Goal: Information Seeking & Learning: Find specific fact

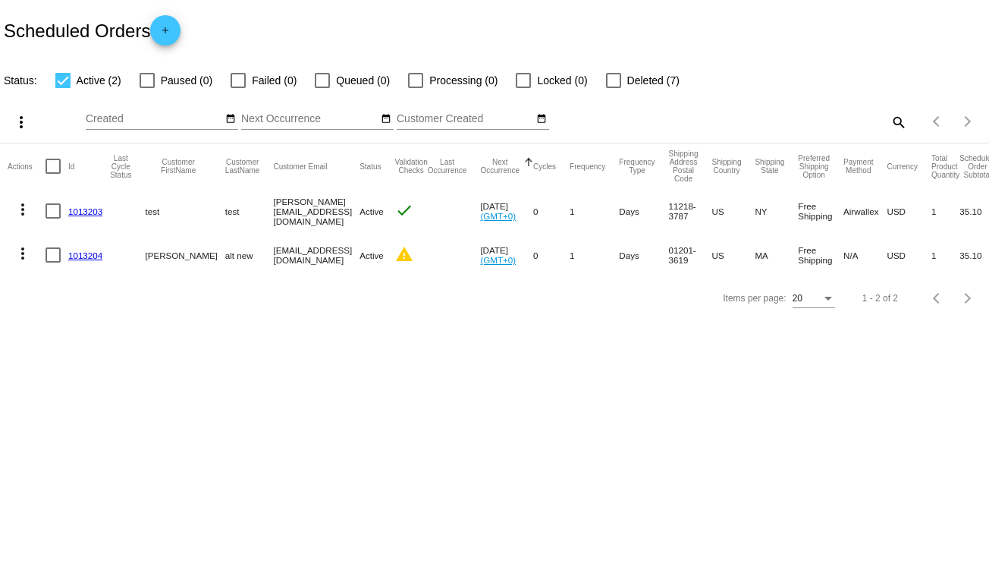
click at [88, 210] on link "1013203" at bounding box center [85, 211] width 34 height 10
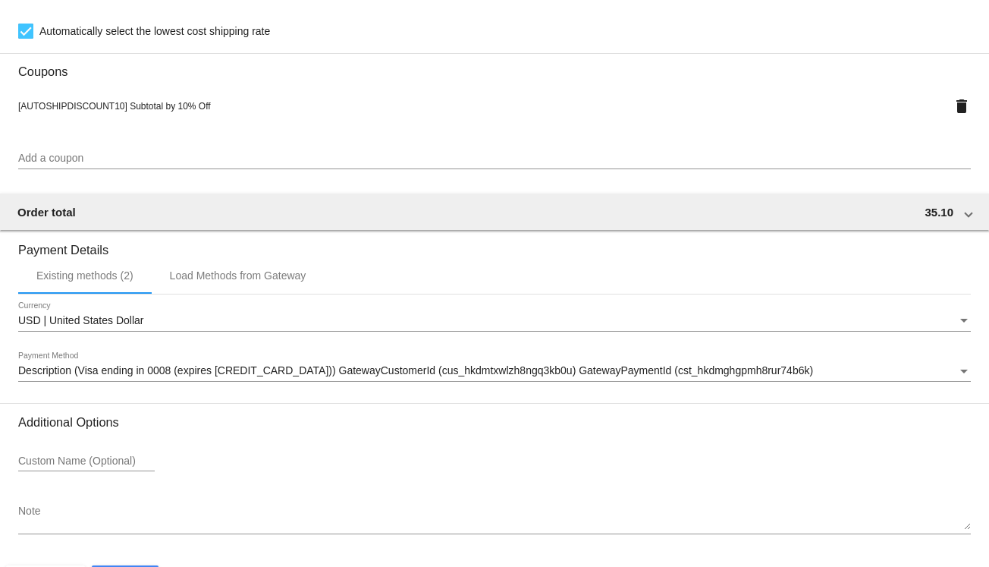
scroll to position [1192, 0]
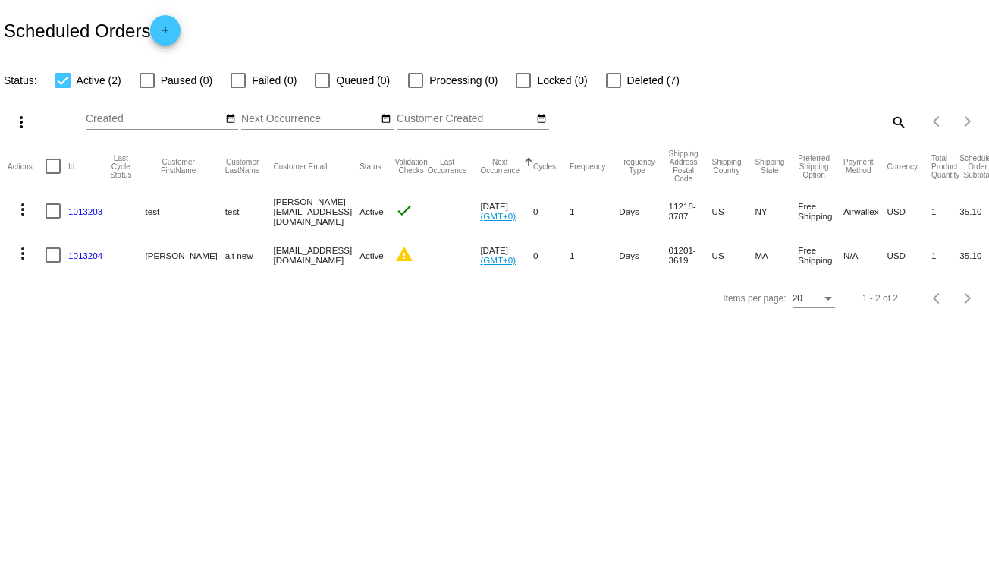
click at [85, 211] on link "1013203" at bounding box center [85, 211] width 34 height 10
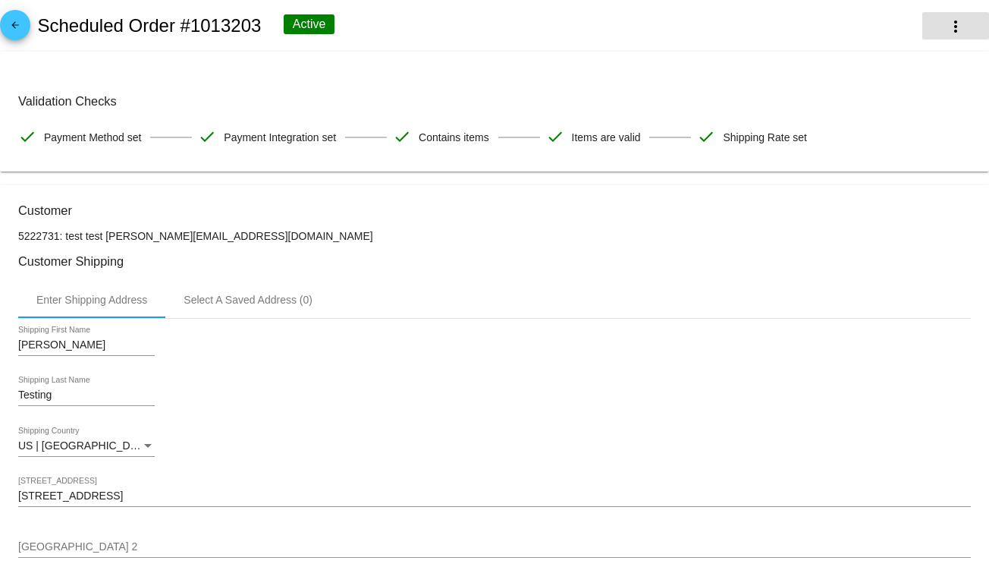
click at [934, 27] on button "more_vert" at bounding box center [955, 25] width 67 height 27
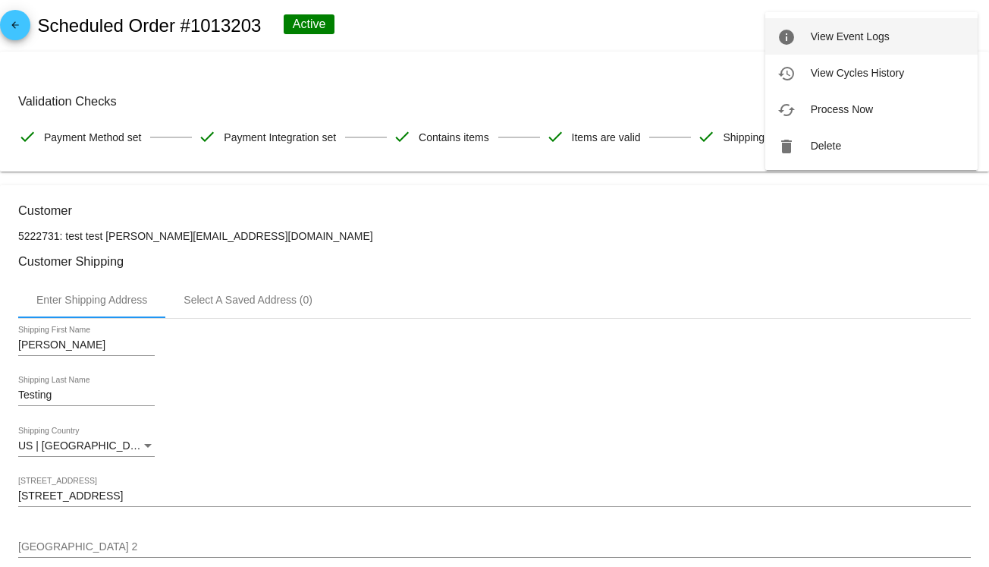
click at [909, 46] on button "info View Event Logs" at bounding box center [871, 36] width 212 height 36
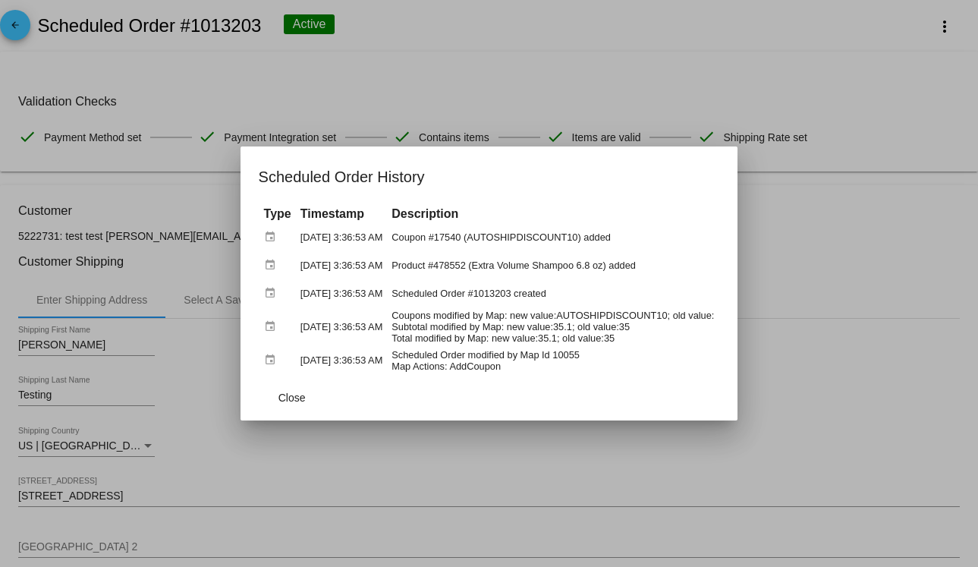
click at [456, 89] on div at bounding box center [489, 283] width 978 height 567
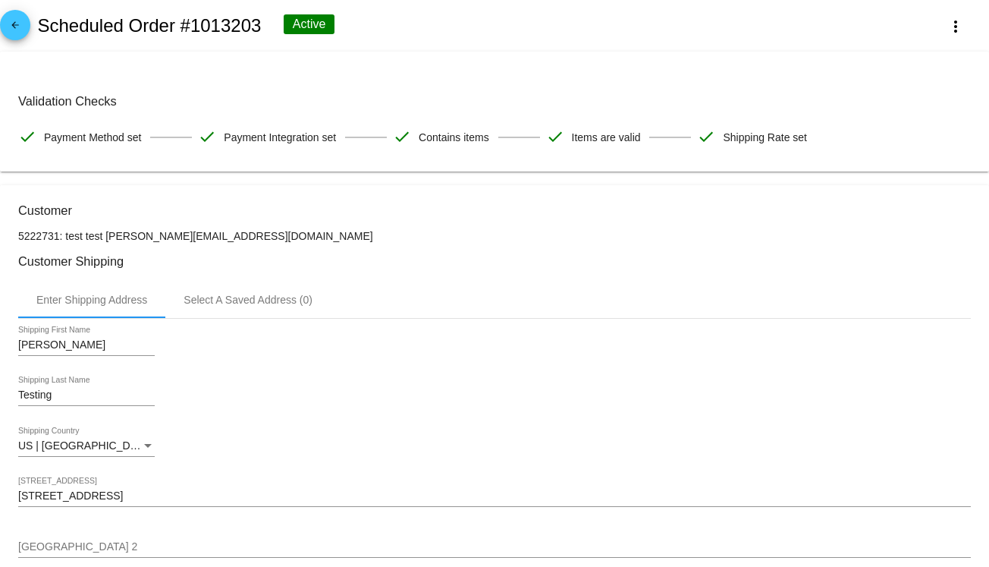
drag, startPoint x: 186, startPoint y: 27, endPoint x: 259, endPoint y: 19, distance: 74.0
click at [259, 22] on h2 "Scheduled Order #1013203" at bounding box center [149, 25] width 224 height 21
copy h2 "1013203"
click at [954, 28] on button "more_vert" at bounding box center [955, 25] width 67 height 27
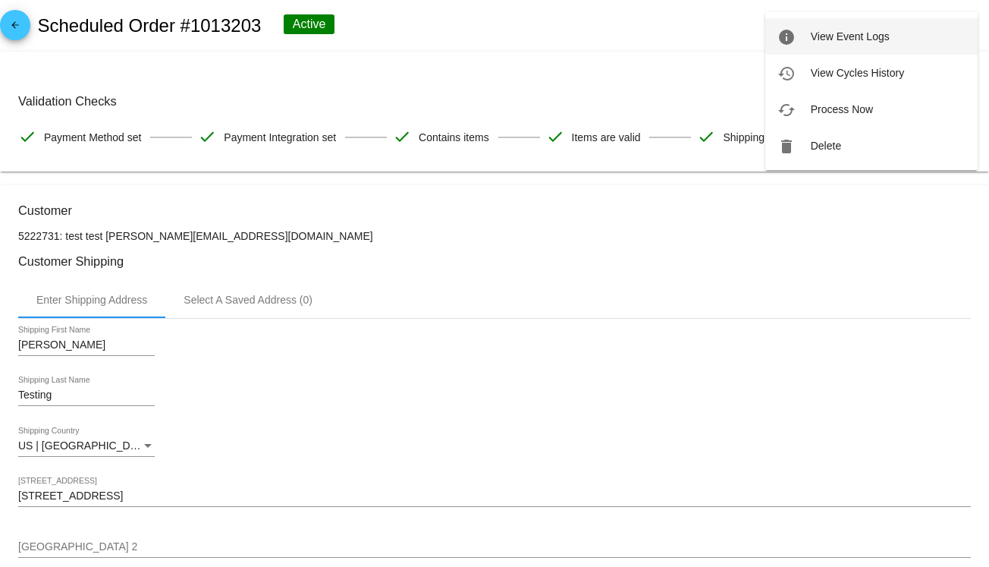
click at [879, 31] on span "View Event Logs" at bounding box center [850, 36] width 79 height 12
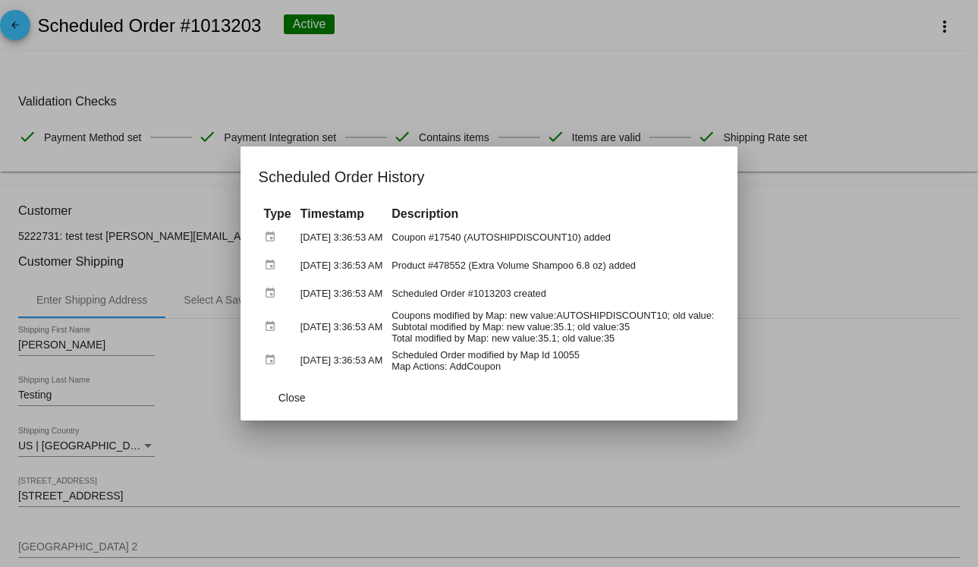
click at [18, 13] on div at bounding box center [489, 283] width 978 height 567
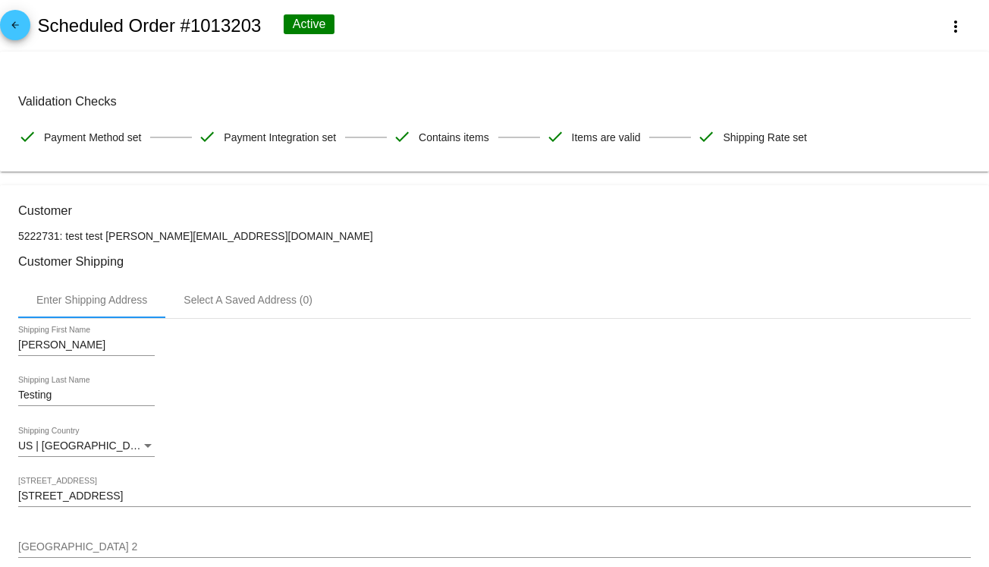
click at [18, 22] on mat-icon "arrow_back" at bounding box center [15, 29] width 18 height 18
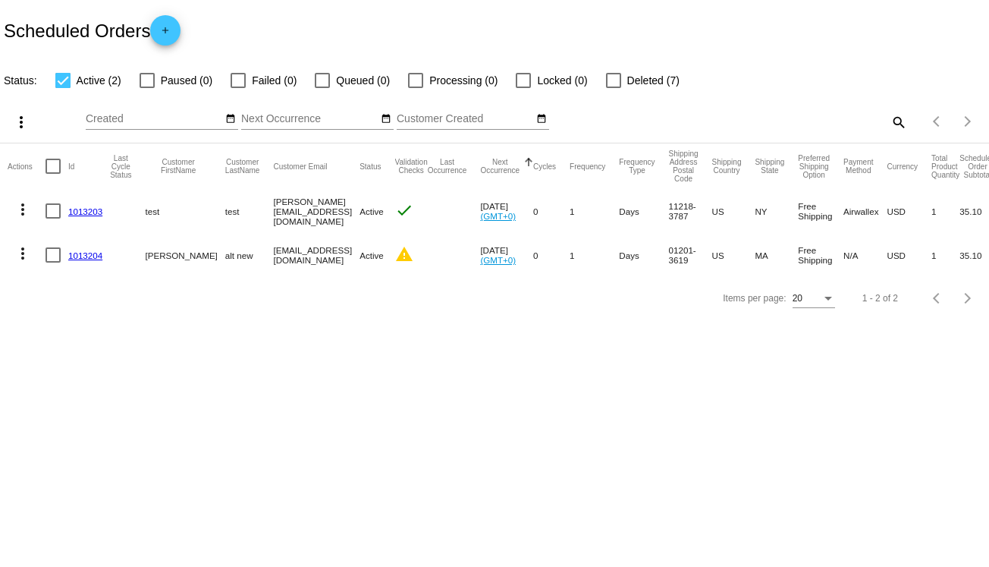
scroll to position [0, 60]
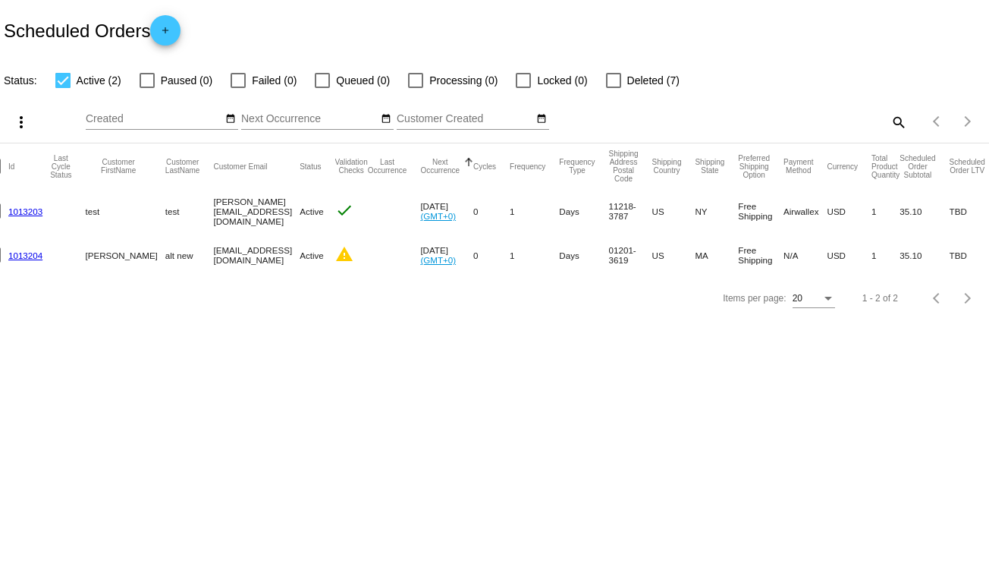
click at [31, 256] on link "1013204" at bounding box center [25, 255] width 34 height 10
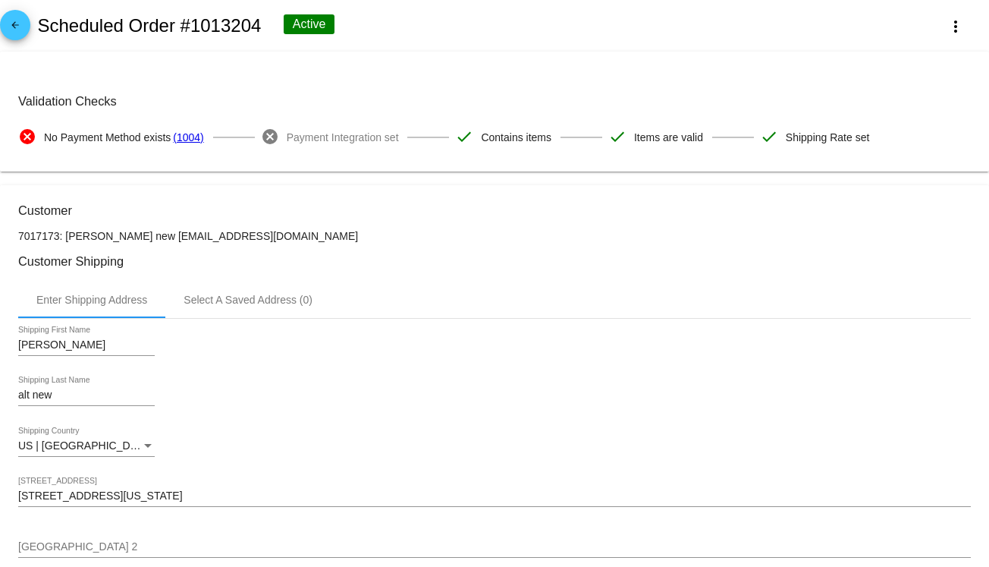
drag, startPoint x: 263, startPoint y: 29, endPoint x: 187, endPoint y: 23, distance: 76.1
click at [187, 23] on div "arrow_back Scheduled Order #1013204 Active more_vert" at bounding box center [494, 26] width 989 height 52
copy h2 "1013204"
click at [947, 30] on mat-icon "more_vert" at bounding box center [956, 26] width 18 height 18
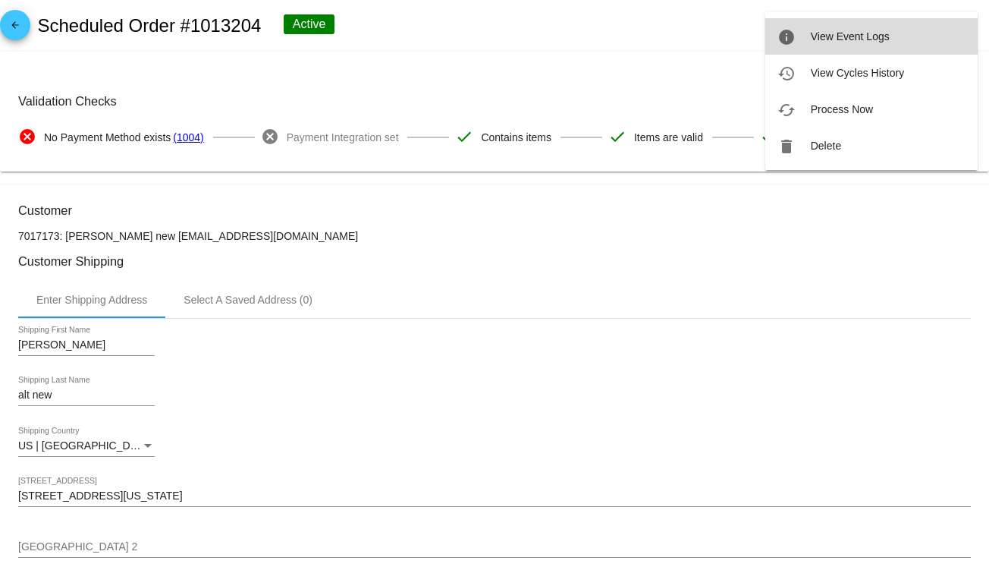
click at [899, 46] on button "info View Event Logs" at bounding box center [871, 36] width 212 height 36
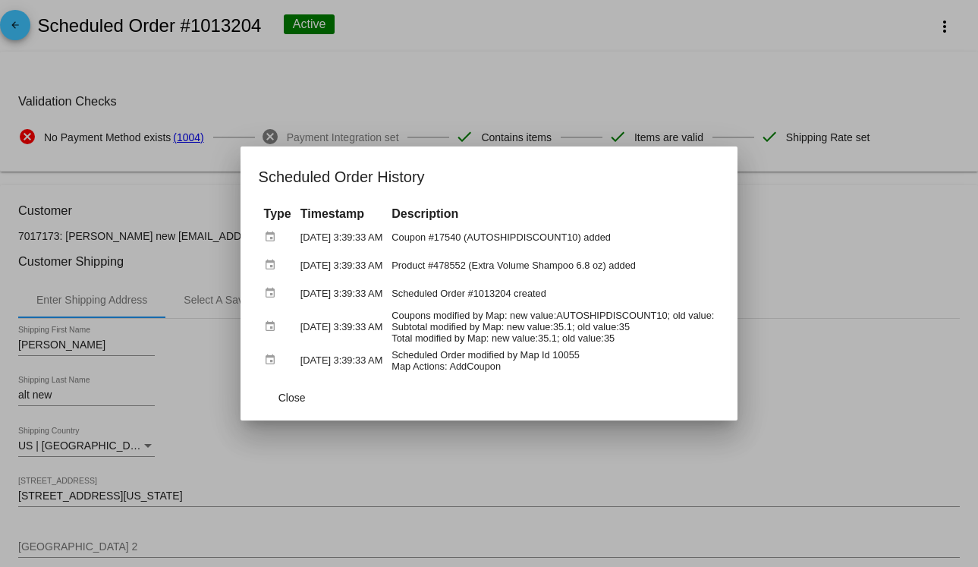
click at [941, 337] on div at bounding box center [489, 283] width 978 height 567
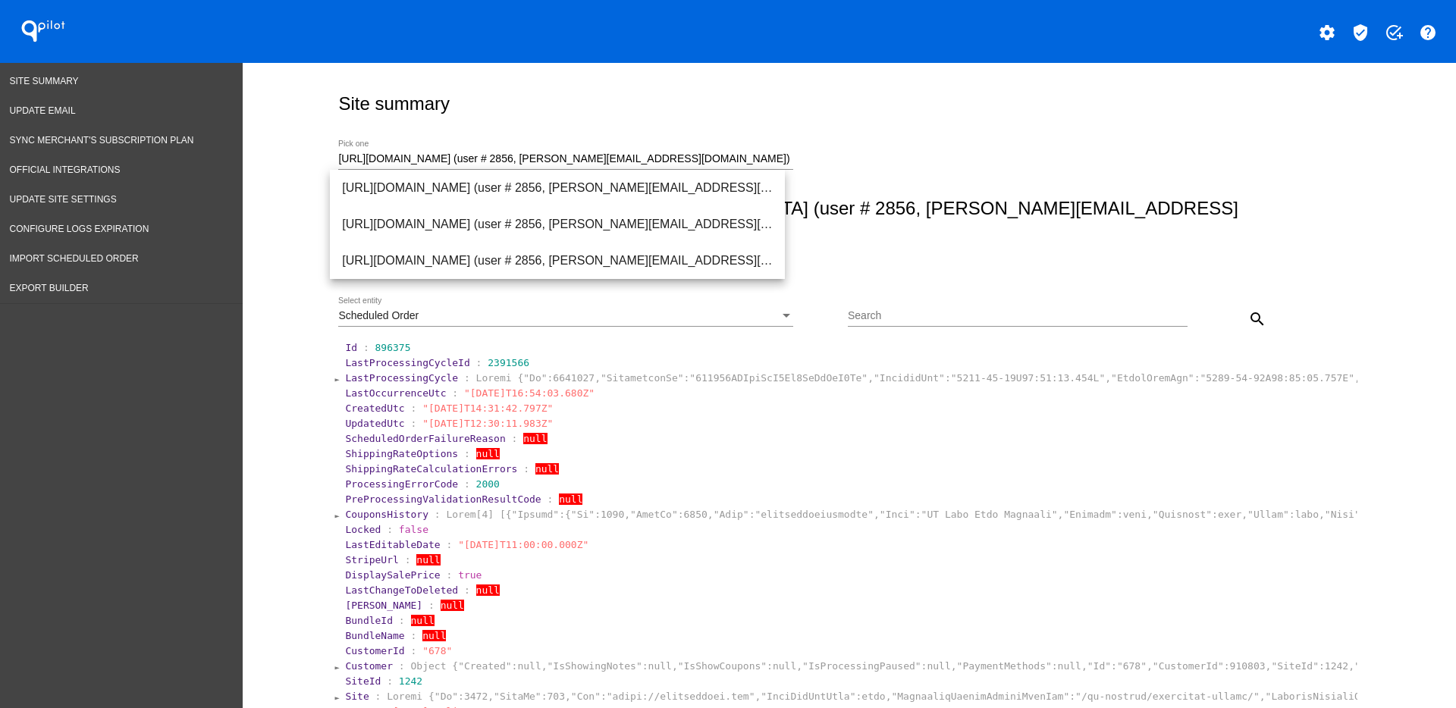
drag, startPoint x: 903, startPoint y: 310, endPoint x: 838, endPoint y: 291, distance: 67.2
drag, startPoint x: 838, startPoint y: 291, endPoint x: 846, endPoint y: 269, distance: 23.3
click at [818, 256] on section "Site summary [URL][DOMAIN_NAME] (user # 2856, [PERSON_NAME][EMAIL_ADDRESS][DOMA…" at bounding box center [845, 710] width 1023 height 1264
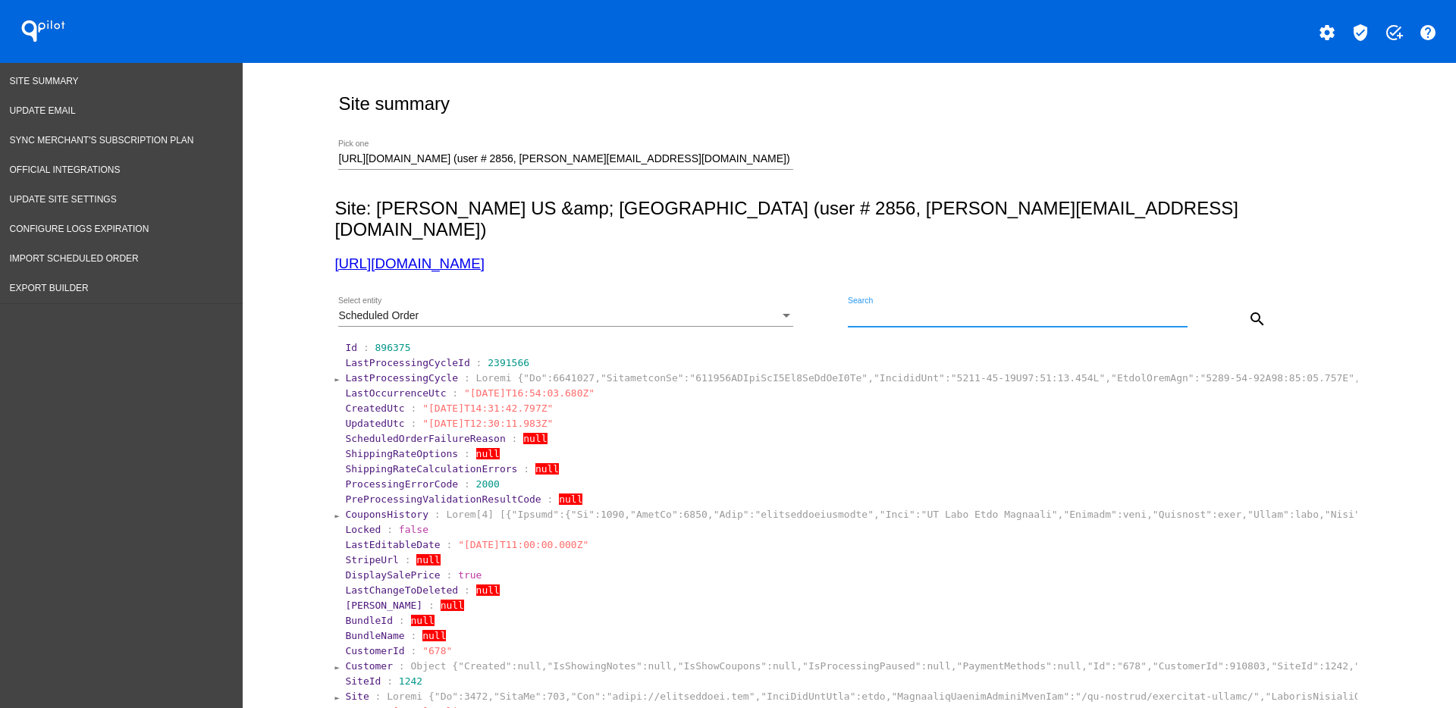
click at [869, 310] on input "Search" at bounding box center [1018, 316] width 340 height 12
paste input "1013203"
click at [1248, 310] on mat-icon "search" at bounding box center [1257, 319] width 18 height 18
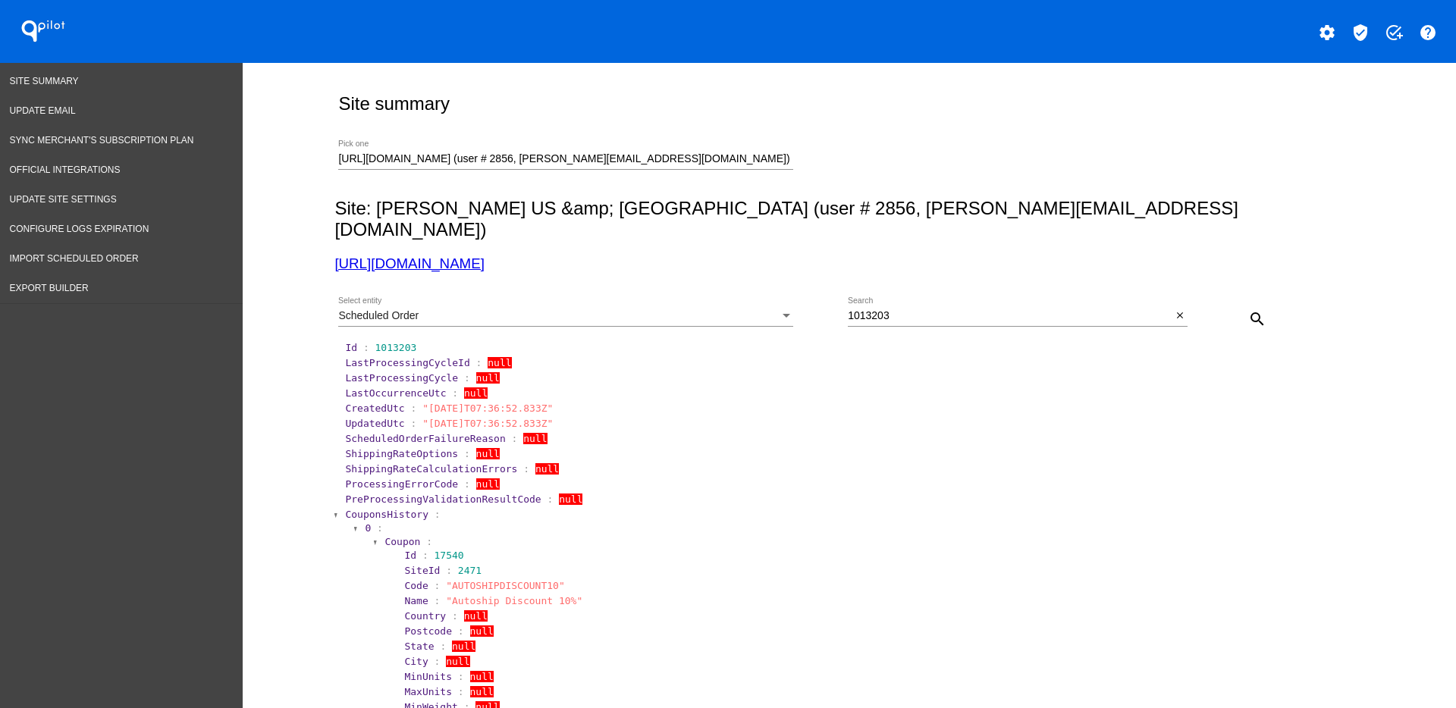
click at [377, 509] on span "CouponsHistory" at bounding box center [386, 514] width 83 height 11
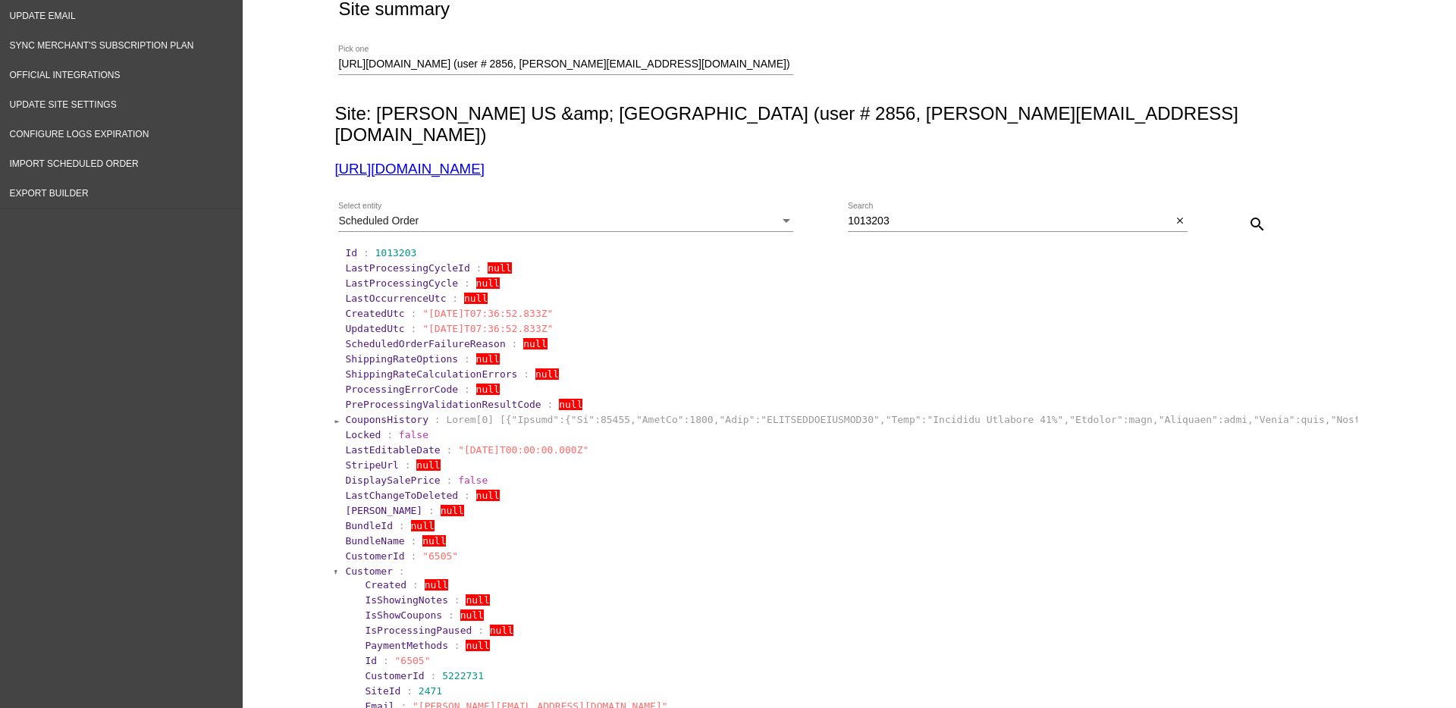
click at [353, 566] on span "Customer" at bounding box center [369, 571] width 48 height 11
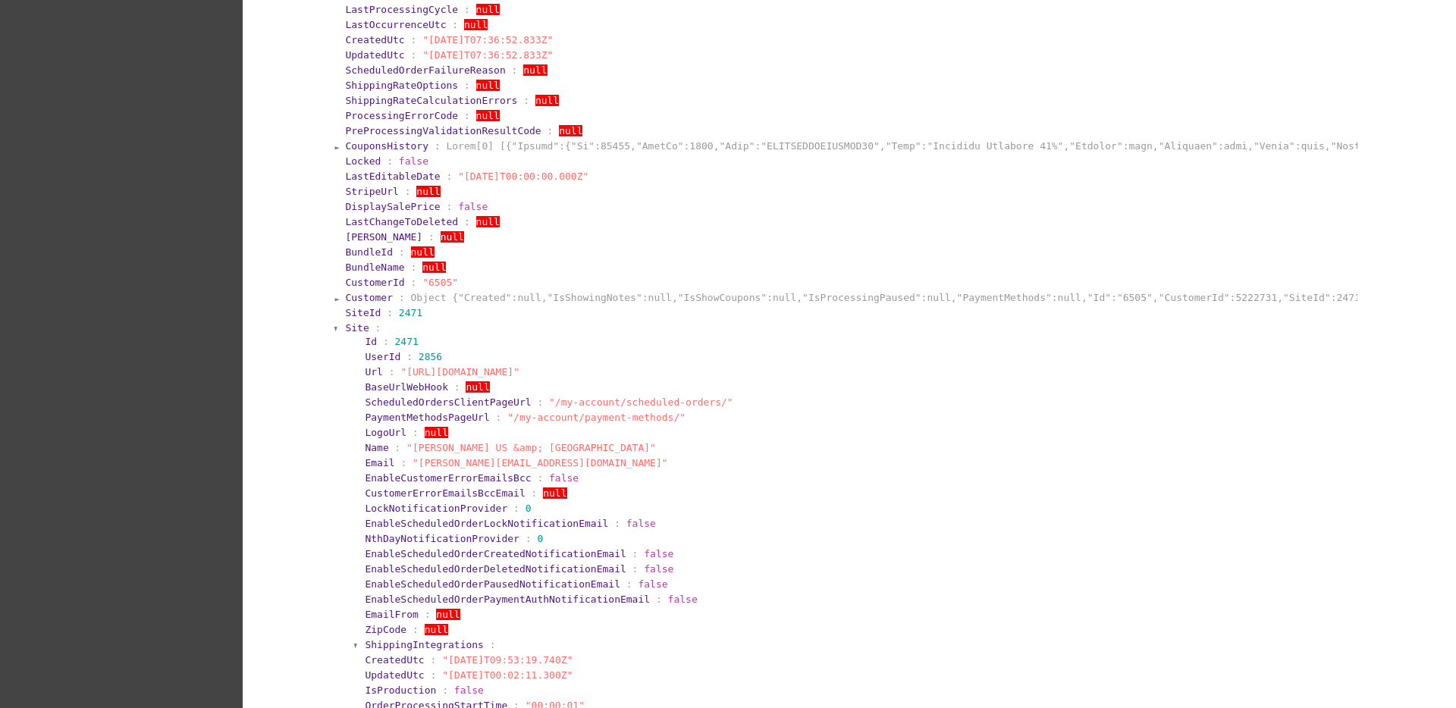
scroll to position [379, 0]
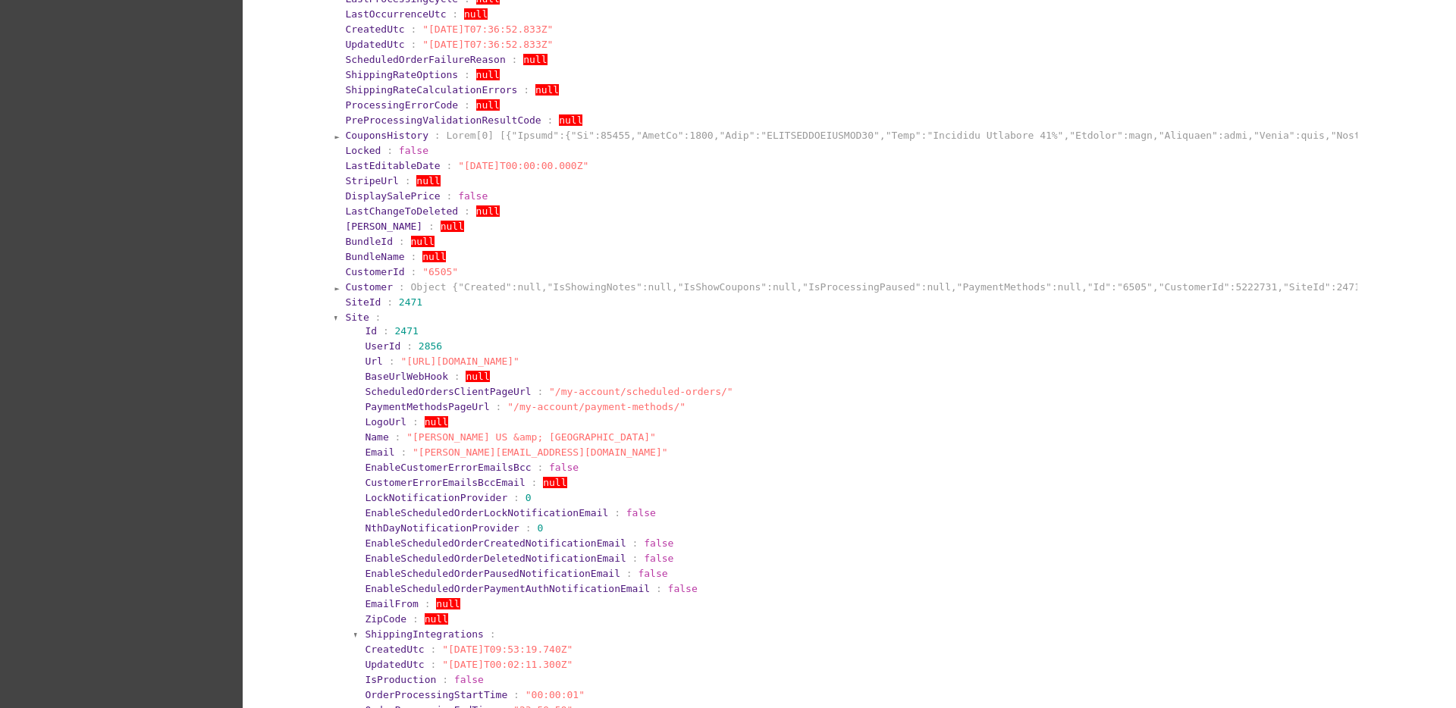
click at [352, 312] on span "Site" at bounding box center [357, 317] width 24 height 11
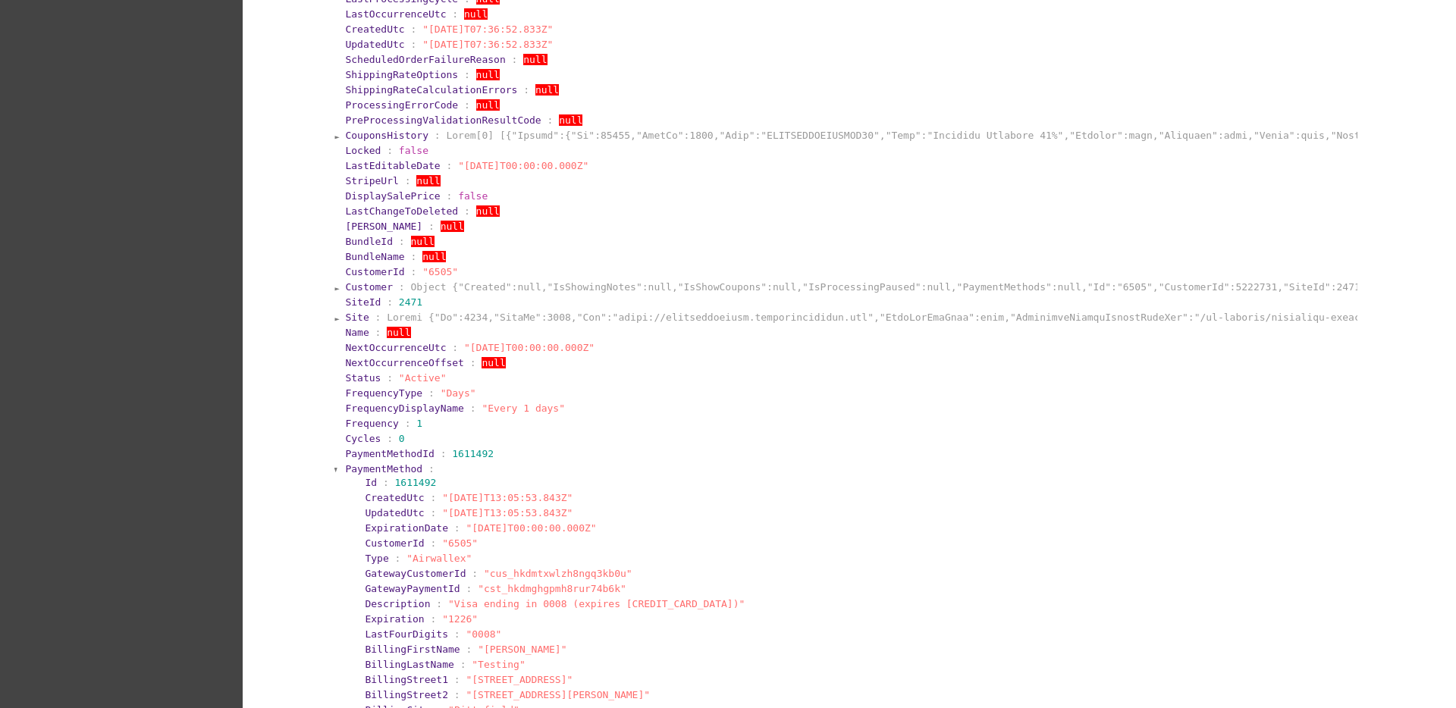
click at [353, 463] on span "PaymentMethod" at bounding box center [383, 468] width 77 height 11
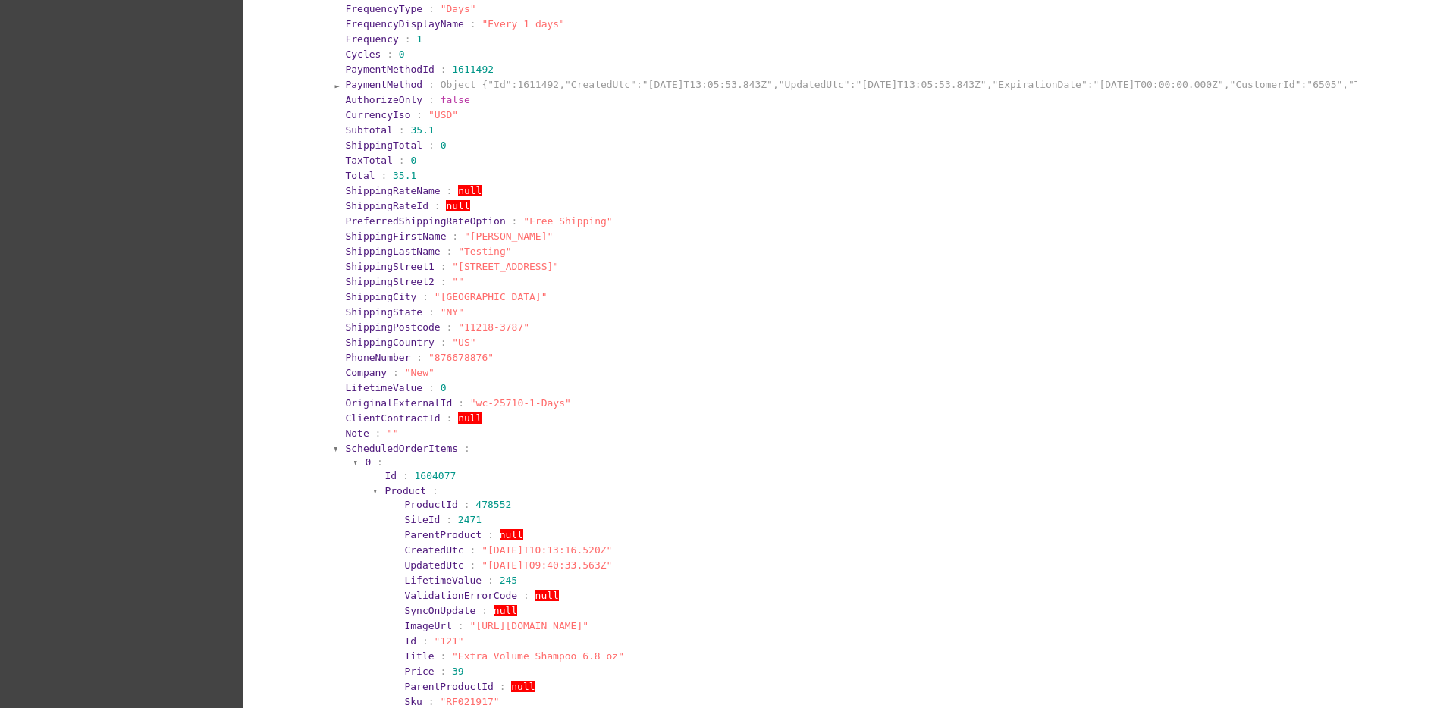
scroll to position [853, 0]
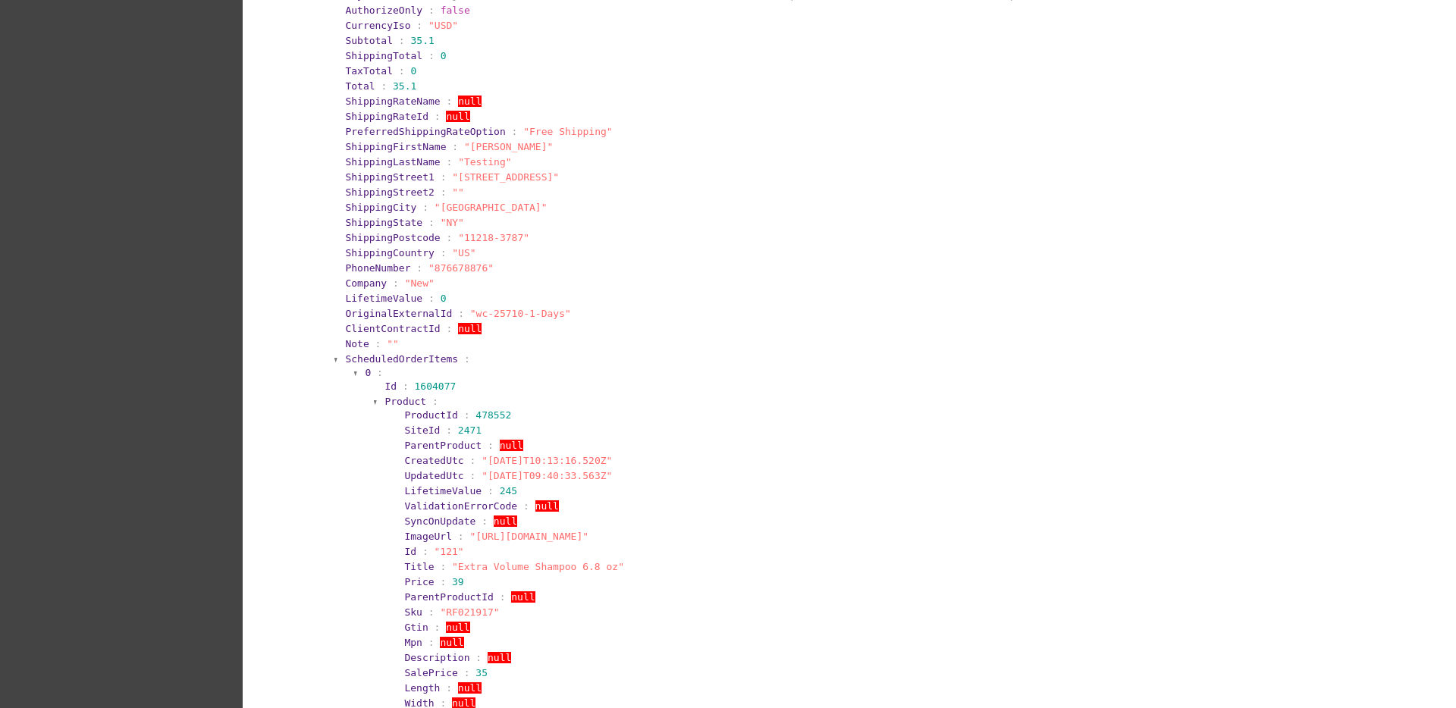
click at [426, 353] on span "ScheduledOrderItems" at bounding box center [401, 358] width 113 height 11
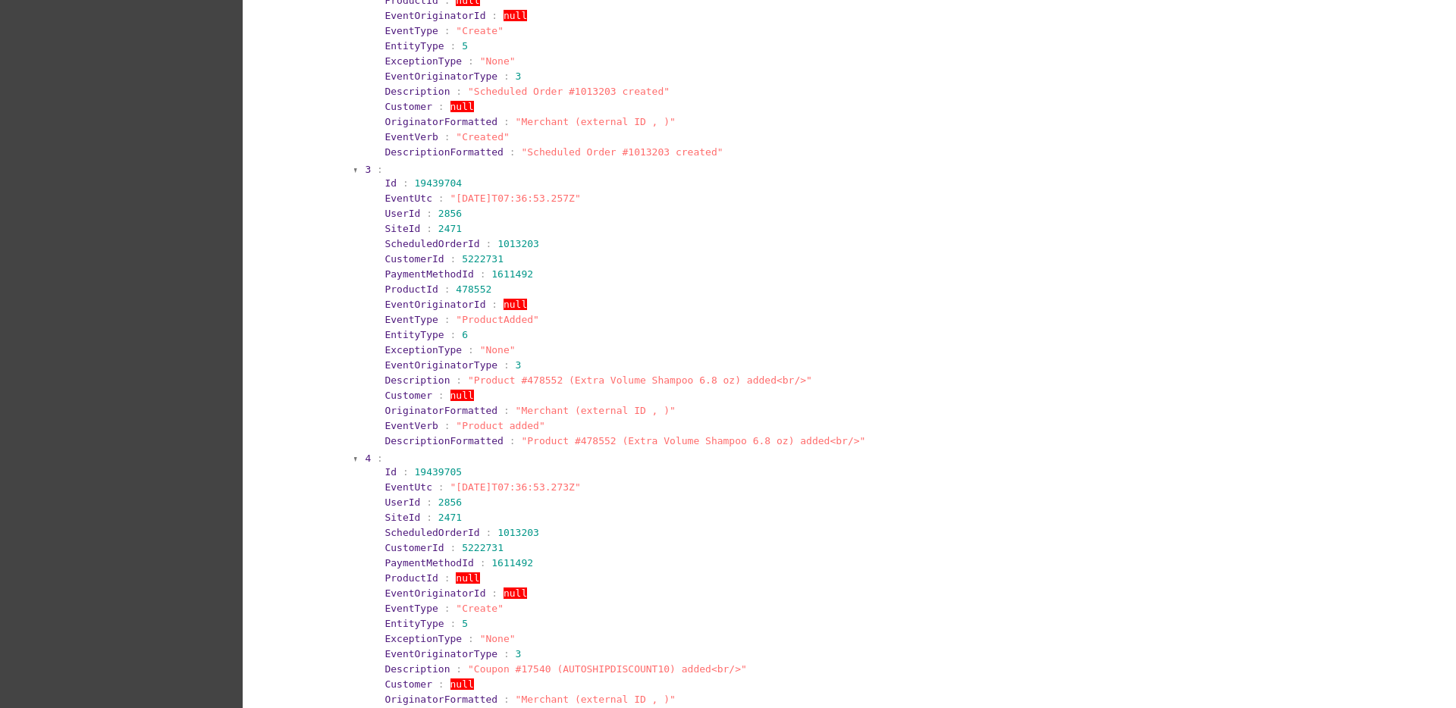
scroll to position [2233, 0]
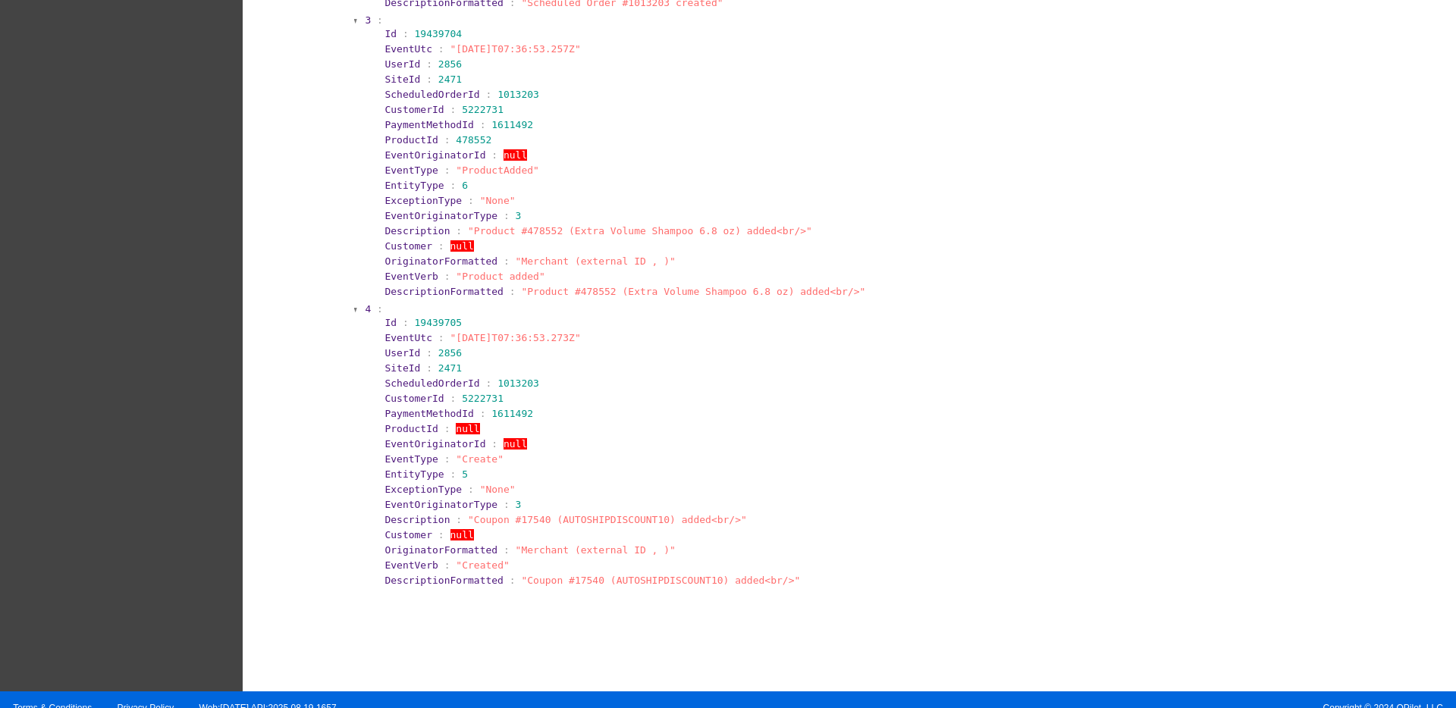
click at [451, 332] on span ""[DATE]T07:36:53.273Z"" at bounding box center [516, 337] width 130 height 11
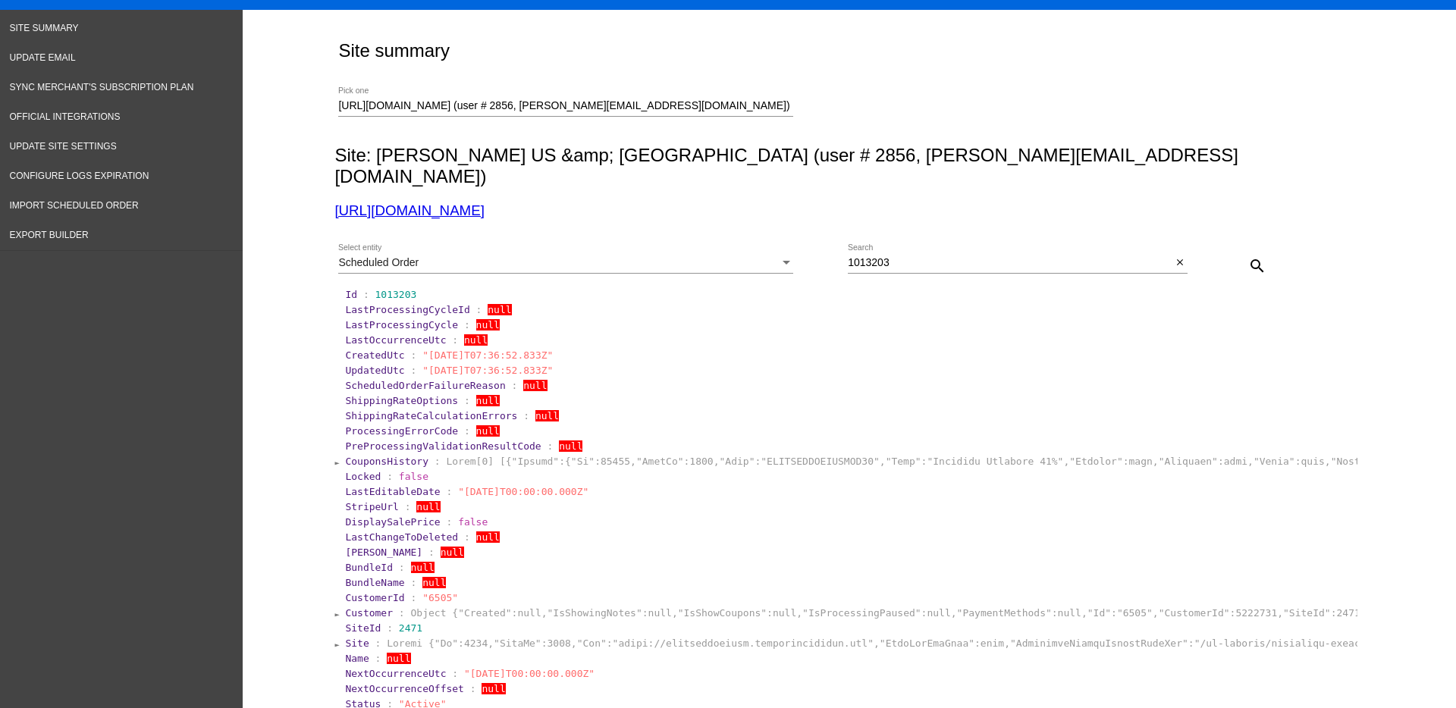
scroll to position [52, 0]
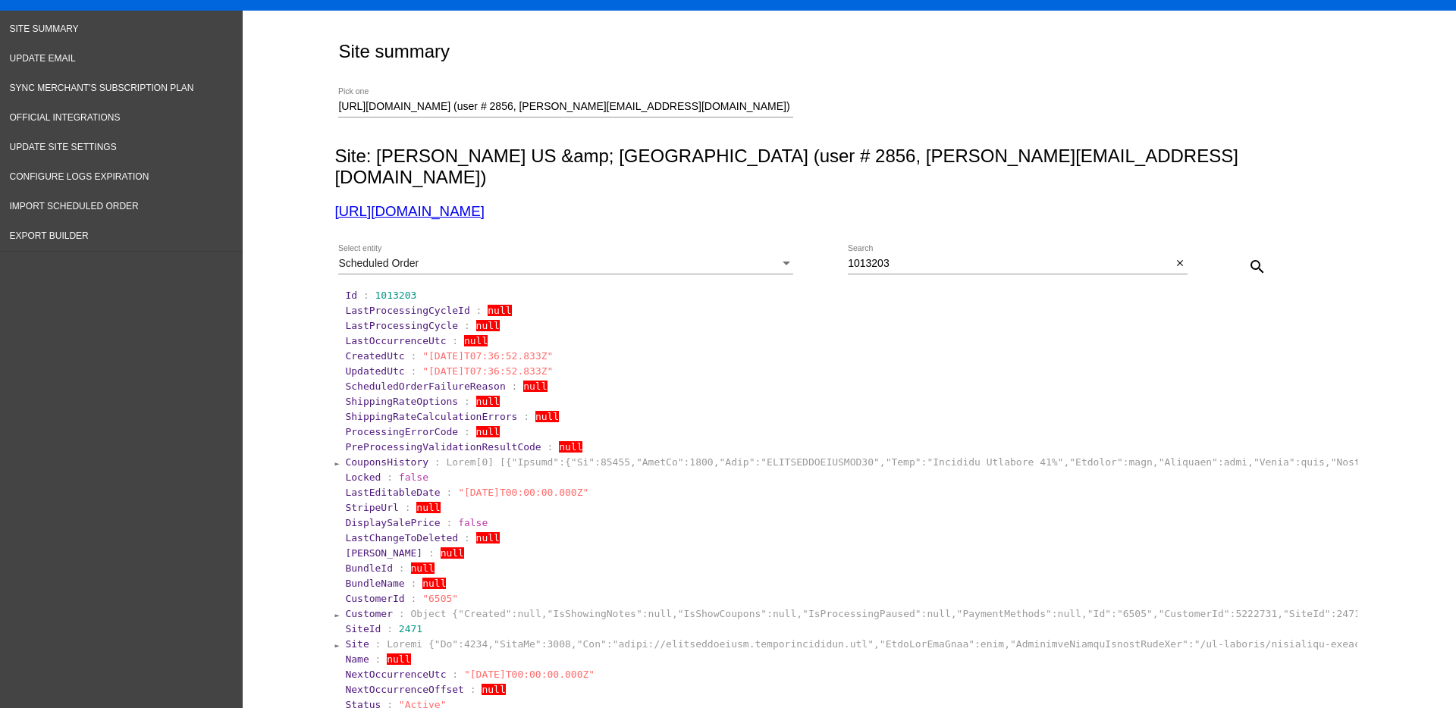
drag, startPoint x: 335, startPoint y: 330, endPoint x: 587, endPoint y: 334, distance: 251.8
click at [587, 349] on section "CreatedUtc : "[DATE]T07:36:52.833Z"" at bounding box center [850, 356] width 1013 height 14
copy section "CreatedUtc : "[DATE]T07:36:52.833Z""
drag, startPoint x: 953, startPoint y: 233, endPoint x: 931, endPoint y: 238, distance: 21.9
click at [931, 245] on div "1013203 Search" at bounding box center [1010, 260] width 324 height 30
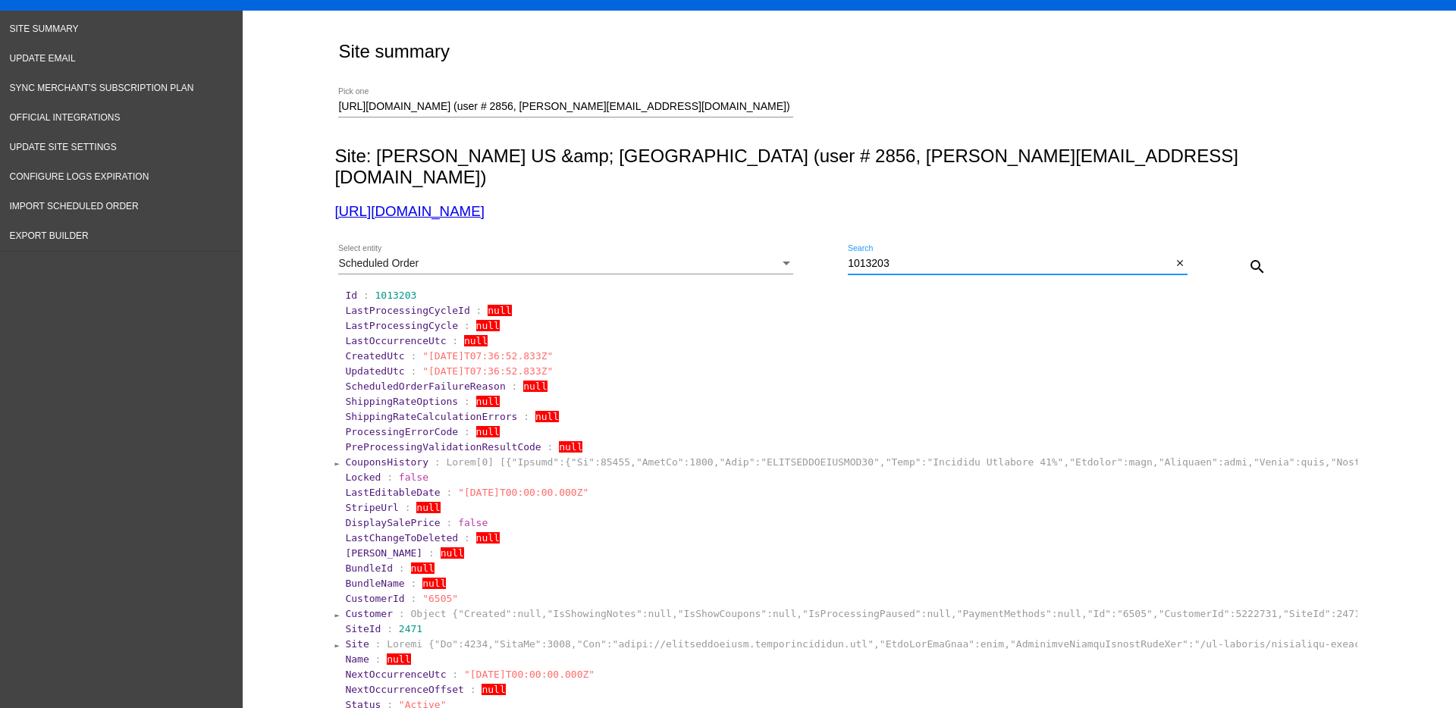
drag, startPoint x: 937, startPoint y: 246, endPoint x: 732, endPoint y: 242, distance: 204.8
click at [732, 242] on div "Scheduled Order Select entity 1013203 Search close search" at bounding box center [845, 261] width 1023 height 54
paste input "4"
type input "1013204"
click at [1251, 258] on mat-icon "search" at bounding box center [1257, 267] width 18 height 18
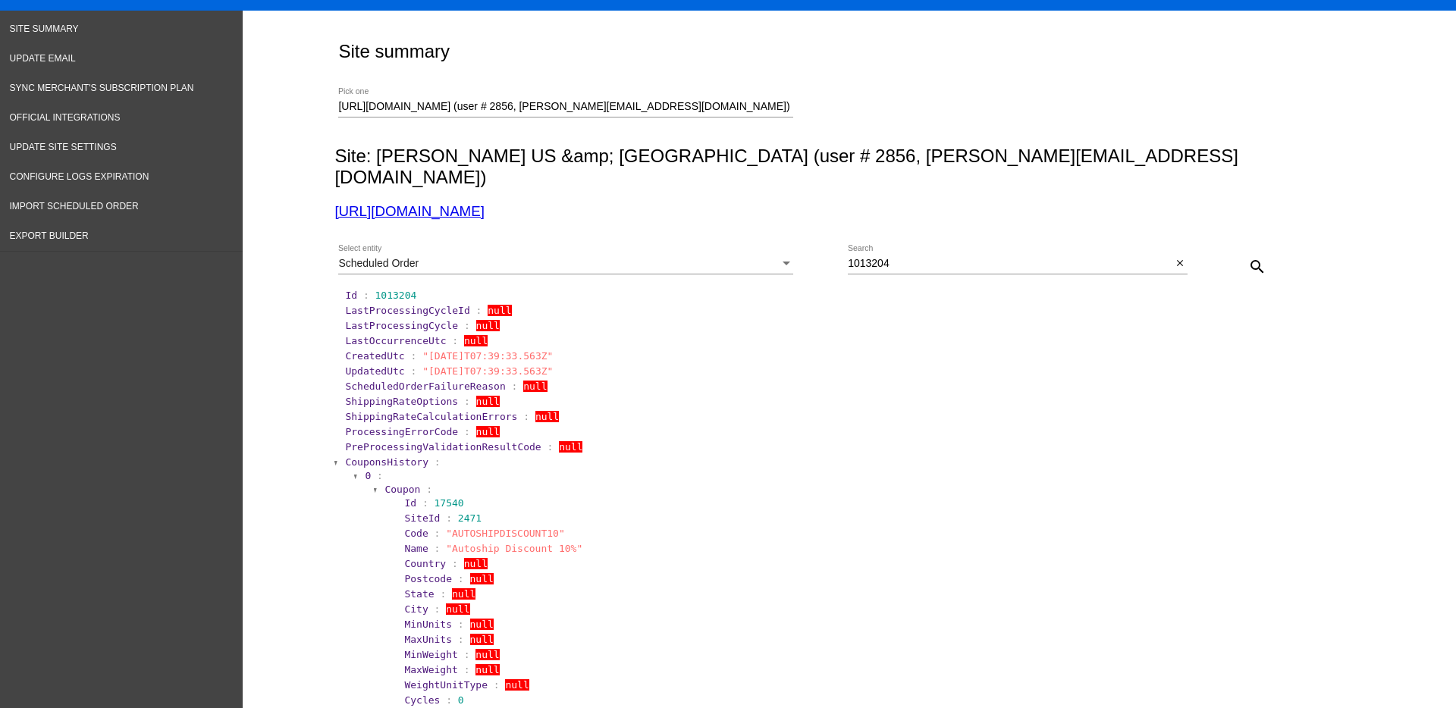
click at [361, 457] on span "CouponsHistory" at bounding box center [386, 462] width 83 height 11
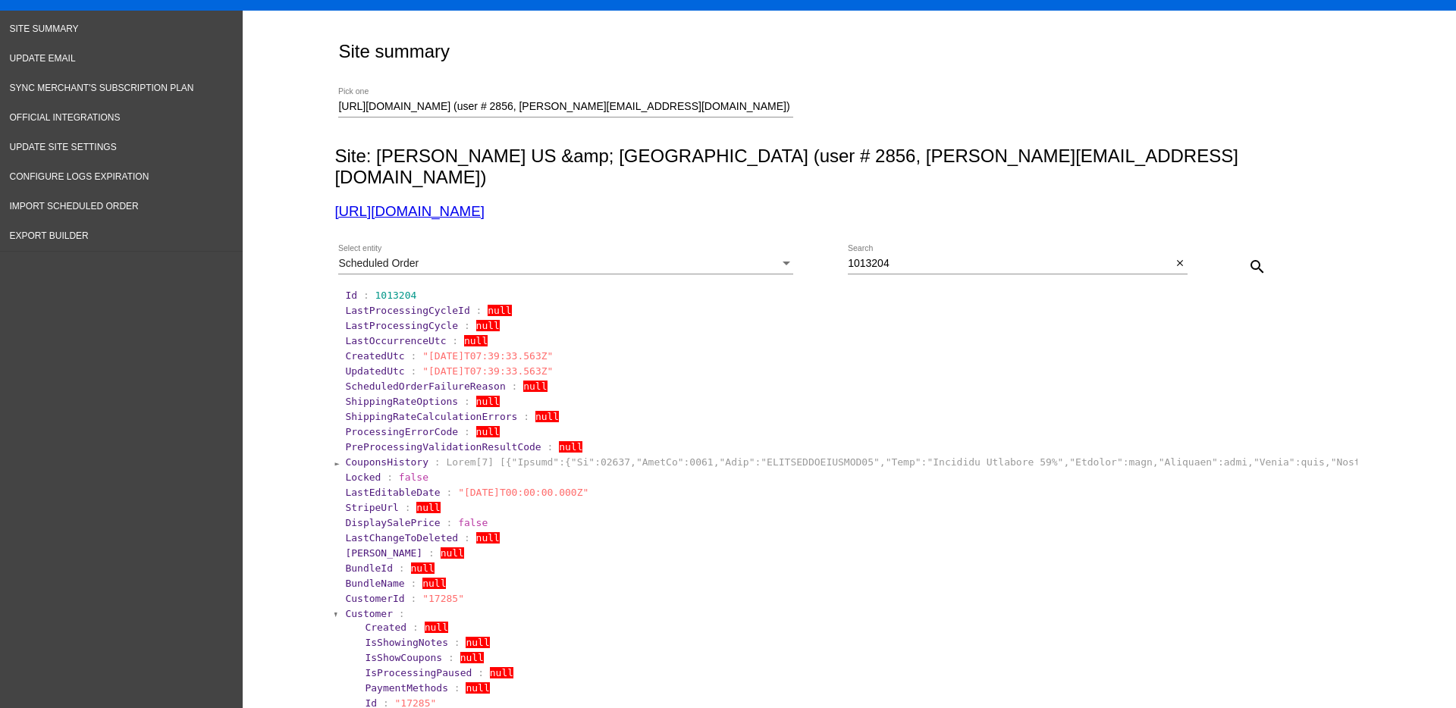
click at [362, 608] on span "Customer" at bounding box center [369, 613] width 48 height 11
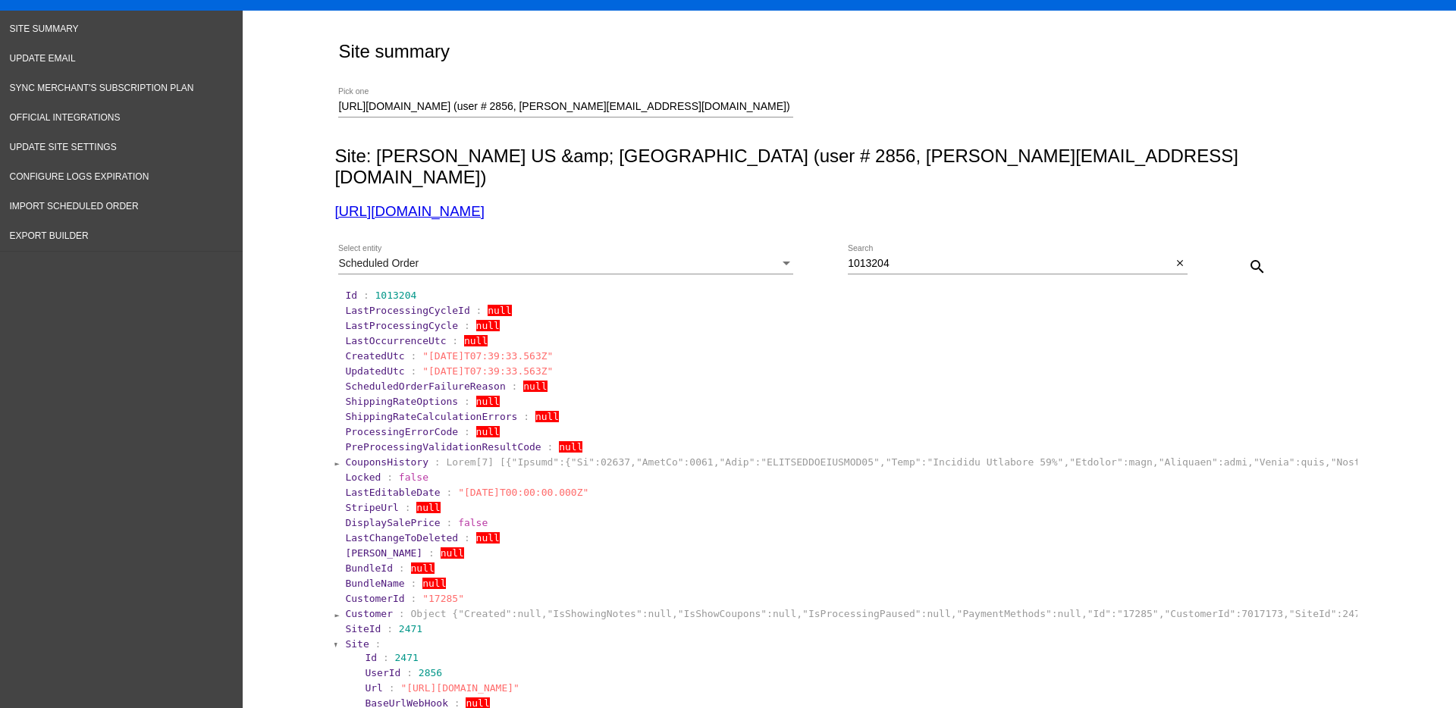
drag, startPoint x: 331, startPoint y: 337, endPoint x: 595, endPoint y: 334, distance: 263.2
copy section "CreatedUtc : "[DATE]T07:39:33.563Z""
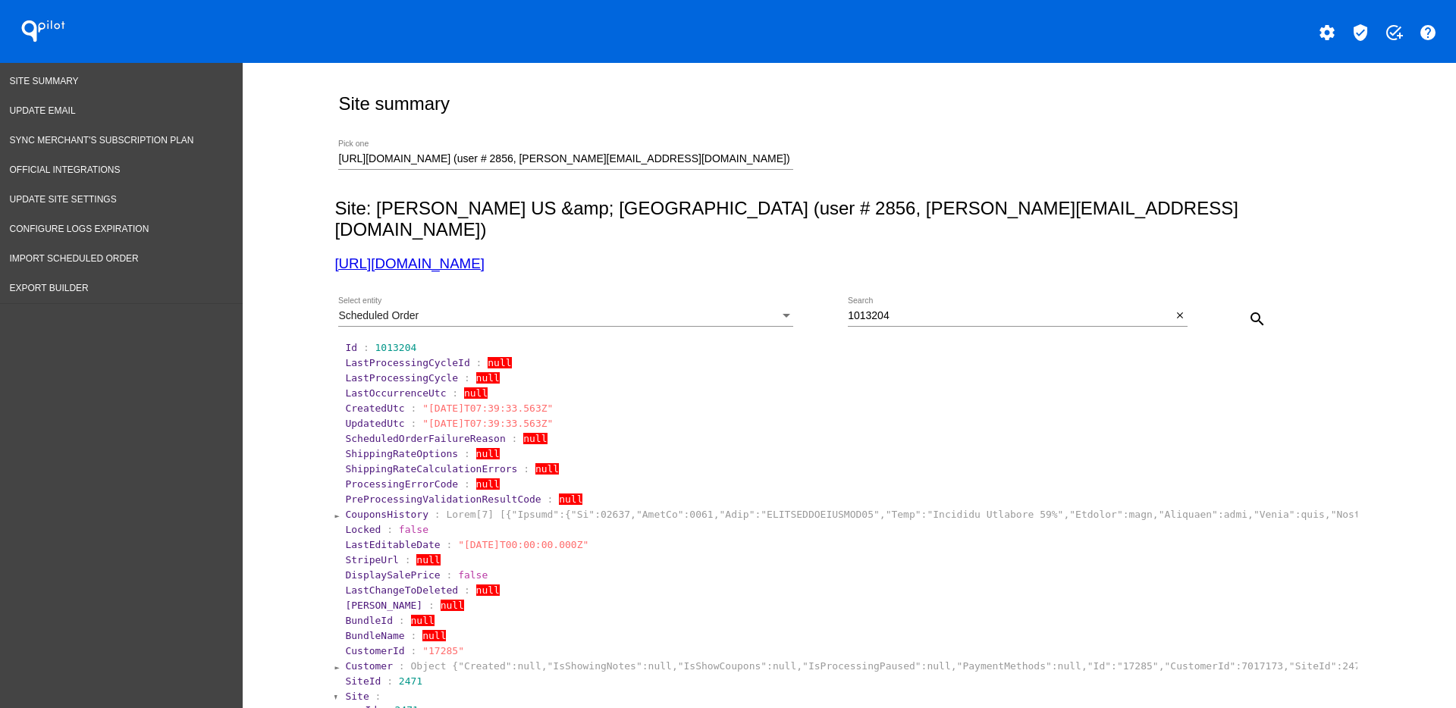
drag, startPoint x: 328, startPoint y: 156, endPoint x: 593, endPoint y: 152, distance: 264.7
click at [593, 152] on div "[URL][DOMAIN_NAME] (user # 2856, [PERSON_NAME][EMAIL_ADDRESS][DOMAIN_NAME]) - T…" at bounding box center [845, 157] width 1023 height 54
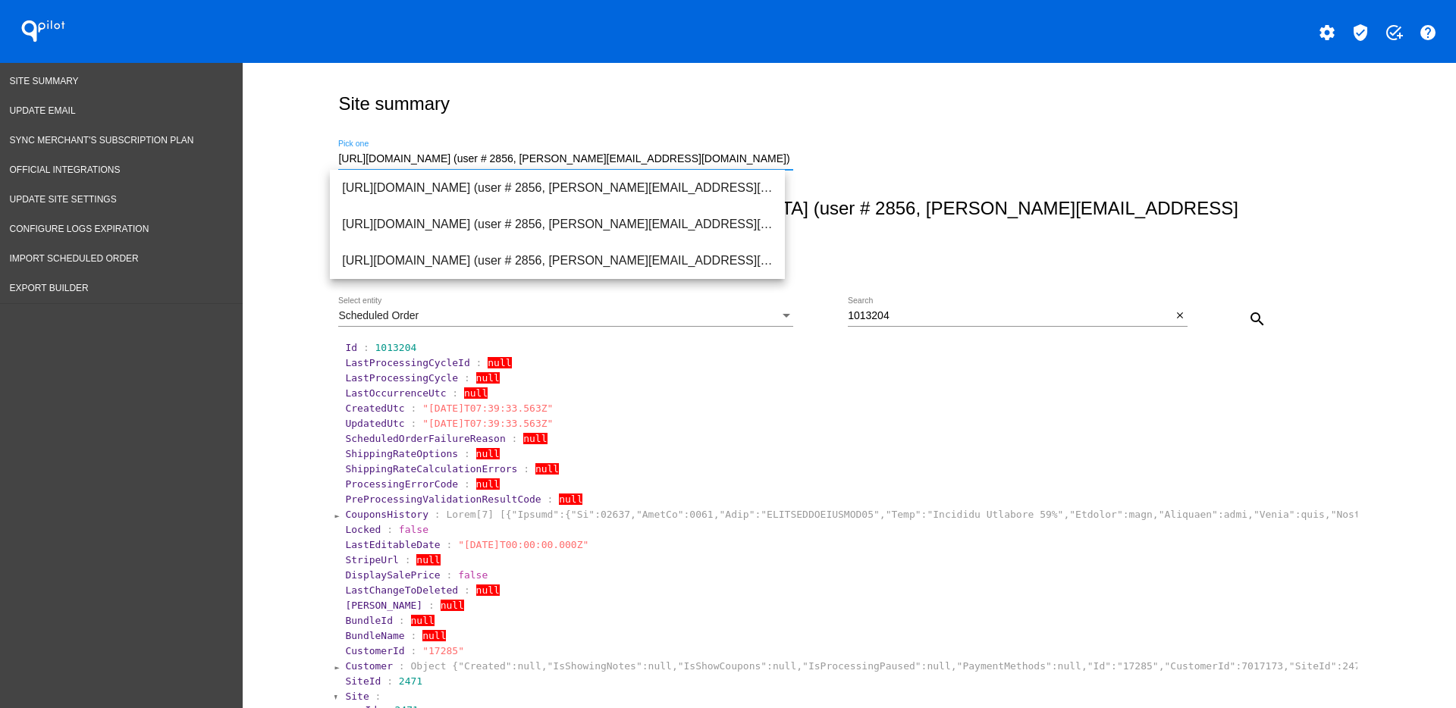
scroll to position [0, 24]
drag, startPoint x: 334, startPoint y: 157, endPoint x: 982, endPoint y: 132, distance: 648.2
click at [982, 132] on div "[URL][DOMAIN_NAME] (user # 2856, [PERSON_NAME][EMAIL_ADDRESS][DOMAIN_NAME]) - T…" at bounding box center [845, 157] width 1023 height 54
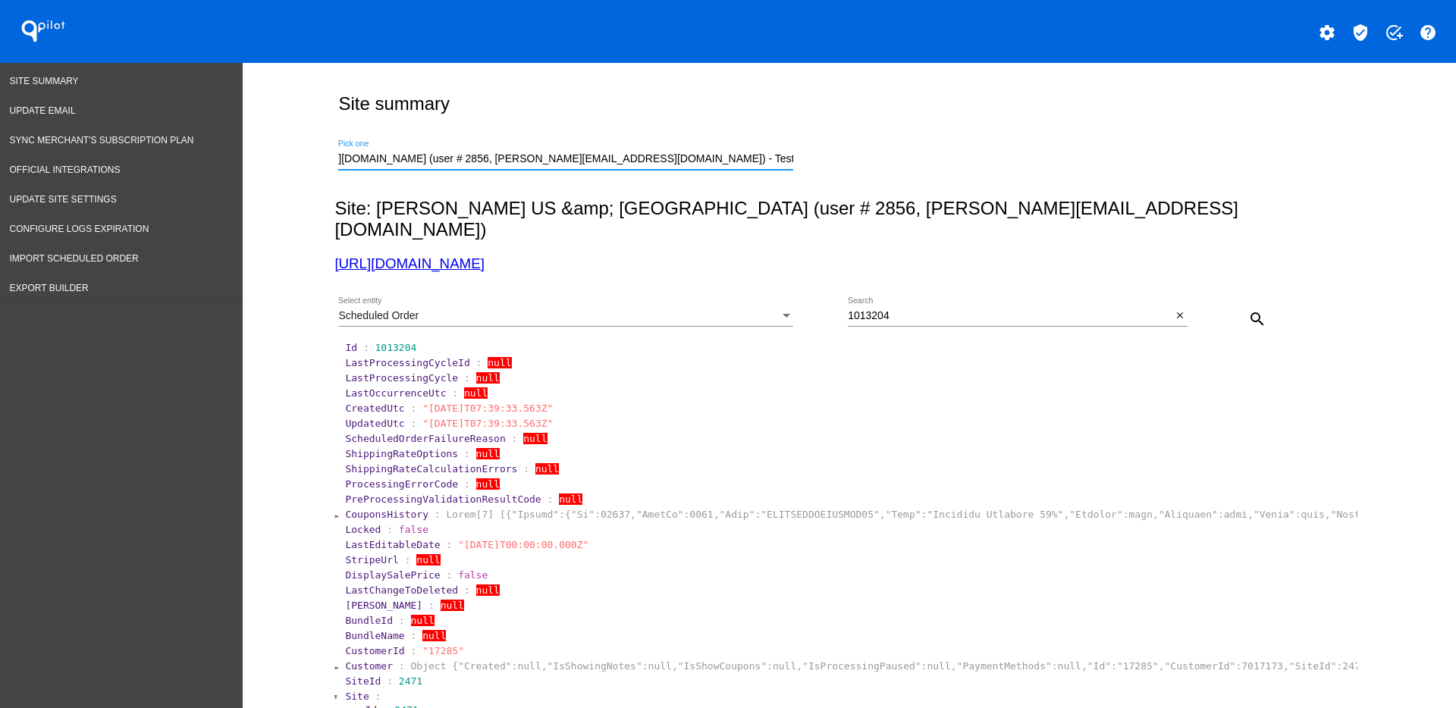
type input "h"
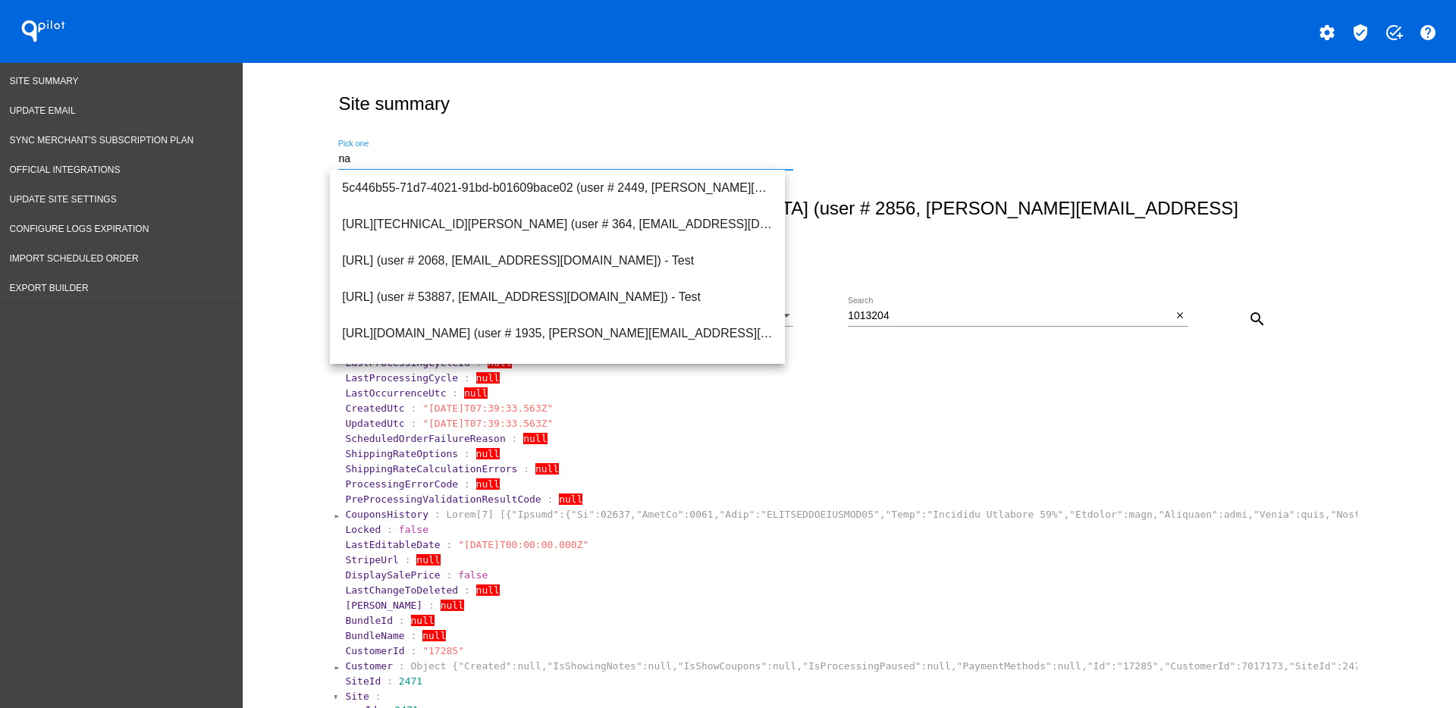
scroll to position [0, 0]
type input "n"
click at [532, 162] on input "Pick one" at bounding box center [565, 159] width 455 height 12
paste input "[EMAIL_ADDRESS][DOMAIN_NAME]"
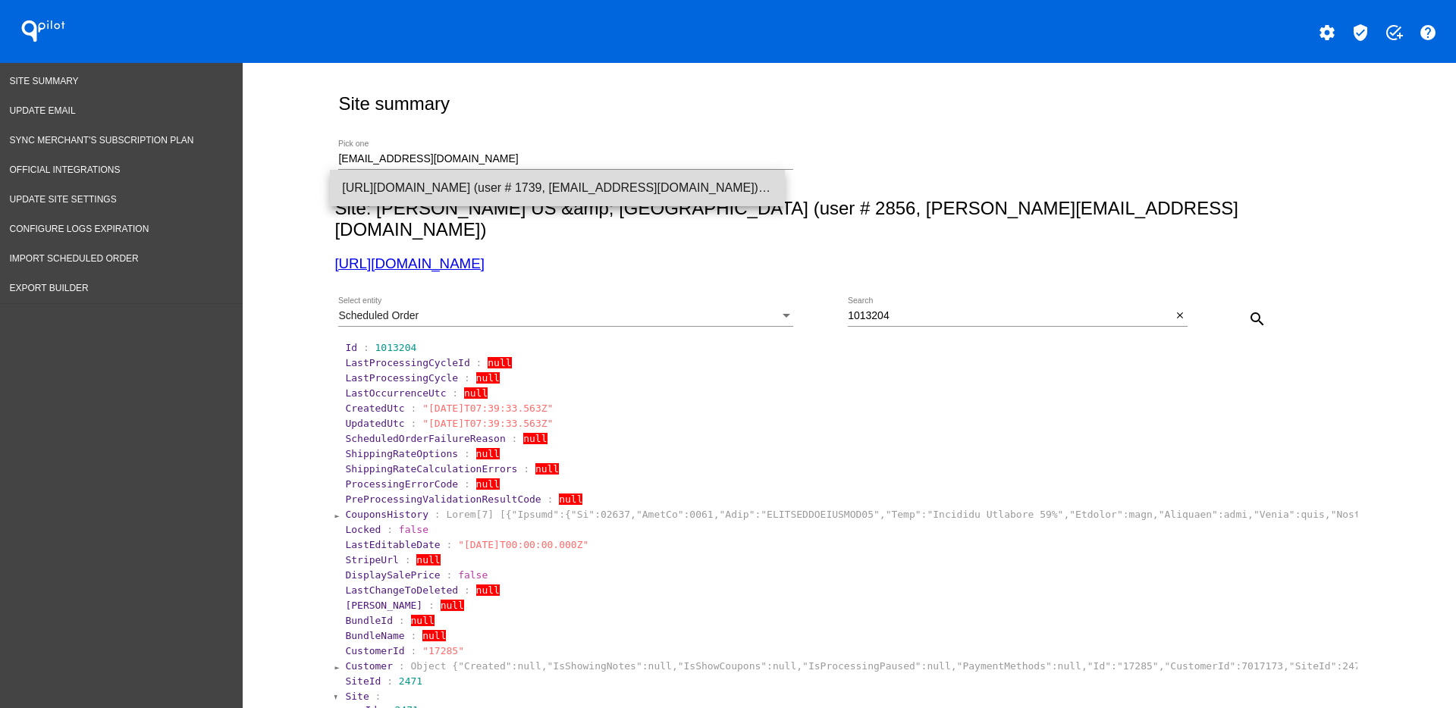
click at [539, 180] on span "[URL][DOMAIN_NAME] (user # 1739, [EMAIL_ADDRESS][DOMAIN_NAME]) - Production" at bounding box center [557, 188] width 431 height 36
type input "[URL][DOMAIN_NAME] (user # 1739, [EMAIL_ADDRESS][DOMAIN_NAME]) - Production"
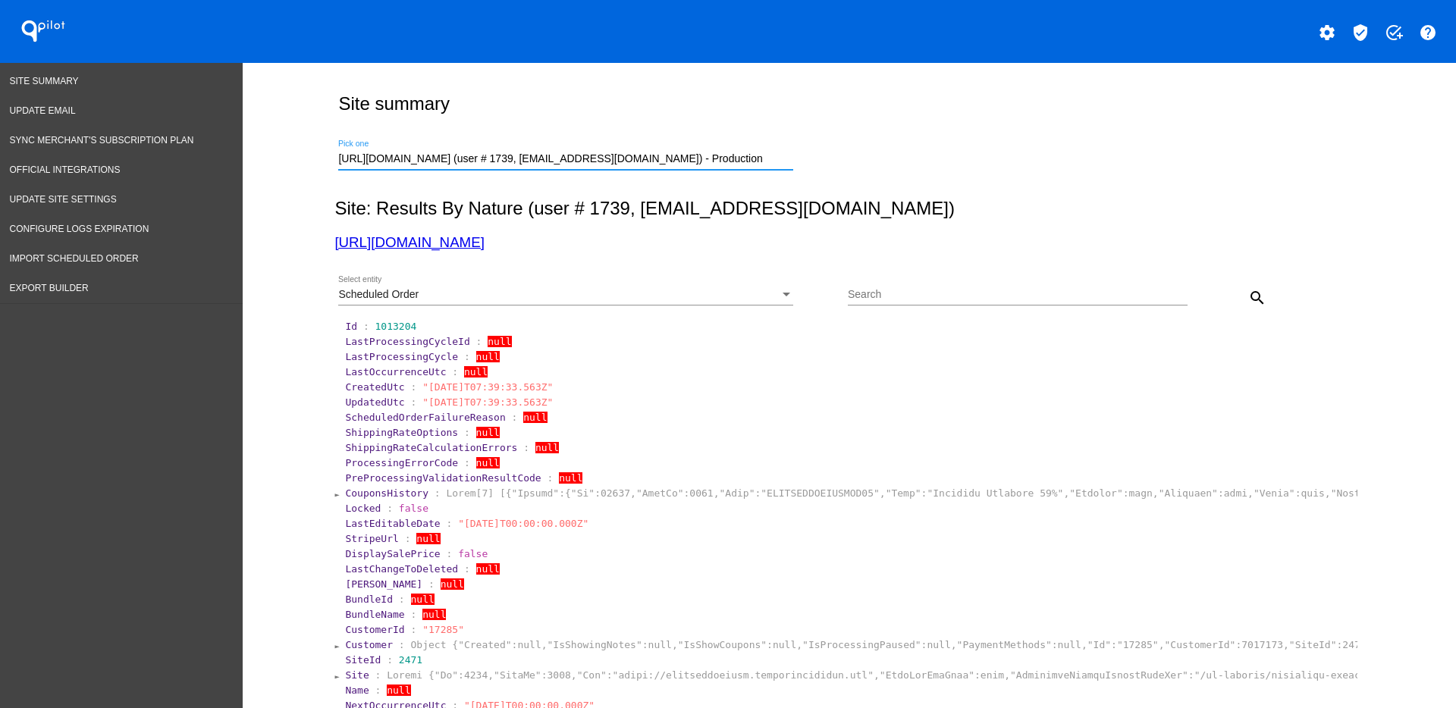
click at [602, 306] on div "Scheduled Order Select entity" at bounding box center [565, 297] width 455 height 43
click at [559, 287] on div "Scheduled Order Select entity" at bounding box center [565, 291] width 455 height 30
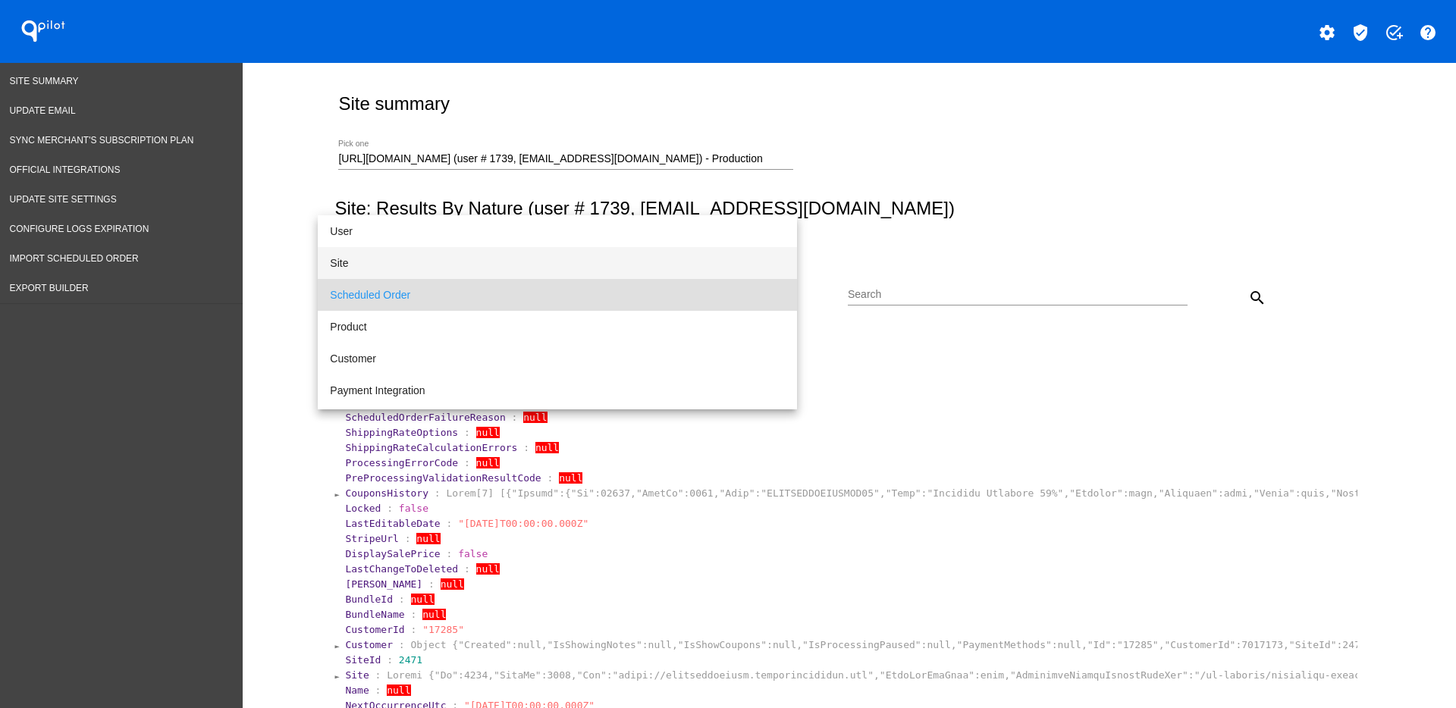
click at [451, 264] on span "Site" at bounding box center [557, 263] width 455 height 32
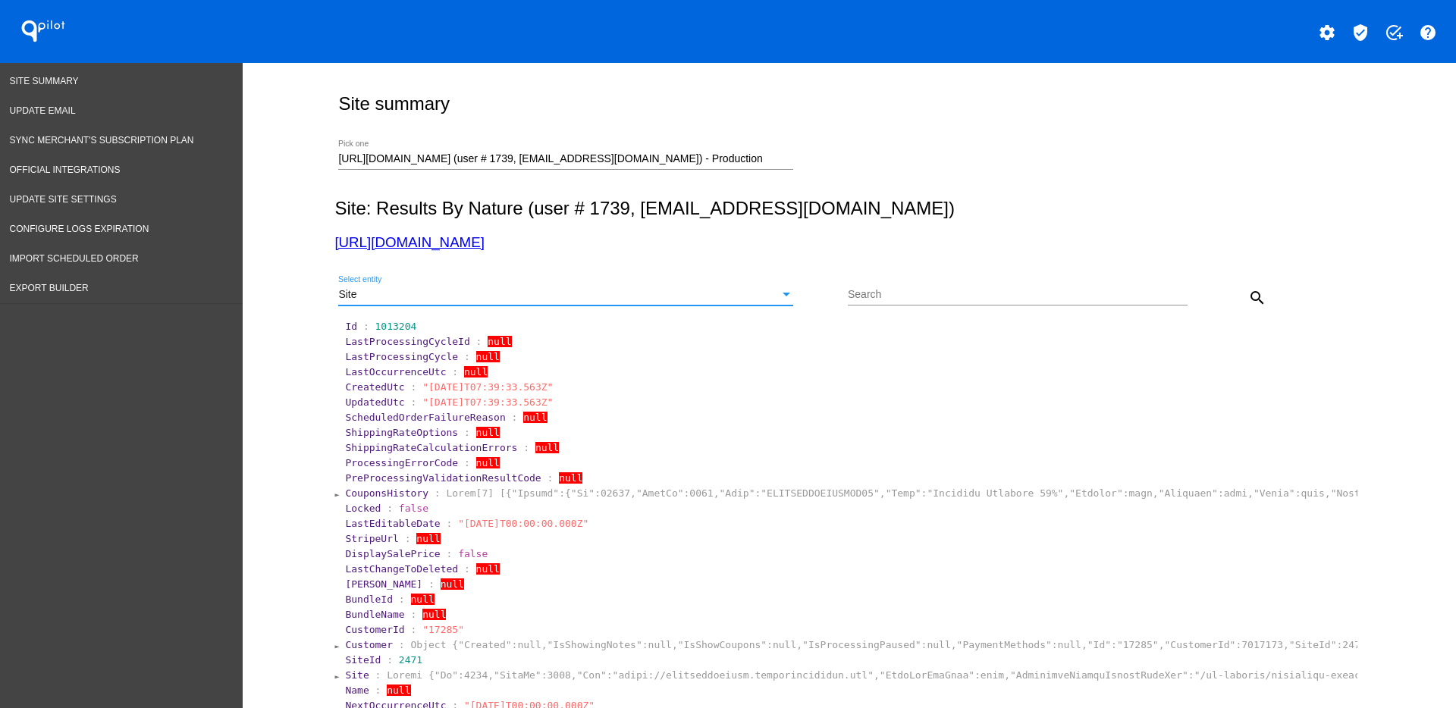
click at [1248, 291] on mat-icon "search" at bounding box center [1257, 298] width 18 height 18
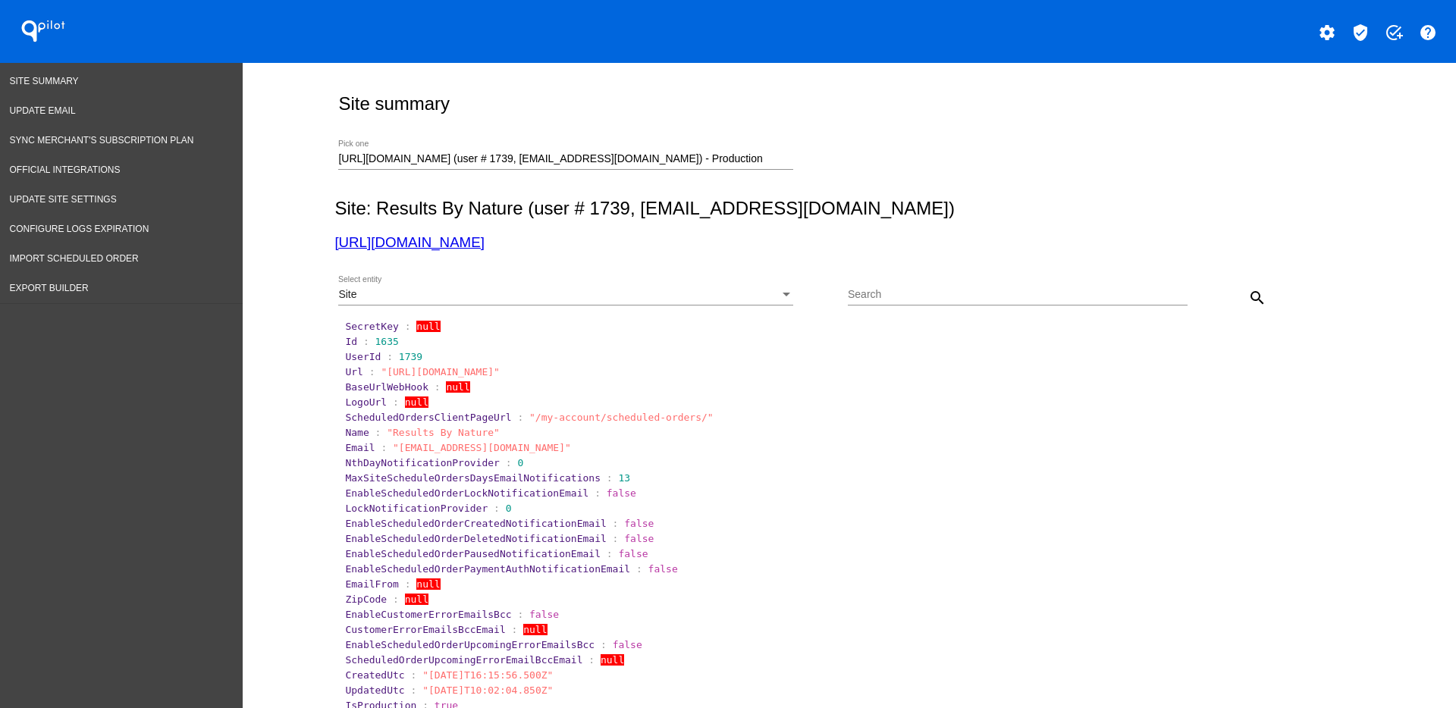
drag, startPoint x: 444, startPoint y: 256, endPoint x: 419, endPoint y: 239, distance: 30.1
click at [441, 238] on link "[URL][DOMAIN_NAME]" at bounding box center [408, 242] width 149 height 16
drag, startPoint x: 736, startPoint y: 161, endPoint x: 271, endPoint y: 177, distance: 465.2
paste input "[EMAIL_ADDRESS][DOMAIN_NAME]"
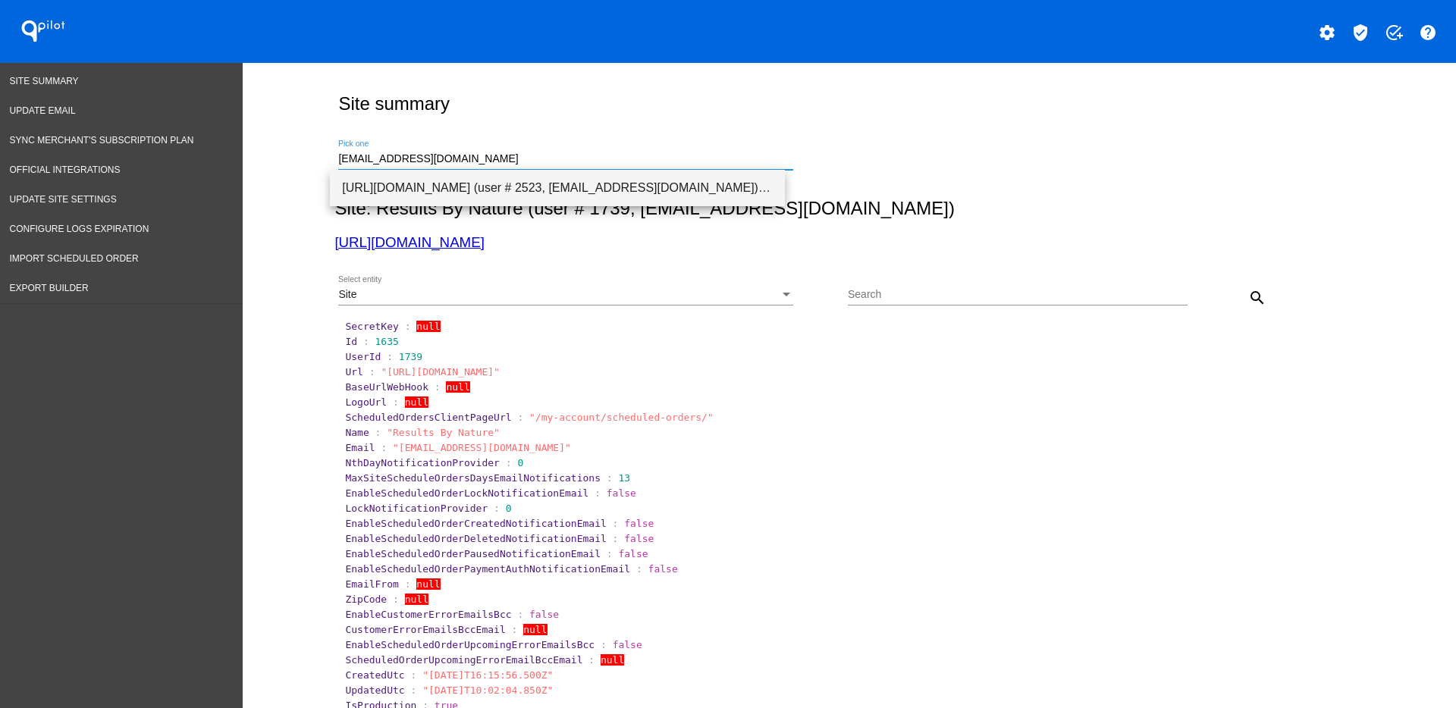
click at [615, 191] on span "[URL][DOMAIN_NAME] (user # 2523, [EMAIL_ADDRESS][DOMAIN_NAME]) - Production" at bounding box center [557, 188] width 431 height 36
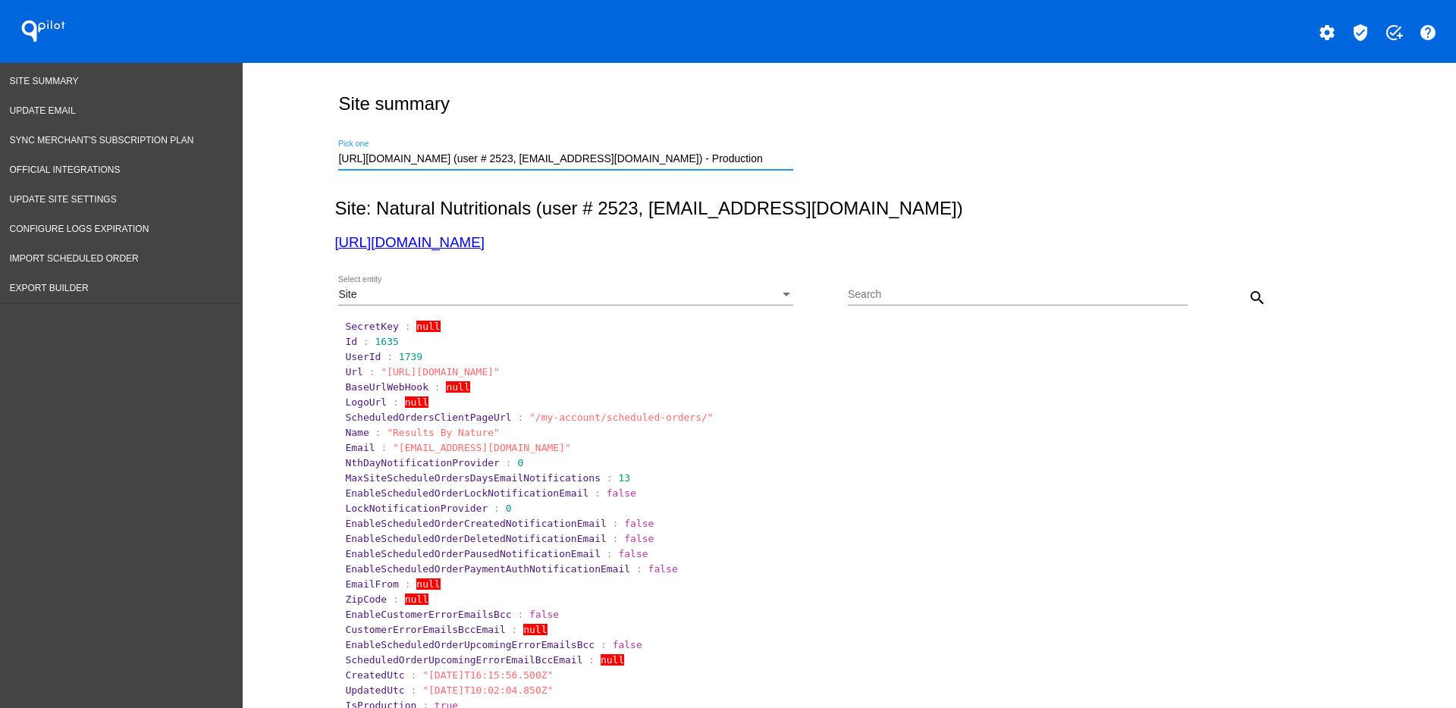
drag, startPoint x: 1261, startPoint y: 300, endPoint x: 1251, endPoint y: 296, distance: 11.3
click at [1261, 300] on button "search" at bounding box center [1257, 297] width 30 height 30
drag, startPoint x: 385, startPoint y: 455, endPoint x: 419, endPoint y: 456, distance: 33.4
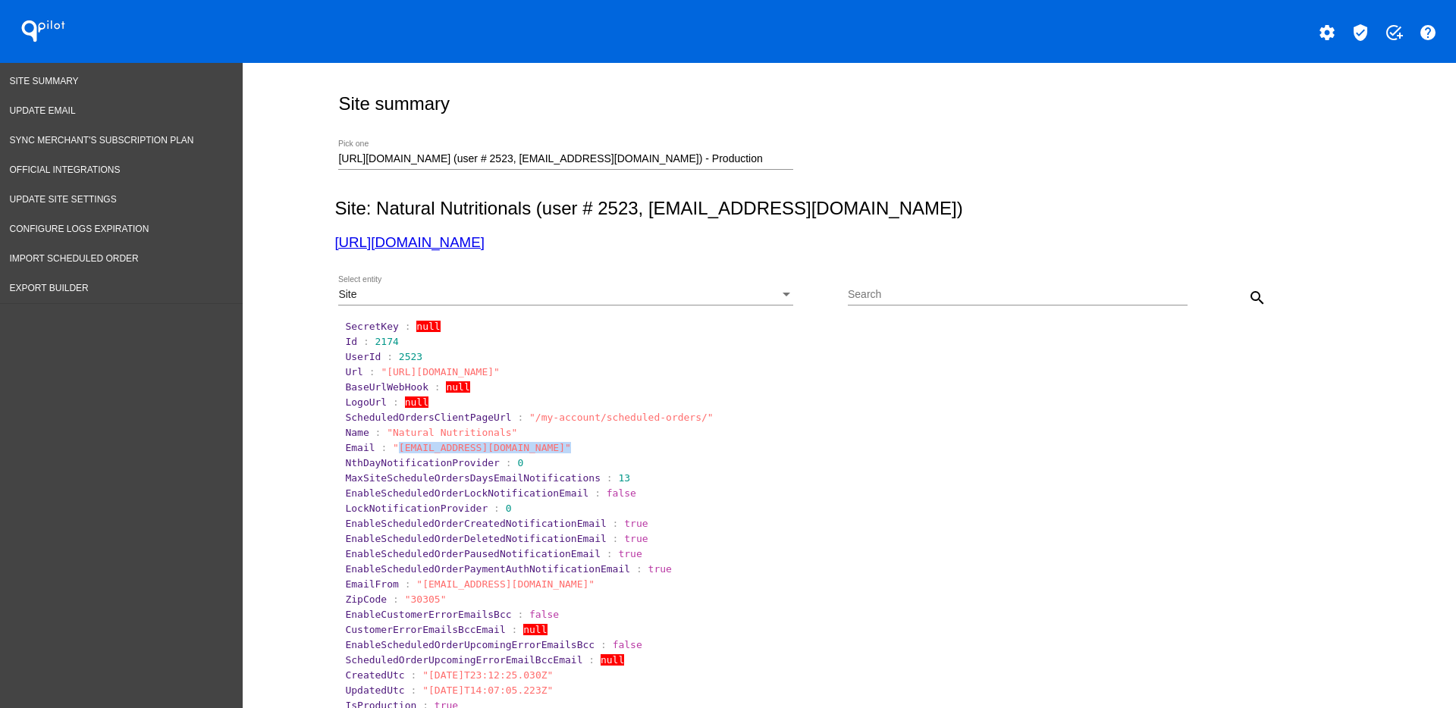
drag, startPoint x: 385, startPoint y: 453, endPoint x: 544, endPoint y: 448, distance: 159.3
click at [544, 448] on span ""[EMAIL_ADDRESS][DOMAIN_NAME]"" at bounding box center [482, 447] width 178 height 11
copy span "[EMAIL_ADDRESS][DOMAIN_NAME]"
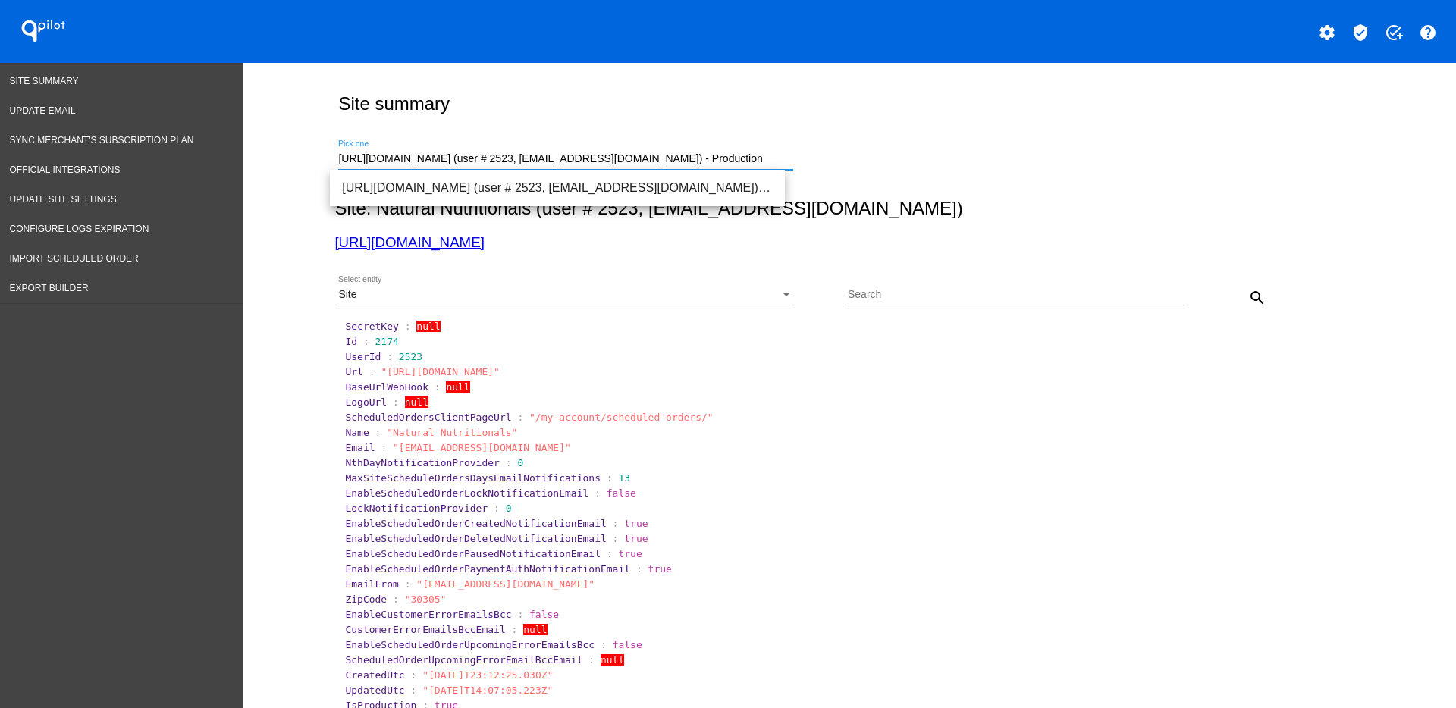
paste input "[PERSON_NAME][EMAIL_ADDRESS][DOMAIN_NAME]"
drag, startPoint x: 739, startPoint y: 155, endPoint x: 296, endPoint y: 165, distance: 443.8
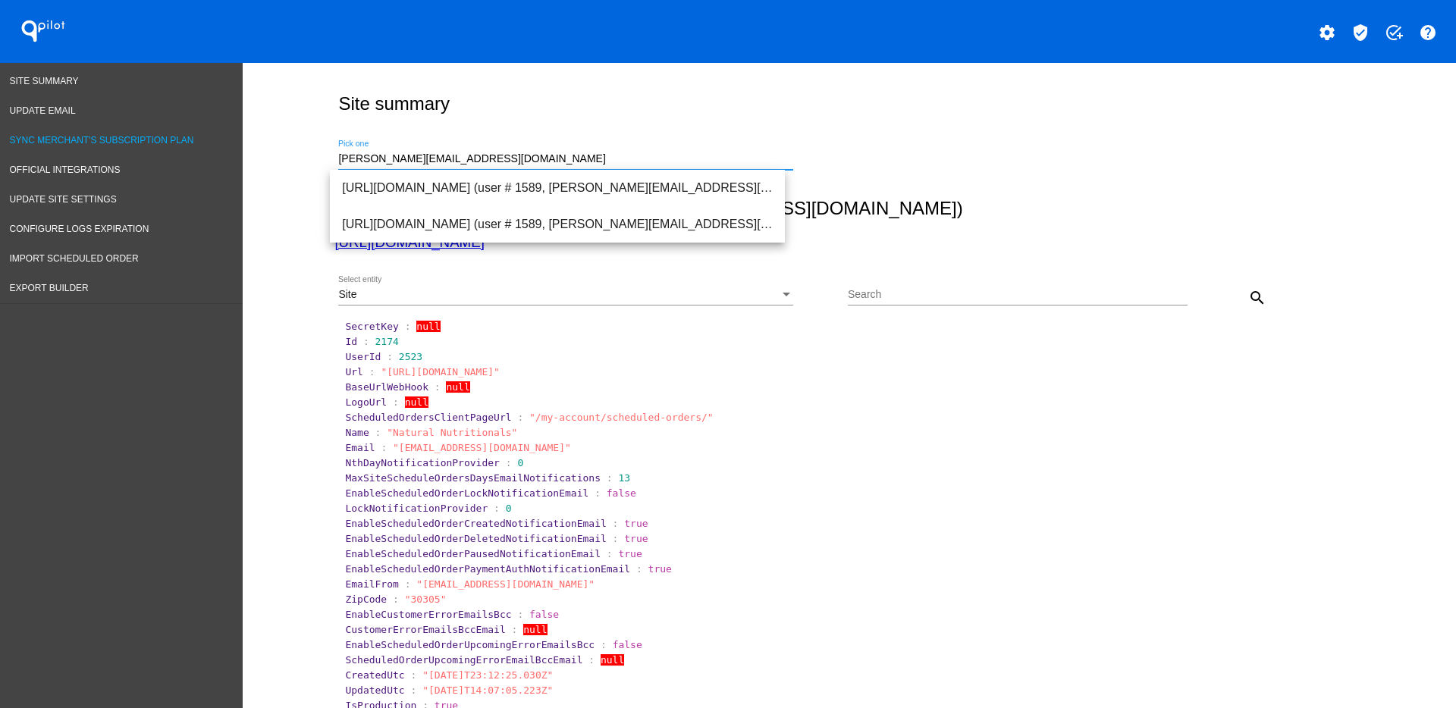
drag, startPoint x: 426, startPoint y: 160, endPoint x: 221, endPoint y: 153, distance: 205.7
paste input "Number"
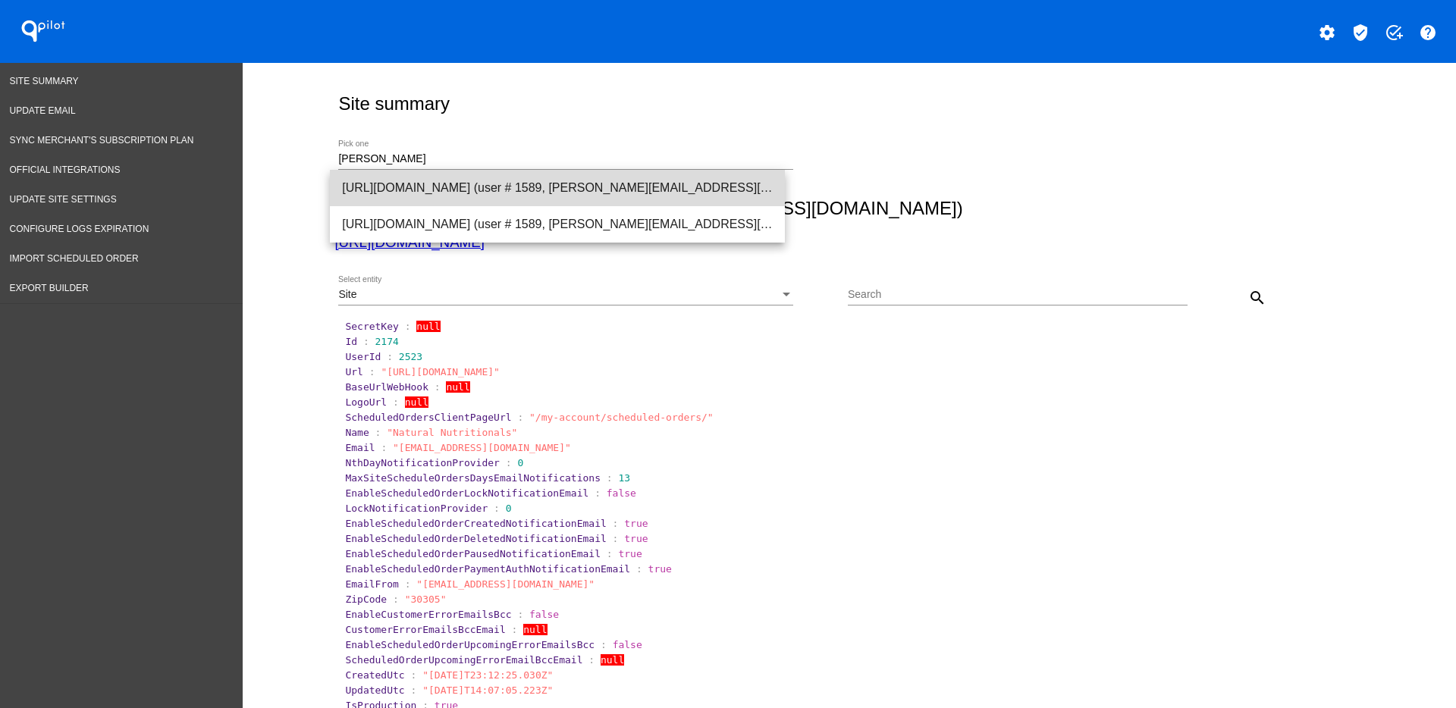
click at [680, 201] on span "[URL][DOMAIN_NAME] (user # 1589, [PERSON_NAME][EMAIL_ADDRESS][DOMAIN_NAME]) - P…" at bounding box center [557, 188] width 431 height 36
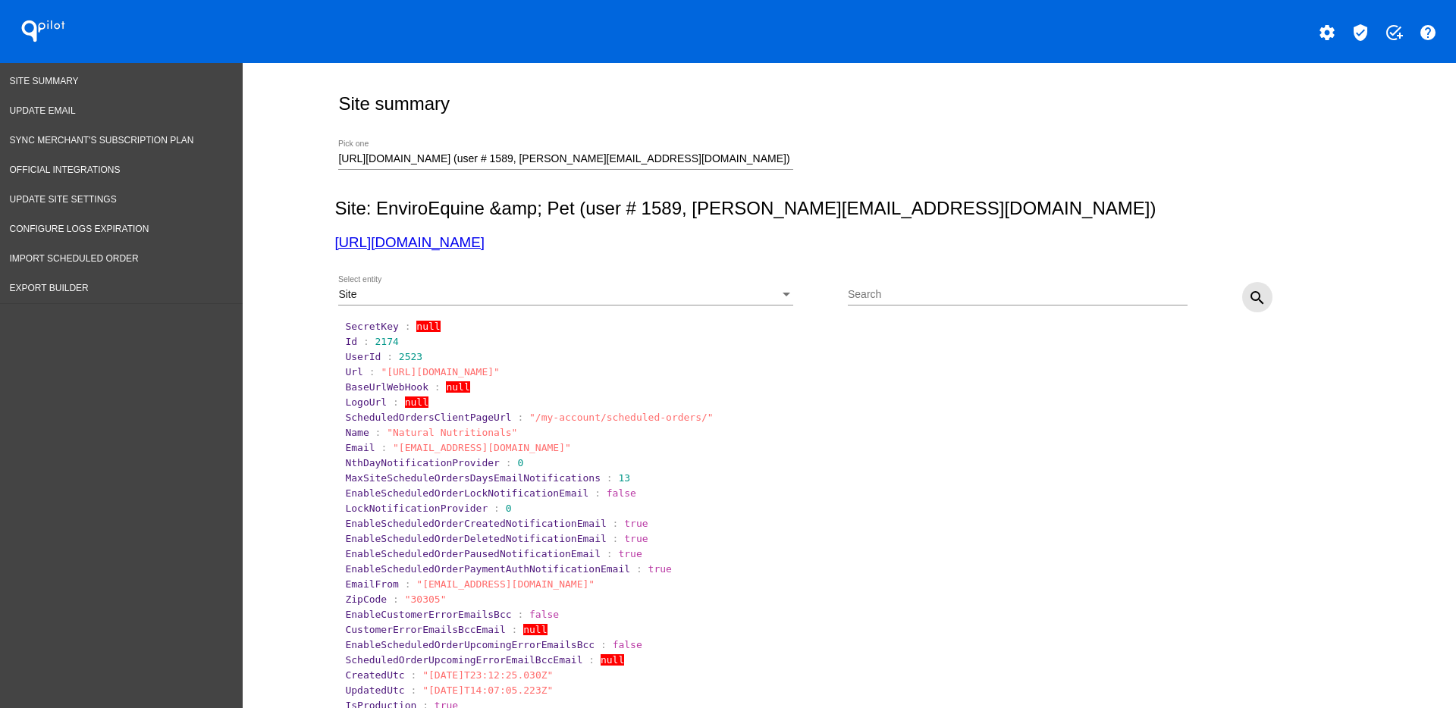
click at [1248, 296] on mat-icon "search" at bounding box center [1257, 298] width 18 height 18
drag, startPoint x: 386, startPoint y: 450, endPoint x: 498, endPoint y: 450, distance: 112.3
click at [498, 450] on span ""[EMAIL_ADDRESS][DOMAIN_NAME]"" at bounding box center [482, 447] width 178 height 11
copy span "[EMAIL_ADDRESS][DOMAIN_NAME]"
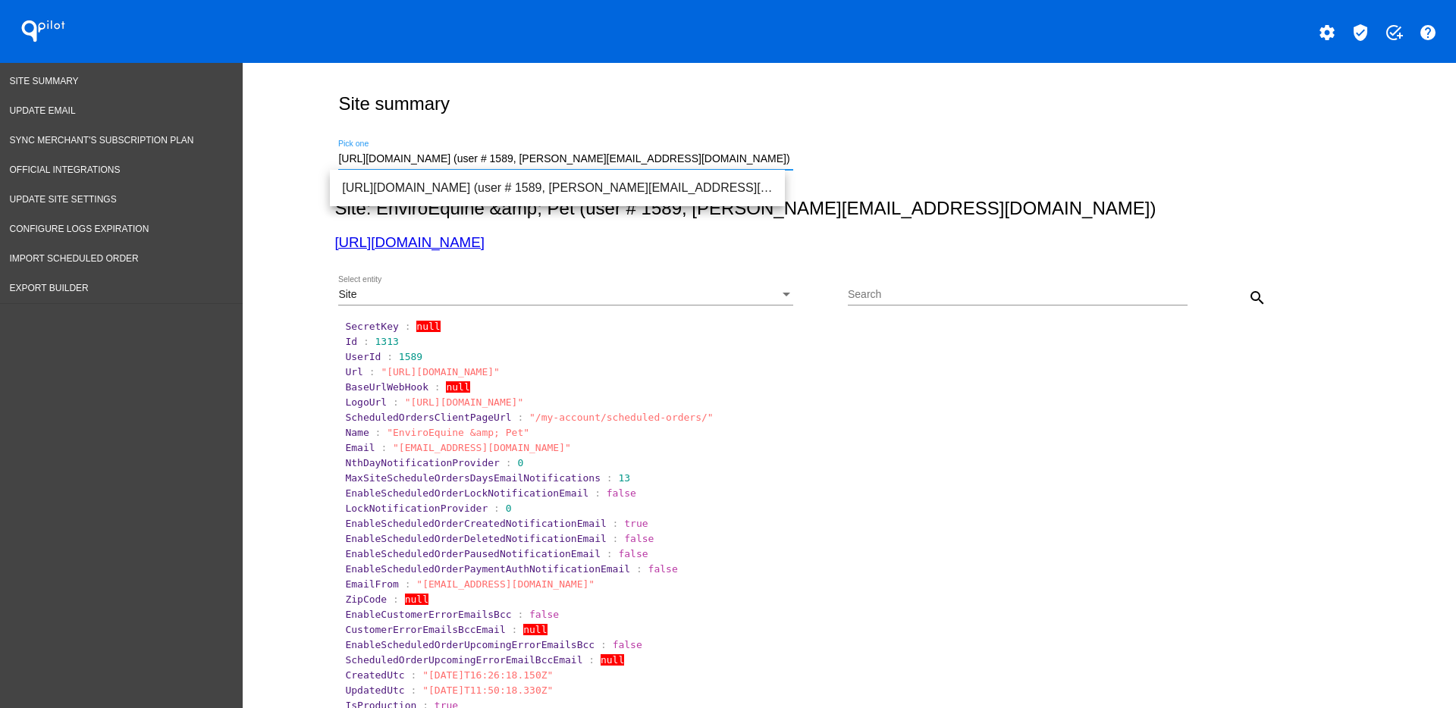
paste input "[EMAIL_ADDRESS][DOMAIN_NAME]"
drag, startPoint x: 773, startPoint y: 159, endPoint x: 324, endPoint y: 159, distance: 449.0
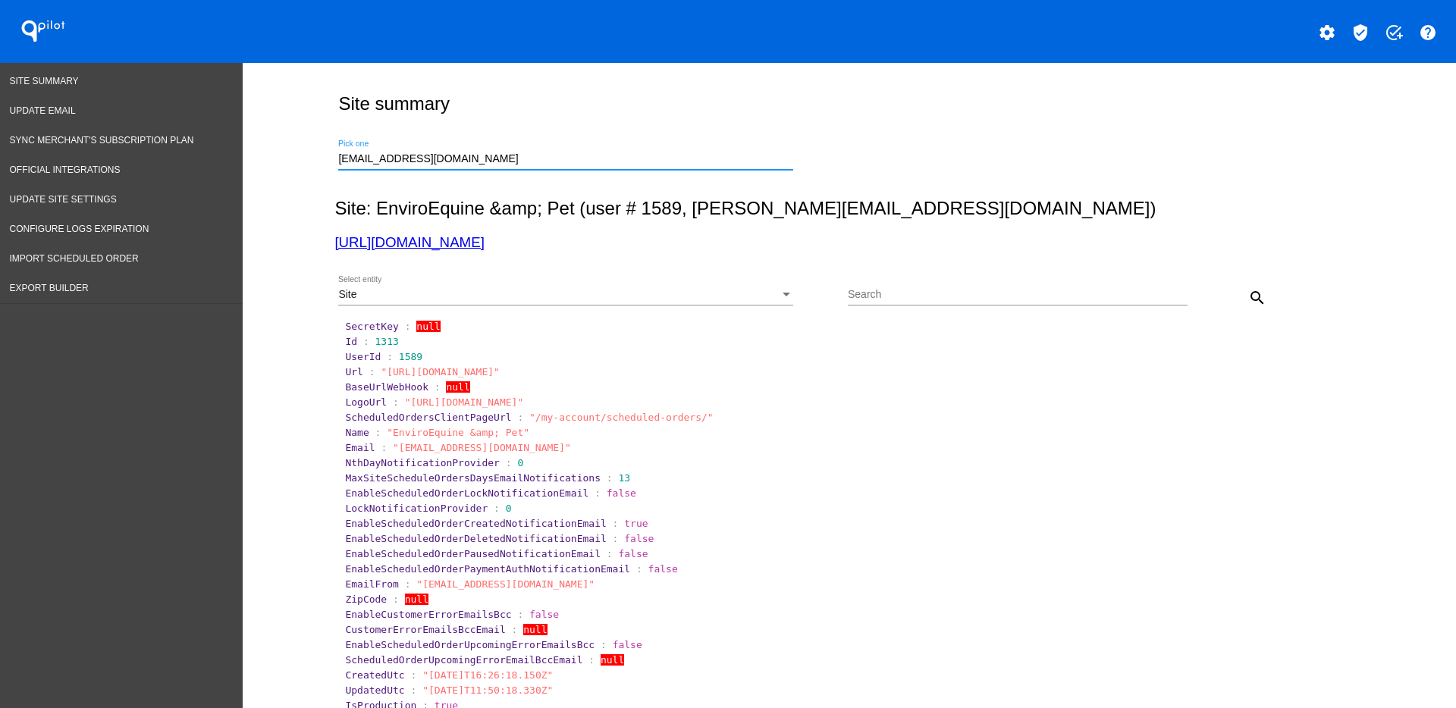
drag, startPoint x: 545, startPoint y: 174, endPoint x: 550, endPoint y: 166, distance: 9.9
click at [548, 170] on div "[EMAIL_ADDRESS][DOMAIN_NAME] Pick one" at bounding box center [565, 161] width 455 height 43
click at [550, 165] on div "[EMAIL_ADDRESS][DOMAIN_NAME] Pick one" at bounding box center [565, 155] width 455 height 30
click at [573, 155] on input "[EMAIL_ADDRESS][DOMAIN_NAME]" at bounding box center [565, 159] width 455 height 12
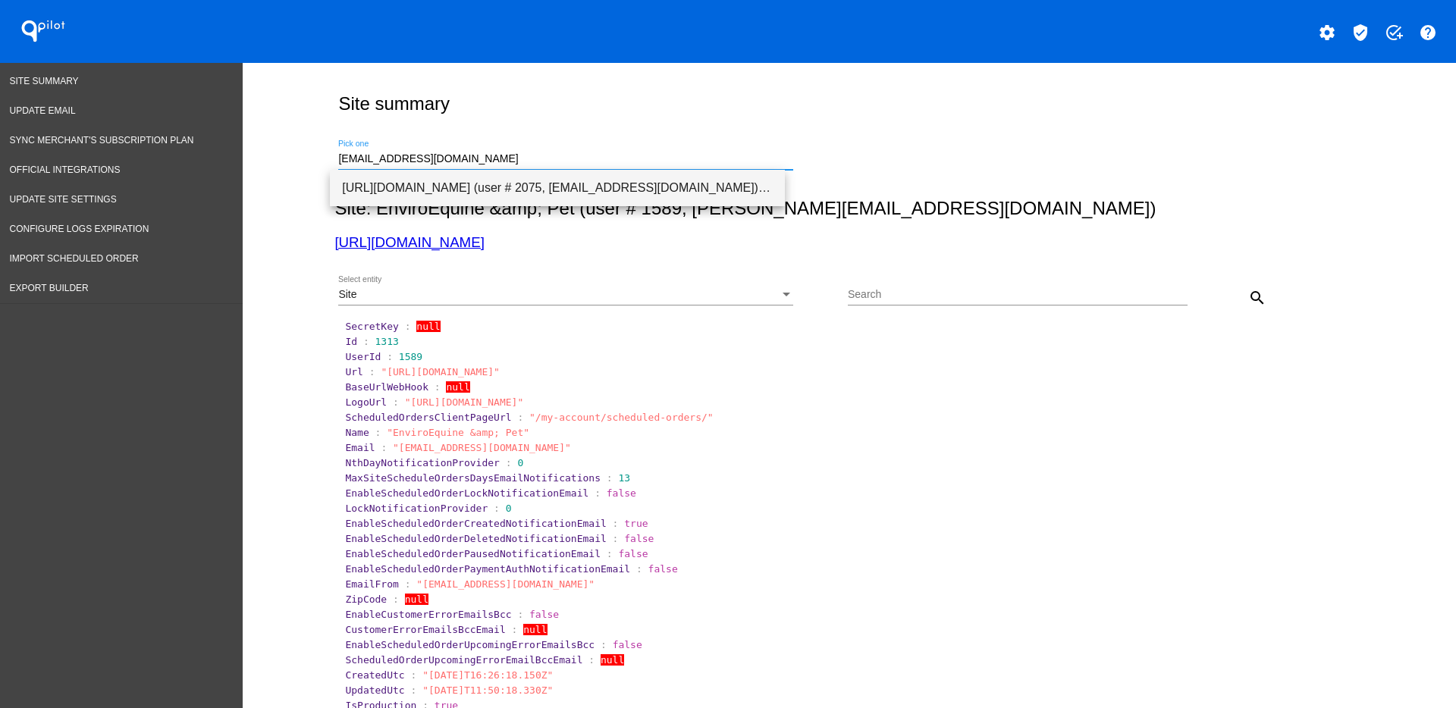
click at [595, 184] on span "[URL][DOMAIN_NAME] (user # 2075, [EMAIL_ADDRESS][DOMAIN_NAME]) - Production" at bounding box center [557, 188] width 431 height 36
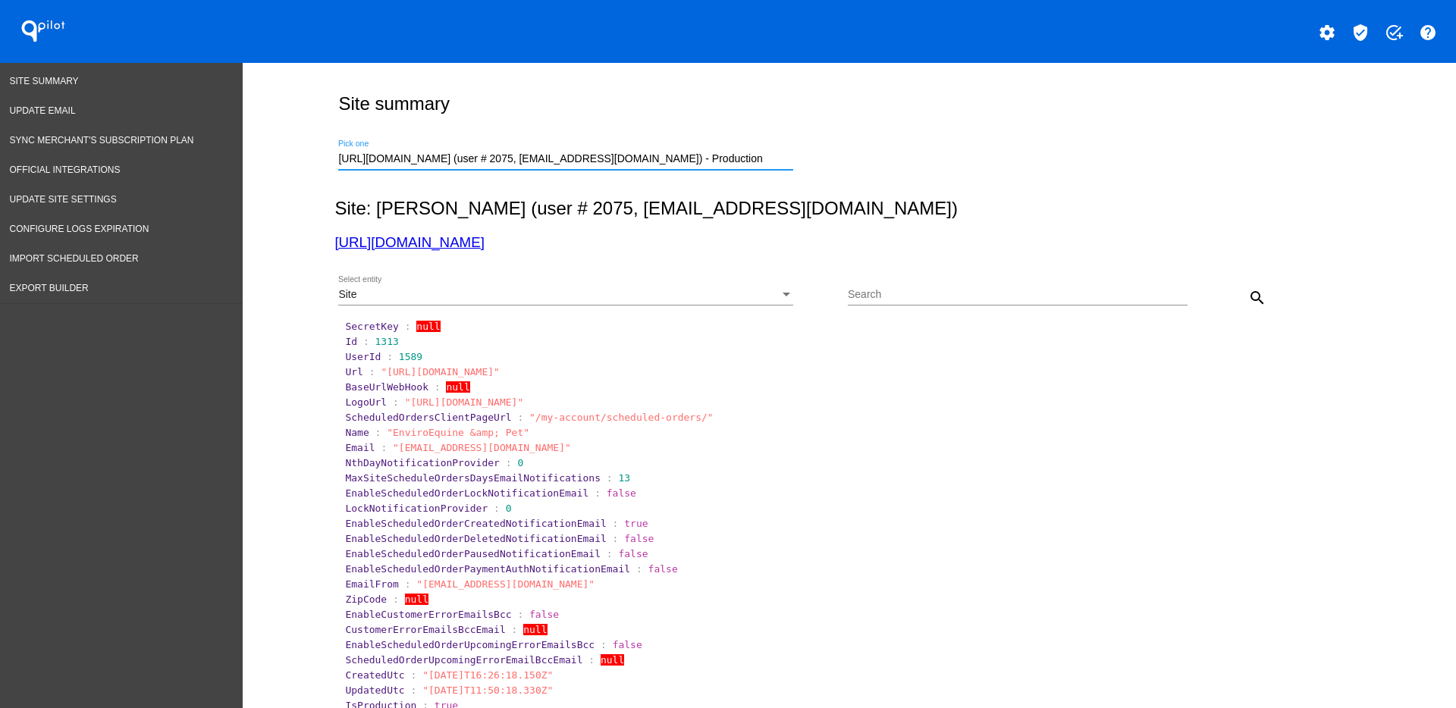
click at [1248, 300] on mat-icon "search" at bounding box center [1257, 298] width 18 height 18
drag, startPoint x: 385, startPoint y: 448, endPoint x: 547, endPoint y: 451, distance: 162.3
click at [551, 452] on span ""[EMAIL_ADDRESS][DOMAIN_NAME]"" at bounding box center [482, 447] width 178 height 11
copy span "[EMAIL_ADDRESS][DOMAIN_NAME]"
click at [564, 447] on section "Email : "[EMAIL_ADDRESS][DOMAIN_NAME]"" at bounding box center [850, 447] width 1010 height 11
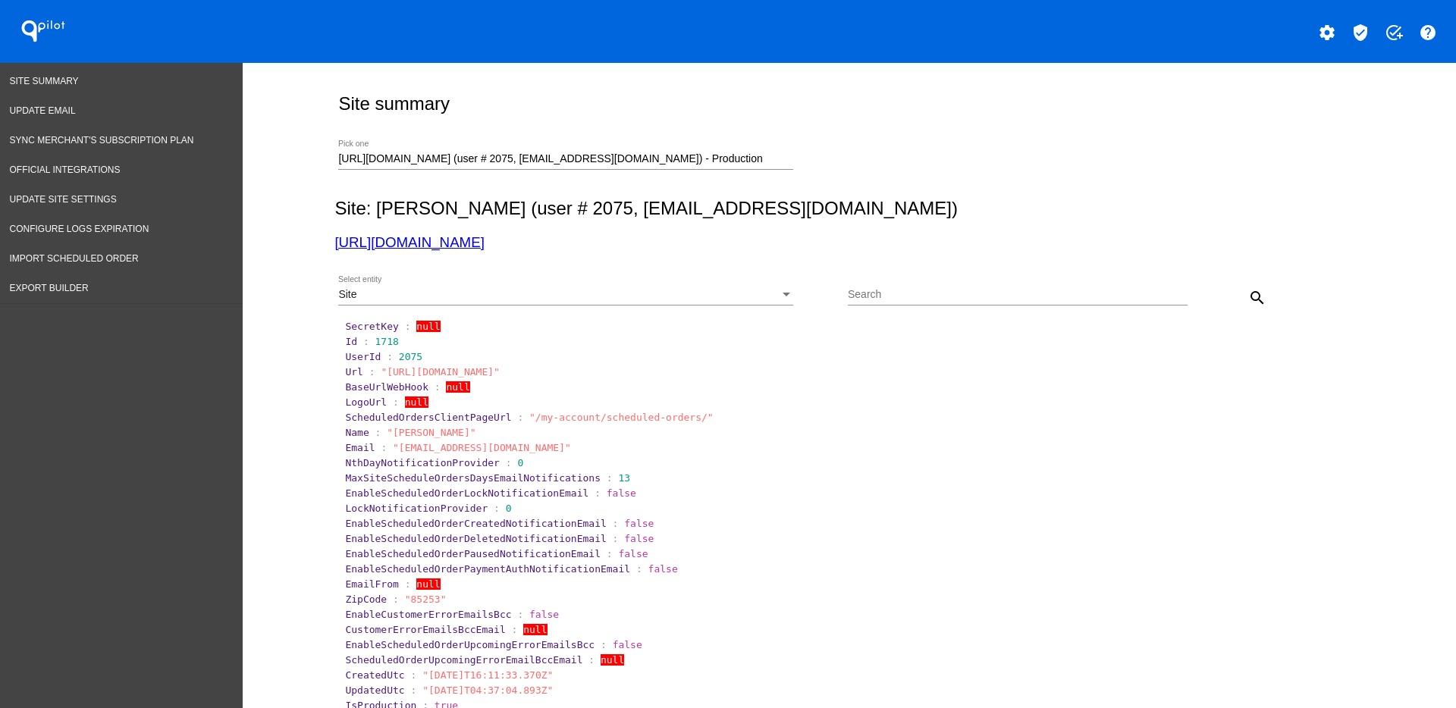
drag, startPoint x: 556, startPoint y: 451, endPoint x: 388, endPoint y: 447, distance: 168.4
click at [393, 447] on span ""[EMAIL_ADDRESS][DOMAIN_NAME]"" at bounding box center [482, 447] width 178 height 11
copy span "[EMAIL_ADDRESS][DOMAIN_NAME]"
drag, startPoint x: 709, startPoint y: 162, endPoint x: 303, endPoint y: 159, distance: 405.8
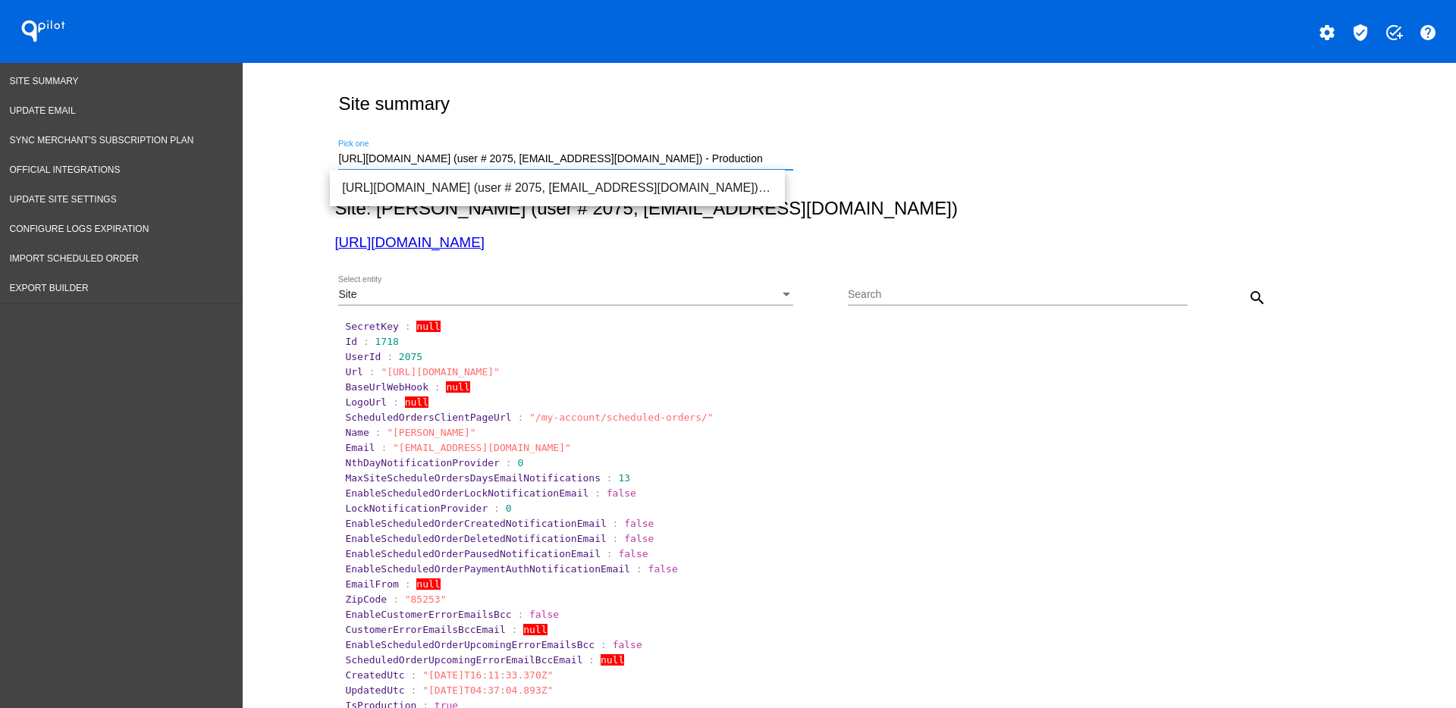
paste input "[EMAIL_ADDRESS][DOMAIN_NAME]"
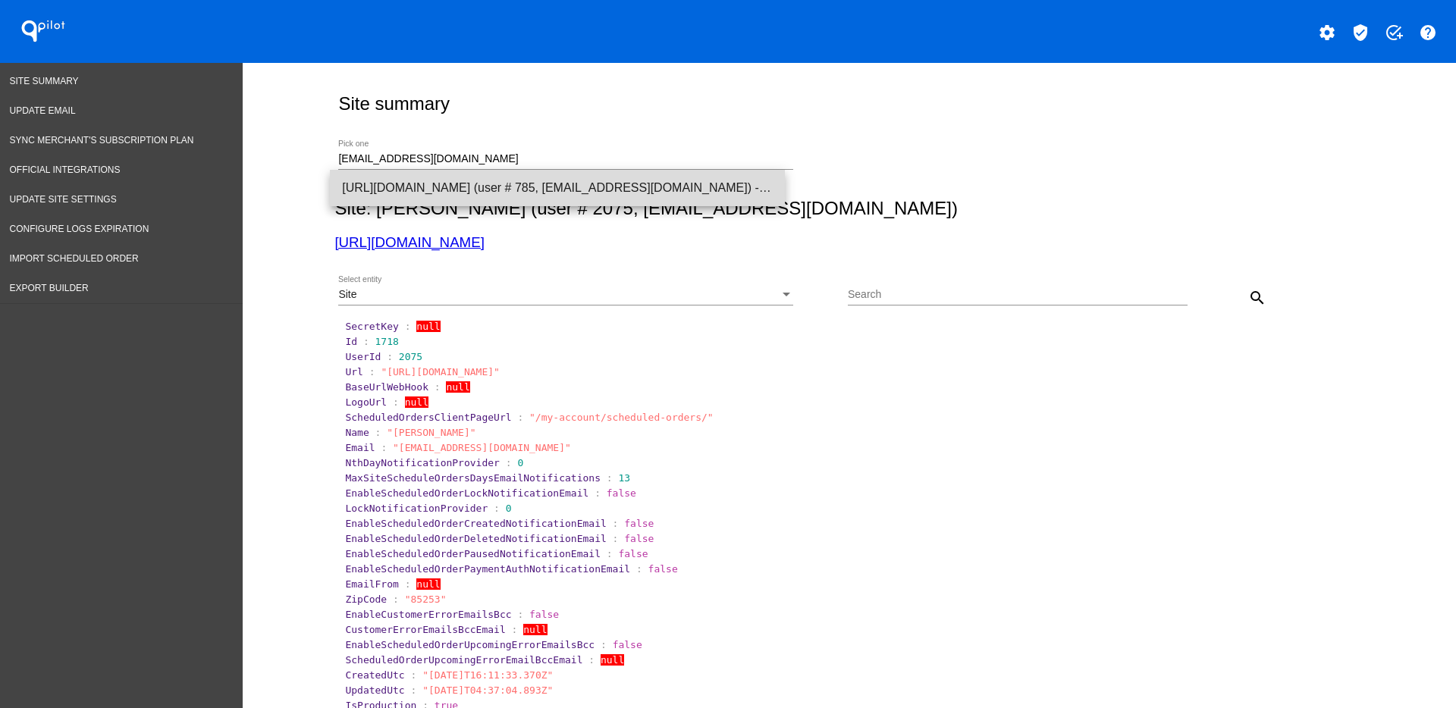
click at [413, 178] on span "[URL][DOMAIN_NAME] (user # 785, [EMAIL_ADDRESS][DOMAIN_NAME]) - Production" at bounding box center [557, 188] width 431 height 36
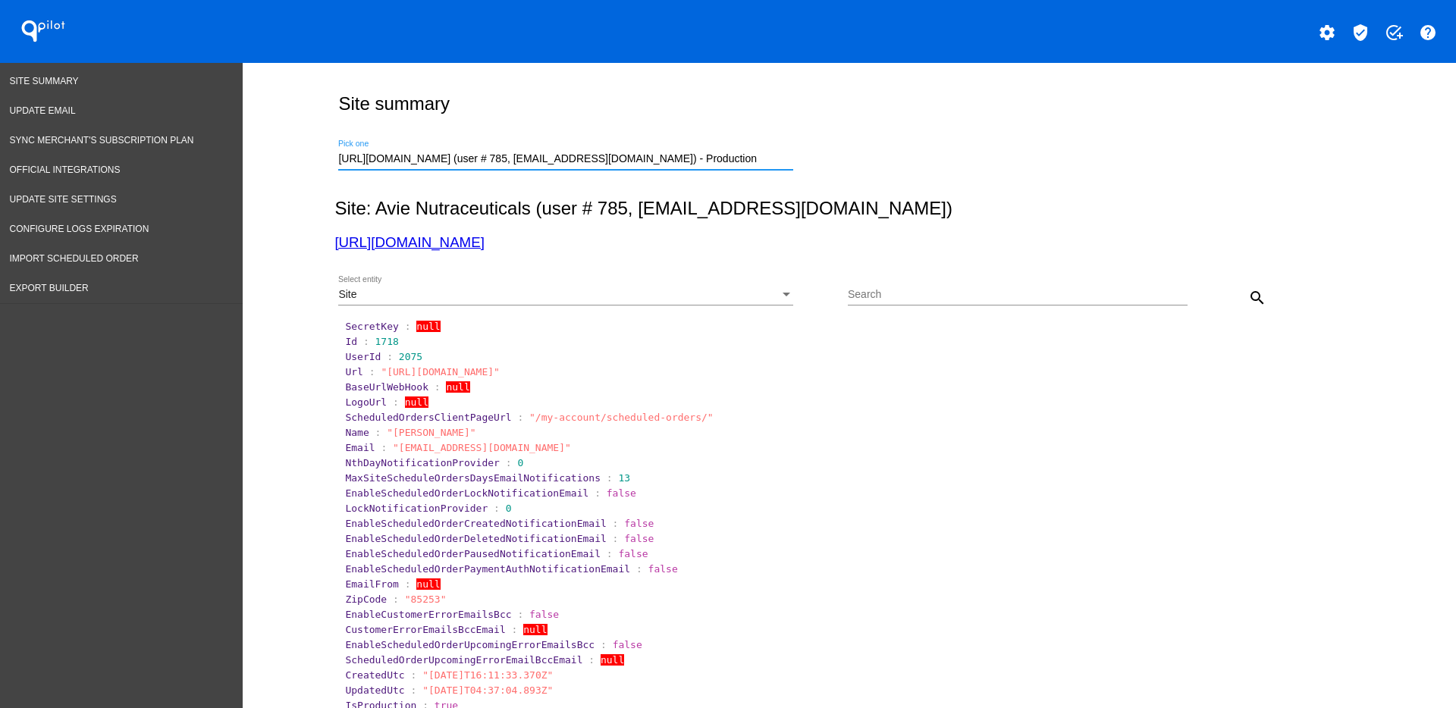
click at [1242, 294] on button "search" at bounding box center [1257, 297] width 30 height 30
drag, startPoint x: 690, startPoint y: 163, endPoint x: 332, endPoint y: 166, distance: 358.0
paste input "[EMAIL_ADDRESS][DOMAIN_NAME]"
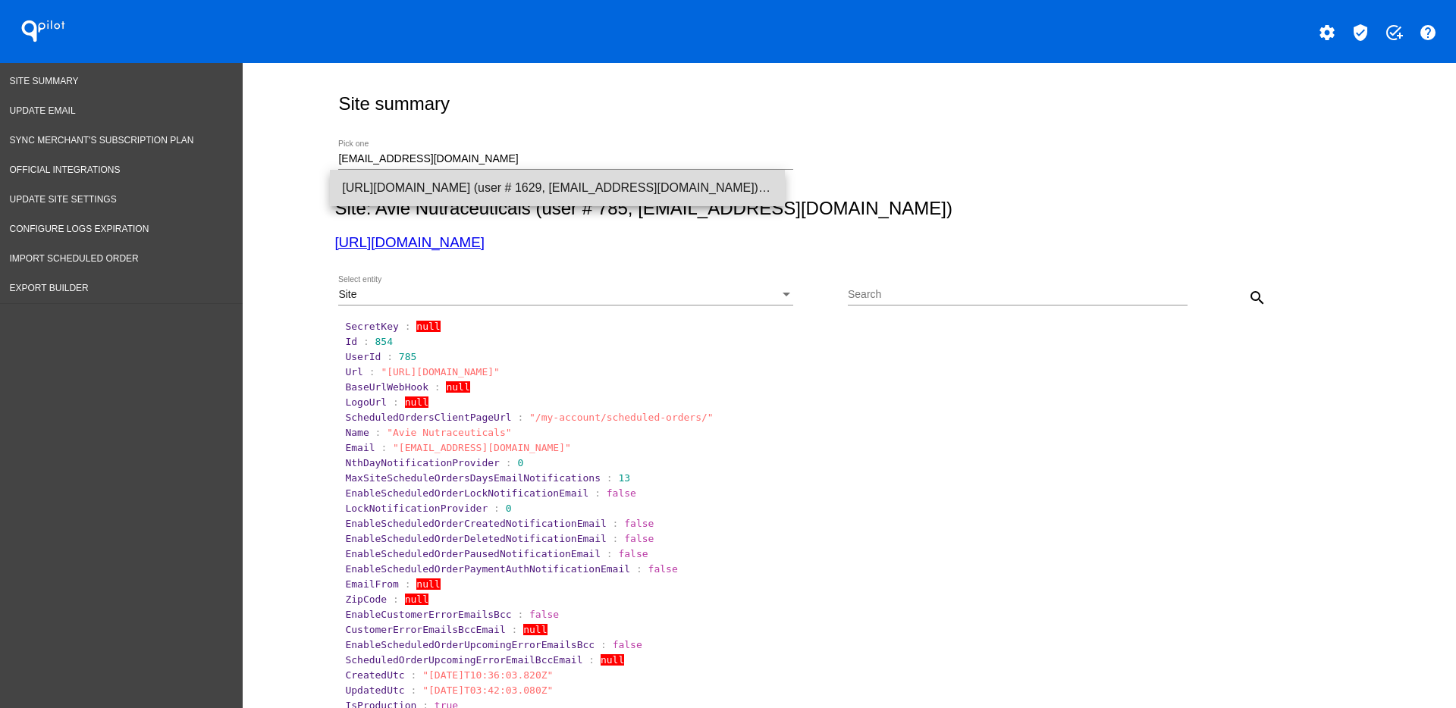
click at [567, 184] on span "[URL][DOMAIN_NAME] (user # 1629, [EMAIL_ADDRESS][DOMAIN_NAME]) - Production" at bounding box center [557, 188] width 431 height 36
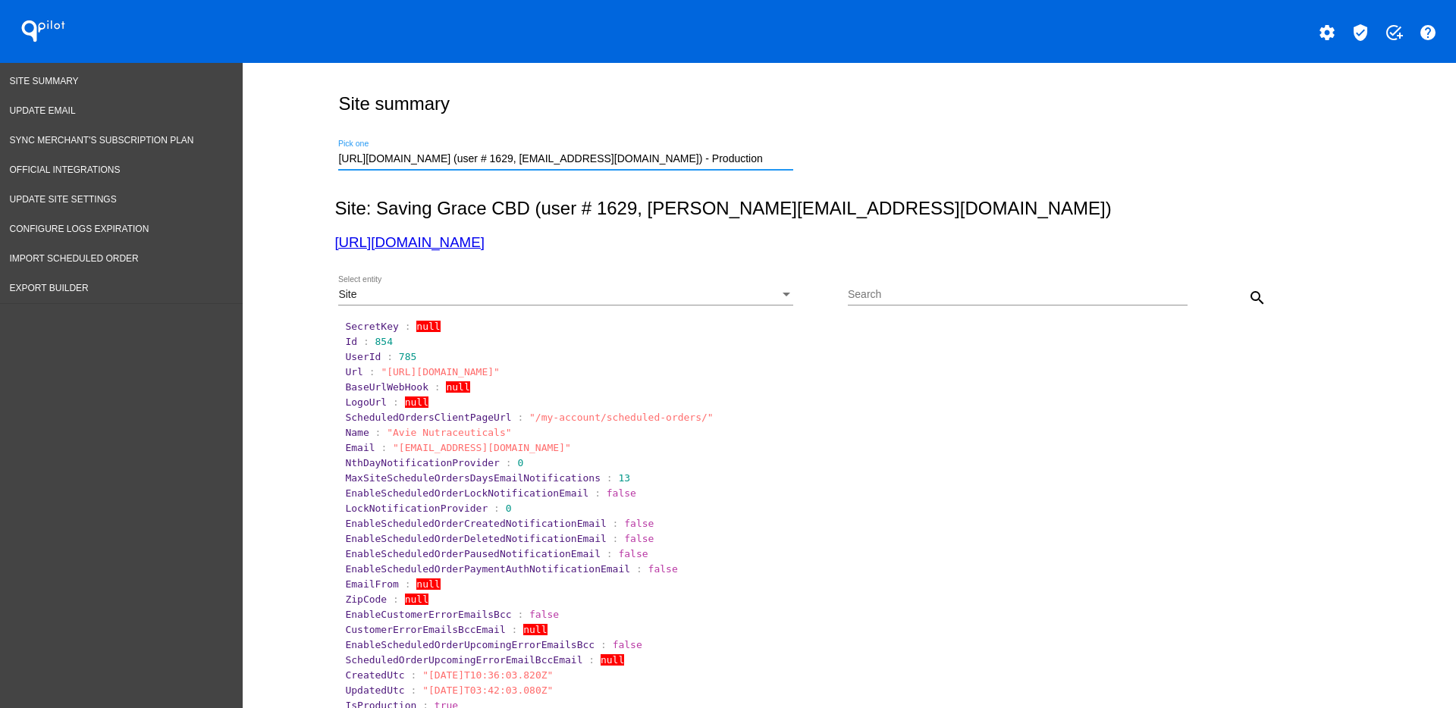
click at [1251, 294] on mat-icon "search" at bounding box center [1257, 298] width 18 height 18
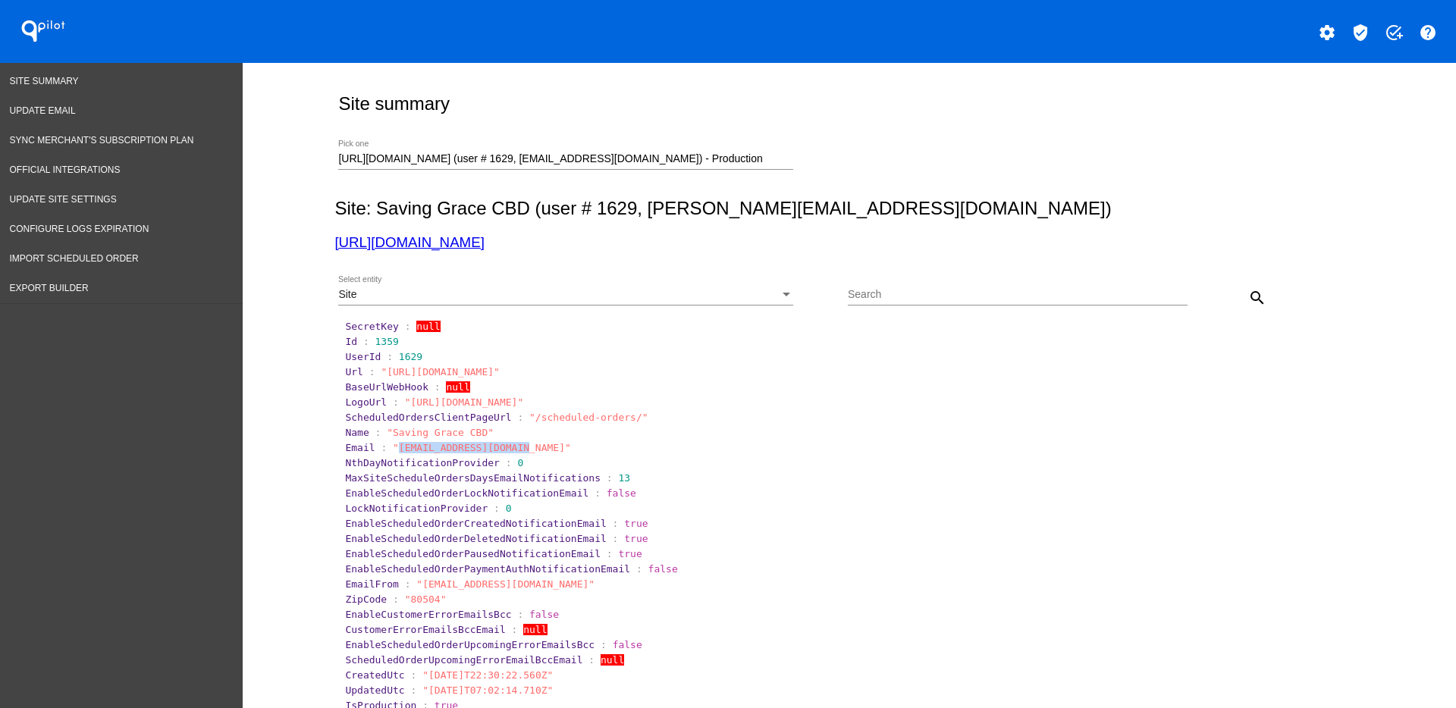
drag, startPoint x: 385, startPoint y: 451, endPoint x: 504, endPoint y: 453, distance: 118.3
click at [504, 453] on span ""[EMAIL_ADDRESS][DOMAIN_NAME]"" at bounding box center [482, 447] width 178 height 11
copy span "[EMAIL_ADDRESS][DOMAIN_NAME]"
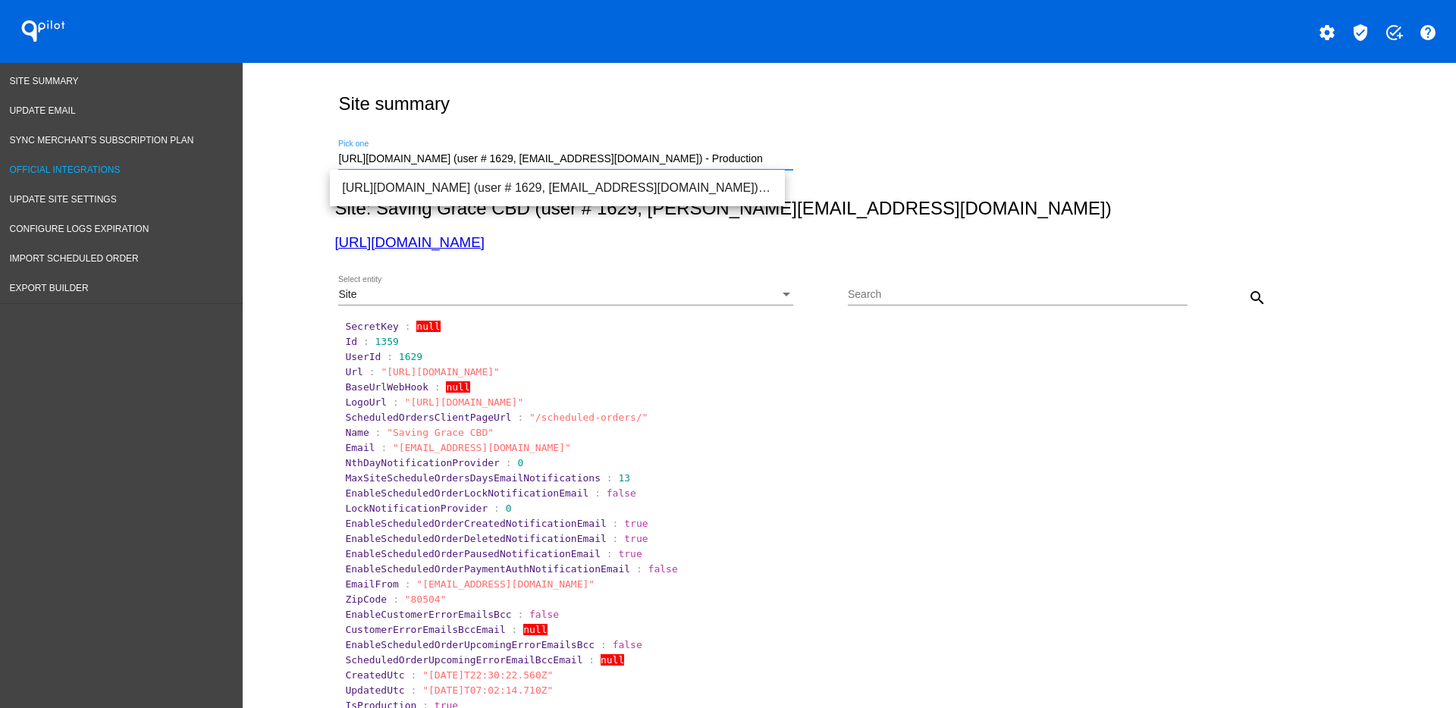
drag, startPoint x: 759, startPoint y: 156, endPoint x: 239, endPoint y: 159, distance: 520.3
paste input "[EMAIL_ADDRESS][DOMAIN_NAME]"
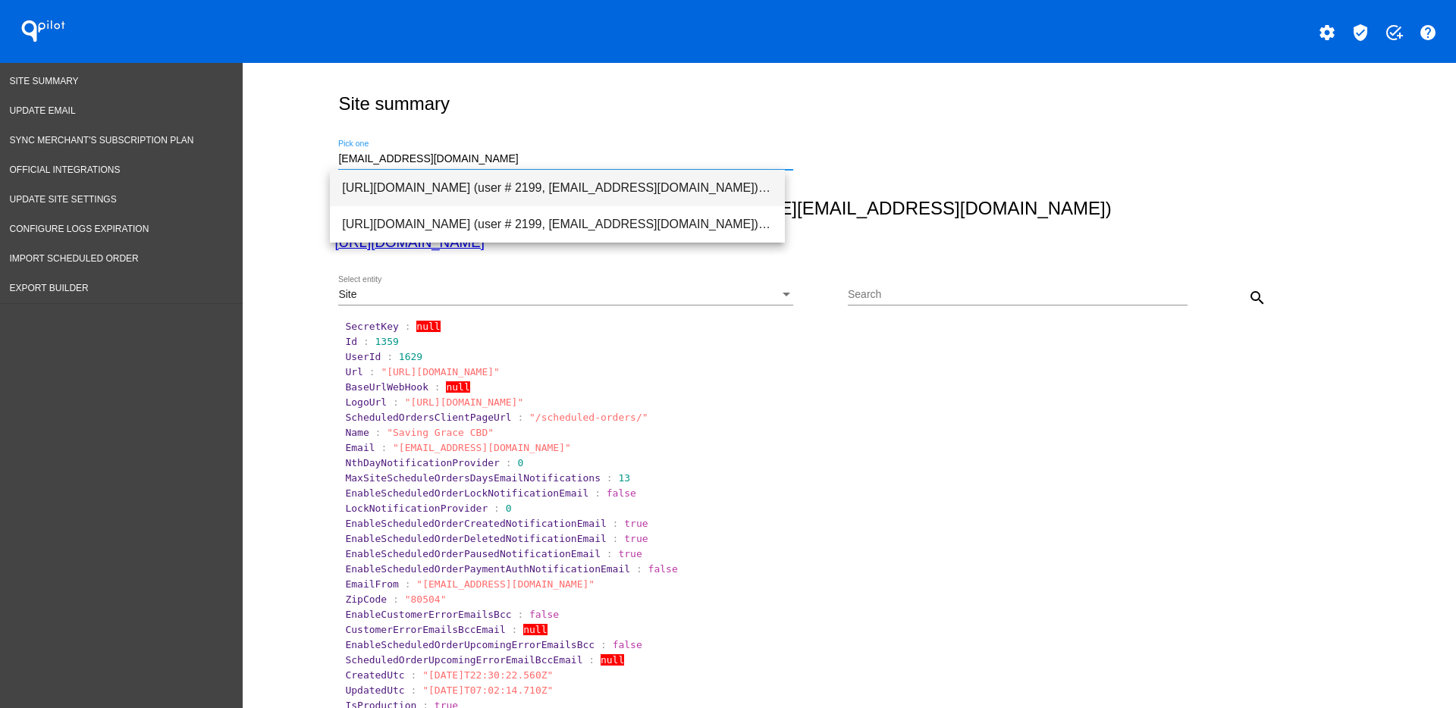
click at [598, 197] on span "[URL][DOMAIN_NAME] (user # 2199, [EMAIL_ADDRESS][DOMAIN_NAME]) - Production" at bounding box center [557, 188] width 431 height 36
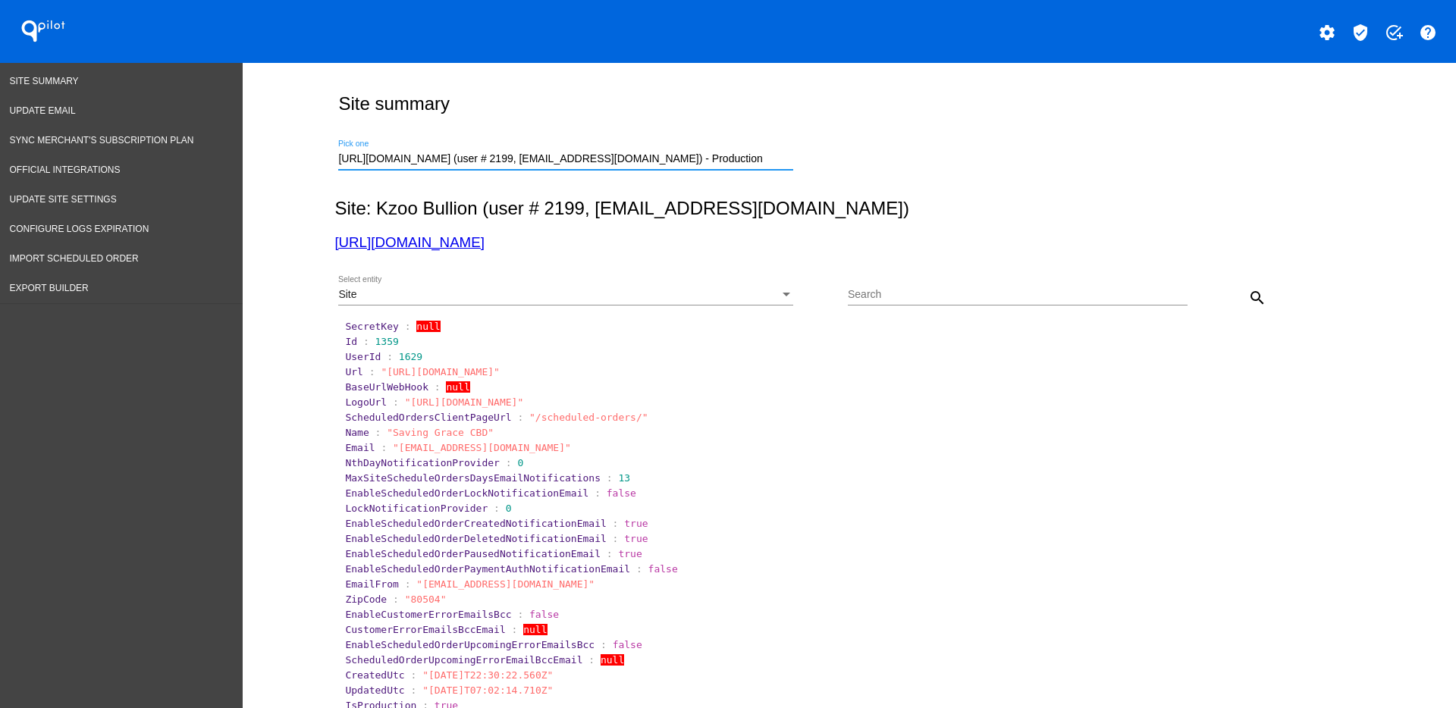
click at [1242, 292] on button "search" at bounding box center [1257, 297] width 30 height 30
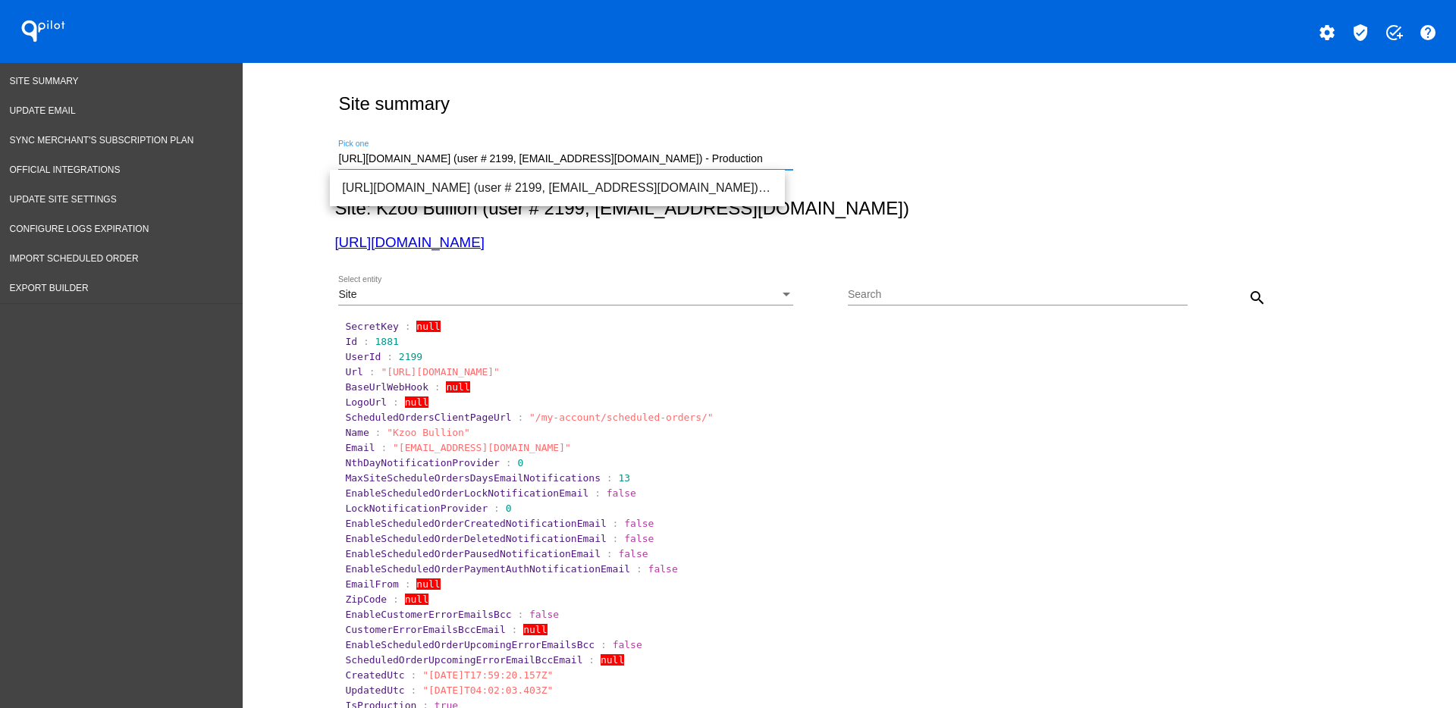
drag, startPoint x: 701, startPoint y: 165, endPoint x: 283, endPoint y: 146, distance: 418.3
paste input "[EMAIL_ADDRESS][DOMAIN_NAME]"
click at [510, 193] on span "[URL][DOMAIN_NAME] (user # 1500, [EMAIL_ADDRESS][DOMAIN_NAME]) - Production" at bounding box center [557, 188] width 431 height 36
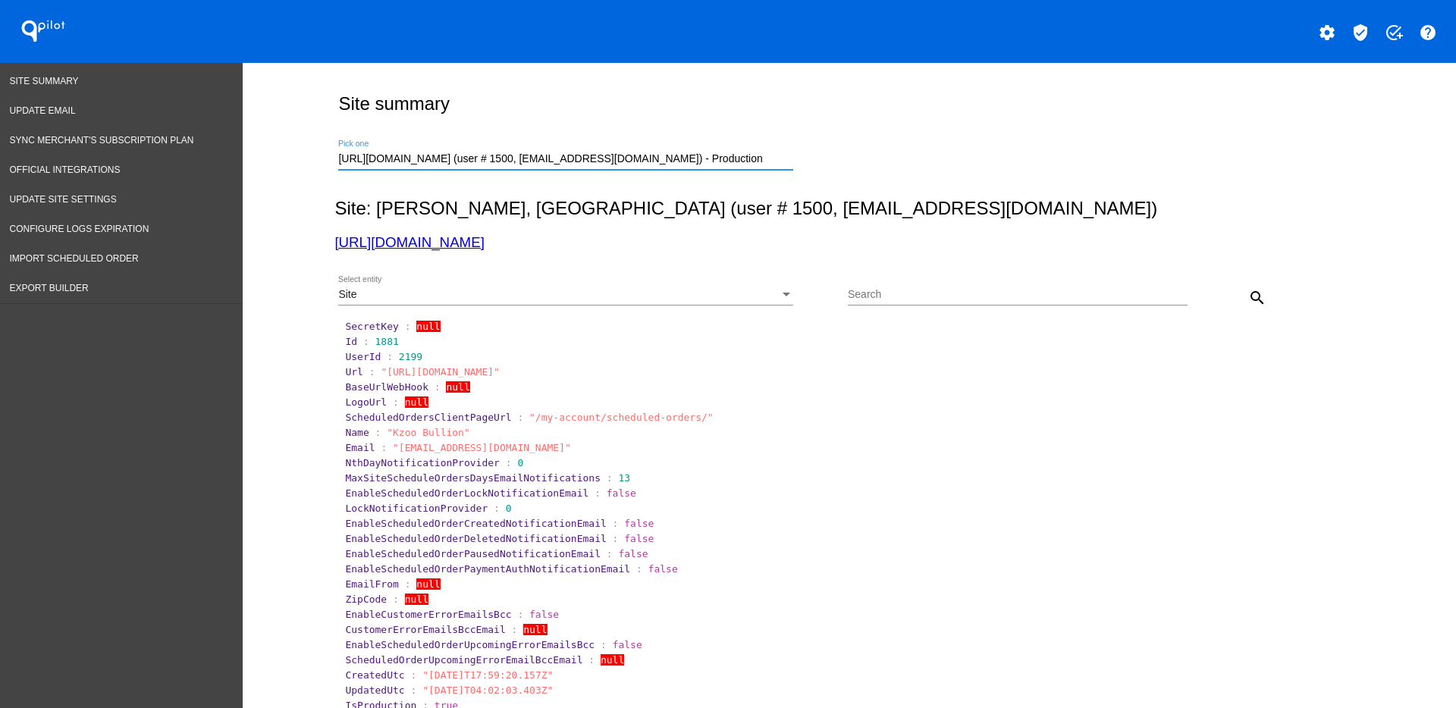
click at [1266, 296] on div "Site Select entity Search search" at bounding box center [845, 292] width 1023 height 54
click at [1251, 299] on mat-icon "search" at bounding box center [1257, 298] width 18 height 18
drag, startPoint x: 427, startPoint y: 253, endPoint x: 428, endPoint y: 245, distance: 7.6
drag, startPoint x: 385, startPoint y: 449, endPoint x: 432, endPoint y: 452, distance: 47.9
click at [432, 452] on span ""[EMAIL_ADDRESS][DOMAIN_NAME]"" at bounding box center [482, 447] width 178 height 11
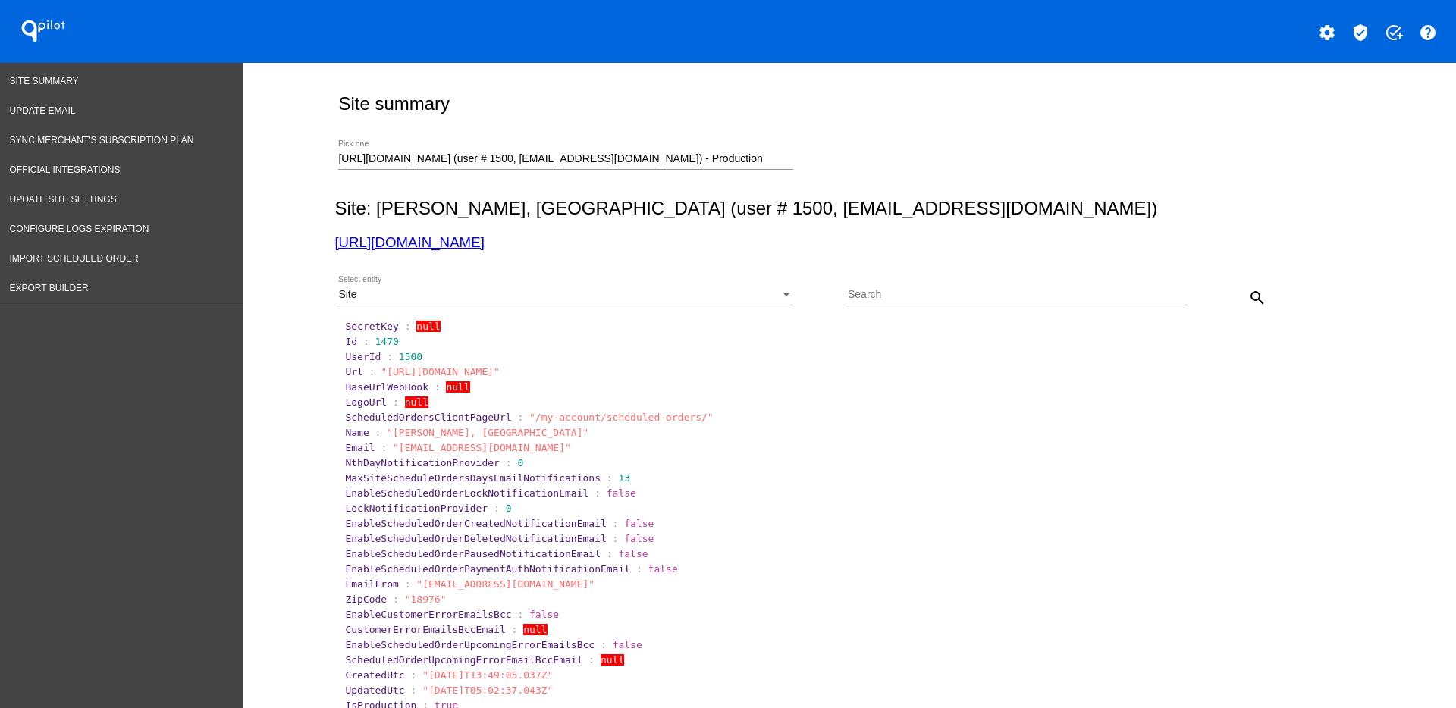
click at [756, 167] on div "[URL][DOMAIN_NAME] (user # 1500, [EMAIL_ADDRESS][DOMAIN_NAME]) - Production Pic…" at bounding box center [565, 155] width 455 height 30
click at [756, 166] on div "[URL][DOMAIN_NAME] (user # 1500, [EMAIL_ADDRESS][DOMAIN_NAME]) - Production Pic…" at bounding box center [565, 155] width 455 height 30
drag, startPoint x: 753, startPoint y: 158, endPoint x: 245, endPoint y: 152, distance: 508.2
paste input "[EMAIL_ADDRESS][DOMAIN_NAME]"
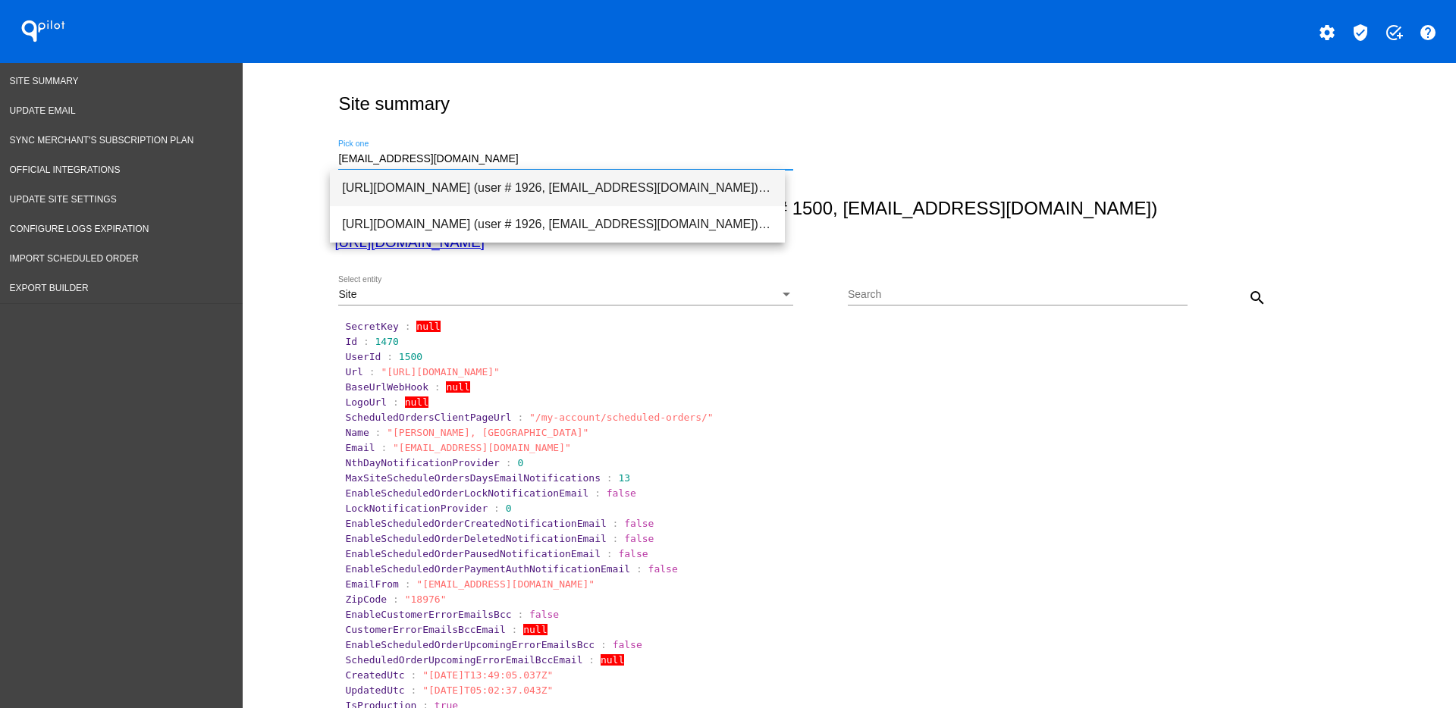
click at [589, 190] on span "[URL][DOMAIN_NAME] (user # 1926, [EMAIL_ADDRESS][DOMAIN_NAME]) - Production" at bounding box center [557, 188] width 431 height 36
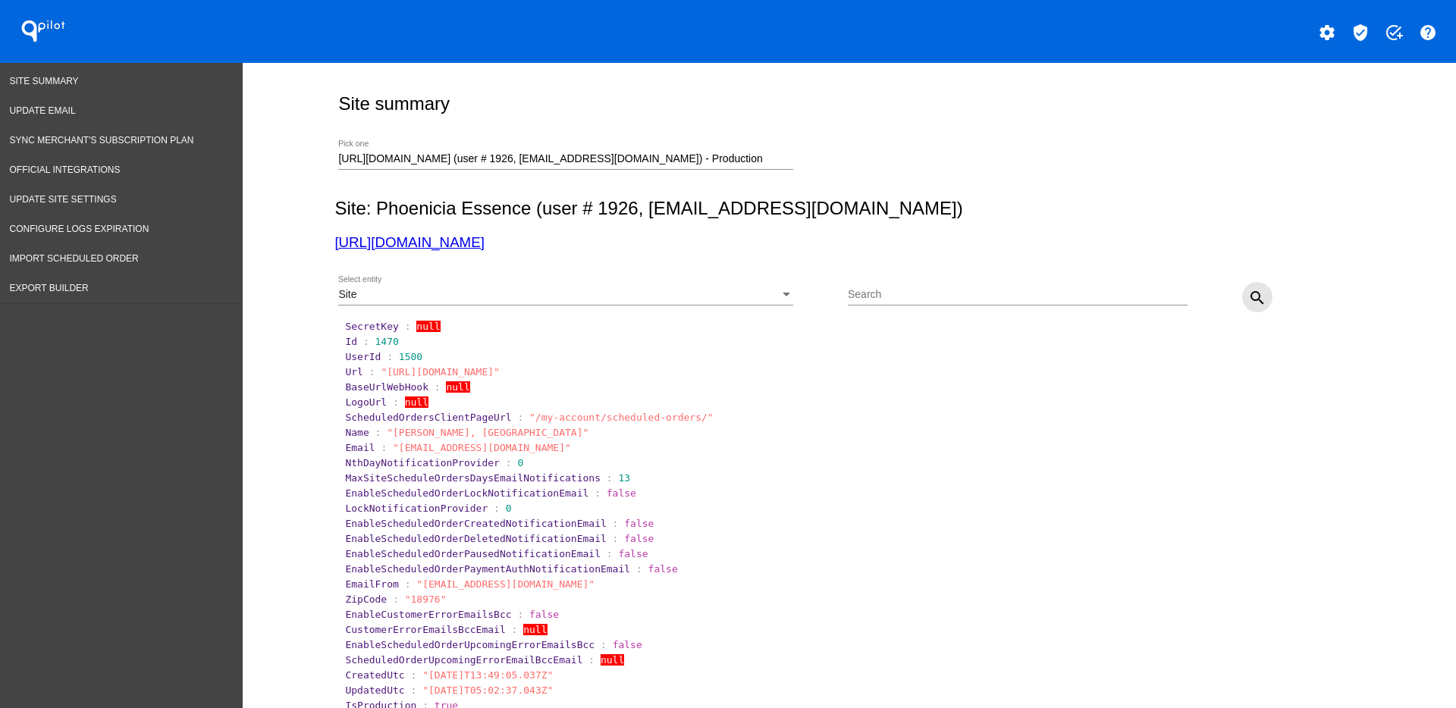
click at [1242, 297] on button "search" at bounding box center [1257, 297] width 30 height 30
drag, startPoint x: 358, startPoint y: 342, endPoint x: 408, endPoint y: 342, distance: 50.1
click at [408, 342] on section "Id : 1592" at bounding box center [850, 341] width 1010 height 11
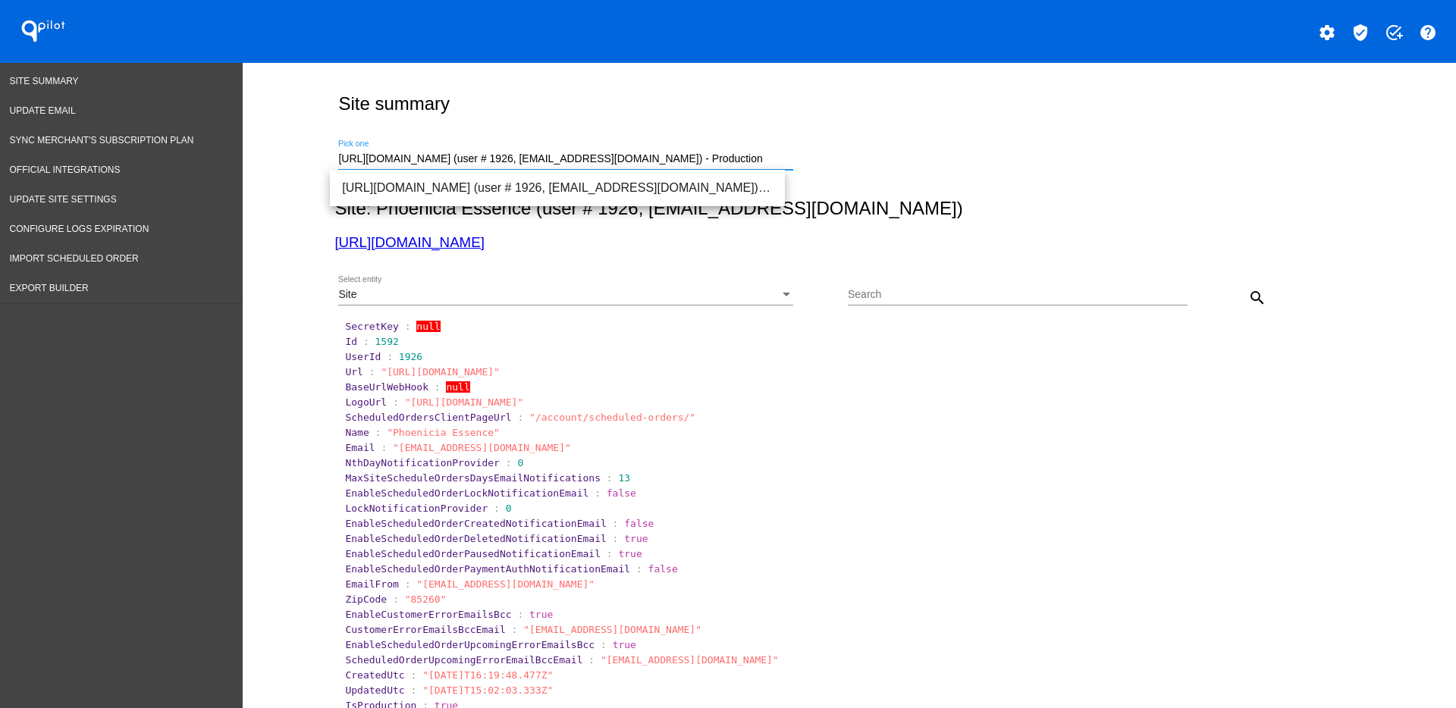
drag, startPoint x: 751, startPoint y: 156, endPoint x: 322, endPoint y: 153, distance: 429.3
paste input "[PERSON_NAME][EMAIL_ADDRESS][DOMAIN_NAME]"
click at [657, 199] on span "[URL][DOMAIN_NAME] (user # 2424, [PERSON_NAME][EMAIL_ADDRESS][DOMAIN_NAME]) - P…" at bounding box center [557, 188] width 431 height 36
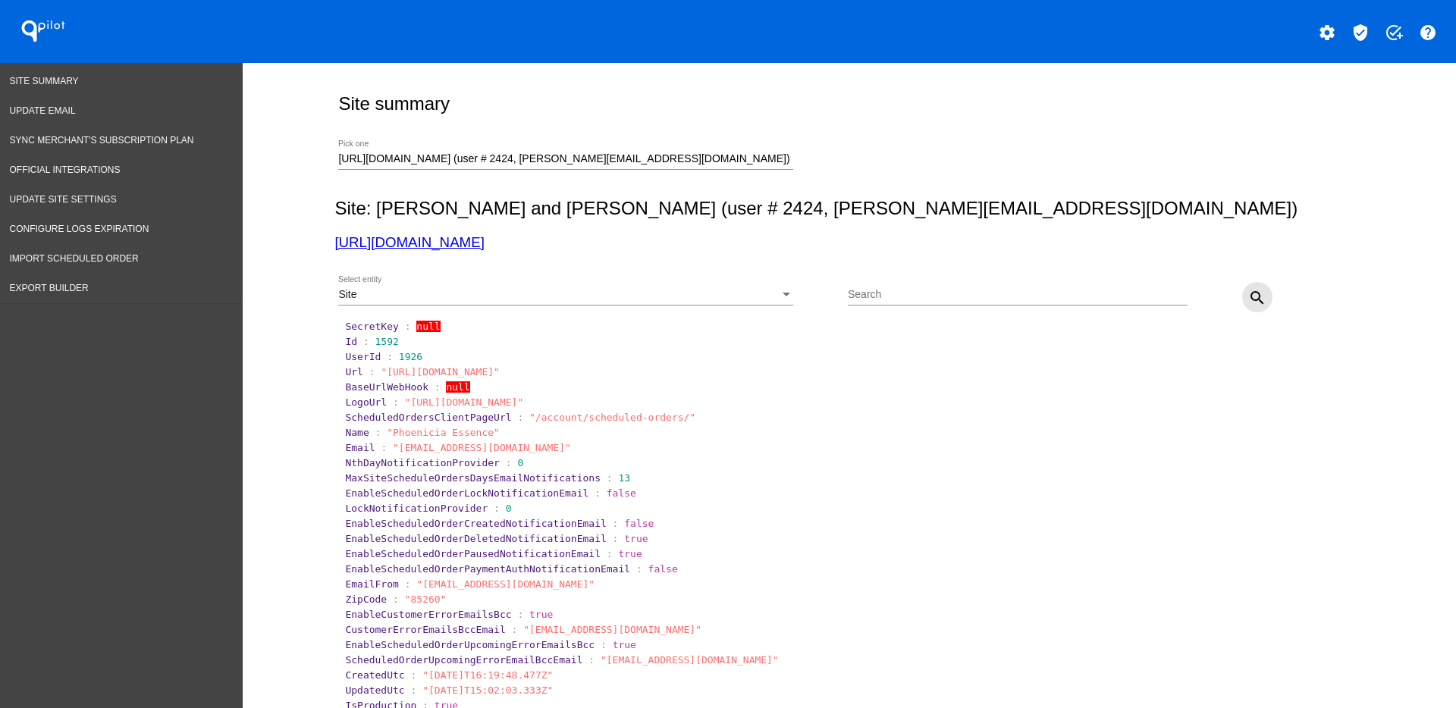
click at [1253, 297] on mat-icon "search" at bounding box center [1257, 298] width 18 height 18
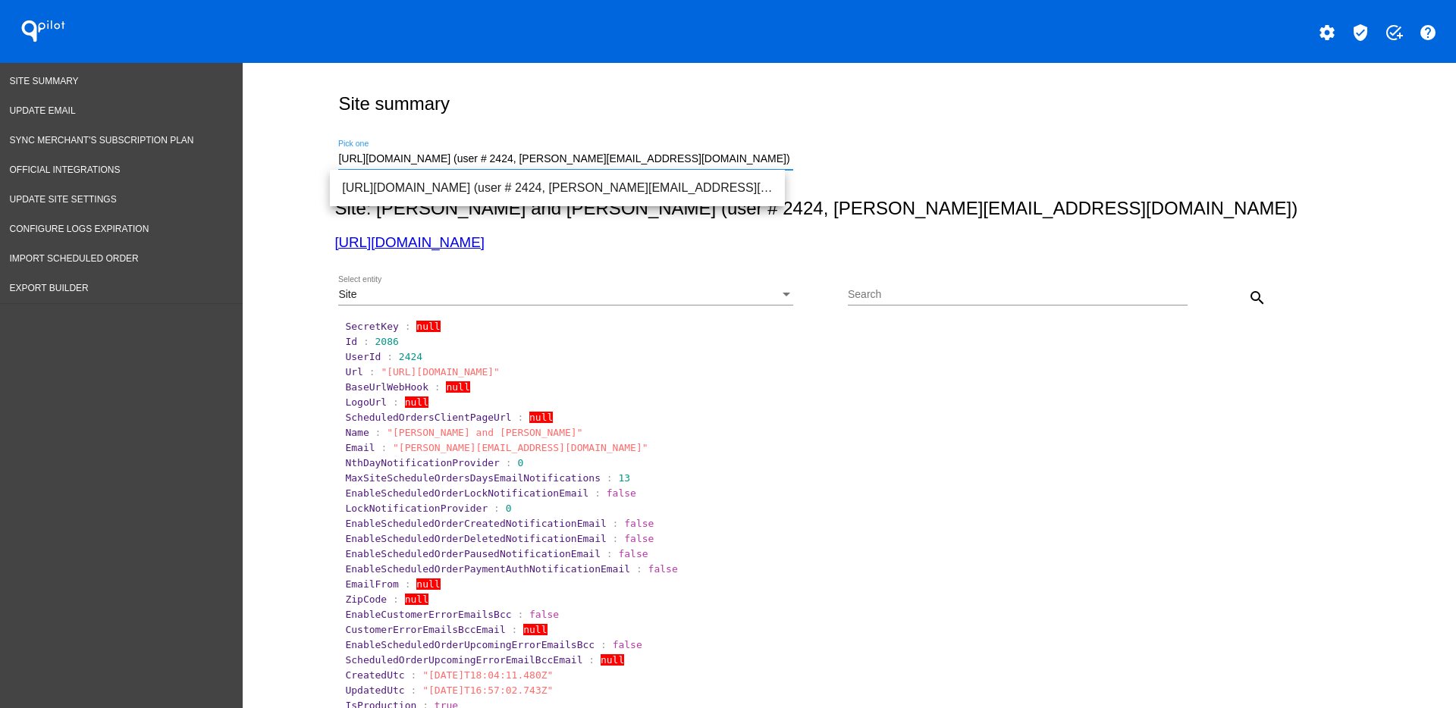
drag, startPoint x: 752, startPoint y: 162, endPoint x: 268, endPoint y: 153, distance: 484.0
paste input "[EMAIL_ADDRESS][PERSON_NAME][DOMAIN_NAME]"
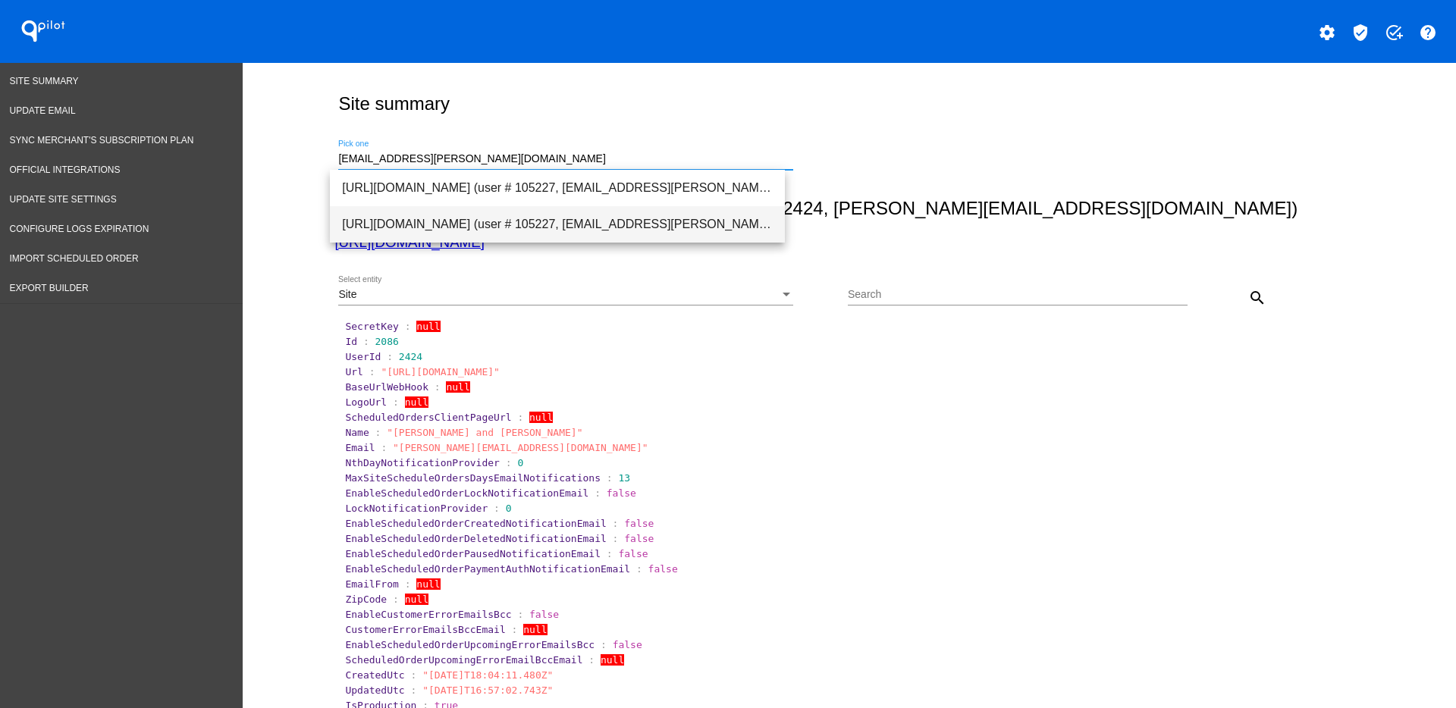
click at [697, 230] on span "[URL][DOMAIN_NAME] (user # 105227, [EMAIL_ADDRESS][PERSON_NAME][DOMAIN_NAME]) -…" at bounding box center [557, 224] width 431 height 36
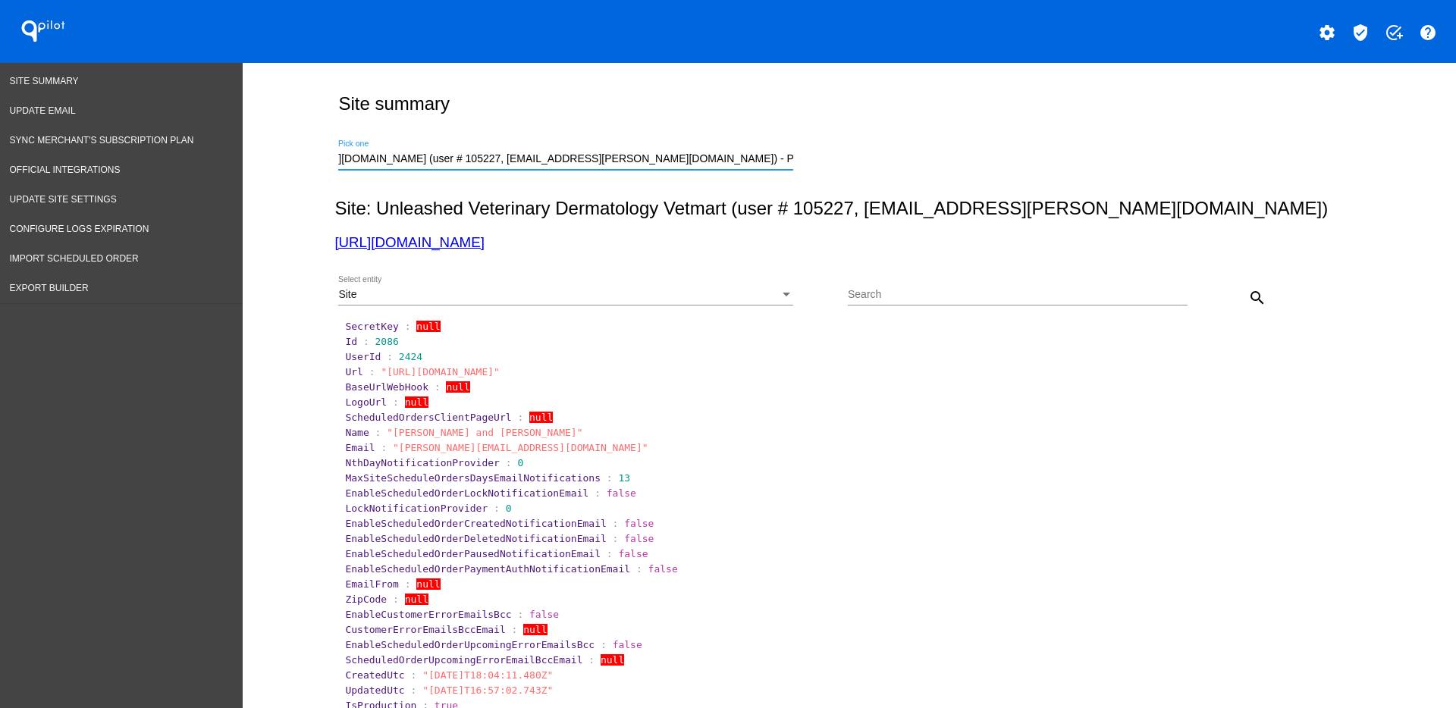
click at [1251, 297] on mat-icon "search" at bounding box center [1257, 298] width 18 height 18
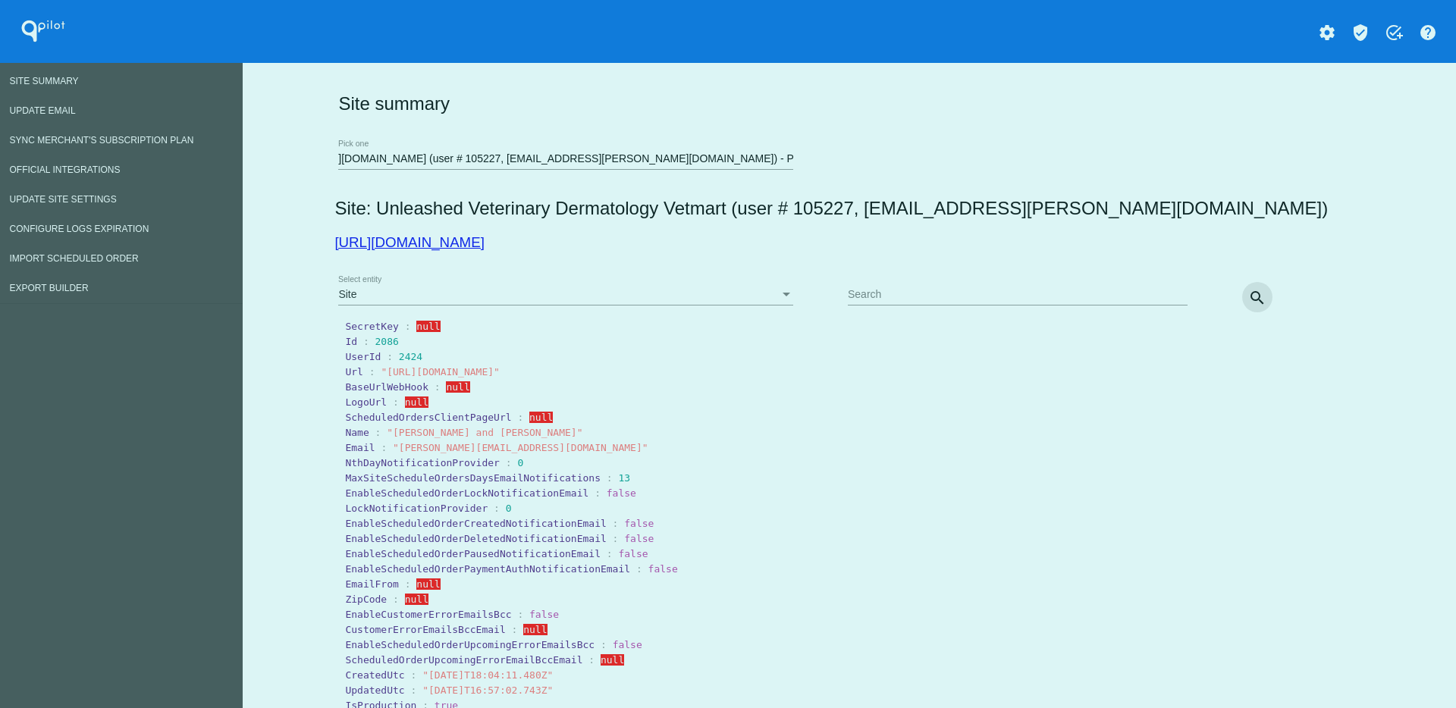
scroll to position [0, 0]
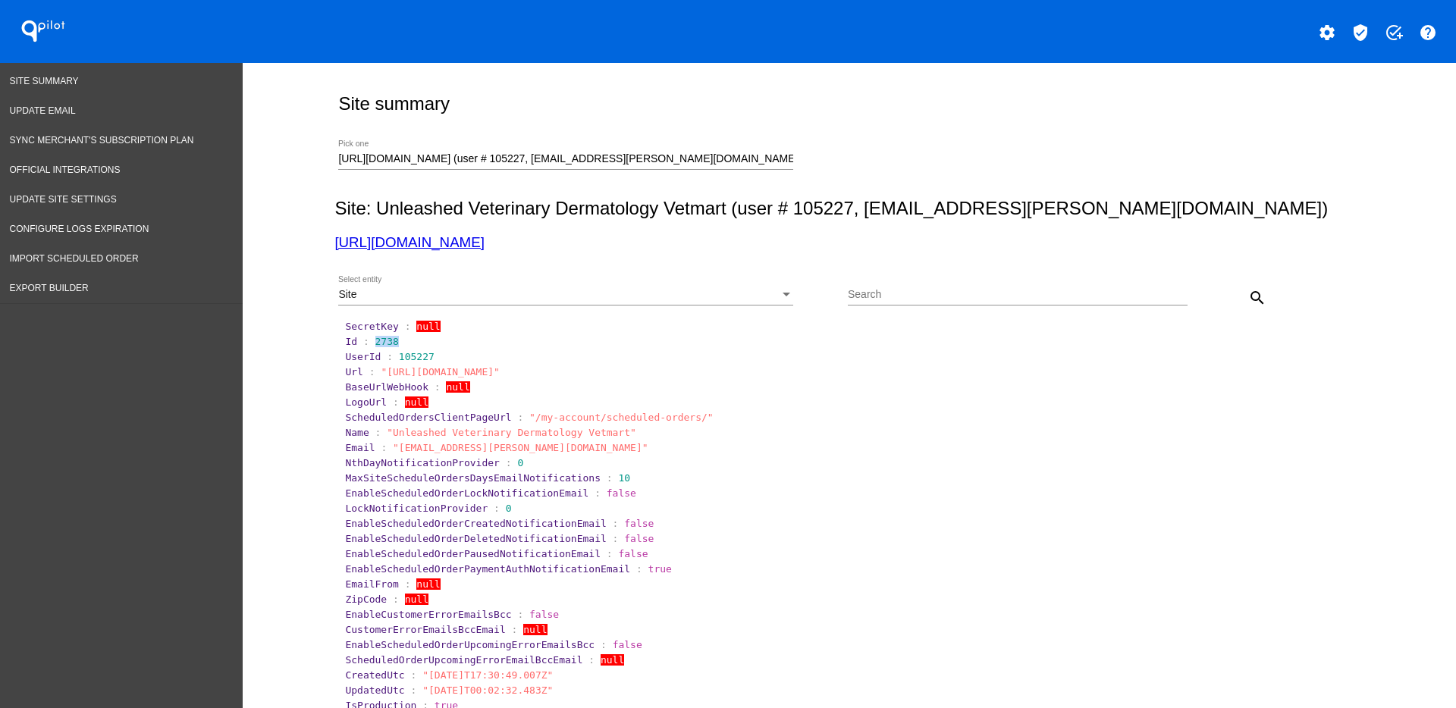
drag, startPoint x: 366, startPoint y: 336, endPoint x: 391, endPoint y: 340, distance: 26.1
click at [391, 340] on section "Id : 2738" at bounding box center [850, 341] width 1010 height 11
drag, startPoint x: 332, startPoint y: 156, endPoint x: 1013, endPoint y: 169, distance: 680.5
click at [1013, 169] on div "[URL][DOMAIN_NAME] (user # 105227, [EMAIL_ADDRESS][PERSON_NAME][DOMAIN_NAME]) -…" at bounding box center [845, 157] width 1023 height 54
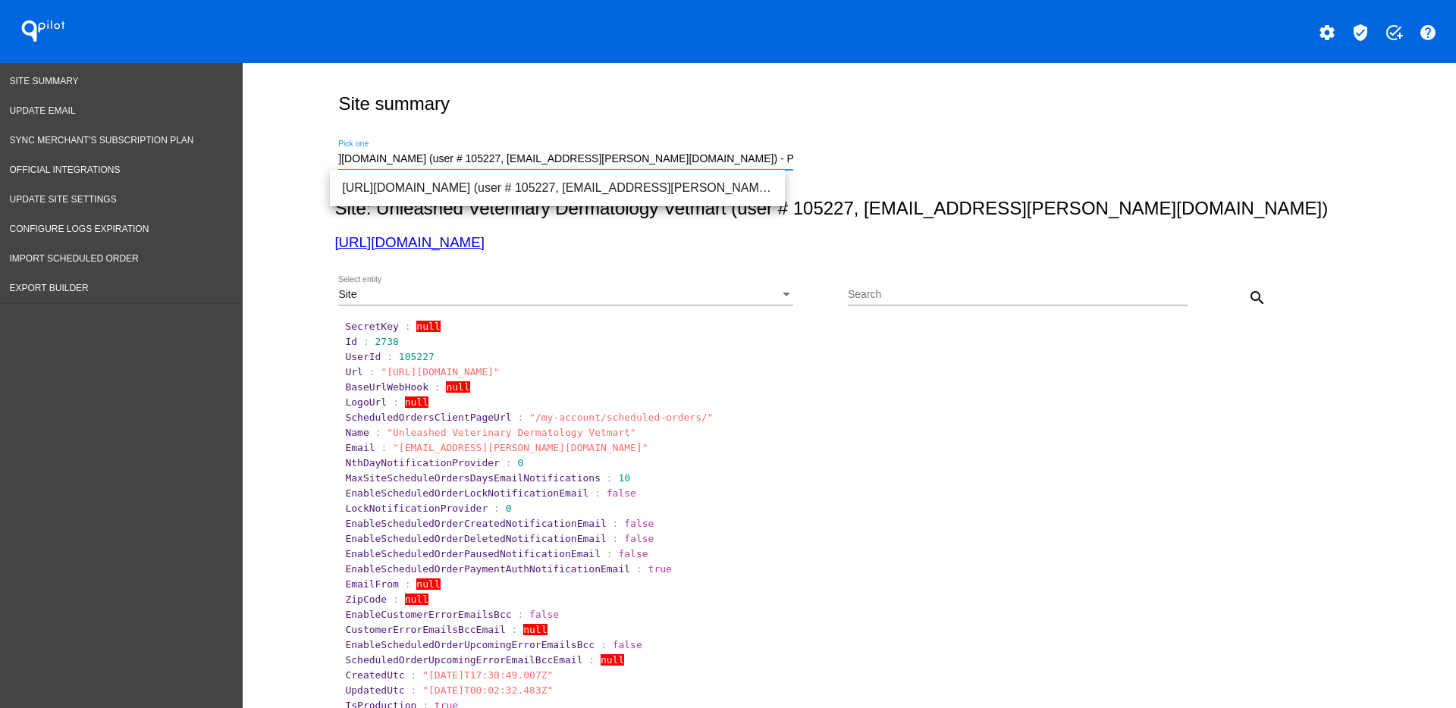
paste input "[EMAIL_ADDRESS][DOMAIN_NAME]"
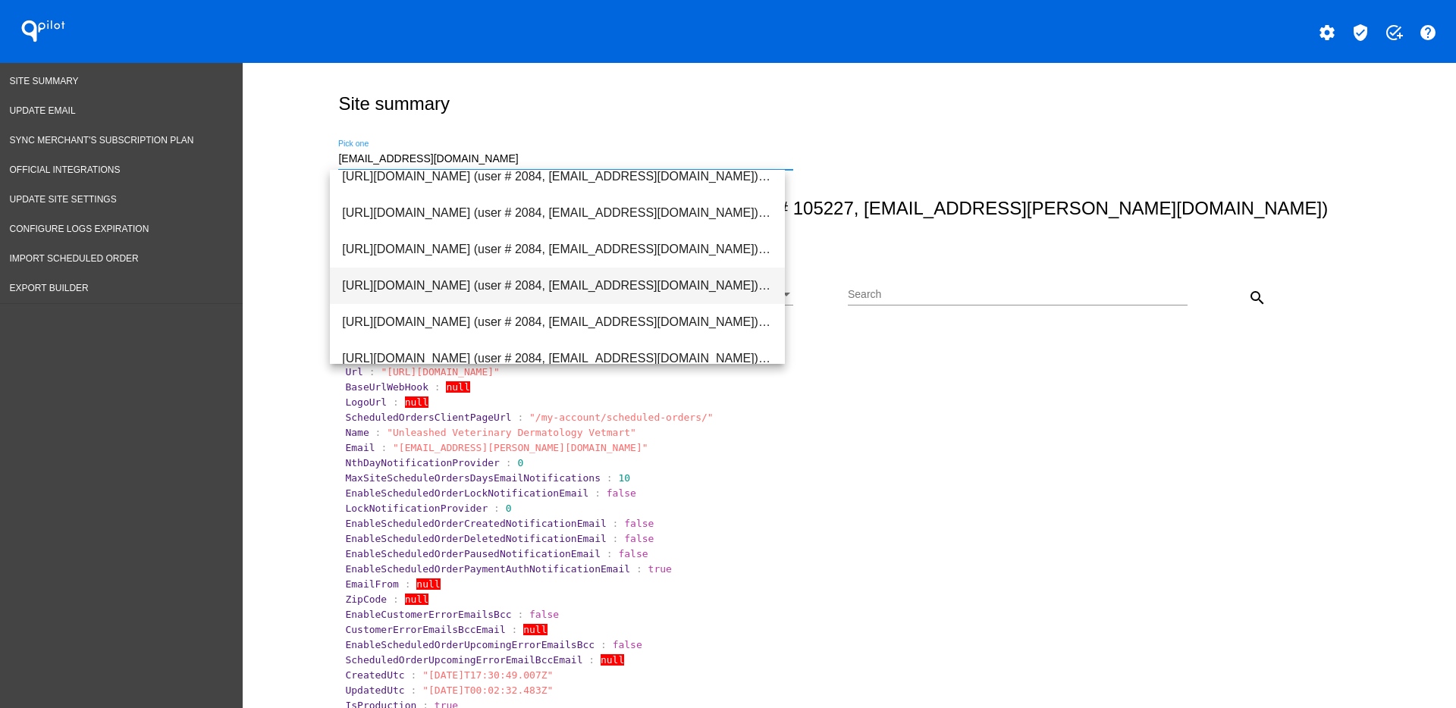
scroll to position [190, 0]
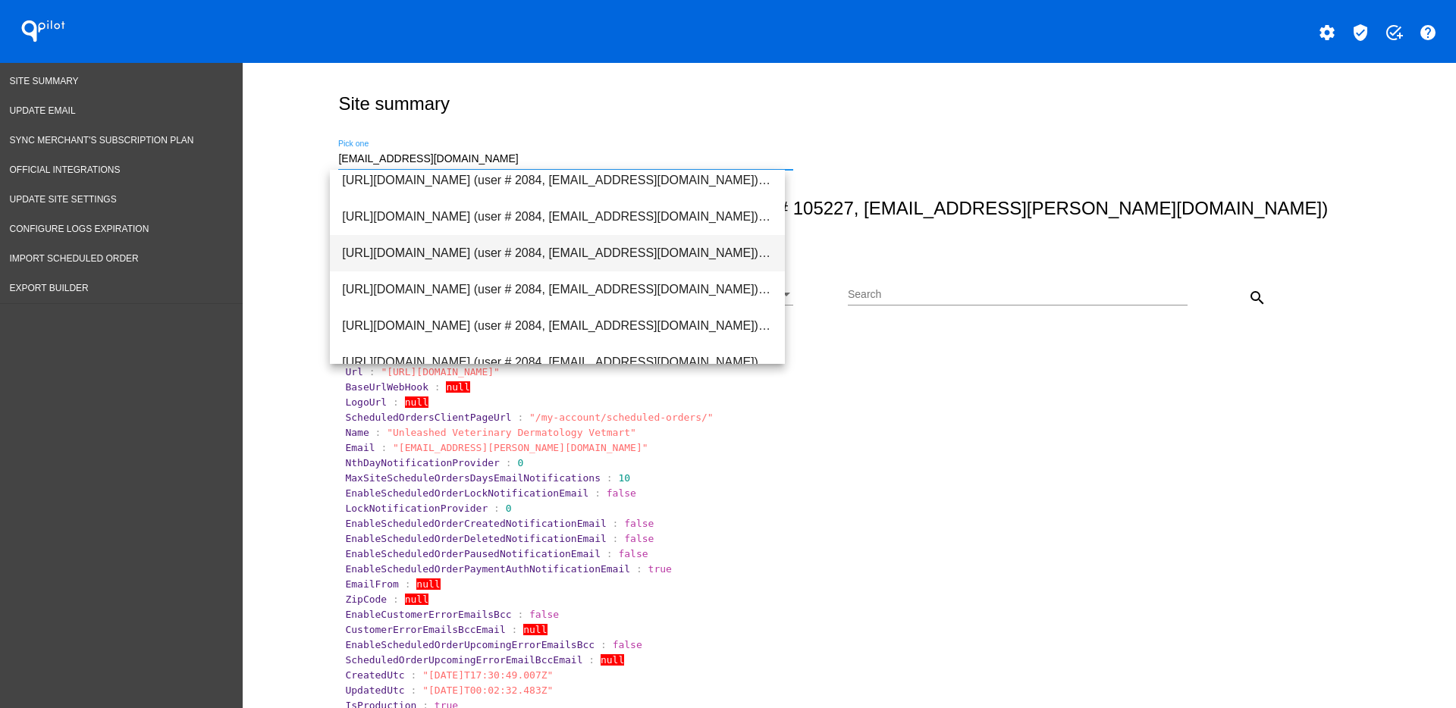
click at [583, 262] on span "[URL][DOMAIN_NAME] (user # 2084, [EMAIL_ADDRESS][DOMAIN_NAME]) - Production" at bounding box center [557, 253] width 431 height 36
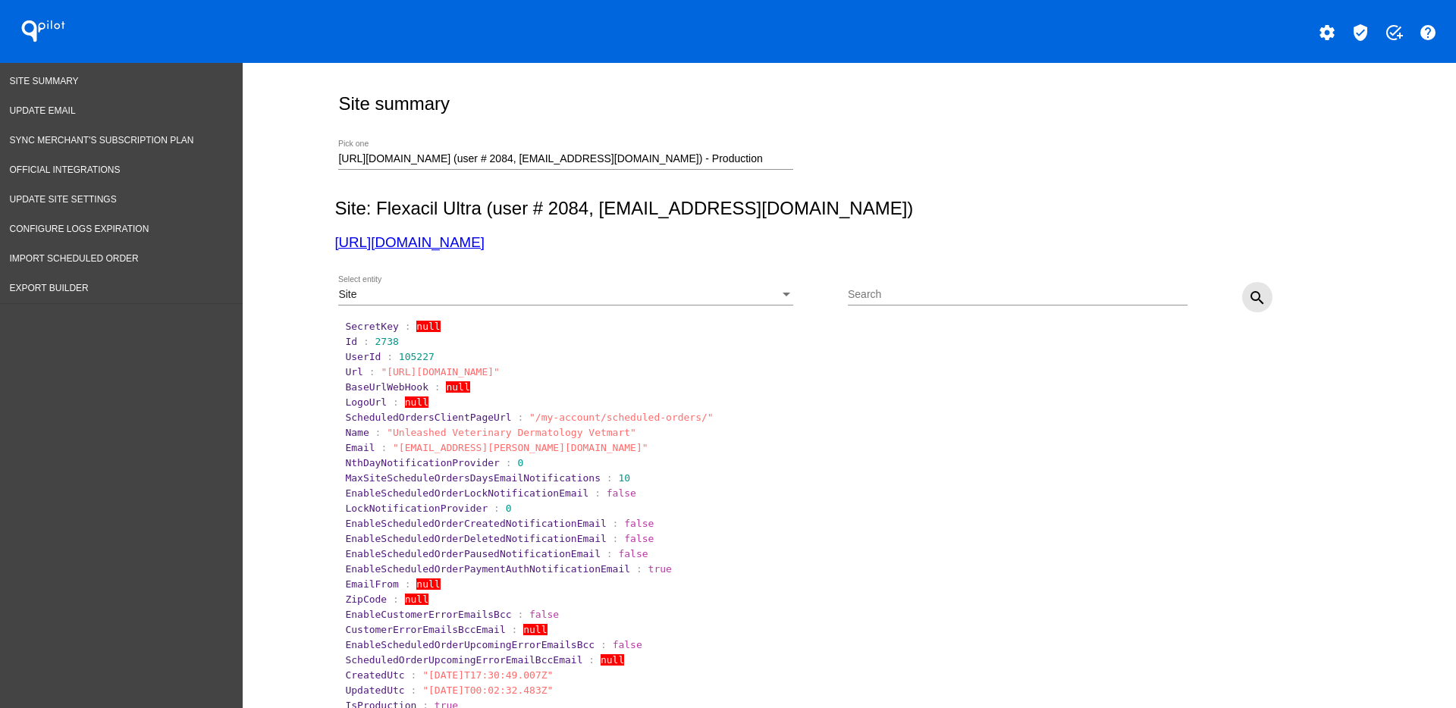
click at [1255, 291] on mat-icon "search" at bounding box center [1257, 298] width 18 height 18
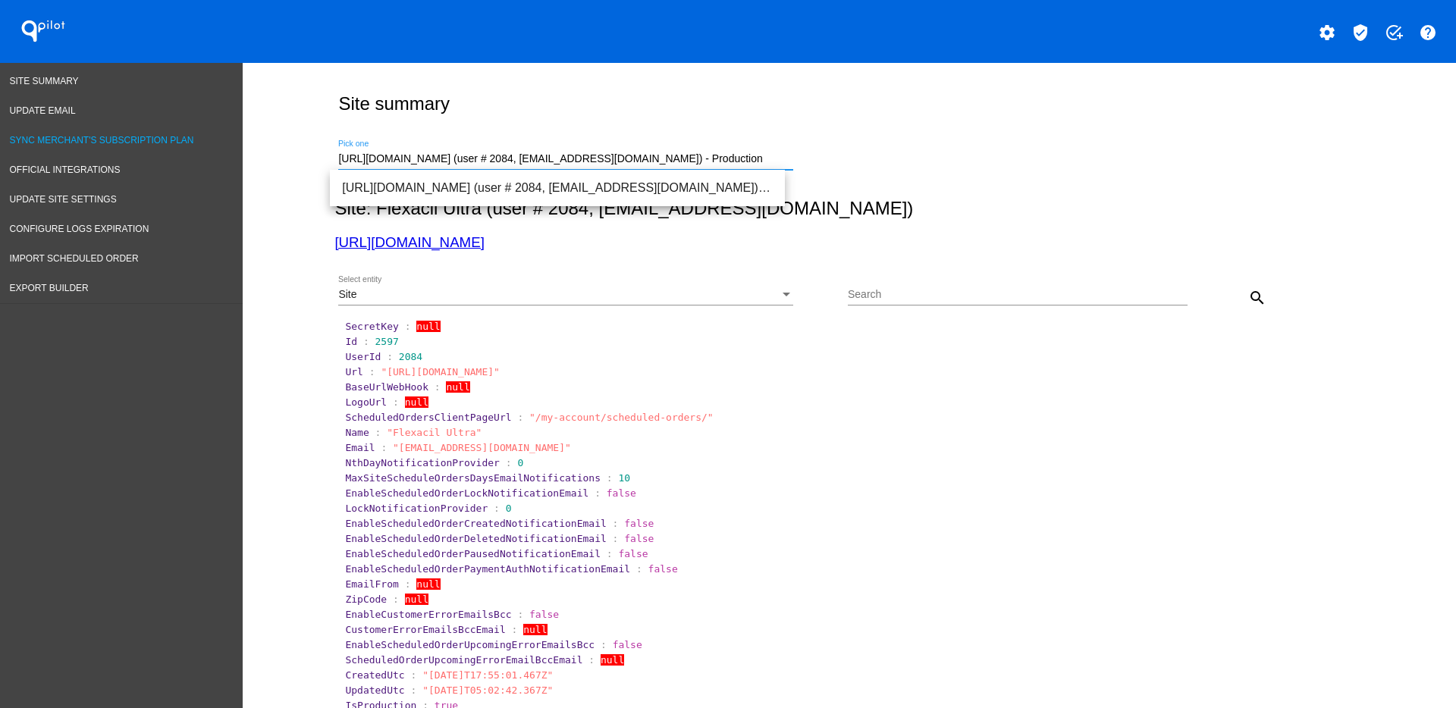
drag, startPoint x: 746, startPoint y: 157, endPoint x: 146, endPoint y: 137, distance: 600.3
paste input "[PERSON_NAME][EMAIL_ADDRESS][DOMAIN_NAME]"
click at [667, 190] on span "[URL][DOMAIN_NAME] (user # 1025, [PERSON_NAME][EMAIL_ADDRESS][DOMAIN_NAME]) - P…" at bounding box center [557, 188] width 431 height 36
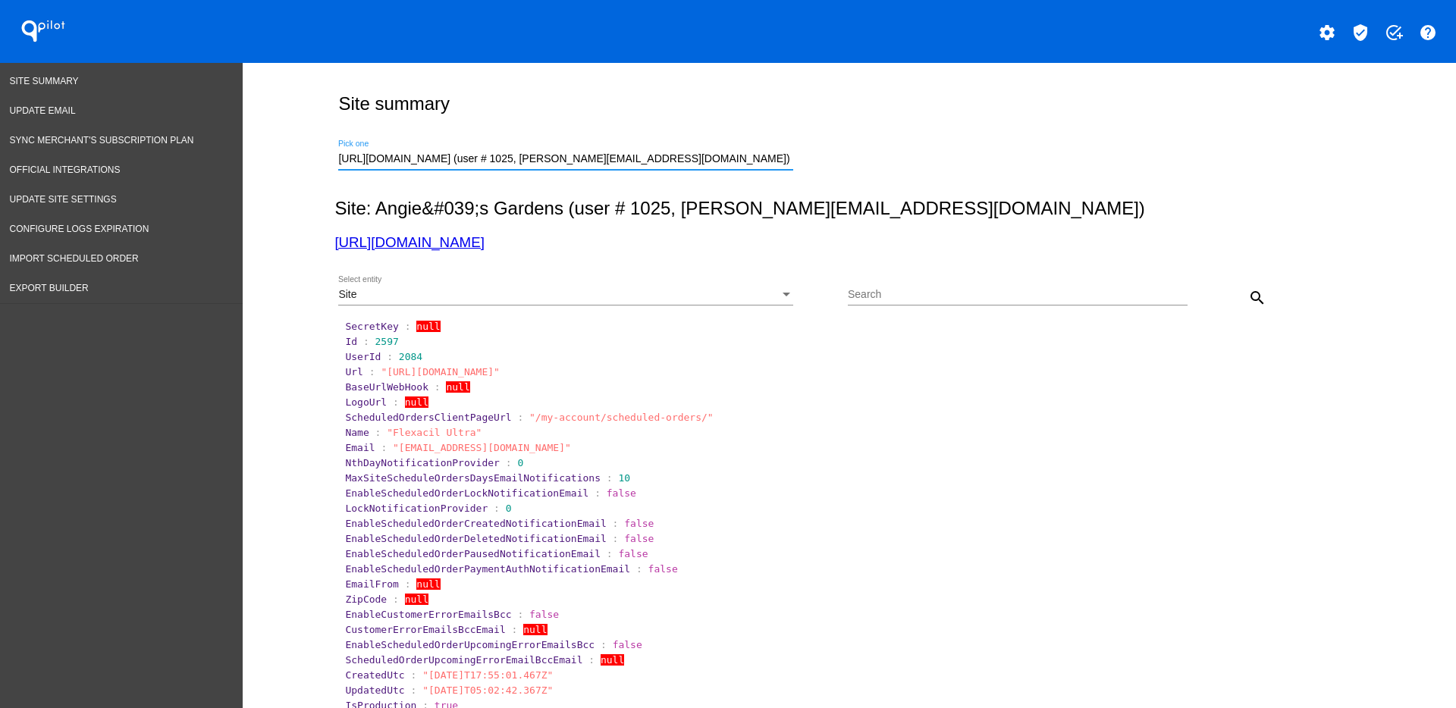
drag, startPoint x: 1246, startPoint y: 305, endPoint x: 1235, endPoint y: 301, distance: 12.0
click at [1242, 303] on button "search" at bounding box center [1257, 297] width 30 height 30
drag, startPoint x: 387, startPoint y: 449, endPoint x: 522, endPoint y: 447, distance: 135.0
click at [522, 447] on span ""[EMAIL_ADDRESS][DOMAIN_NAME]"" at bounding box center [482, 447] width 178 height 11
copy span "[EMAIL_ADDRESS][DOMAIN_NAME]"
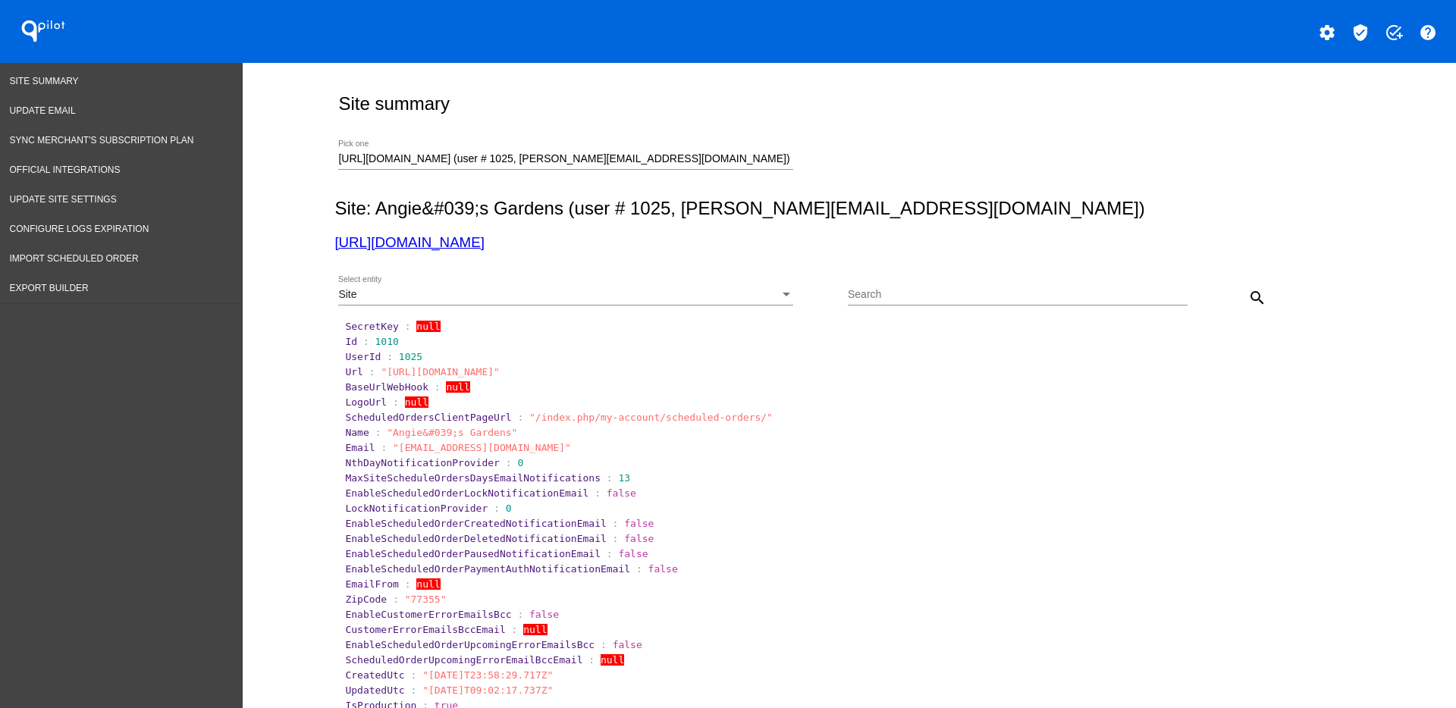
click at [780, 149] on div "[URL][DOMAIN_NAME] (user # 1025, [PERSON_NAME][EMAIL_ADDRESS][DOMAIN_NAME]) - P…" at bounding box center [565, 155] width 455 height 30
drag, startPoint x: 760, startPoint y: 161, endPoint x: 286, endPoint y: 162, distance: 474.0
paste input "[EMAIL_ADDRESS][DOMAIN_NAME]"
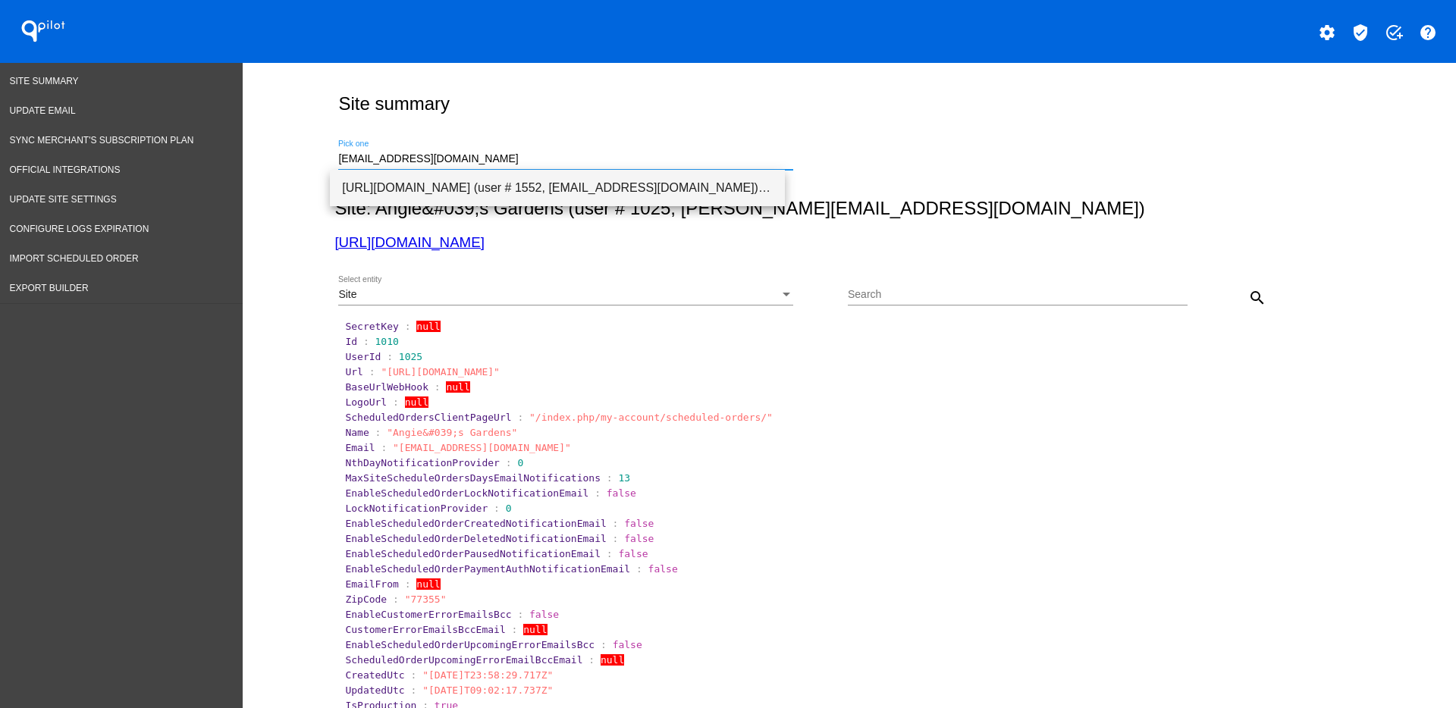
click at [718, 196] on span "[URL][DOMAIN_NAME] (user # 1552, [EMAIL_ADDRESS][DOMAIN_NAME]) - Production" at bounding box center [557, 188] width 431 height 36
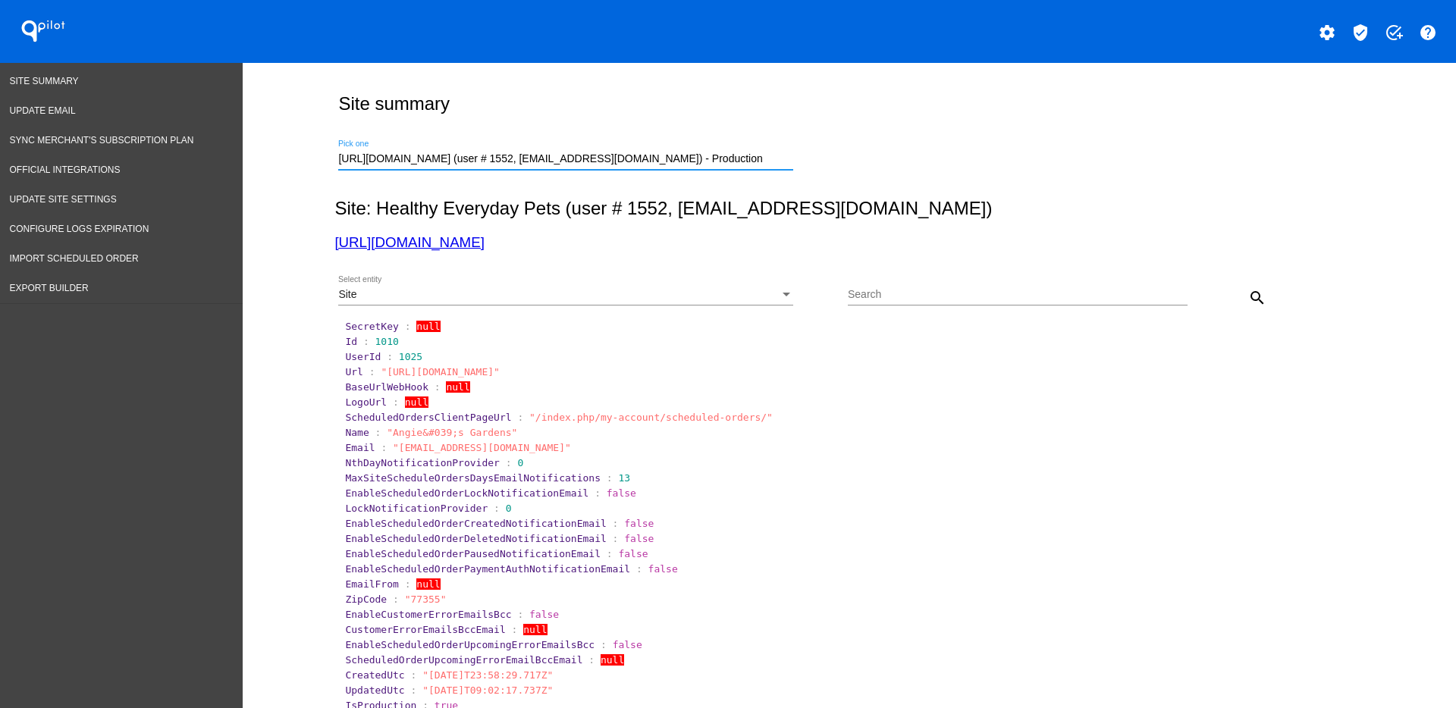
scroll to position [0, 15]
click at [1248, 298] on mat-icon "search" at bounding box center [1257, 298] width 18 height 18
drag, startPoint x: 383, startPoint y: 452, endPoint x: 434, endPoint y: 451, distance: 50.8
click at [436, 450] on span ""[EMAIL_ADDRESS][DOMAIN_NAME]"" at bounding box center [482, 447] width 178 height 11
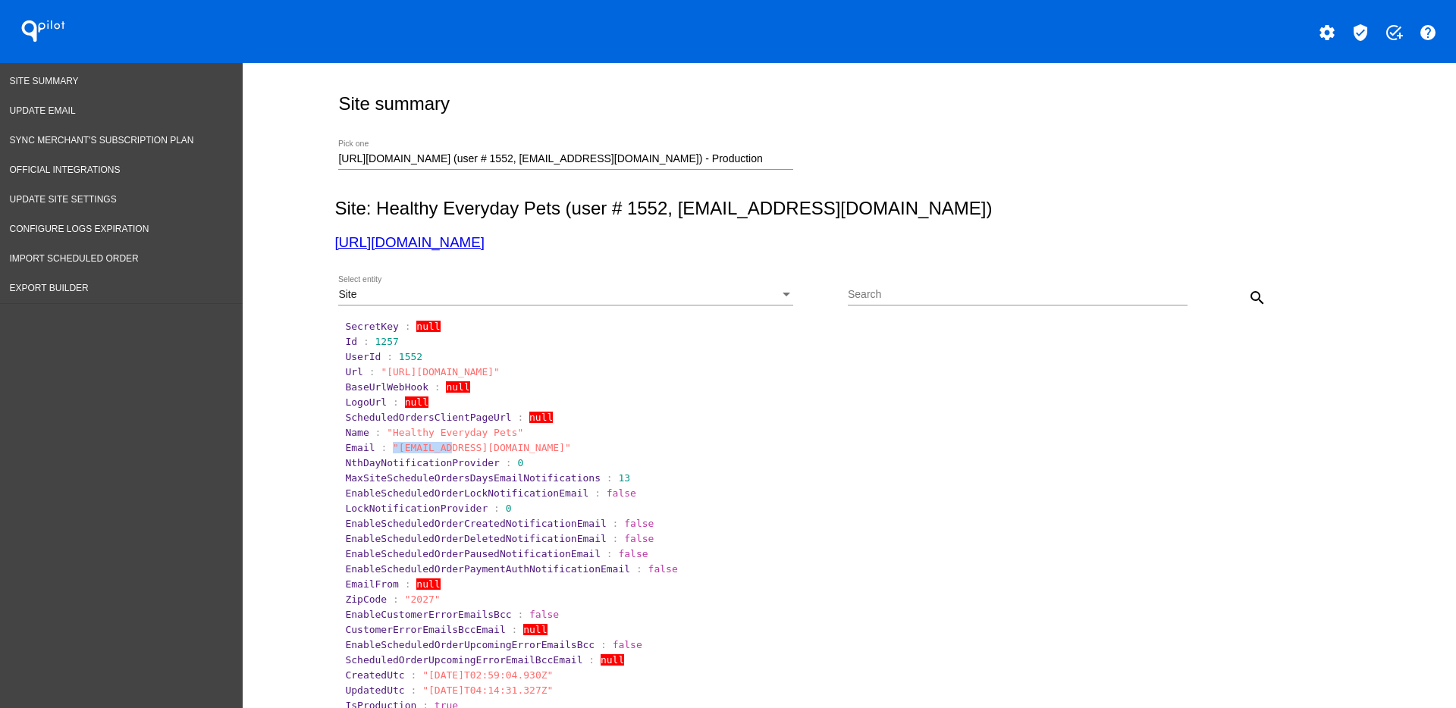
click at [427, 451] on span ""[EMAIL_ADDRESS][DOMAIN_NAME]"" at bounding box center [482, 447] width 178 height 11
drag, startPoint x: 388, startPoint y: 447, endPoint x: 849, endPoint y: 454, distance: 461.2
click at [541, 445] on span ""[EMAIL_ADDRESS][DOMAIN_NAME]"" at bounding box center [482, 447] width 178 height 11
copy span "[EMAIL_ADDRESS][DOMAIN_NAME]"
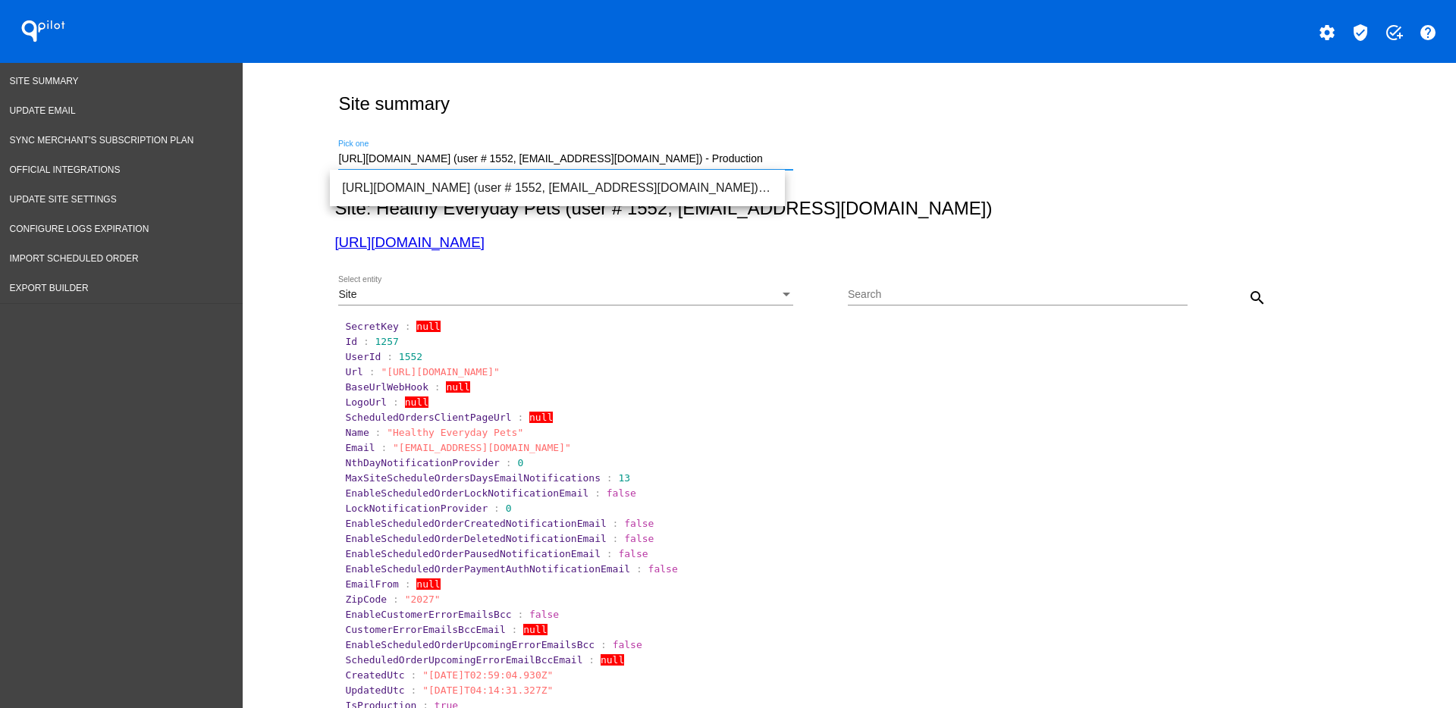
scroll to position [0, 15]
drag, startPoint x: 335, startPoint y: 155, endPoint x: 1105, endPoint y: 187, distance: 770.5
type input "h"
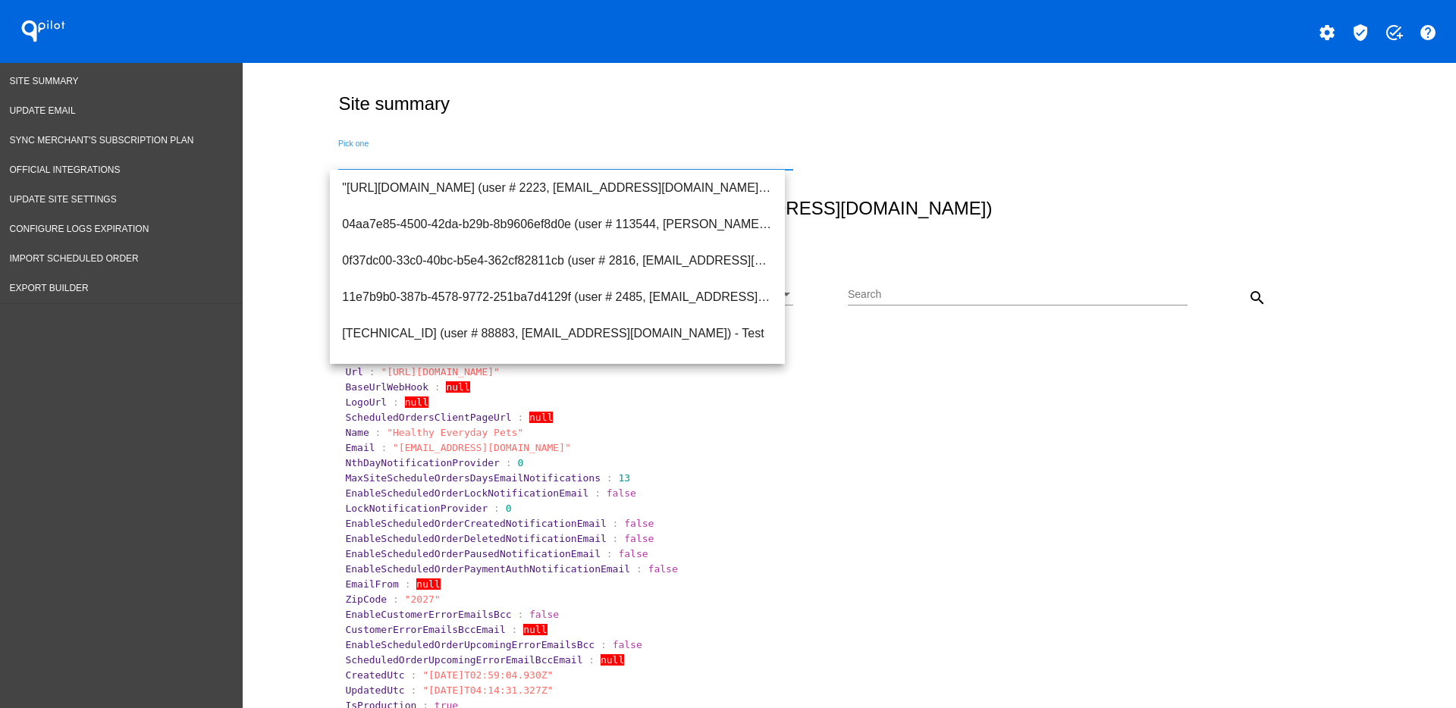
paste input "[PERSON_NAME][EMAIL_ADDRESS][DOMAIN_NAME]"
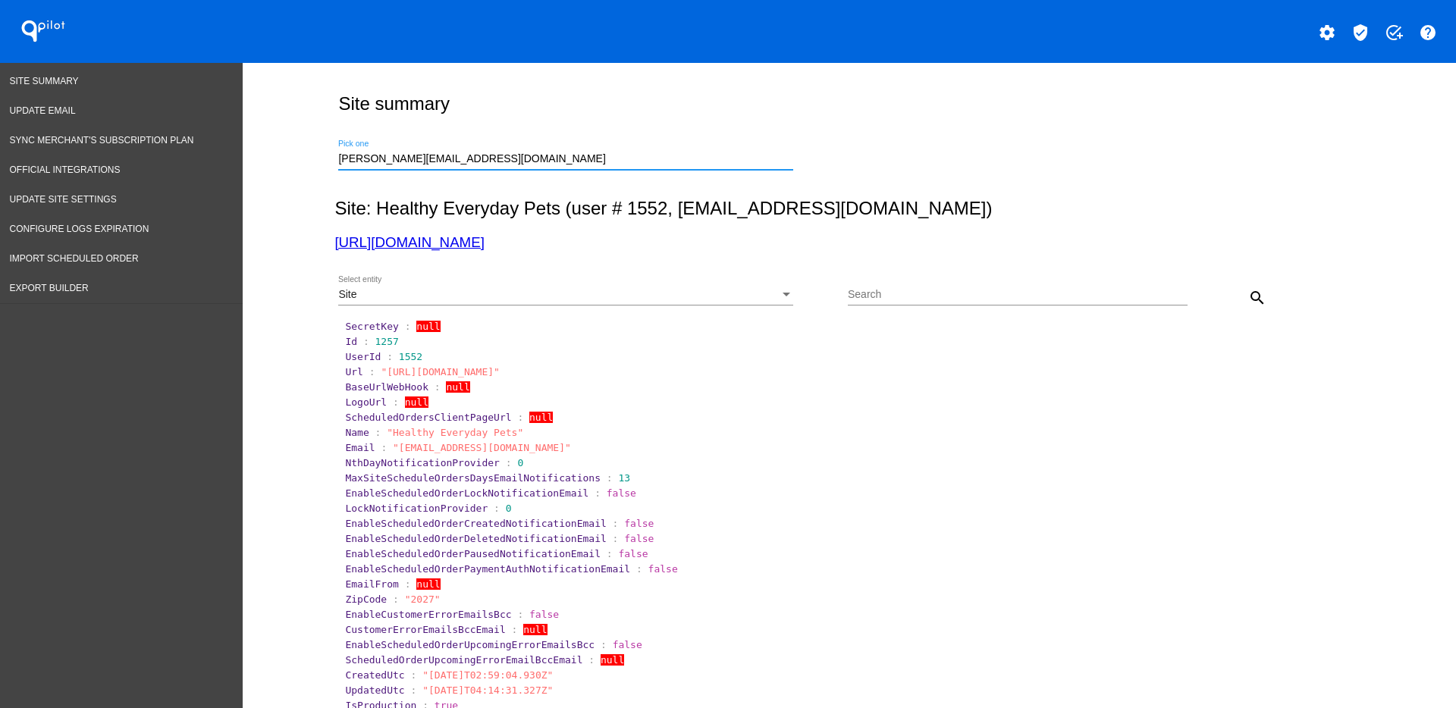
scroll to position [0, 0]
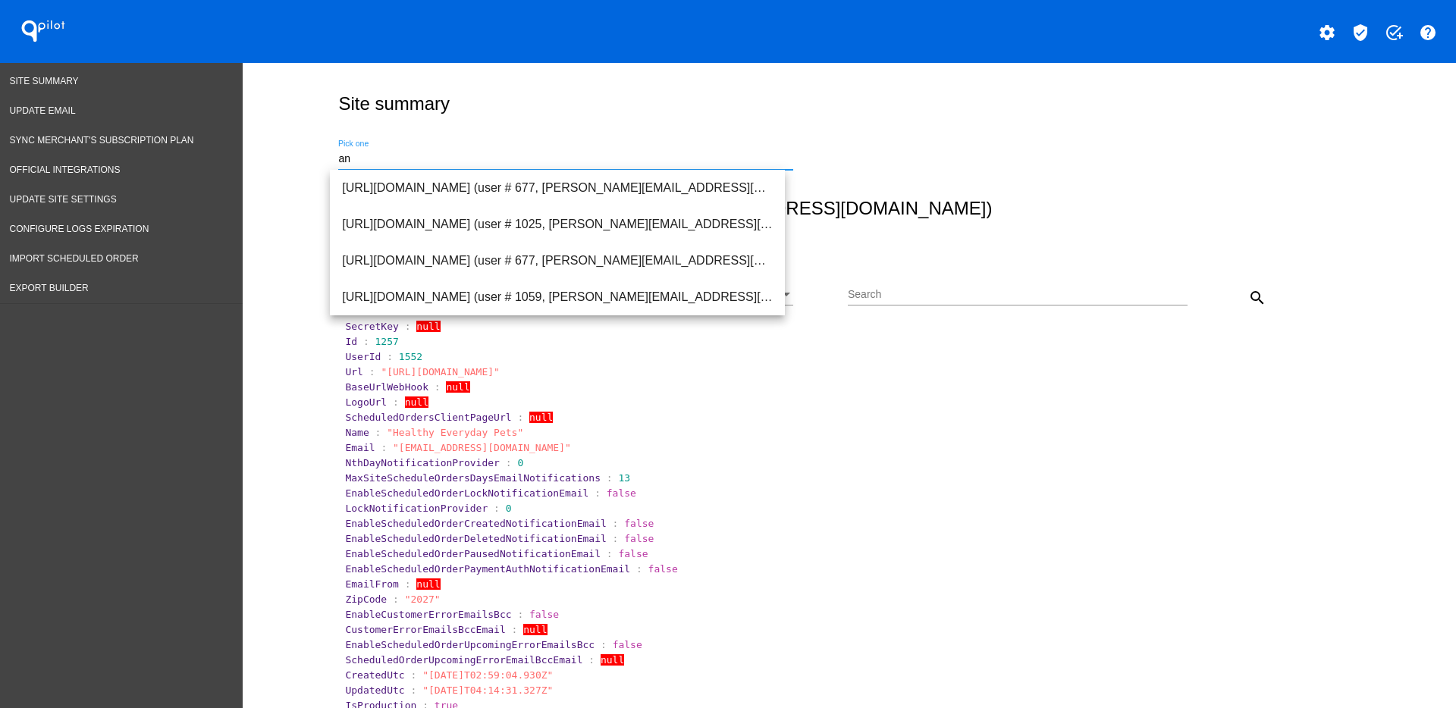
type input "a"
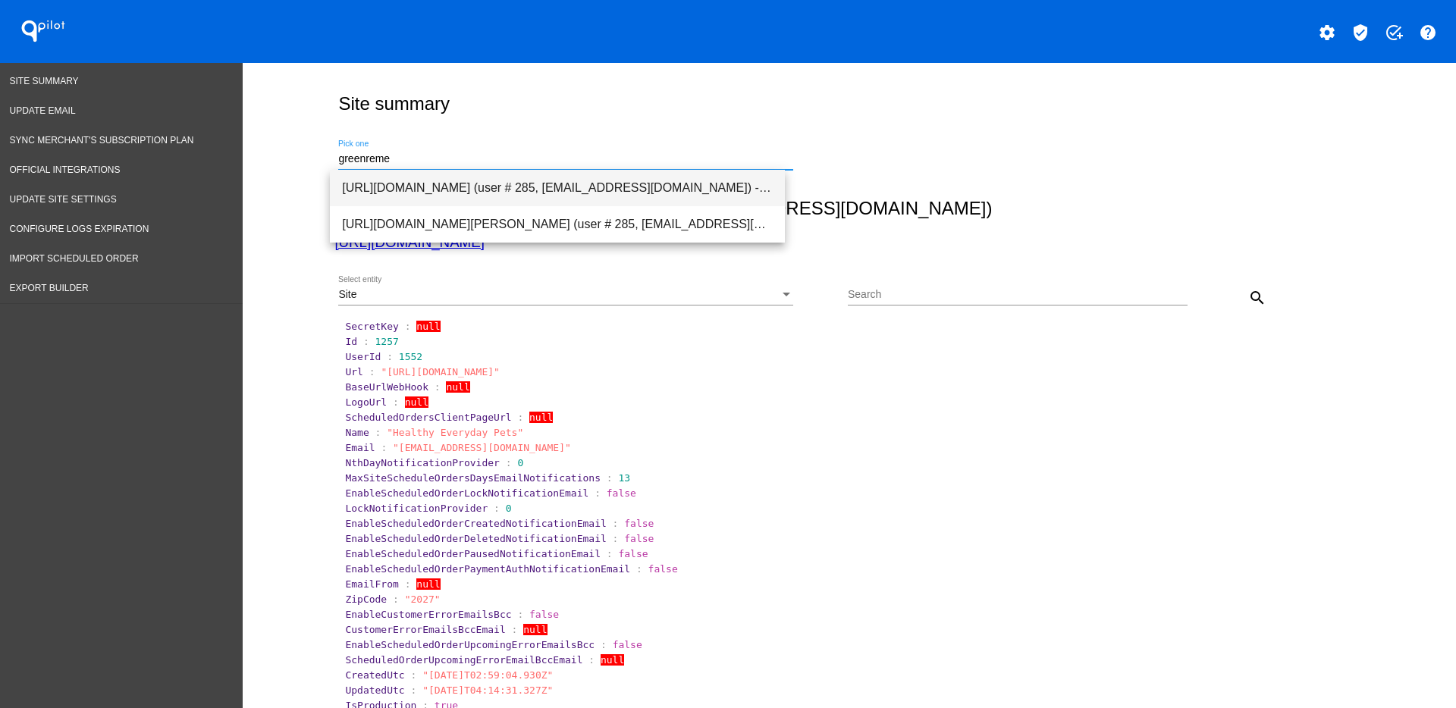
drag, startPoint x: 630, startPoint y: 182, endPoint x: 637, endPoint y: 186, distance: 8.5
click at [633, 182] on span "[URL][DOMAIN_NAME] (user # 285, [EMAIL_ADDRESS][DOMAIN_NAME]) - Production" at bounding box center [557, 188] width 431 height 36
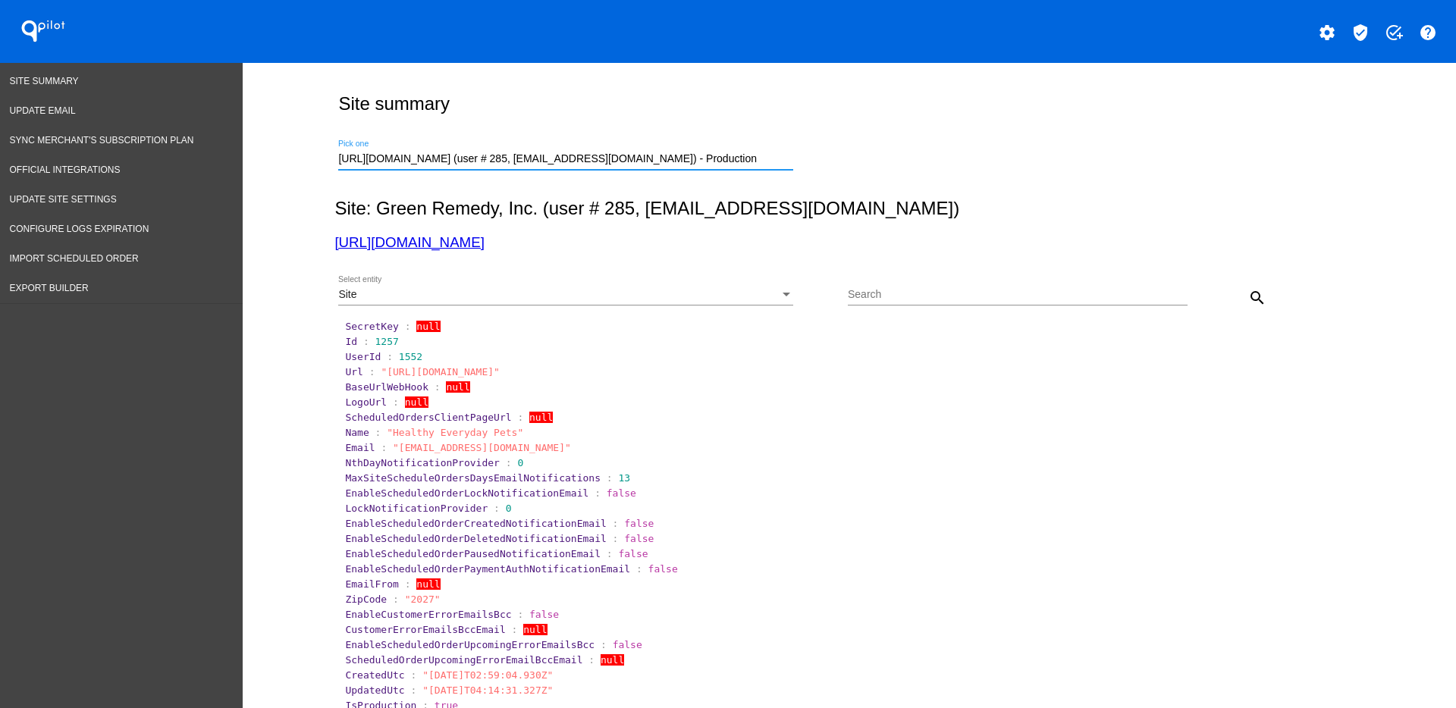
click at [1242, 294] on button "search" at bounding box center [1257, 297] width 30 height 30
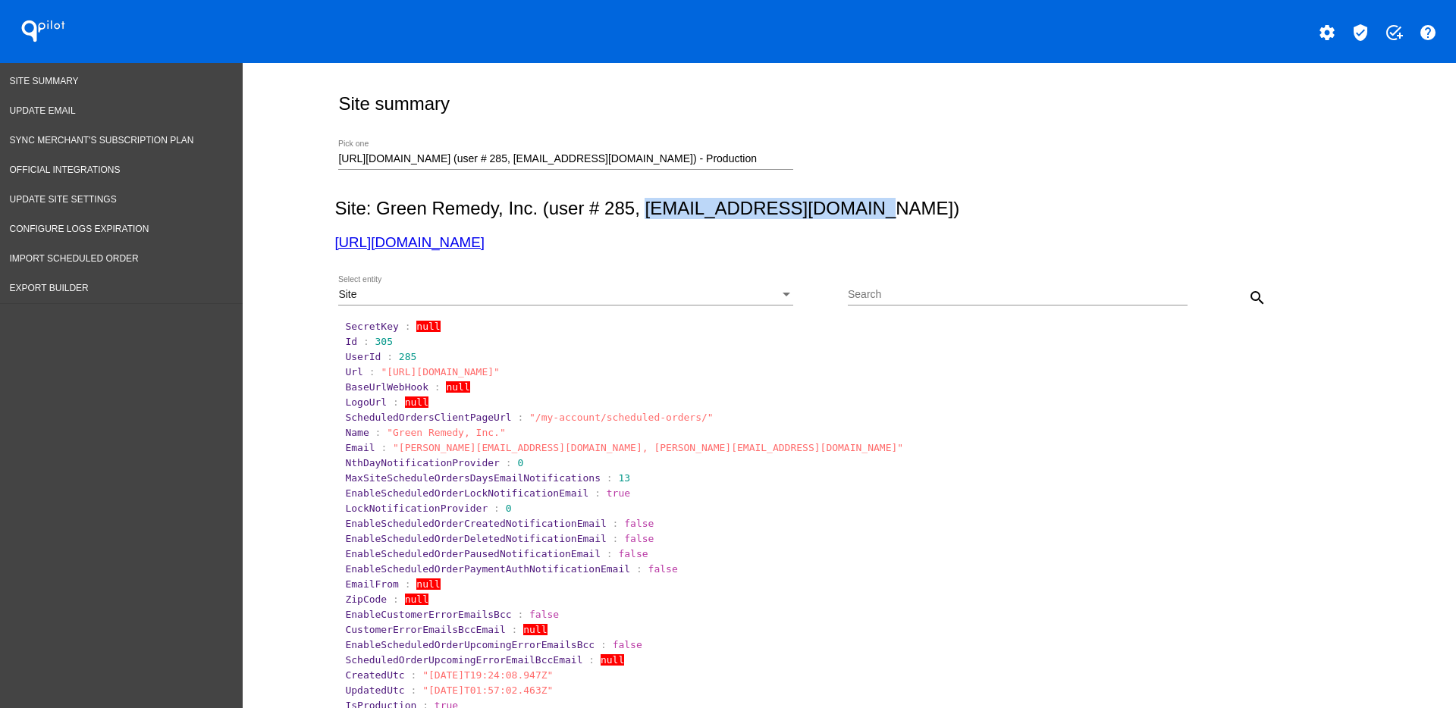
drag, startPoint x: 642, startPoint y: 214, endPoint x: 860, endPoint y: 200, distance: 218.9
click at [860, 200] on h2 "Site: Green Remedy, Inc. (user # 285, [EMAIL_ADDRESS][DOMAIN_NAME])" at bounding box center [845, 208] width 1023 height 21
copy h2 "[EMAIL_ADDRESS][DOMAIN_NAME]"
drag, startPoint x: 519, startPoint y: 450, endPoint x: 617, endPoint y: 451, distance: 97.8
click at [617, 451] on span ""[PERSON_NAME][EMAIL_ADDRESS][DOMAIN_NAME], [PERSON_NAME][EMAIL_ADDRESS][DOMAIN…" at bounding box center [648, 447] width 510 height 11
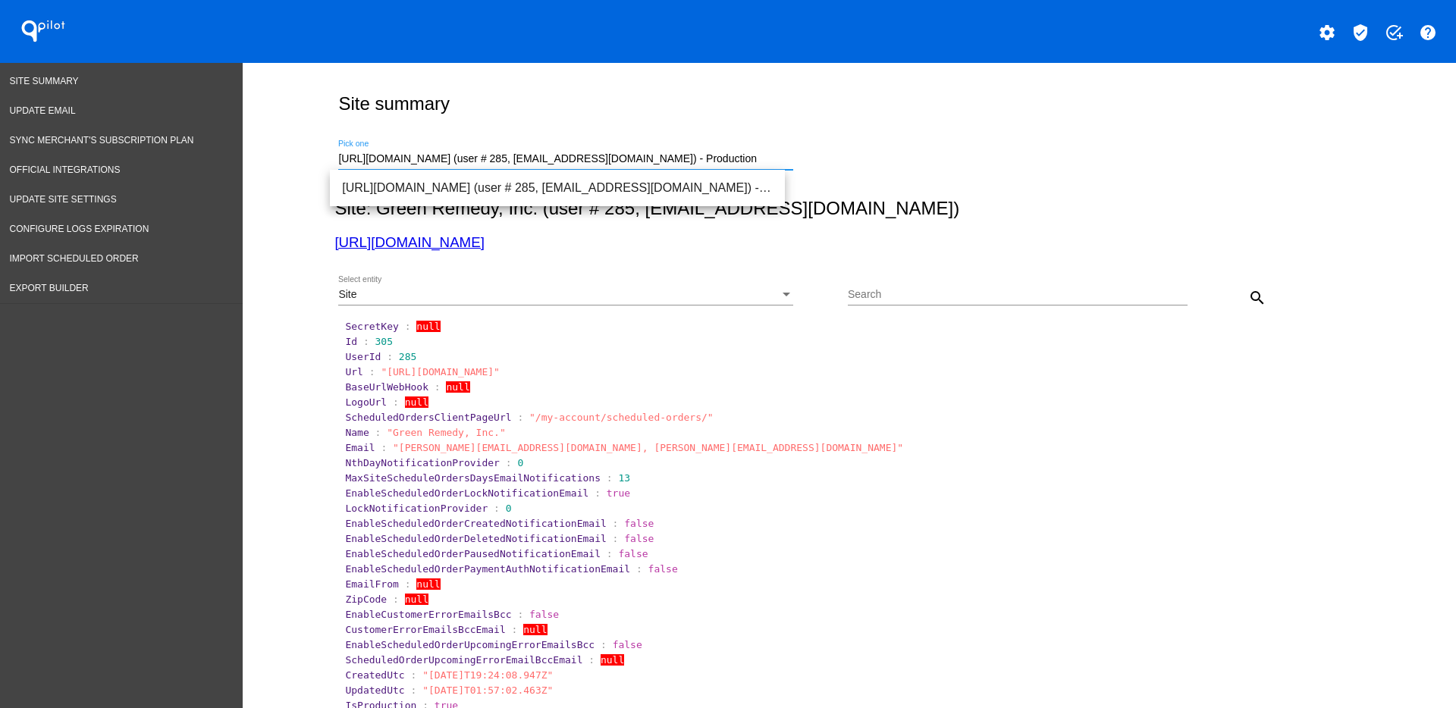
drag, startPoint x: 746, startPoint y: 155, endPoint x: 263, endPoint y: 159, distance: 483.1
paste input "[PERSON_NAME][EMAIL_ADDRESS][DOMAIN_NAME]"
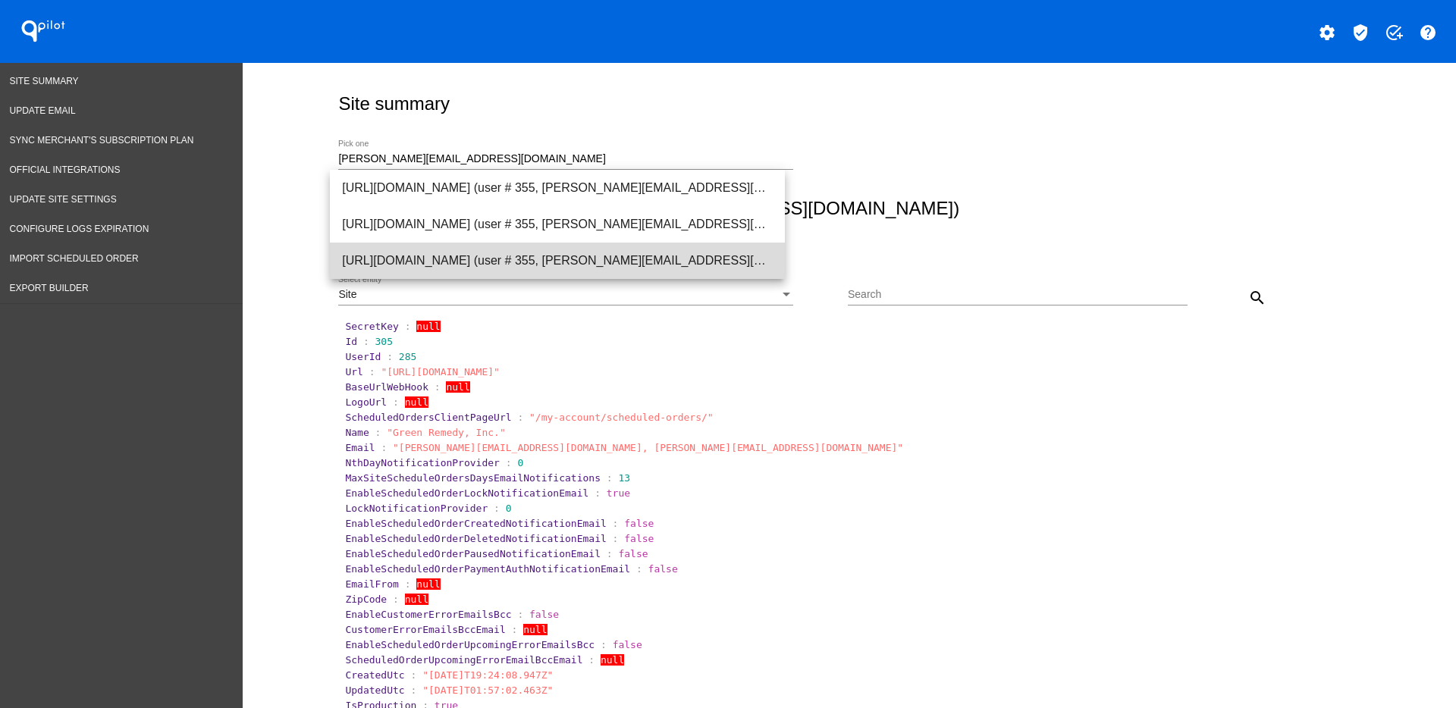
click at [573, 245] on span "[URL][DOMAIN_NAME] (user # 355, [PERSON_NAME][EMAIL_ADDRESS][DOMAIN_NAME]) - Pr…" at bounding box center [557, 261] width 431 height 36
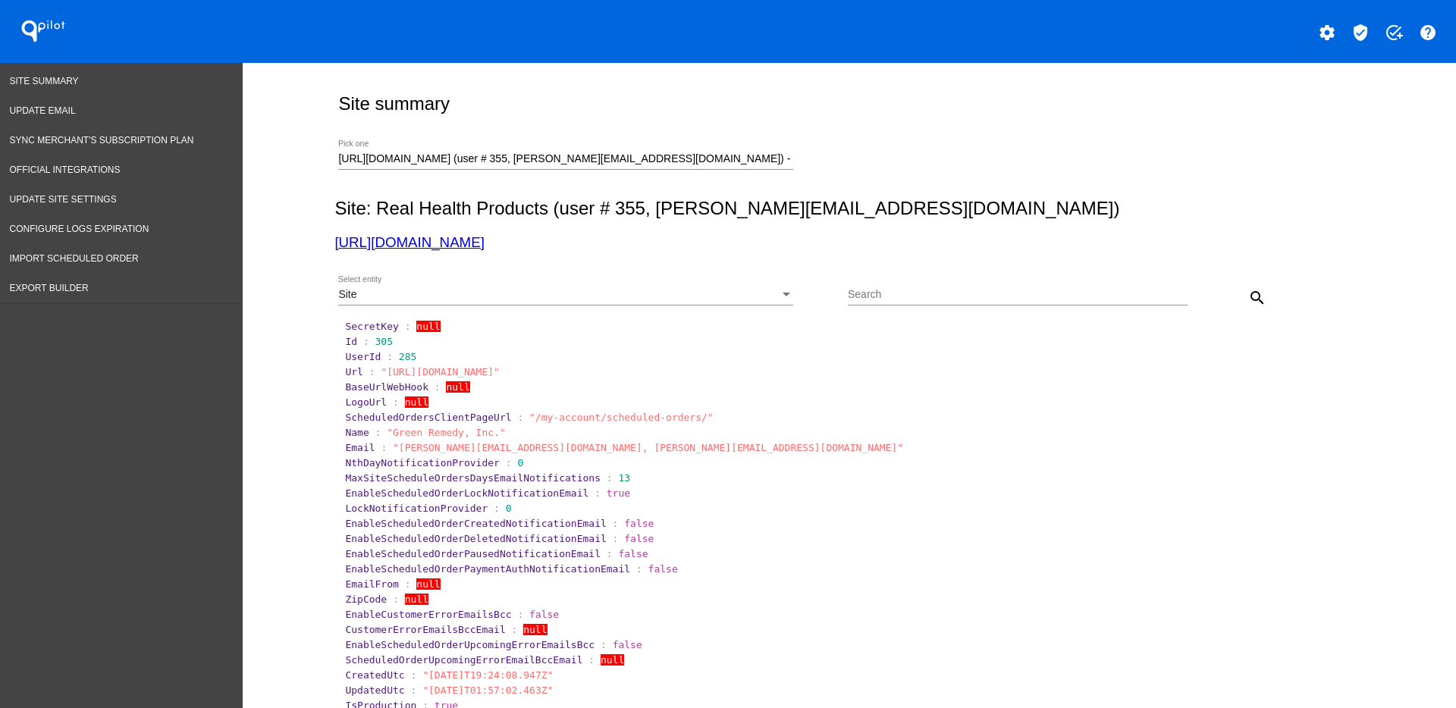
click at [1233, 300] on div "search" at bounding box center [1230, 297] width 85 height 30
click at [1248, 298] on mat-icon "search" at bounding box center [1257, 298] width 18 height 18
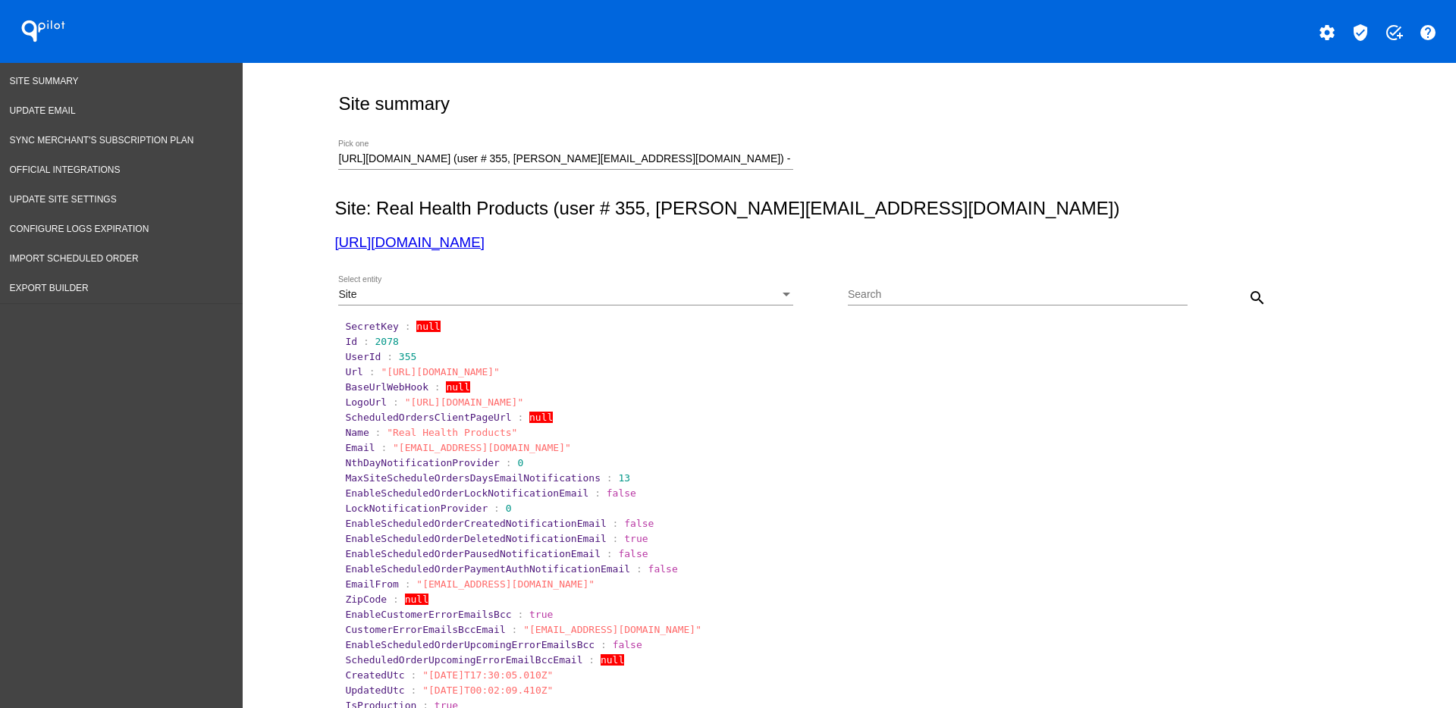
drag, startPoint x: 388, startPoint y: 450, endPoint x: 545, endPoint y: 449, distance: 157.0
click at [549, 449] on span ""[EMAIL_ADDRESS][DOMAIN_NAME]"" at bounding box center [482, 447] width 178 height 11
drag, startPoint x: 330, startPoint y: 157, endPoint x: 999, endPoint y: 157, distance: 669.0
click at [999, 157] on div "[URL][DOMAIN_NAME] (user # 355, [PERSON_NAME][EMAIL_ADDRESS][DOMAIN_NAME]) - Pr…" at bounding box center [845, 157] width 1023 height 54
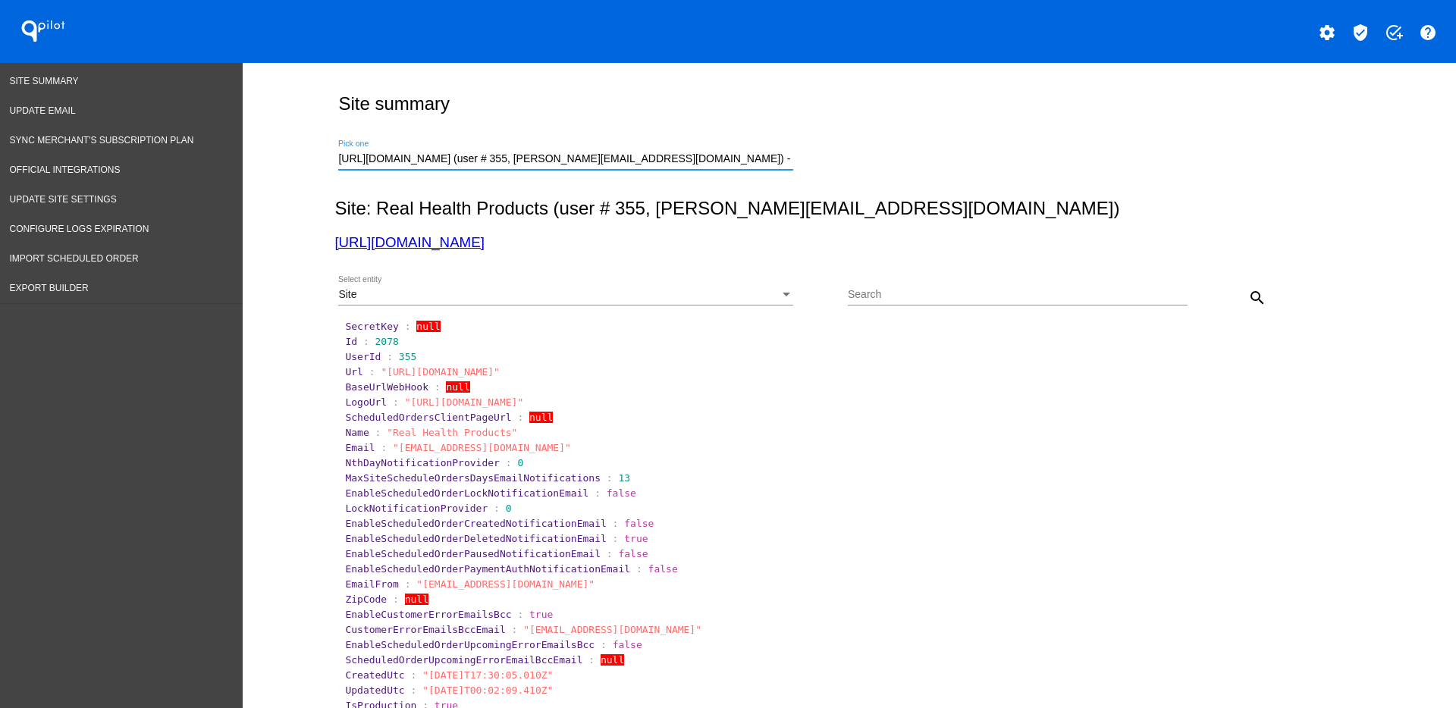
paste input "[EMAIL_ADDRESS][DOMAIN_NAME]"
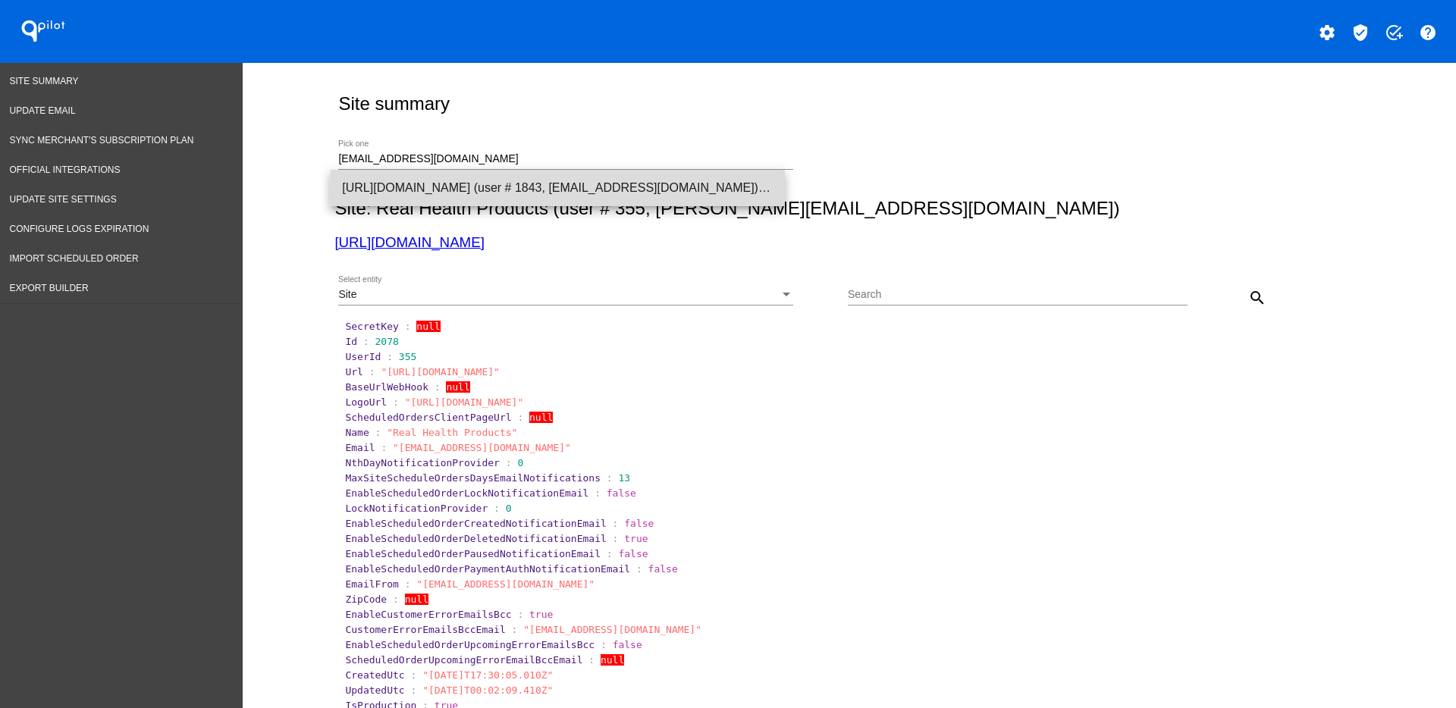
click at [651, 189] on span "[URL][DOMAIN_NAME] (user # 1843, [EMAIL_ADDRESS][DOMAIN_NAME]) - Production" at bounding box center [557, 188] width 431 height 36
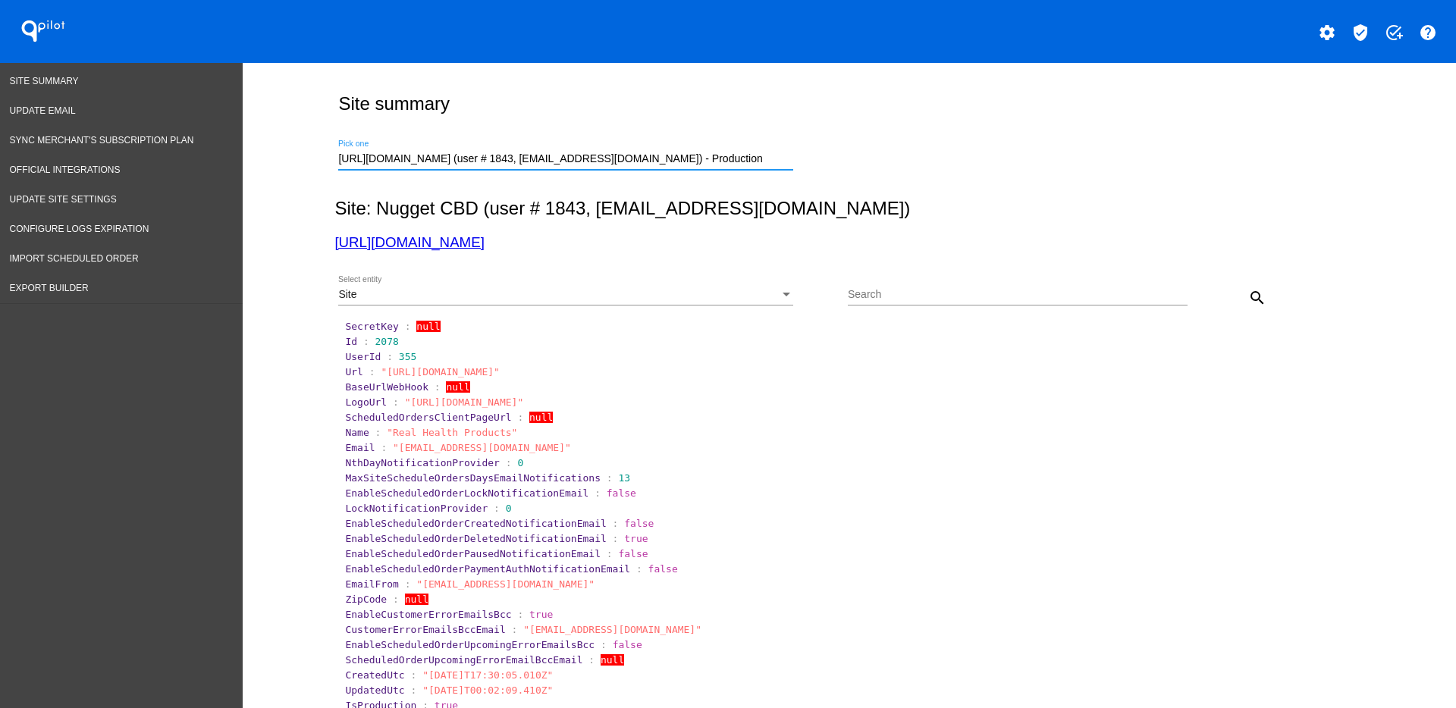
drag, startPoint x: 1247, startPoint y: 294, endPoint x: 1226, endPoint y: 294, distance: 20.5
click at [1248, 294] on mat-icon "search" at bounding box center [1257, 298] width 18 height 18
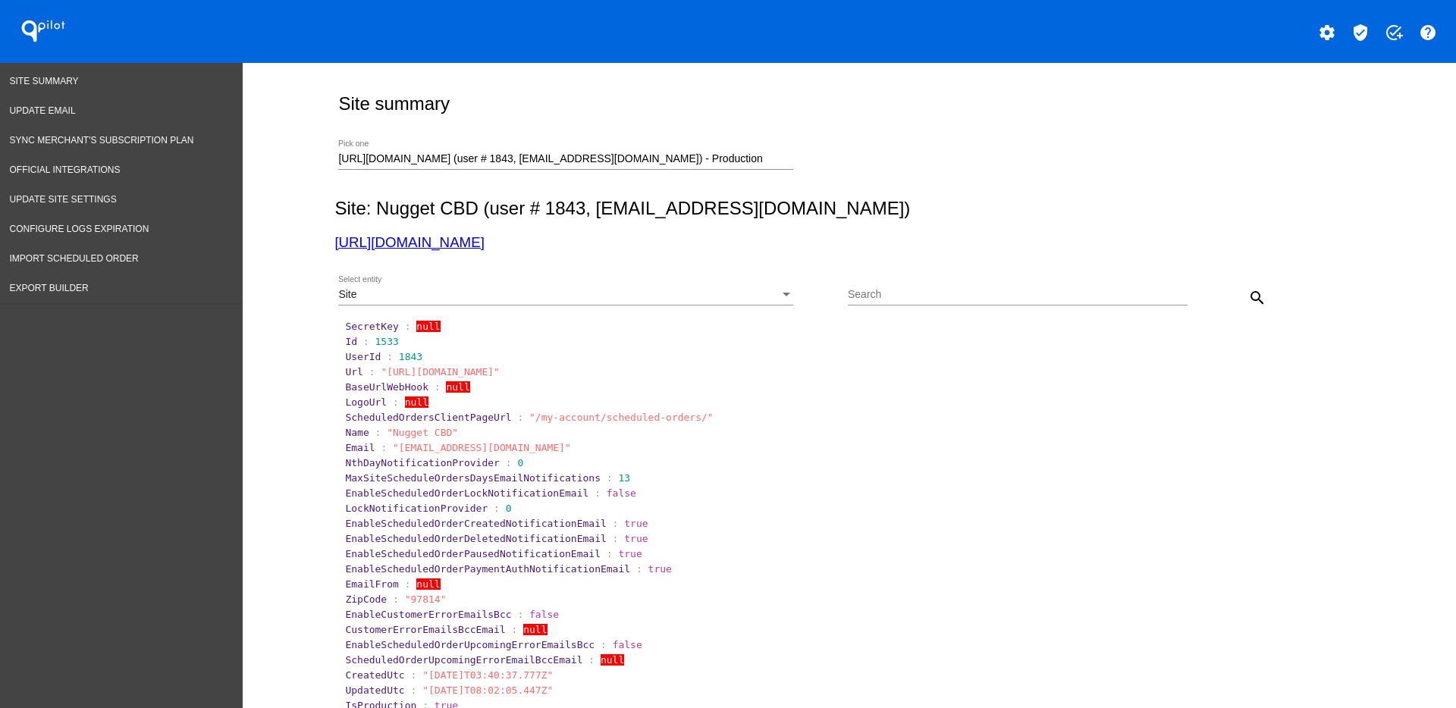
drag, startPoint x: 388, startPoint y: 451, endPoint x: 592, endPoint y: 452, distance: 204.0
click at [564, 450] on span ""[EMAIL_ADDRESS][DOMAIN_NAME]"" at bounding box center [482, 447] width 178 height 11
paste input "[EMAIL_ADDRESS][DOMAIN_NAME]"
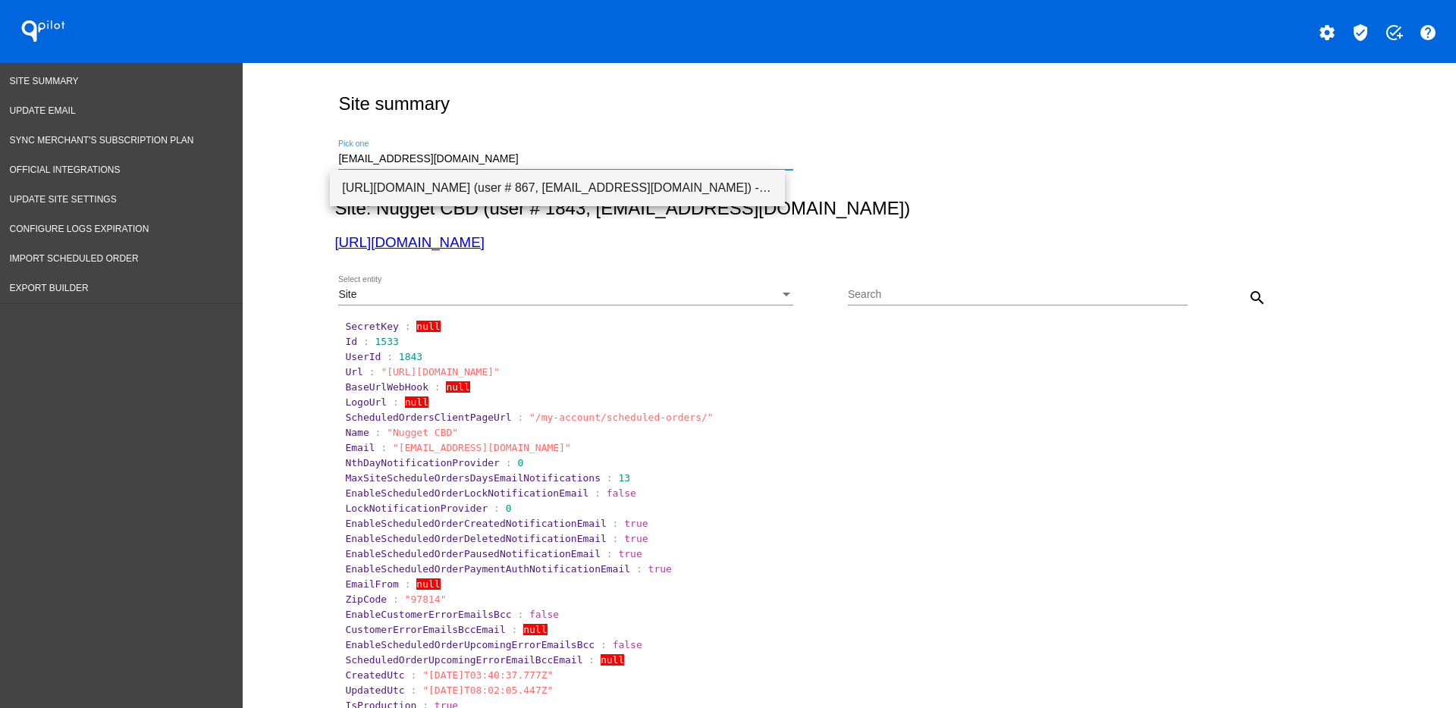
drag, startPoint x: 771, startPoint y: 159, endPoint x: 389, endPoint y: 190, distance: 382.7
click at [338, 156] on input "[EMAIL_ADDRESS][DOMAIN_NAME]" at bounding box center [565, 159] width 455 height 12
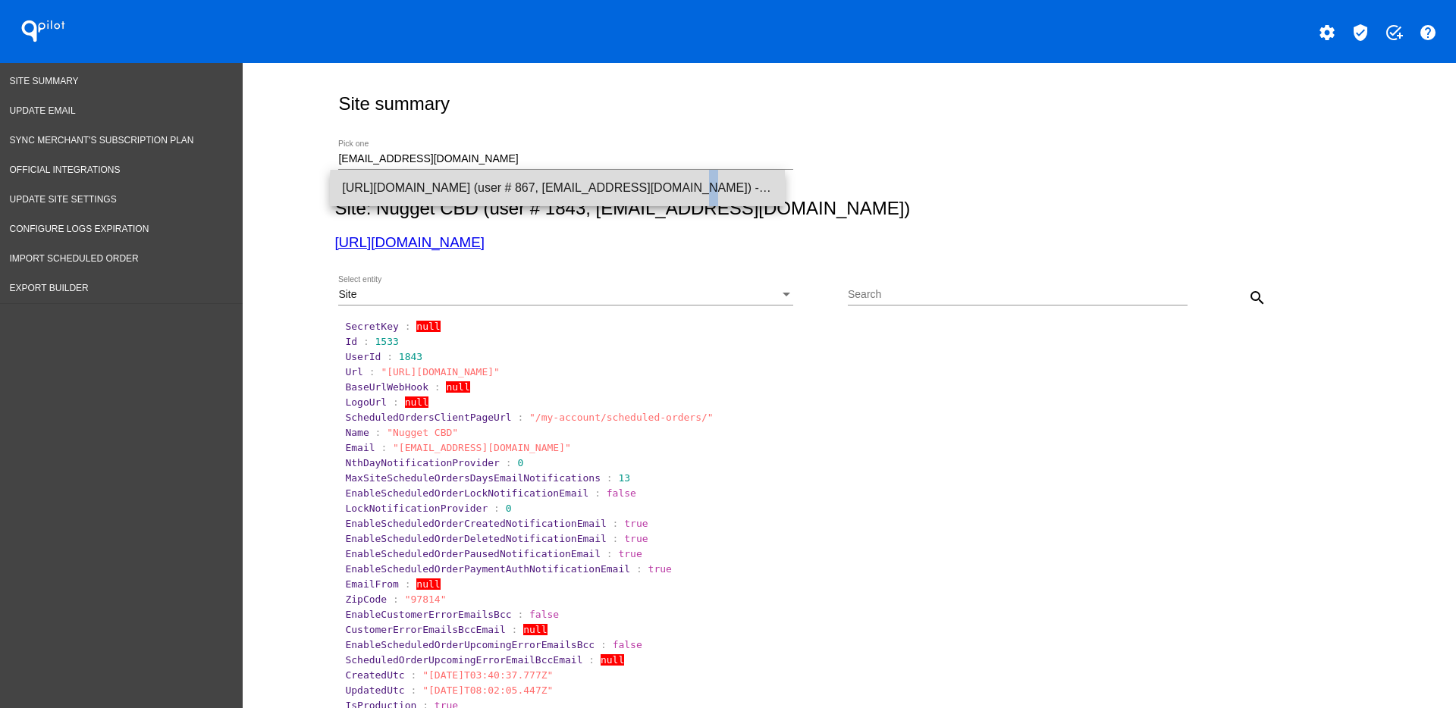
click at [568, 193] on span "[URL][DOMAIN_NAME] (user # 867, [EMAIL_ADDRESS][DOMAIN_NAME]) - Production" at bounding box center [557, 188] width 431 height 36
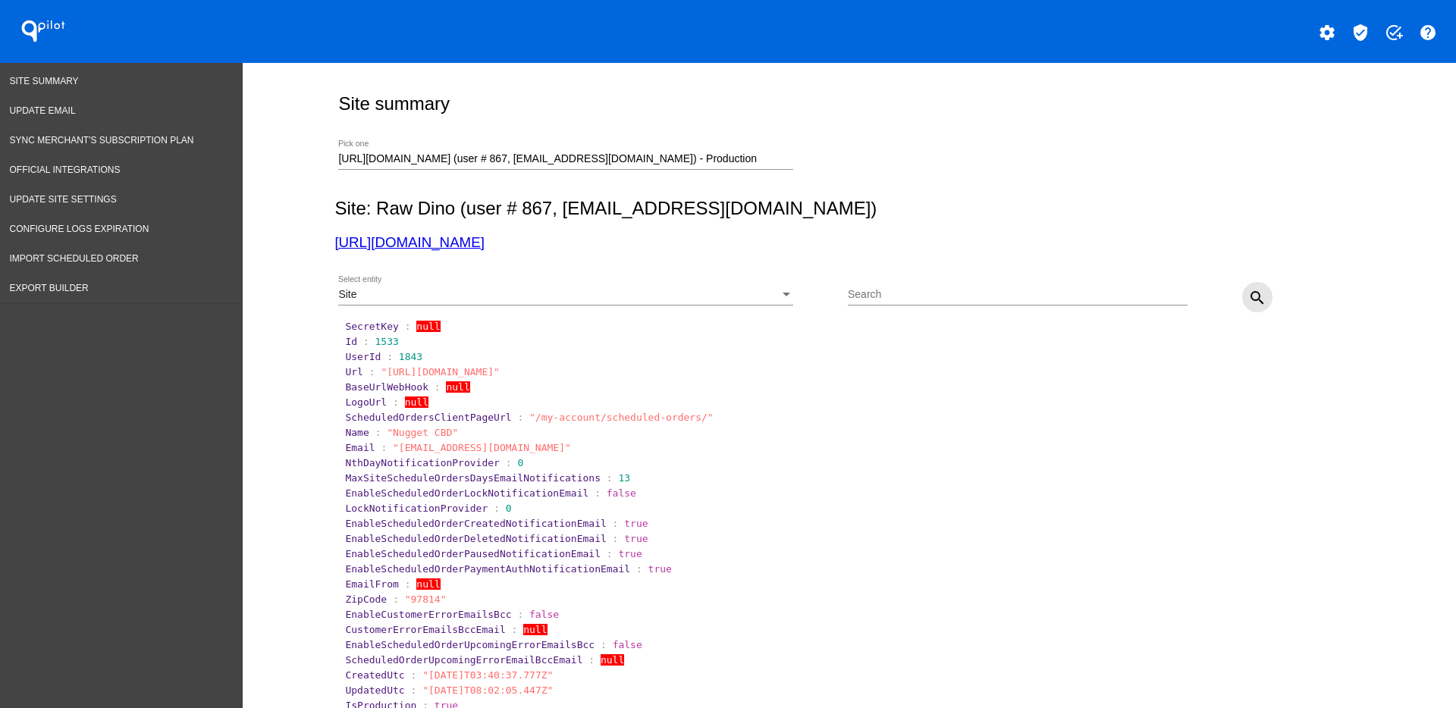
drag, startPoint x: 1240, startPoint y: 300, endPoint x: 683, endPoint y: 279, distance: 557.8
click at [1248, 300] on mat-icon "search" at bounding box center [1257, 298] width 18 height 18
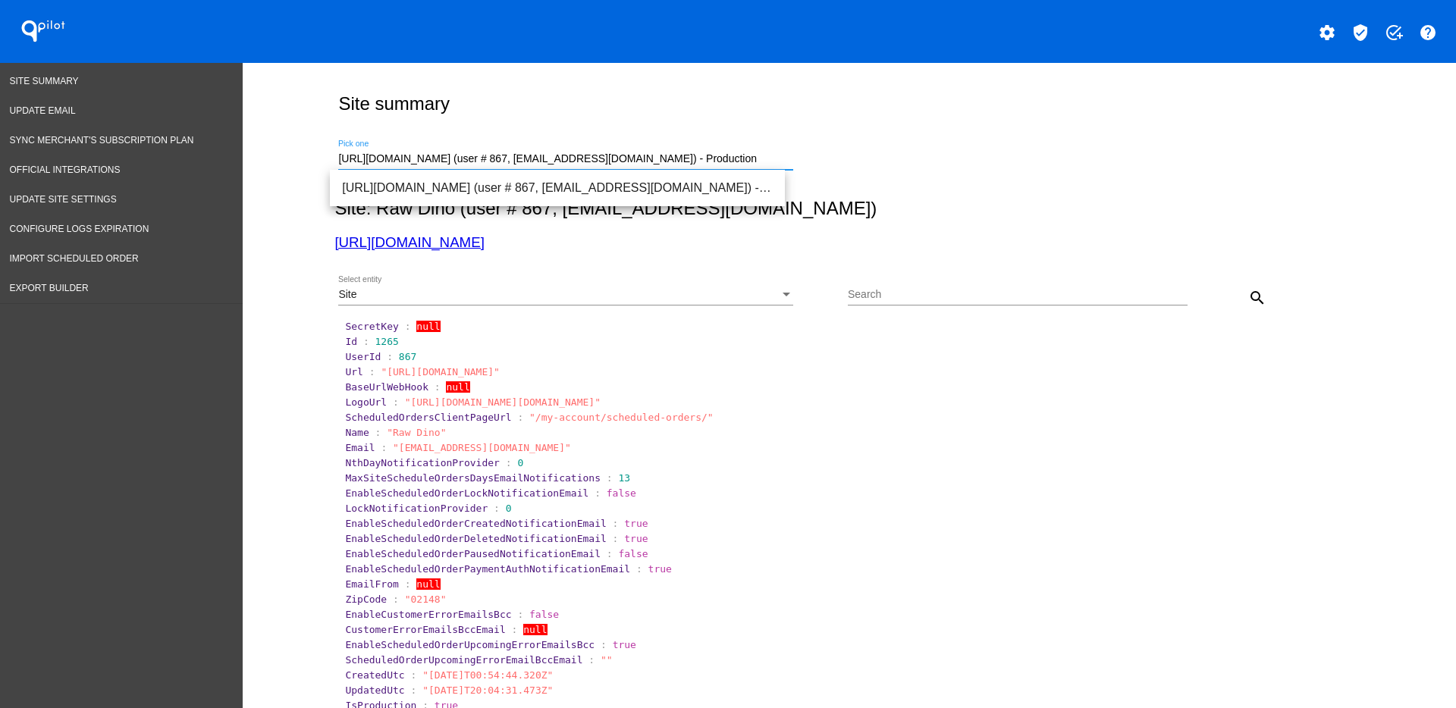
drag, startPoint x: 648, startPoint y: 152, endPoint x: 249, endPoint y: 147, distance: 399.0
paste input "[EMAIL_ADDRESS][DOMAIN_NAME]"
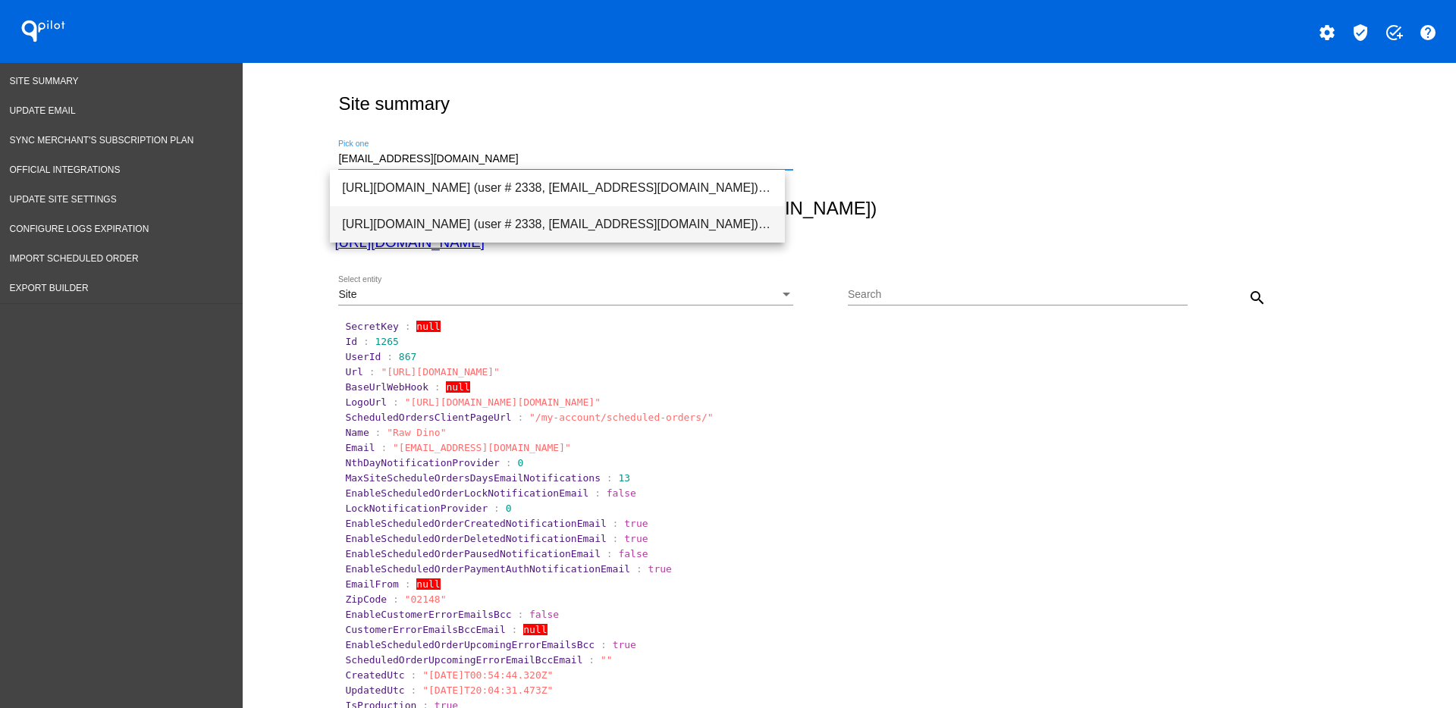
click at [554, 224] on span "[URL][DOMAIN_NAME] (user # 2338, [EMAIL_ADDRESS][DOMAIN_NAME]) - Production" at bounding box center [557, 224] width 431 height 36
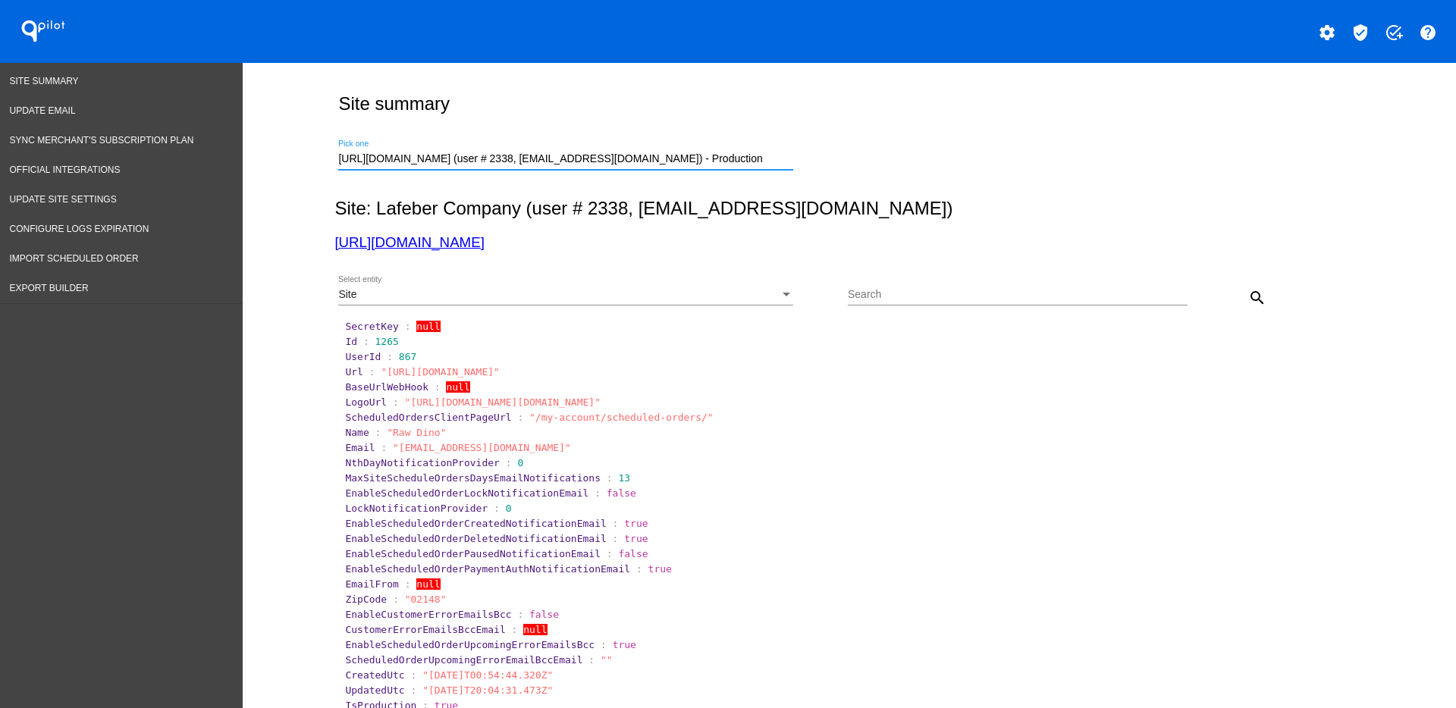
click at [1234, 294] on div "search" at bounding box center [1230, 297] width 85 height 30
click at [1248, 295] on mat-icon "search" at bounding box center [1257, 298] width 18 height 18
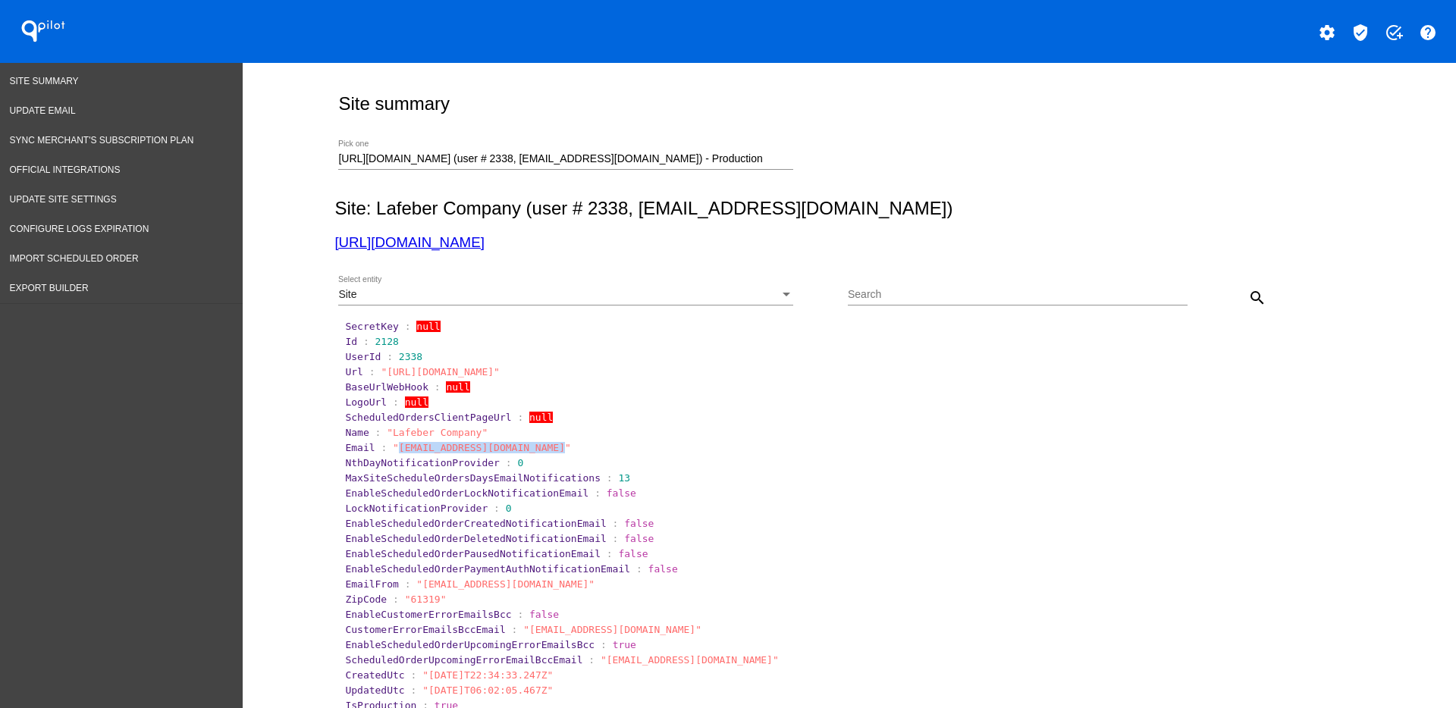
drag, startPoint x: 387, startPoint y: 445, endPoint x: 537, endPoint y: 451, distance: 150.3
click at [538, 451] on section "Email : "[EMAIL_ADDRESS][DOMAIN_NAME]"" at bounding box center [850, 447] width 1010 height 11
drag, startPoint x: 685, startPoint y: 166, endPoint x: 291, endPoint y: 132, distance: 395.1
drag, startPoint x: 701, startPoint y: 149, endPoint x: 716, endPoint y: 160, distance: 18.5
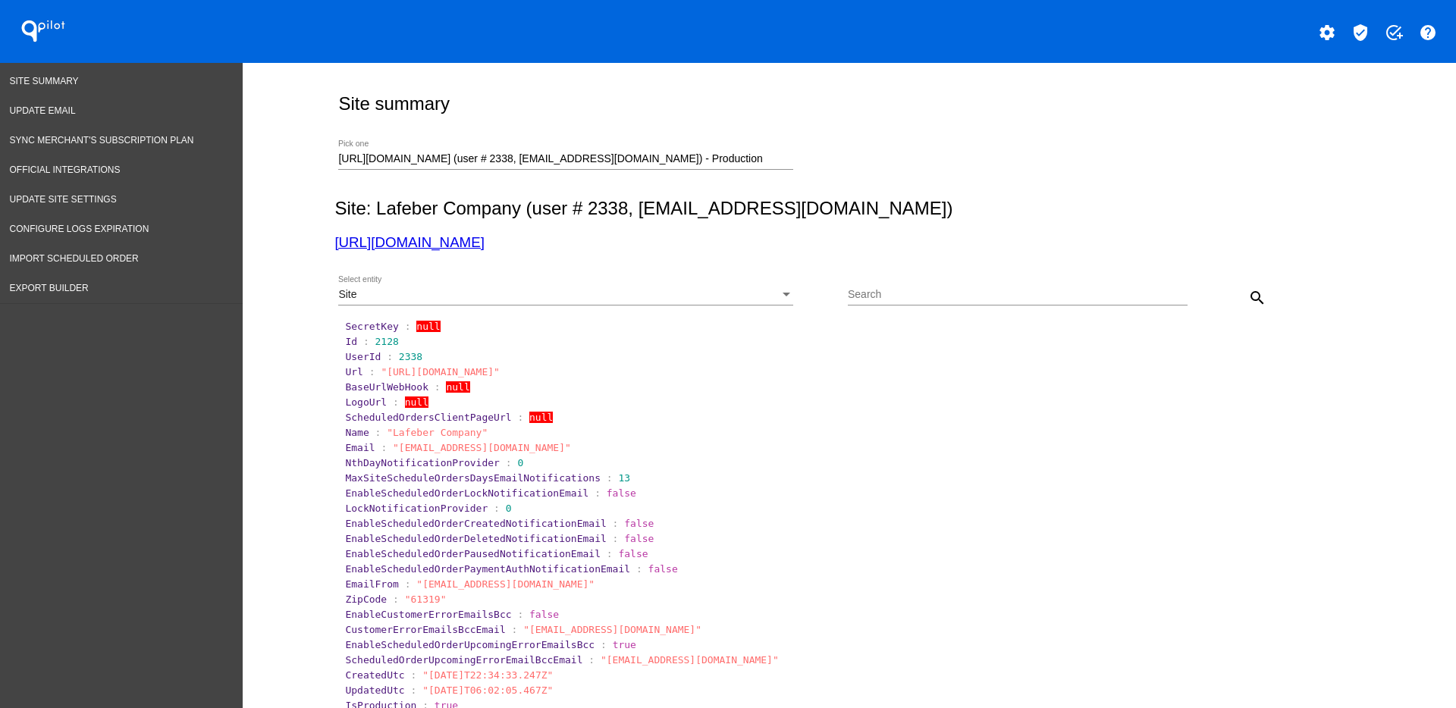
click at [702, 149] on div "[URL][DOMAIN_NAME] (user # 2338, [EMAIL_ADDRESS][DOMAIN_NAME]) - Production Pic…" at bounding box center [565, 155] width 455 height 30
click at [719, 165] on div "[URL][DOMAIN_NAME] (user # 2338, [EMAIL_ADDRESS][DOMAIN_NAME]) - Production Pic…" at bounding box center [565, 155] width 455 height 30
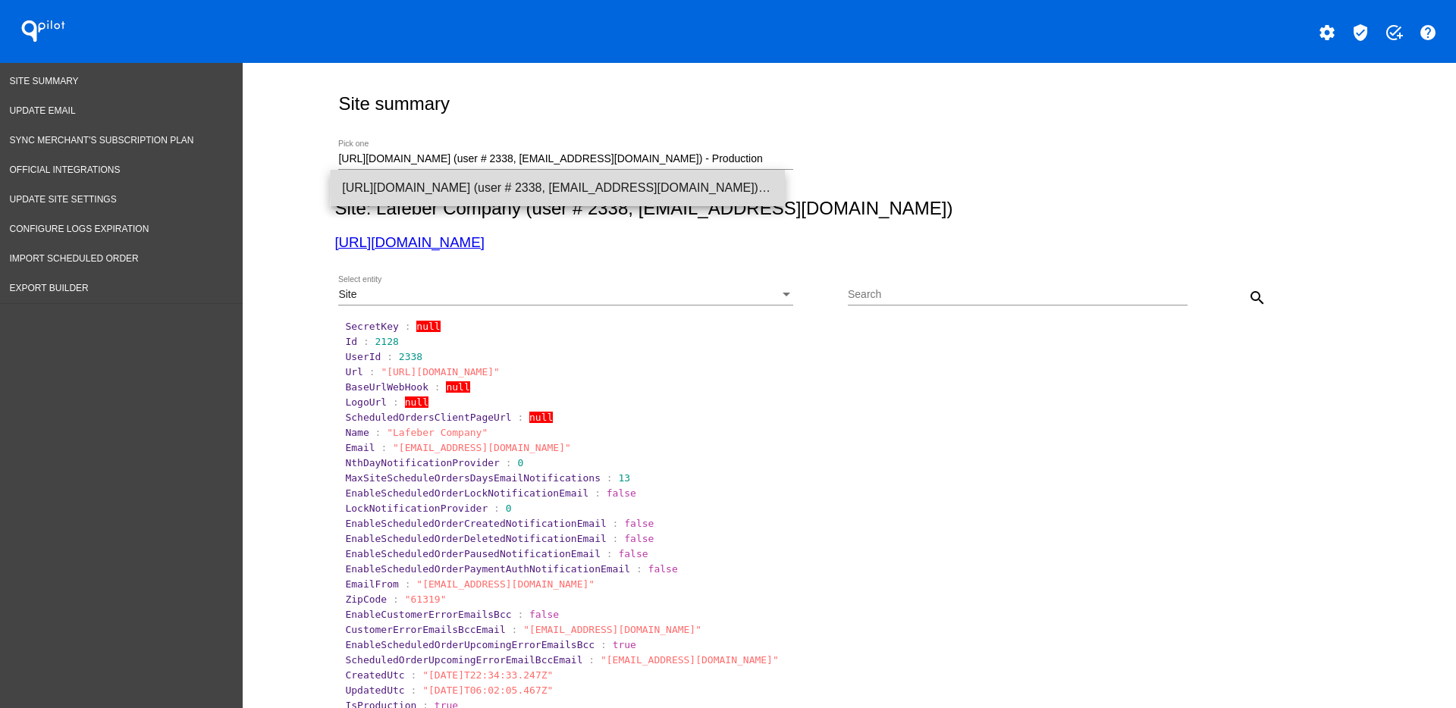
click at [675, 187] on span "[URL][DOMAIN_NAME] (user # 2338, [EMAIL_ADDRESS][DOMAIN_NAME]) - Production" at bounding box center [557, 188] width 431 height 36
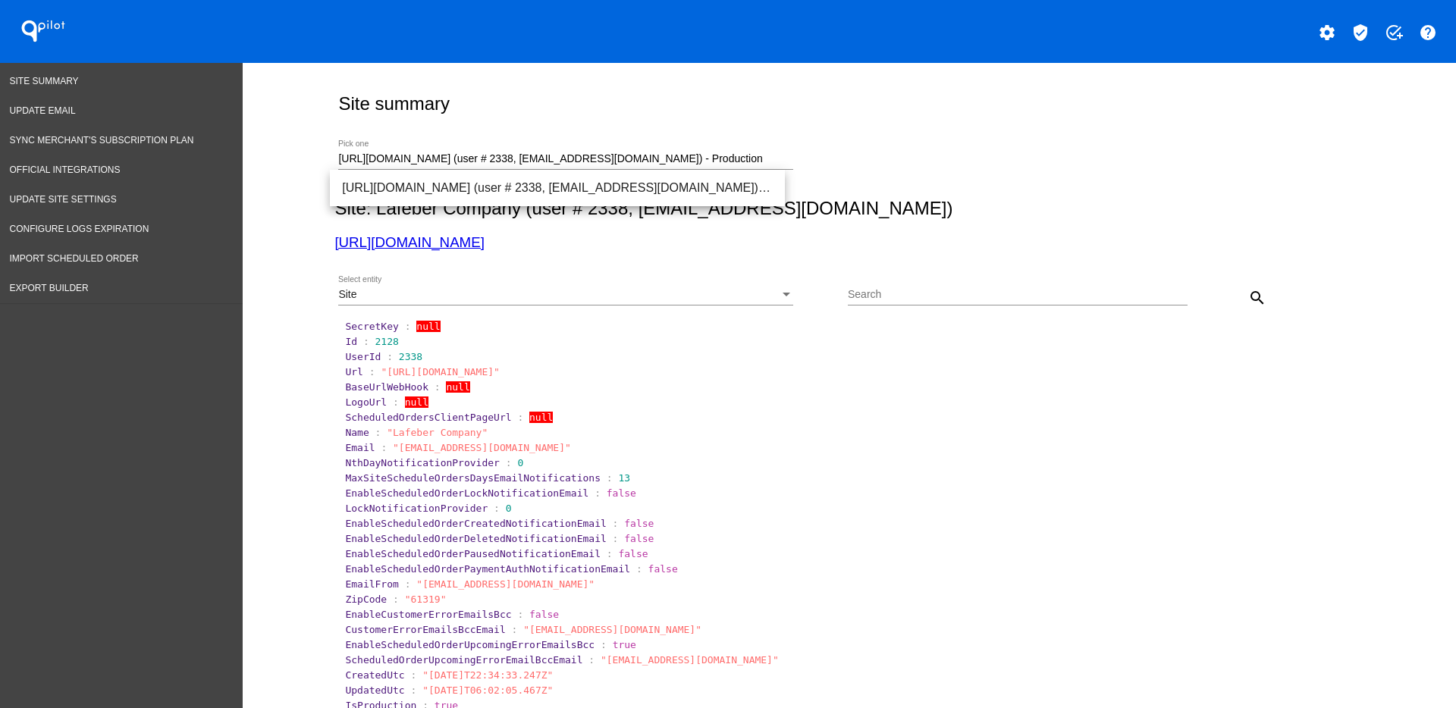
drag, startPoint x: 715, startPoint y: 152, endPoint x: 292, endPoint y: 156, distance: 423.2
drag, startPoint x: 675, startPoint y: 161, endPoint x: 256, endPoint y: 161, distance: 418.7
paste input "[PERSON_NAME][EMAIL_ADDRESS][DOMAIN_NAME]"
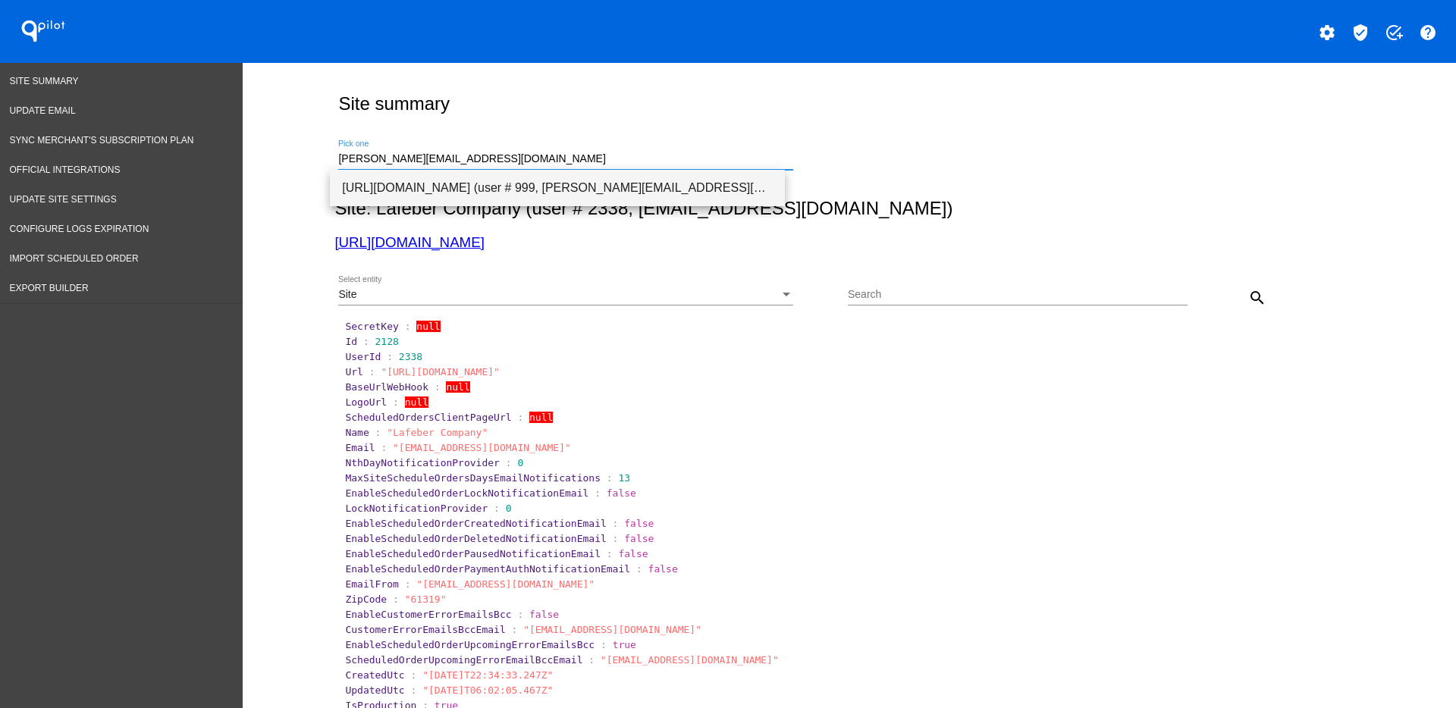
click at [518, 195] on span "[URL][DOMAIN_NAME] (user # 999, [PERSON_NAME][EMAIL_ADDRESS][DOMAIN_NAME]) - Pr…" at bounding box center [557, 188] width 431 height 36
type input "[URL][DOMAIN_NAME] (user # 999, [PERSON_NAME][EMAIL_ADDRESS][DOMAIN_NAME]) - Pr…"
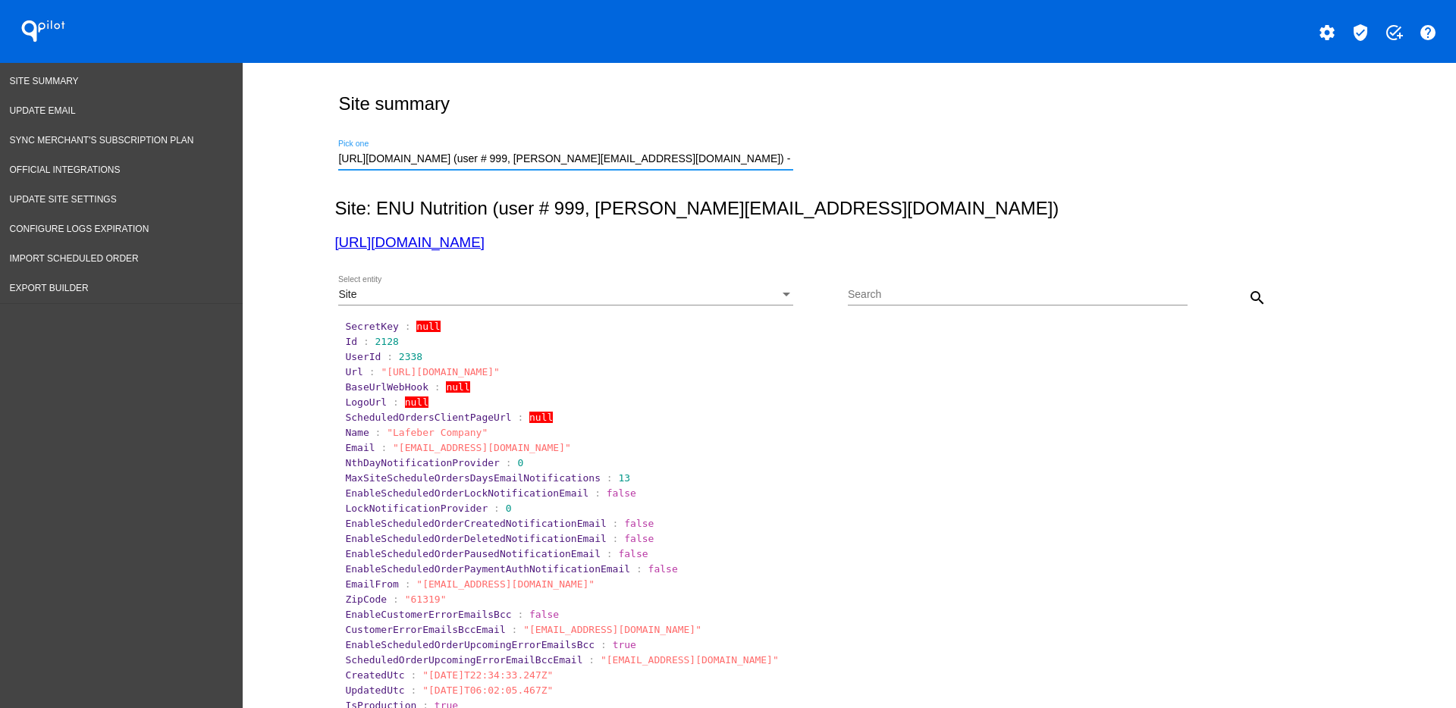
drag, startPoint x: 1253, startPoint y: 307, endPoint x: 1171, endPoint y: 303, distance: 82.0
click at [1253, 306] on mat-icon "search" at bounding box center [1257, 298] width 18 height 18
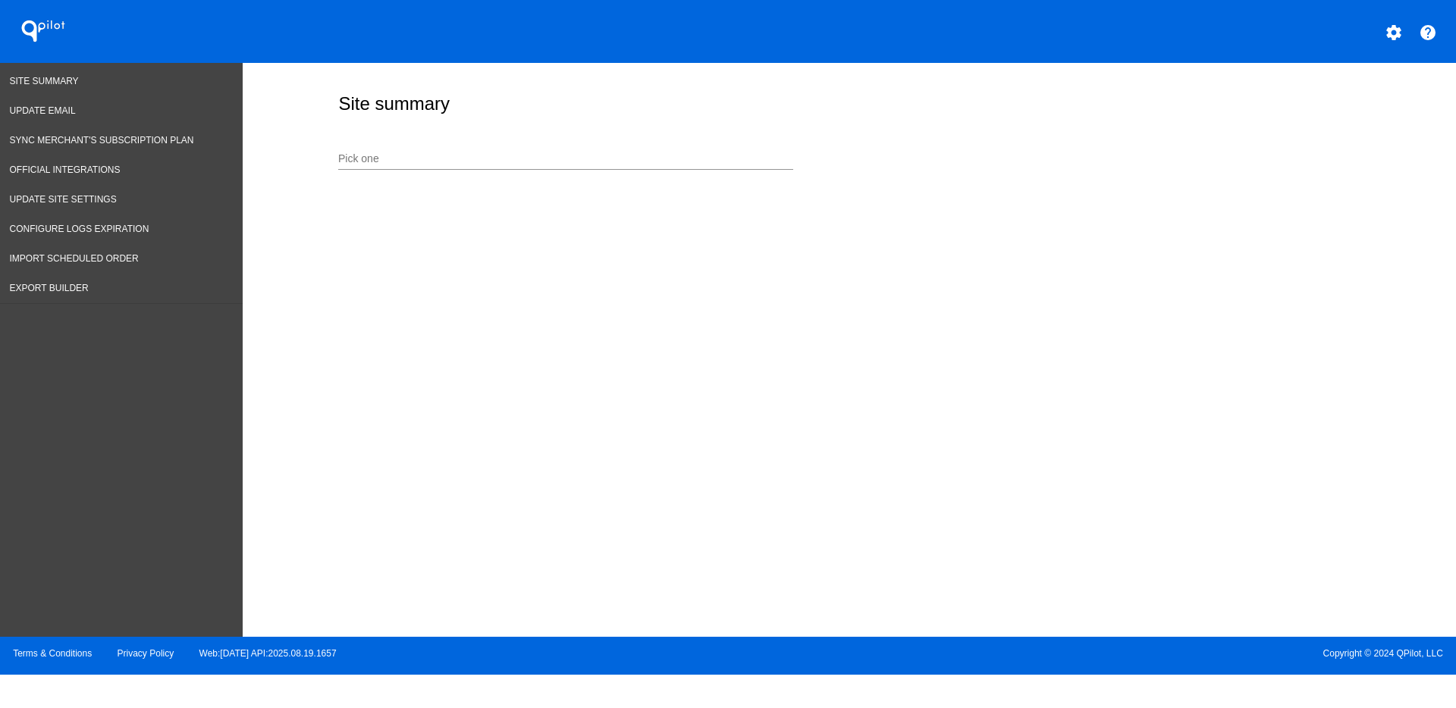
click at [458, 162] on input "Pick one" at bounding box center [565, 159] width 455 height 12
paste input "[EMAIL_ADDRESS][DOMAIN_NAME]"
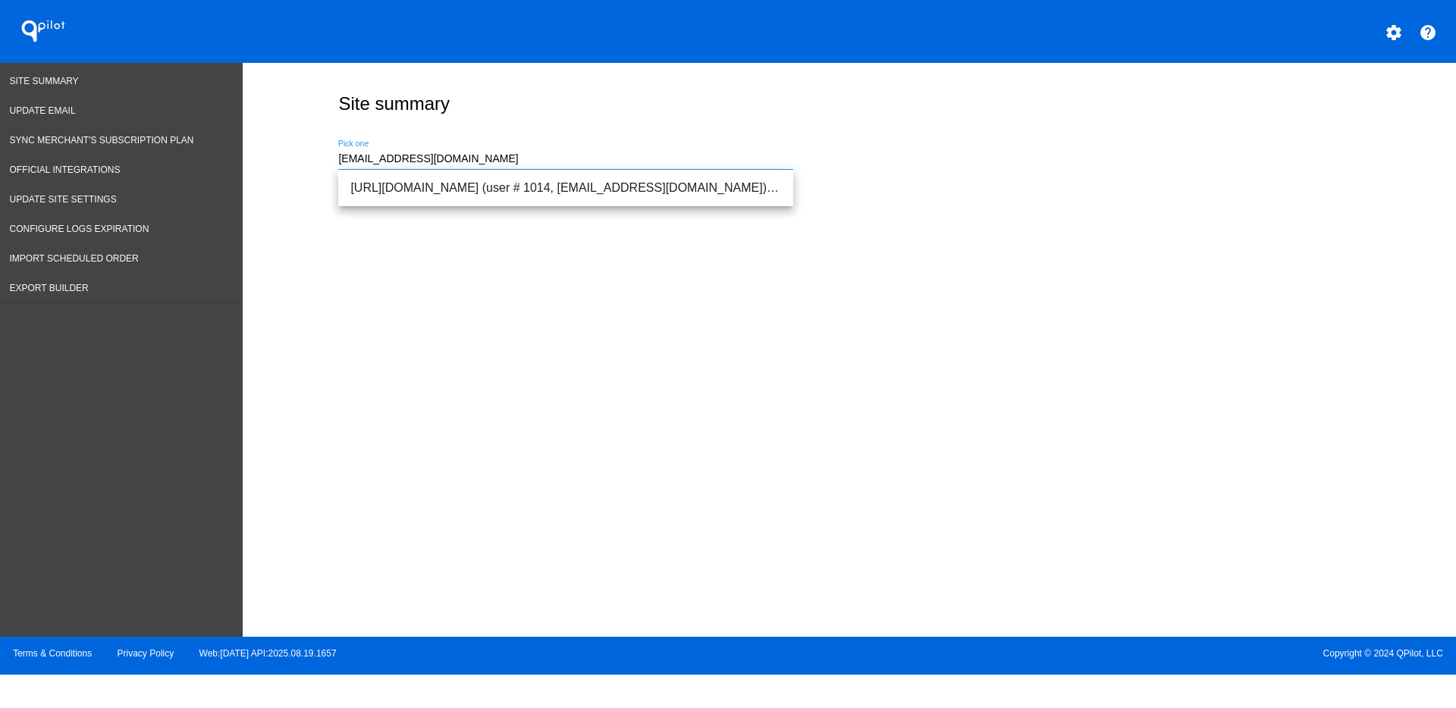
click at [459, 162] on input "[EMAIL_ADDRESS][DOMAIN_NAME]" at bounding box center [565, 159] width 455 height 12
click at [494, 185] on span "[URL][DOMAIN_NAME] (user # 1014, [EMAIL_ADDRESS][DOMAIN_NAME]) - Production" at bounding box center [565, 188] width 431 height 36
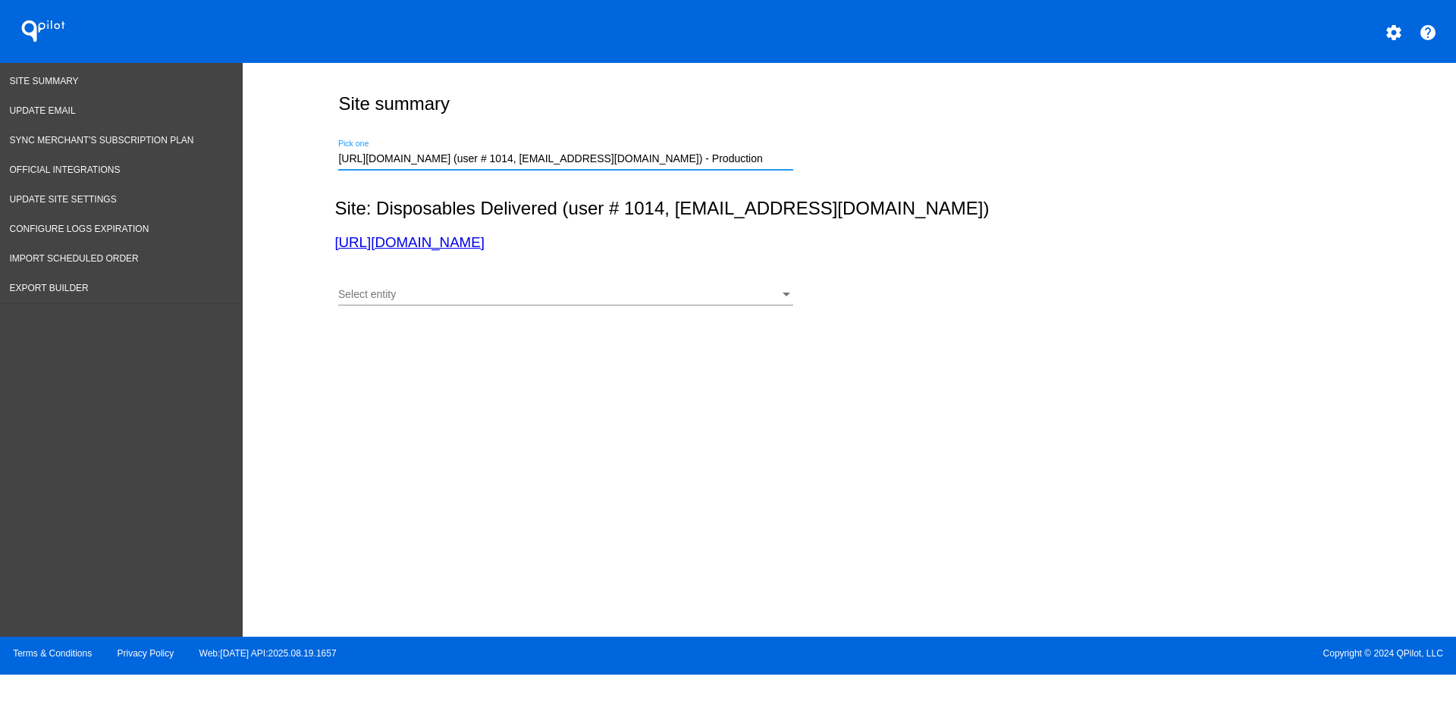
drag, startPoint x: 799, startPoint y: 284, endPoint x: 786, endPoint y: 289, distance: 14.6
click at [799, 283] on div "Select entity Select entity" at bounding box center [593, 297] width 510 height 43
click at [517, 294] on div "Select entity" at bounding box center [558, 295] width 441 height 12
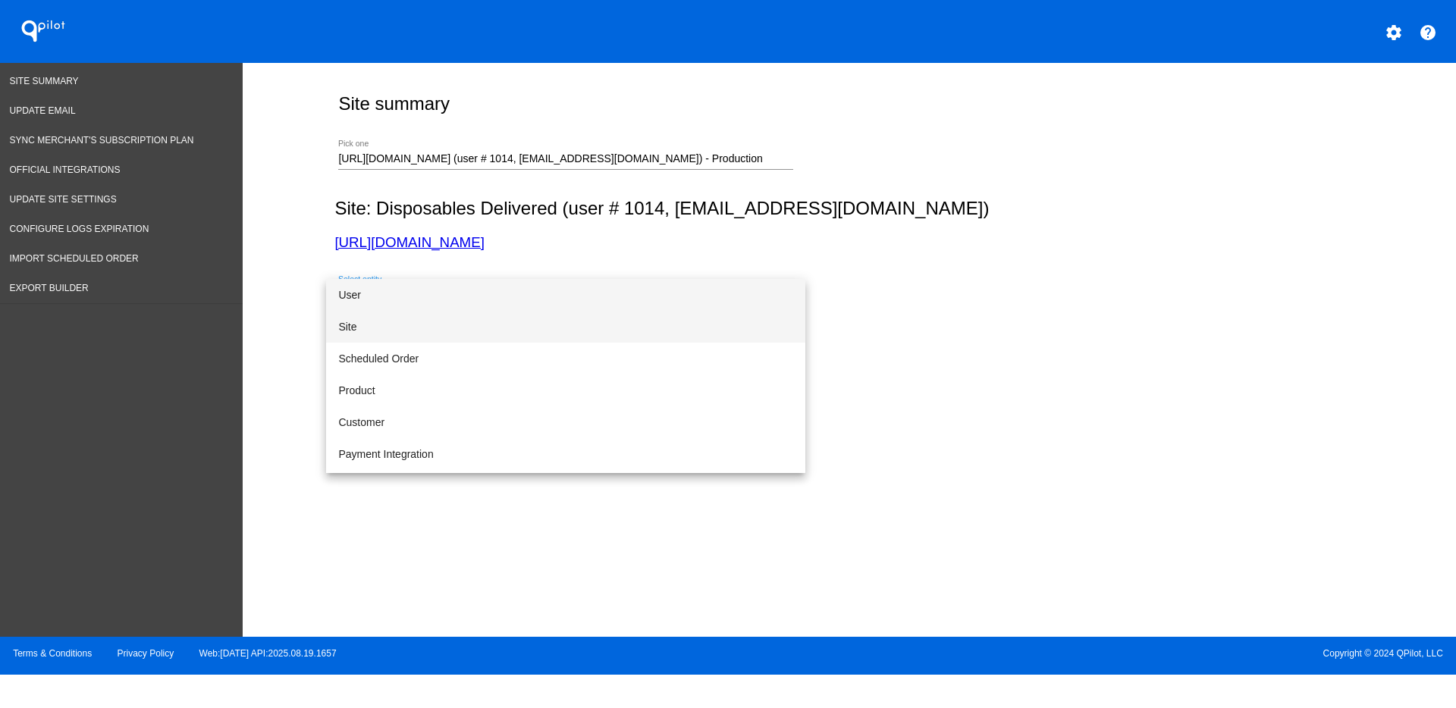
click at [452, 316] on span "Site" at bounding box center [565, 327] width 455 height 32
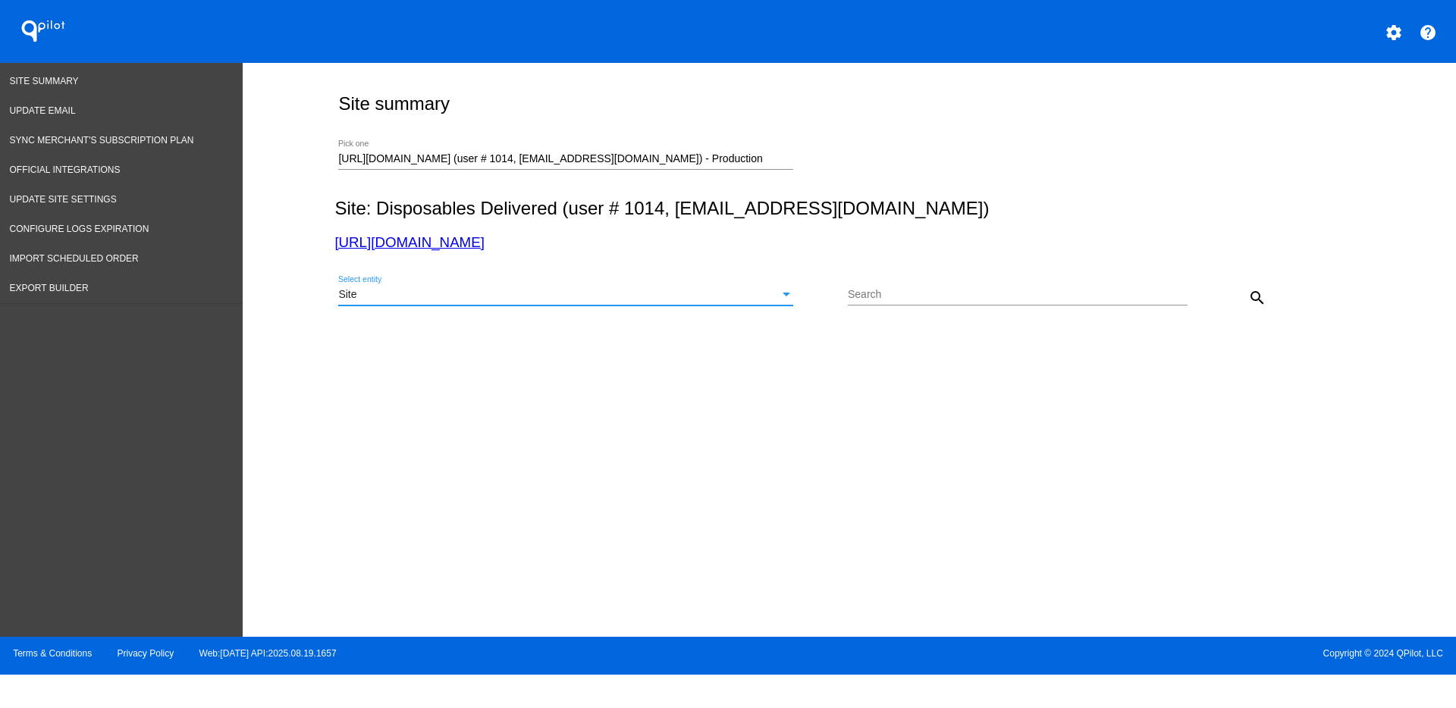
click at [1269, 293] on button "search" at bounding box center [1257, 297] width 30 height 30
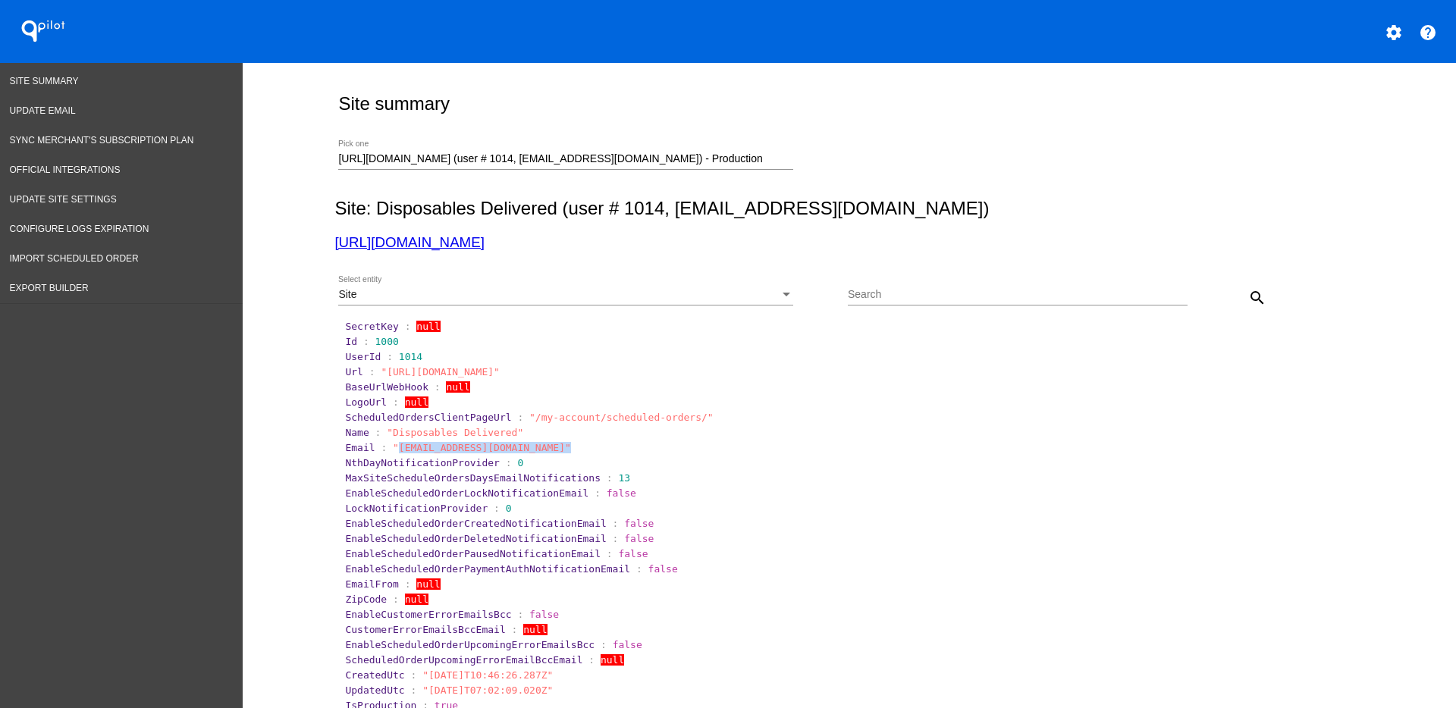
drag, startPoint x: 385, startPoint y: 450, endPoint x: 539, endPoint y: 448, distance: 153.2
click at [542, 447] on span ""info@disposablesdelivered.com"" at bounding box center [482, 447] width 178 height 11
copy span "info@disposablesdelivered.com"
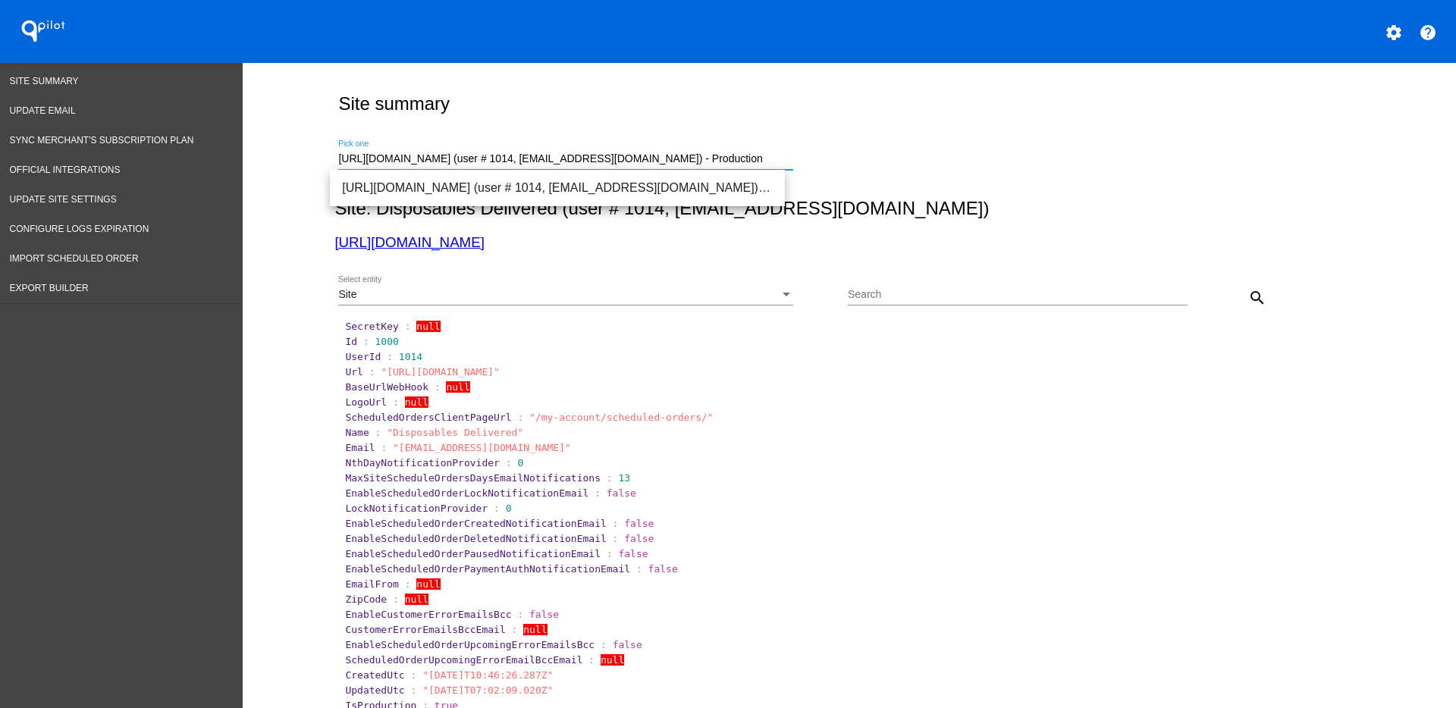
drag, startPoint x: 331, startPoint y: 153, endPoint x: 922, endPoint y: 135, distance: 591.1
click at [922, 135] on div "https://www.disposablesdelivered.com (user # 1014, rjordan@usmedexpress.net) - …" at bounding box center [845, 157] width 1023 height 54
paste input "sarah@bloomingbotanicalshemp.com"
click at [615, 190] on span "[URL][DOMAIN_NAME] (user # 814, [PERSON_NAME][EMAIL_ADDRESS][DOMAIN_NAME]) - Pr…" at bounding box center [557, 188] width 431 height 36
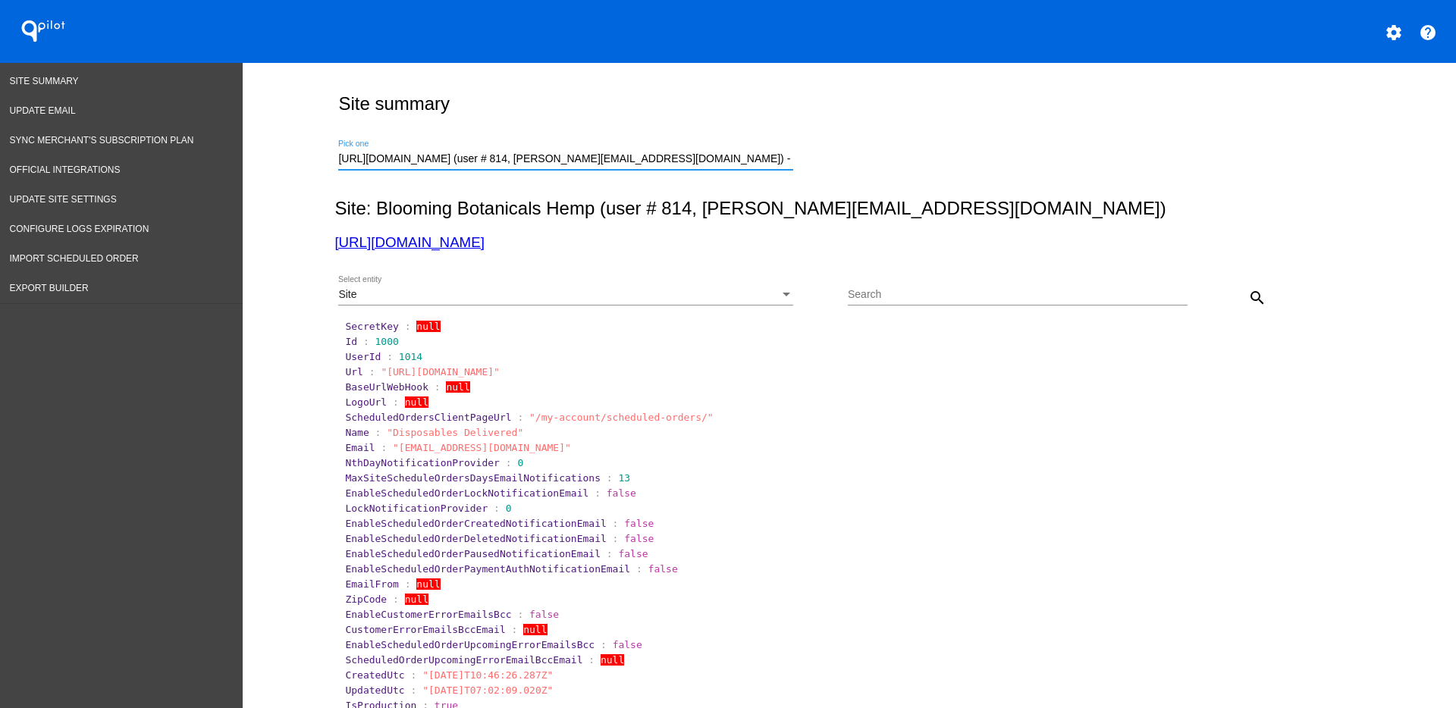
scroll to position [0, 21]
drag, startPoint x: 1258, startPoint y: 295, endPoint x: 1248, endPoint y: 291, distance: 10.6
click at [1258, 294] on button "search" at bounding box center [1257, 297] width 30 height 30
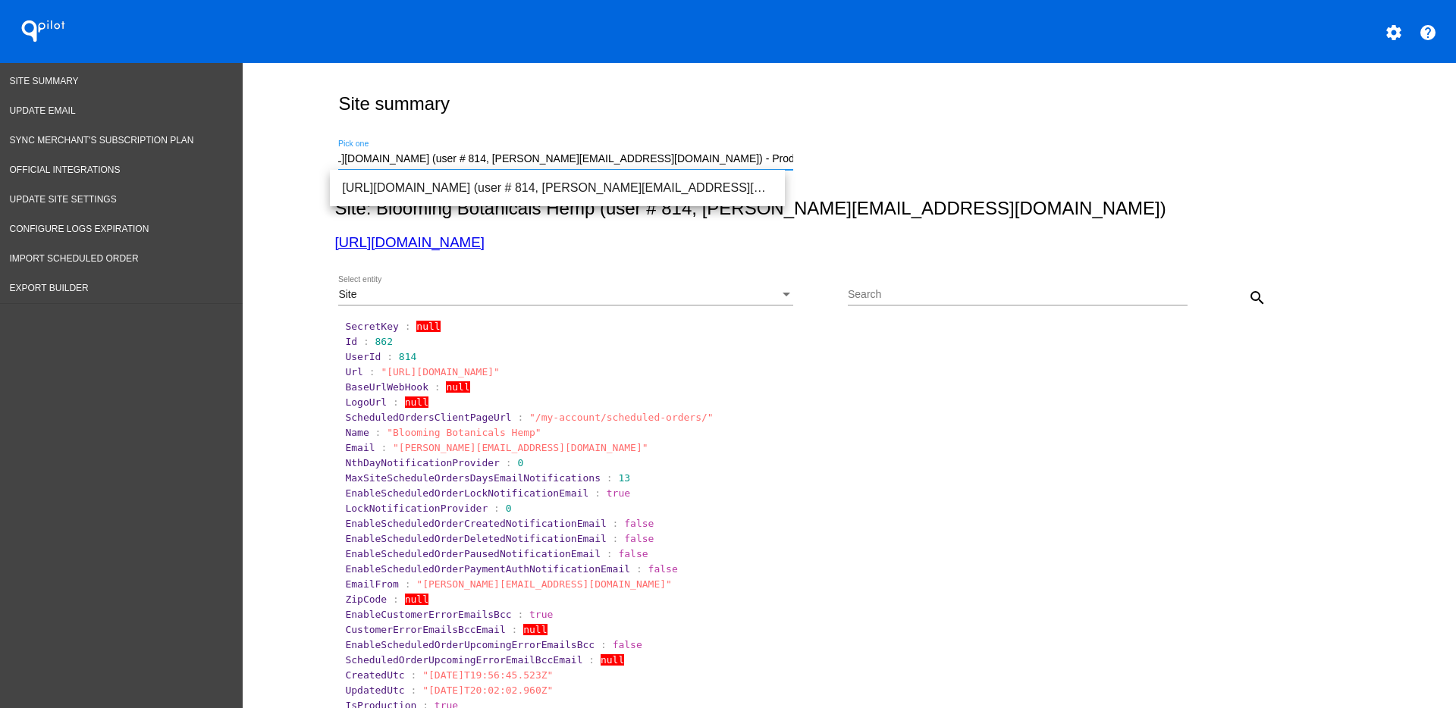
drag, startPoint x: 332, startPoint y: 155, endPoint x: 972, endPoint y: 149, distance: 639.4
click at [972, 149] on div "https://bloomingbotanicalshemp.com (user # 814, sarah@bloomingbotanicalshemp.co…" at bounding box center [845, 157] width 1023 height 54
paste input "nikki@taovitality.com"
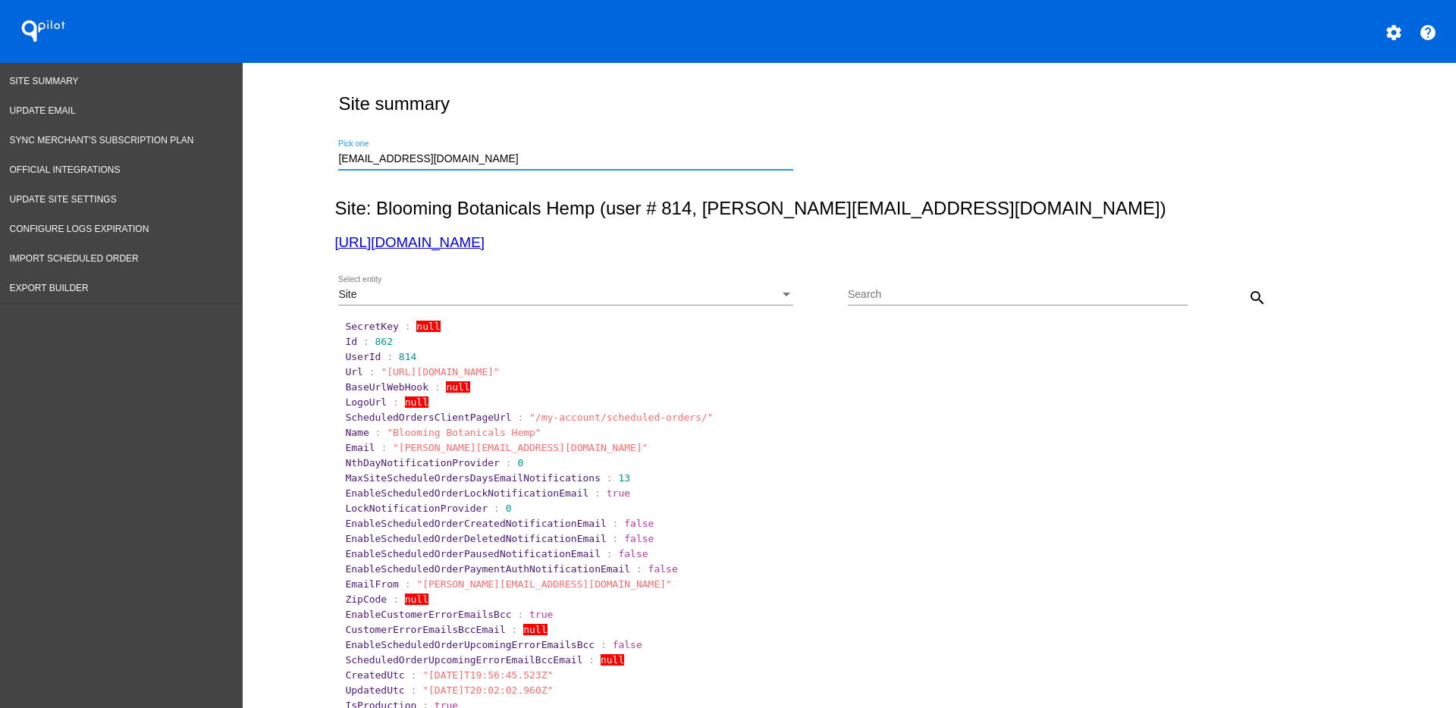
scroll to position [0, 0]
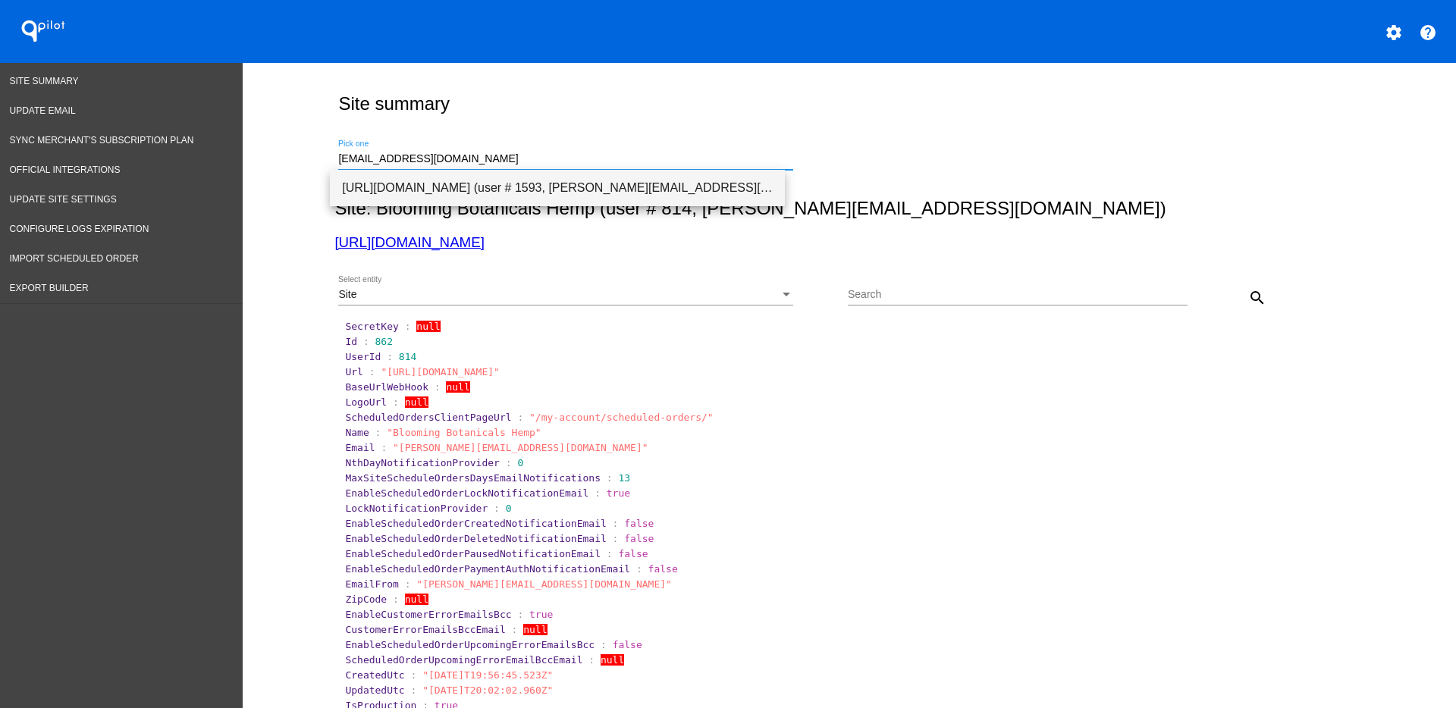
click at [565, 190] on span "[URL][DOMAIN_NAME] (user # 1593, [PERSON_NAME][EMAIL_ADDRESS][DOMAIN_NAME]) - P…" at bounding box center [557, 188] width 431 height 36
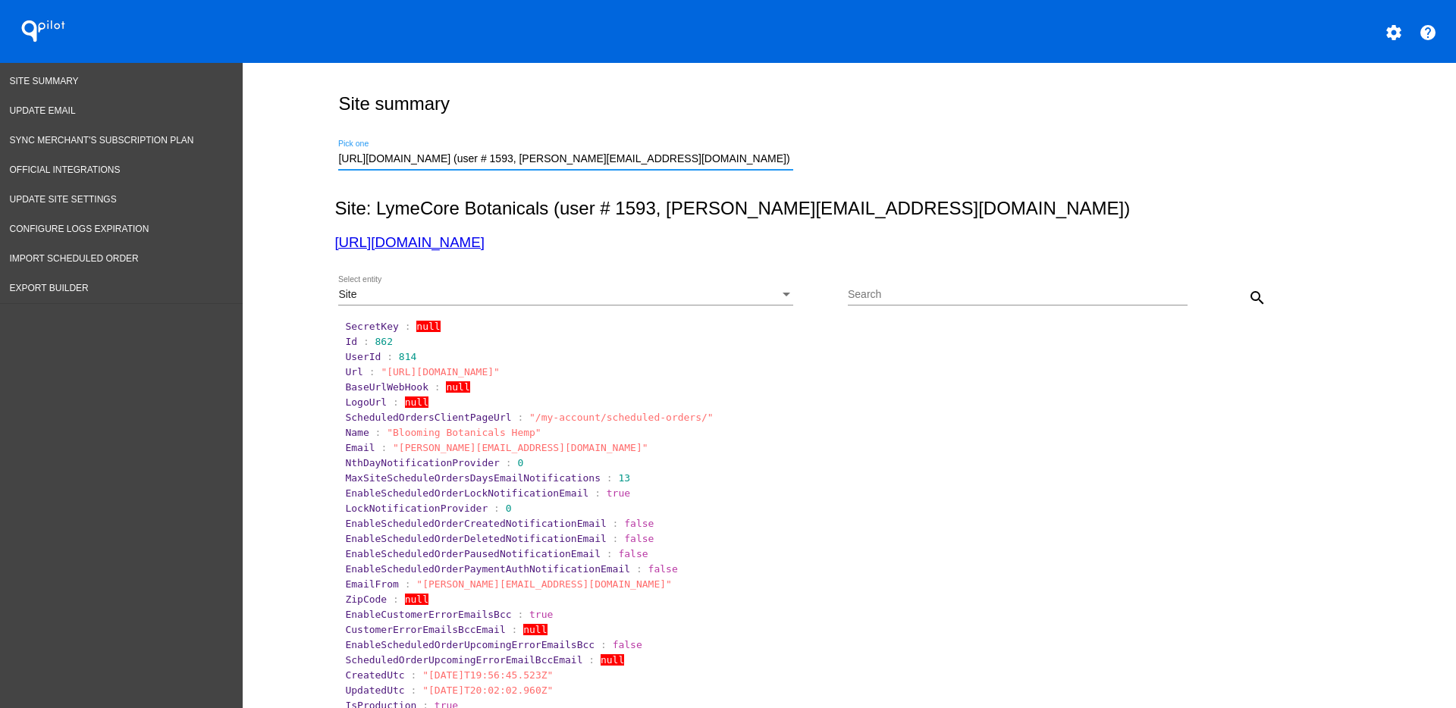
drag, startPoint x: 1256, startPoint y: 294, endPoint x: 1239, endPoint y: 294, distance: 16.7
click at [1254, 294] on button "search" at bounding box center [1257, 297] width 30 height 30
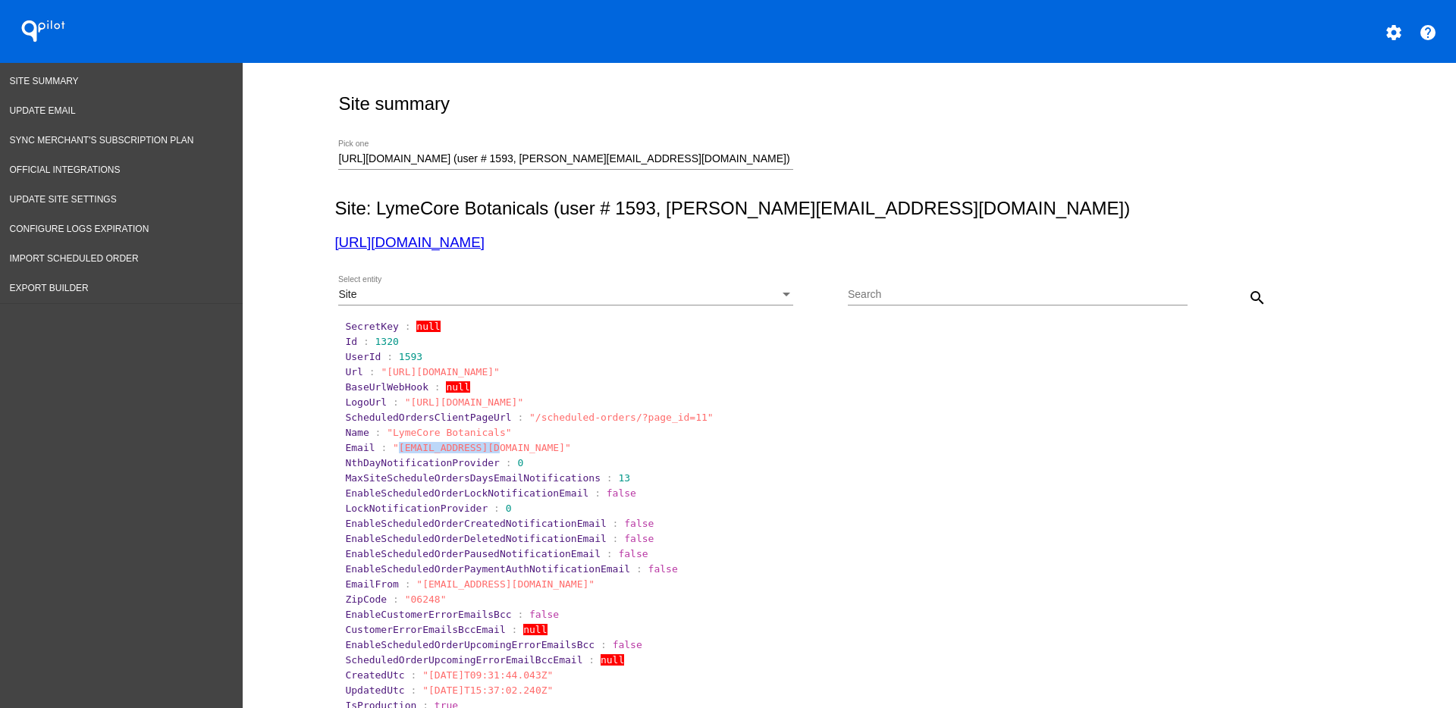
drag, startPoint x: 385, startPoint y: 449, endPoint x: 472, endPoint y: 441, distance: 86.9
click at [475, 442] on span ""mail@lymecore.com"" at bounding box center [482, 447] width 178 height 11
copy span "mail@lymecore.co"
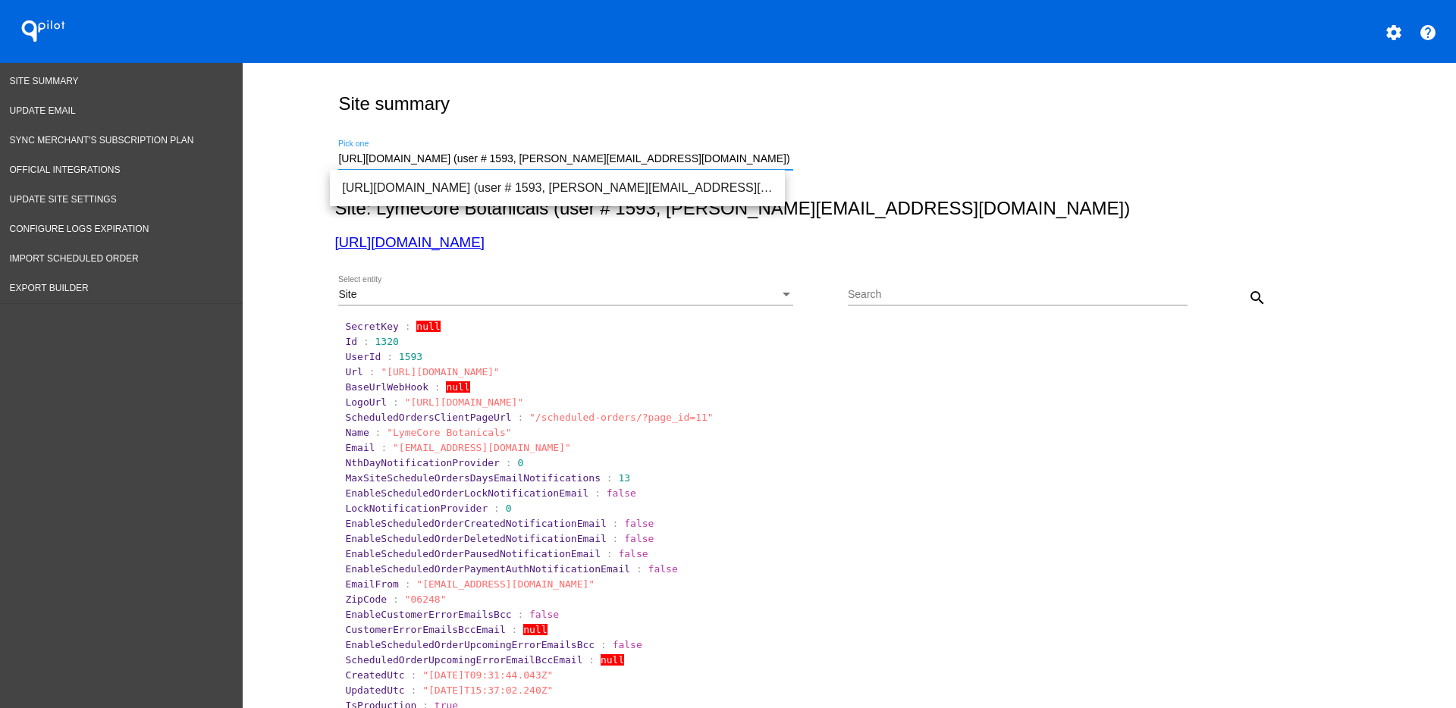
paste input "marcelo@vazquez.ca"
drag, startPoint x: 724, startPoint y: 158, endPoint x: 338, endPoint y: 153, distance: 386.1
click at [334, 153] on div "marcelo@vazquez.ca Pick one" at bounding box center [845, 157] width 1023 height 54
click at [714, 170] on div "marcelo@vazquez.ca Pick one" at bounding box center [565, 161] width 455 height 43
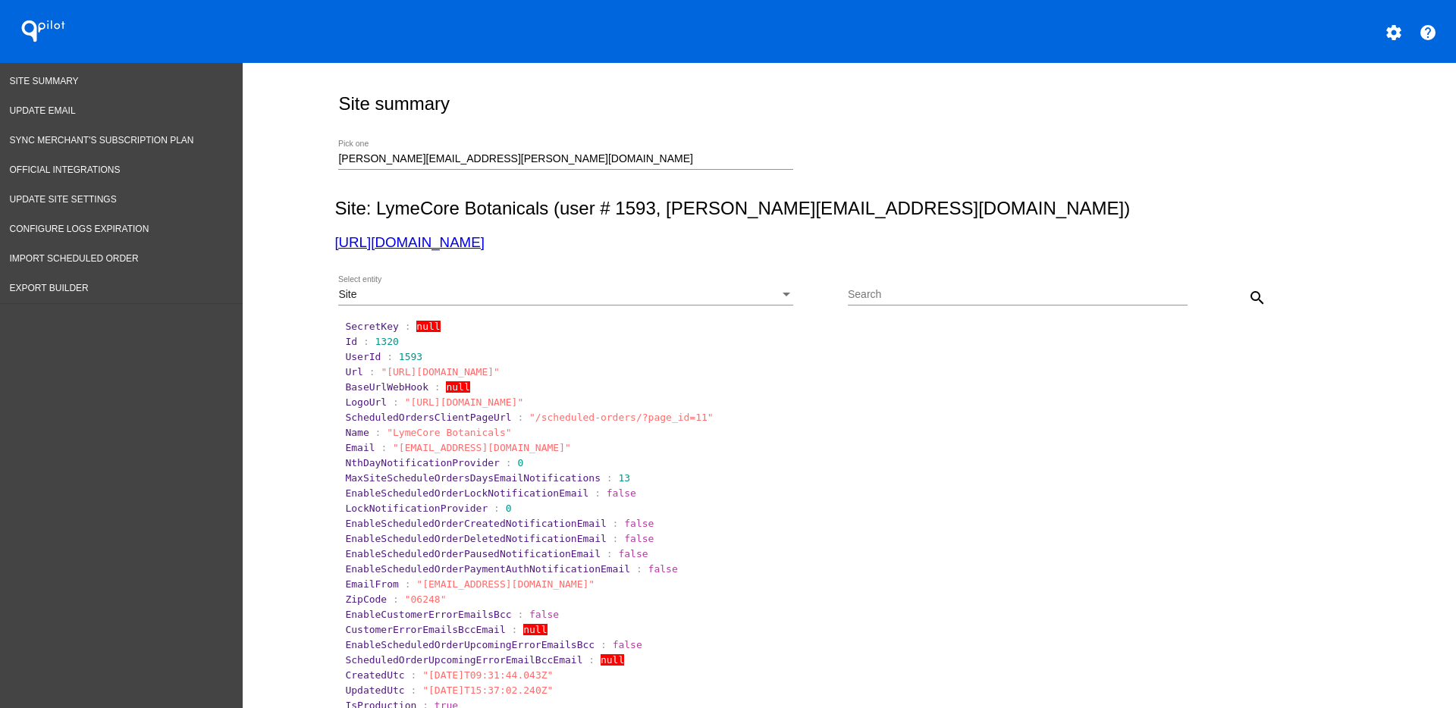
drag, startPoint x: 489, startPoint y: 149, endPoint x: 466, endPoint y: 149, distance: 23.5
click at [468, 147] on div "marcelo@vazquez.ca Pick one" at bounding box center [565, 155] width 455 height 30
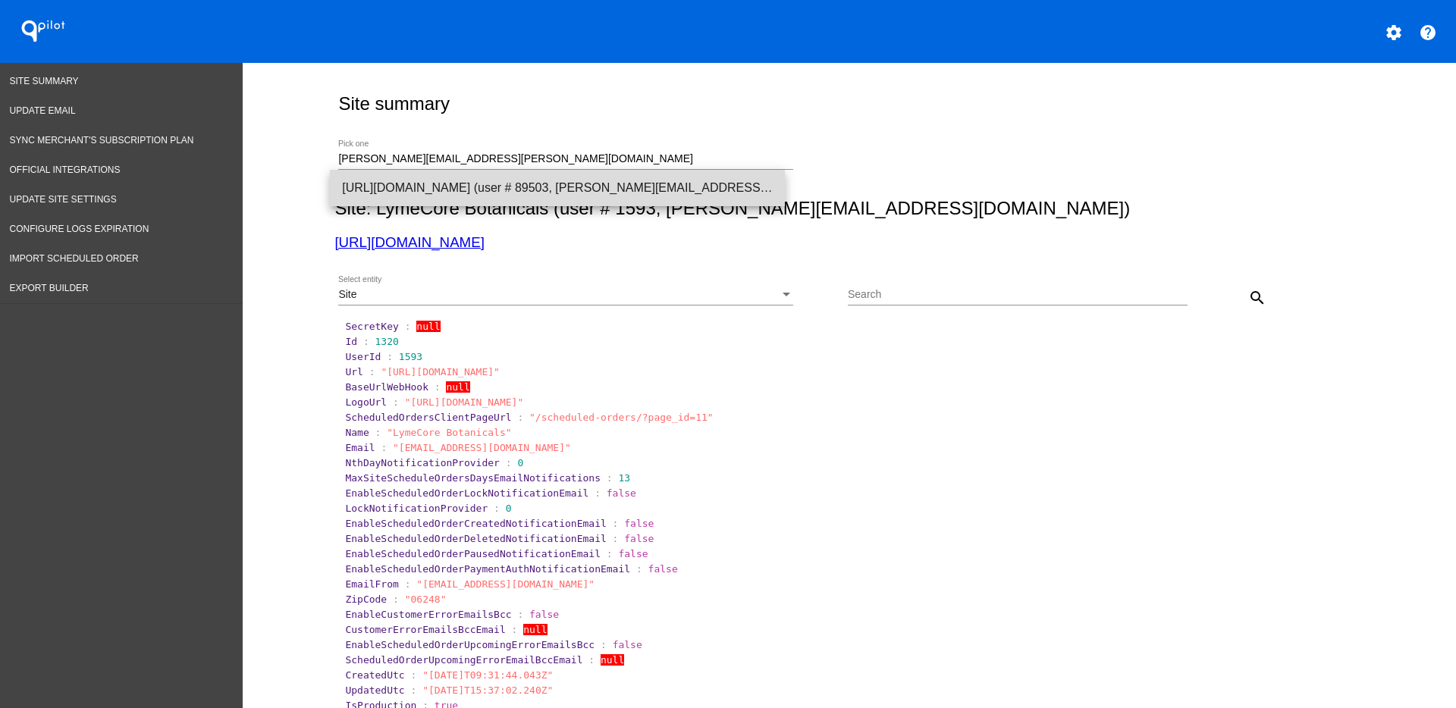
drag, startPoint x: 474, startPoint y: 185, endPoint x: 516, endPoint y: 208, distance: 47.5
click at [474, 184] on span "[URL][DOMAIN_NAME] (user # 89503, [PERSON_NAME][EMAIL_ADDRESS][PERSON_NAME][DOM…" at bounding box center [557, 188] width 431 height 36
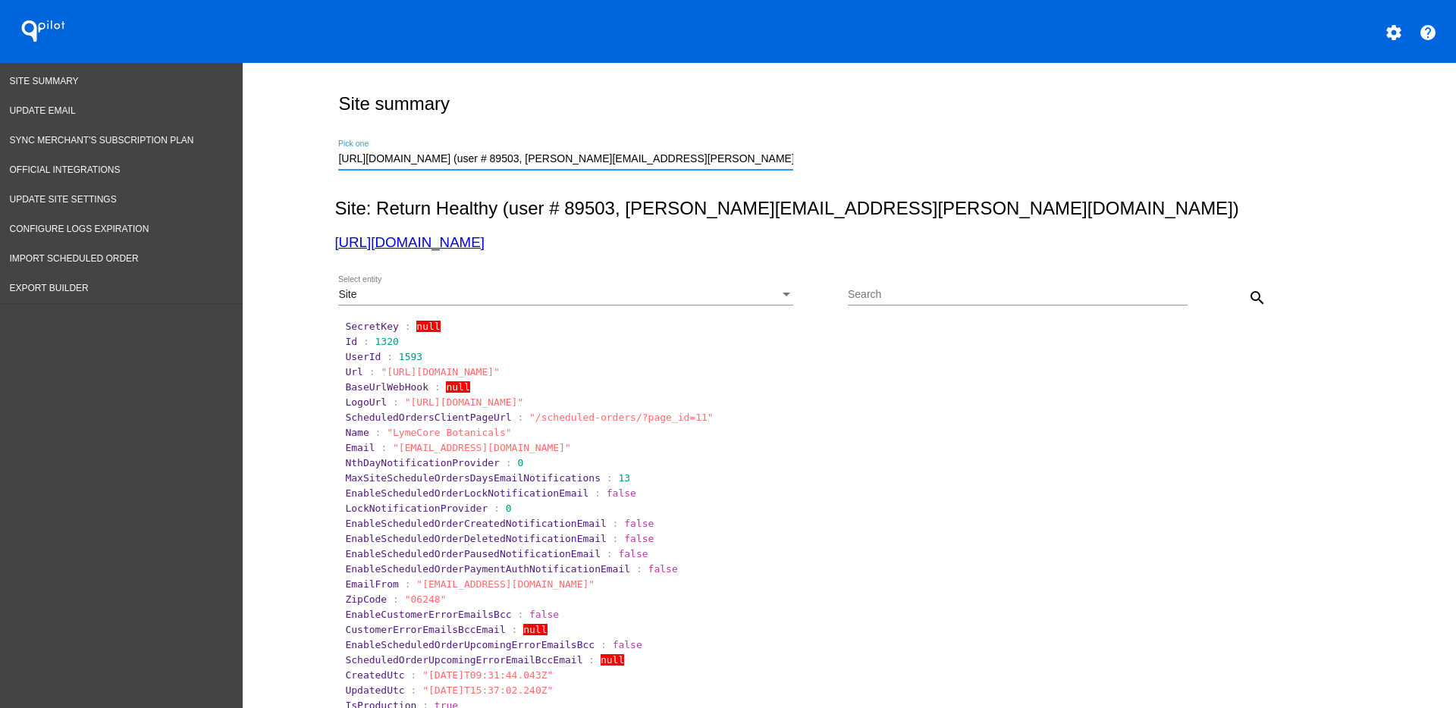
click at [1242, 306] on button "search" at bounding box center [1257, 297] width 30 height 30
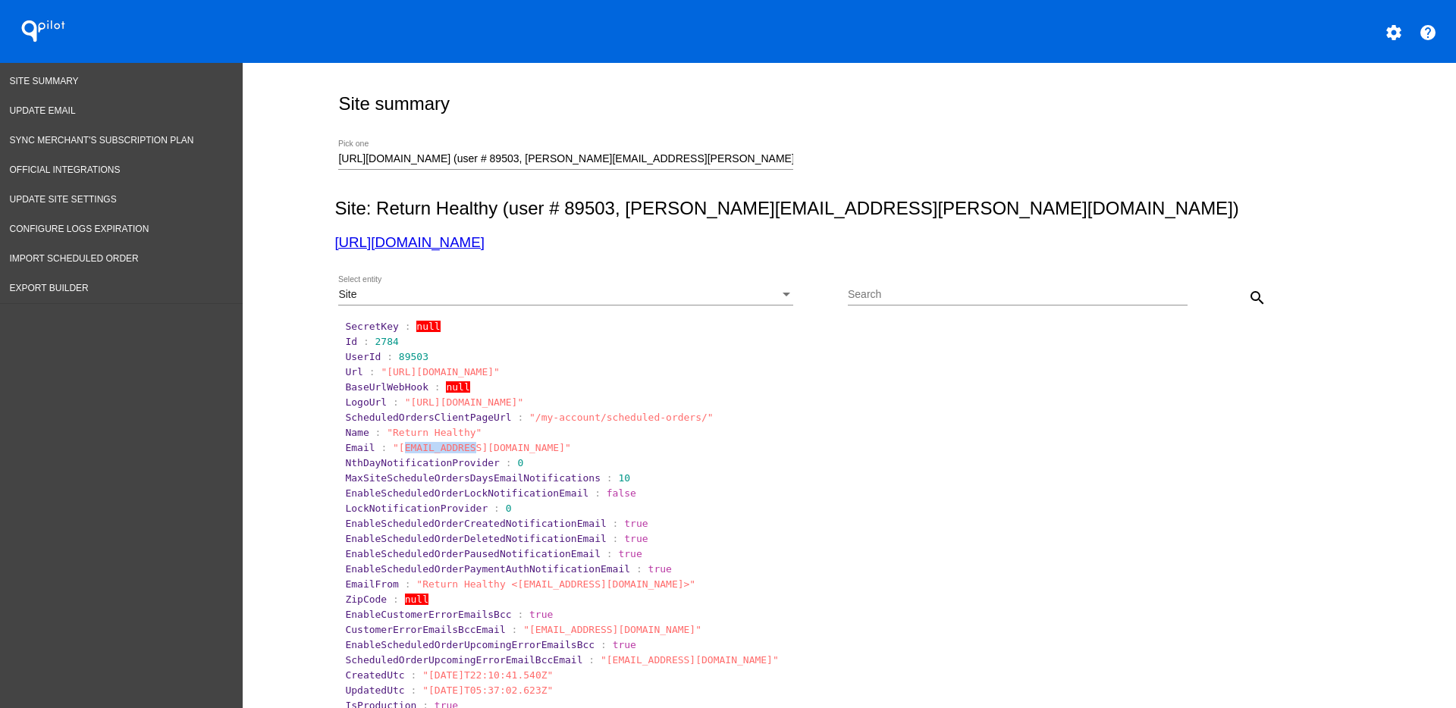
drag, startPoint x: 389, startPoint y: 447, endPoint x: 457, endPoint y: 449, distance: 68.3
click at [457, 449] on span ""sales@returnhealthy.com"" at bounding box center [482, 447] width 178 height 11
drag, startPoint x: 408, startPoint y: 454, endPoint x: 400, endPoint y: 451, distance: 8.5
click at [408, 453] on section "Email : "sales@returnhealthy.com"" at bounding box center [850, 448] width 1013 height 14
click at [393, 444] on span ""sales@returnhealthy.com"" at bounding box center [482, 447] width 178 height 11
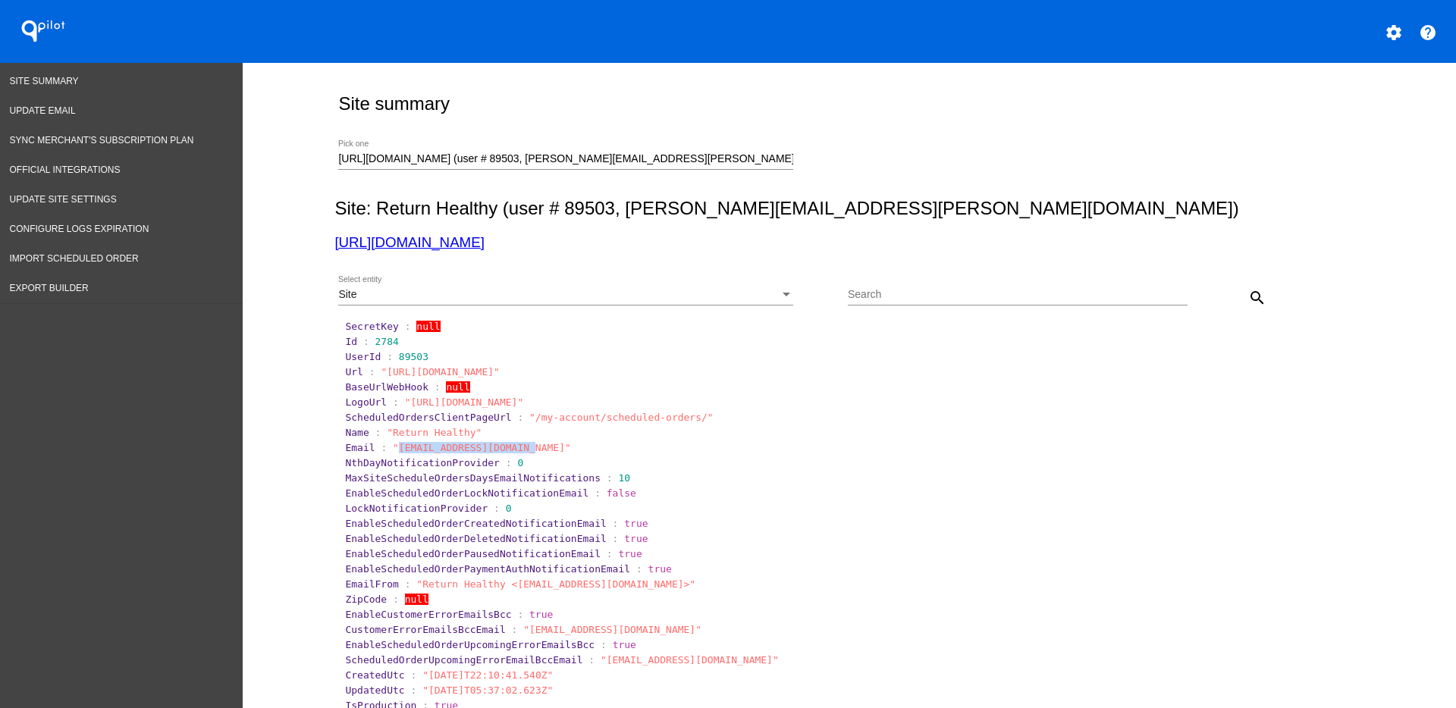
drag, startPoint x: 388, startPoint y: 444, endPoint x: 501, endPoint y: 440, distance: 113.1
click at [504, 441] on section "Email : "sales@returnhealthy.com"" at bounding box center [850, 448] width 1013 height 14
copy span "sales@returnhealthy.com"
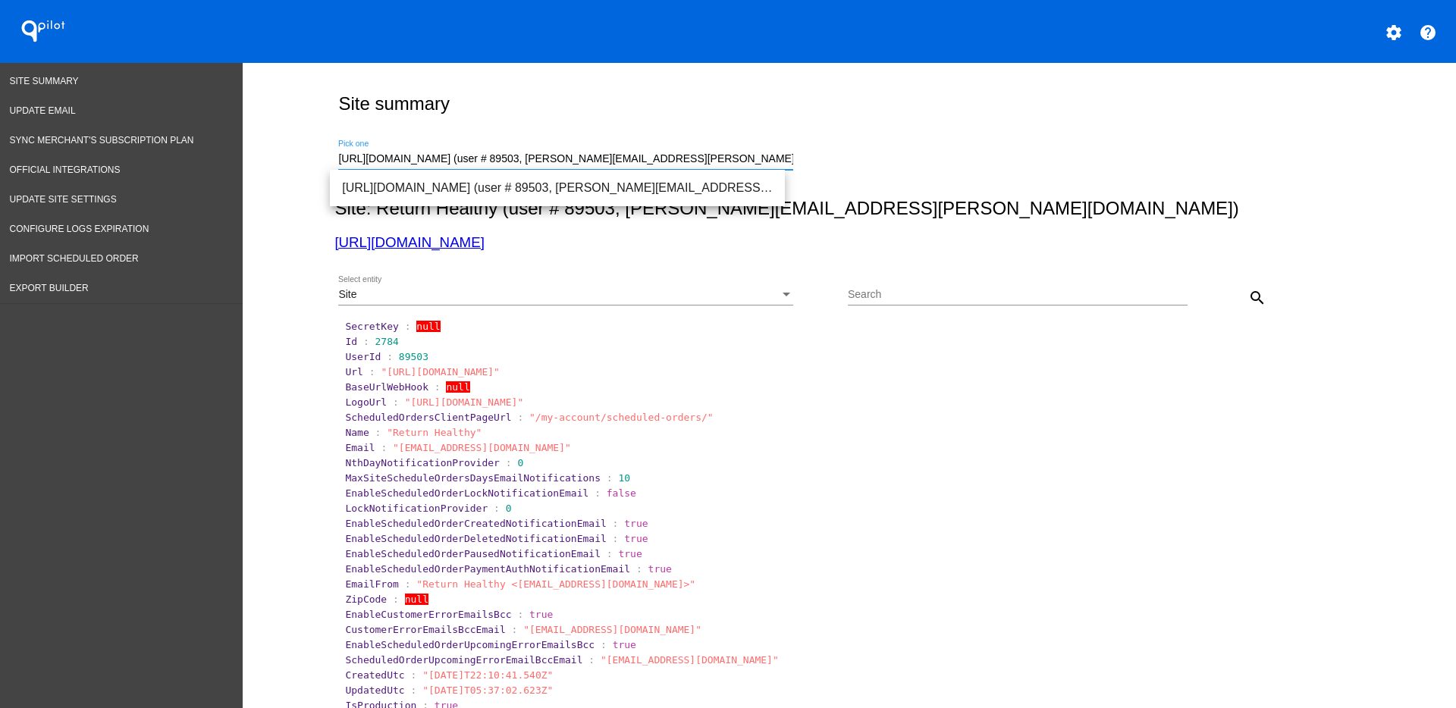
click at [739, 155] on input "[URL][DOMAIN_NAME] (user # 89503, [PERSON_NAME][EMAIL_ADDRESS][PERSON_NAME][DOM…" at bounding box center [565, 159] width 455 height 12
drag, startPoint x: 736, startPoint y: 156, endPoint x: 263, endPoint y: 157, distance: 473.3
paste input "dominic@themiraclemeal.com"
click at [603, 180] on span "[URL][DOMAIN_NAME] (user # 1830, [PERSON_NAME][EMAIL_ADDRESS][DOMAIN_NAME]) - P…" at bounding box center [557, 188] width 431 height 36
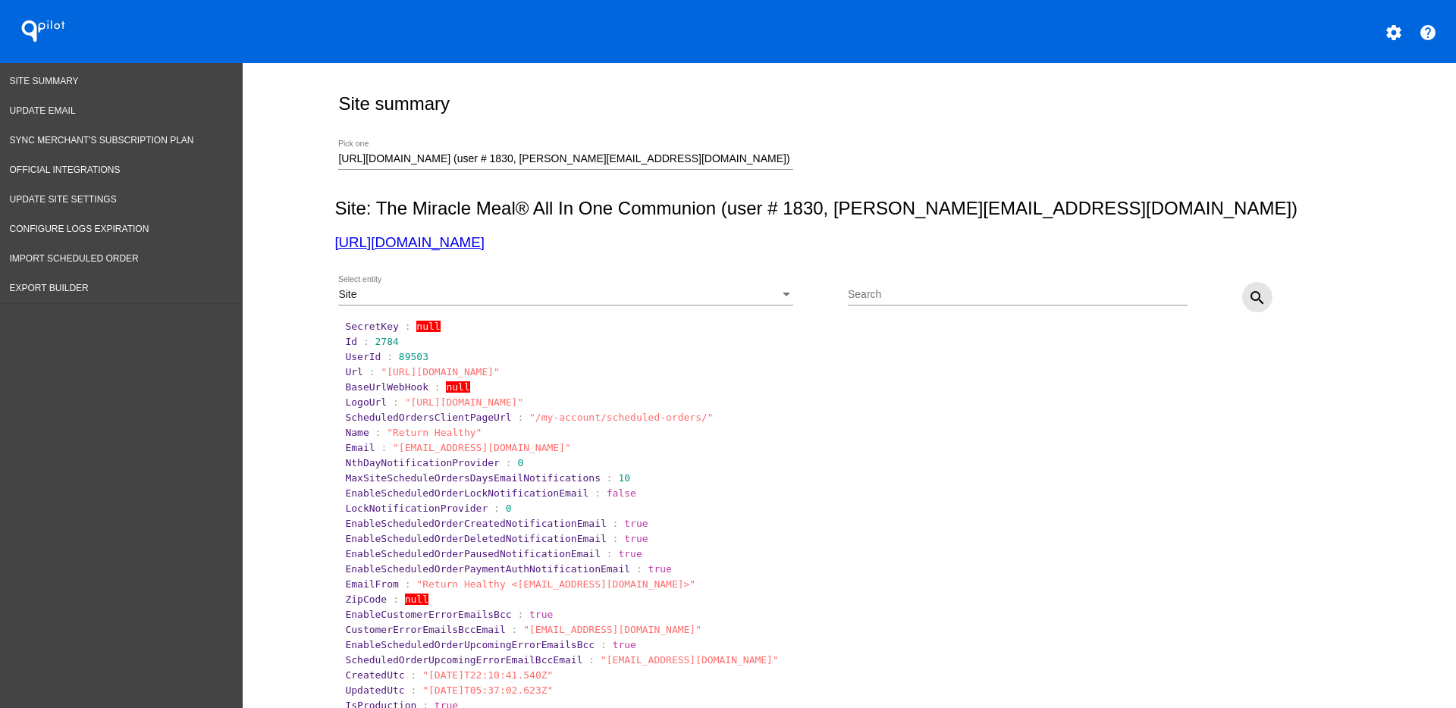
click at [1248, 297] on mat-icon "search" at bounding box center [1257, 298] width 18 height 18
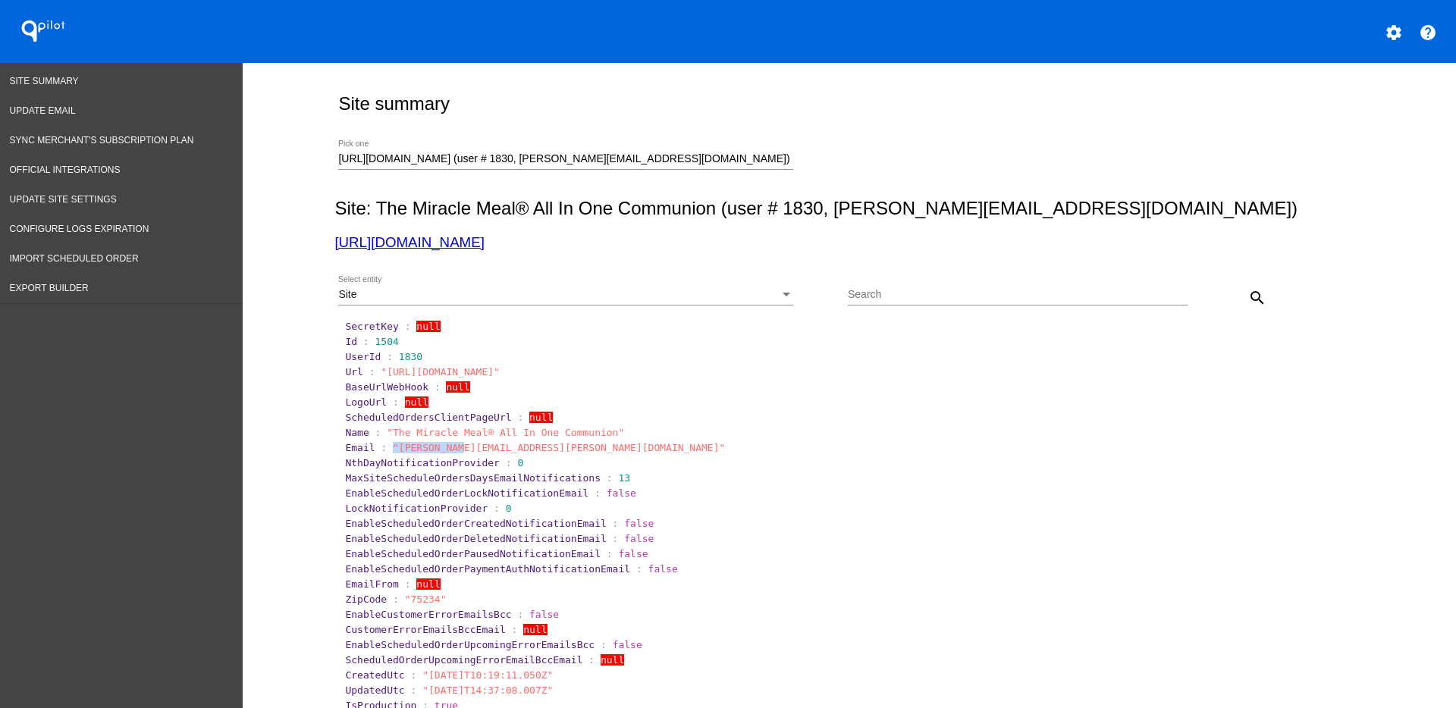
drag, startPoint x: 382, startPoint y: 450, endPoint x: 444, endPoint y: 446, distance: 63.1
click at [444, 446] on span ""terri@terri.co.za"" at bounding box center [559, 447] width 332 height 11
click at [454, 448] on span ""terri@terri.co.za"" at bounding box center [559, 447] width 332 height 11
drag, startPoint x: 479, startPoint y: 448, endPoint x: 481, endPoint y: 458, distance: 10.1
click at [393, 451] on span ""terri@terri.co.za"" at bounding box center [559, 447] width 332 height 11
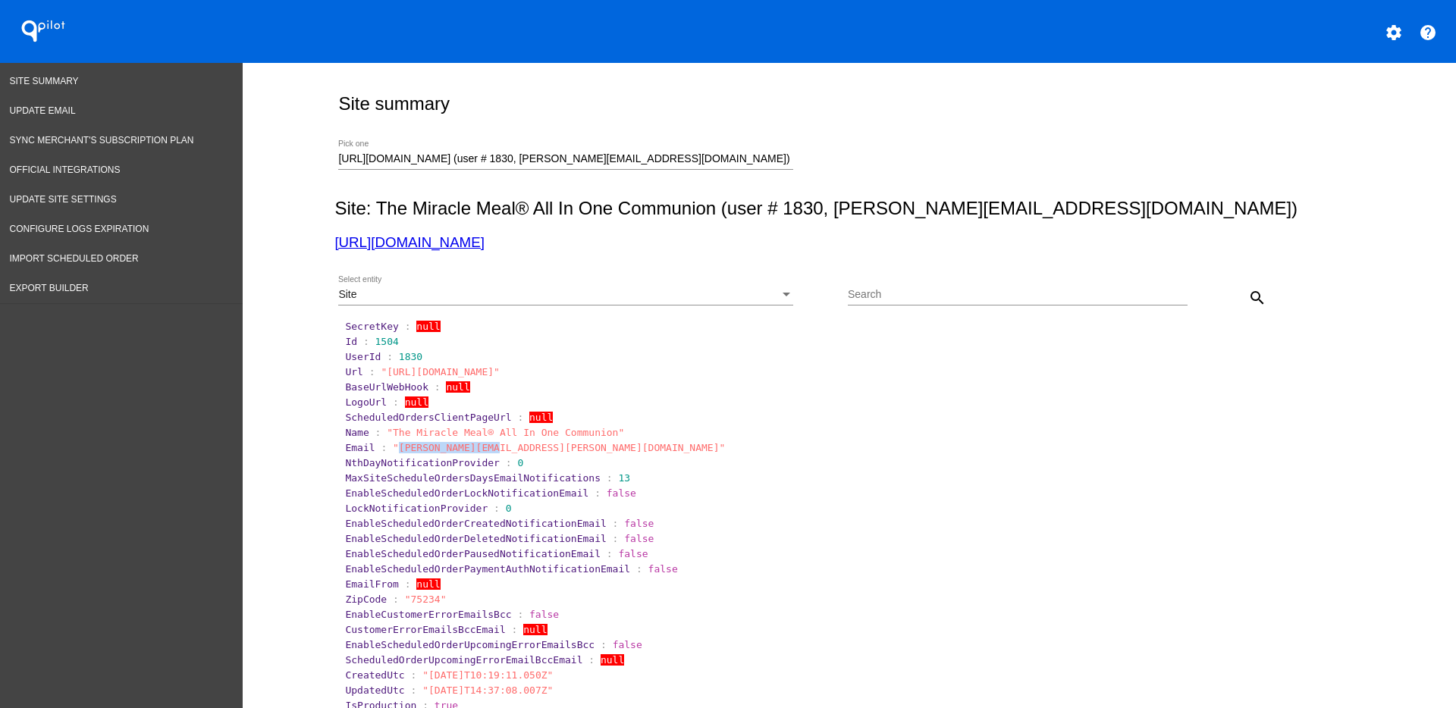
copy span "terri@terri.co.za"
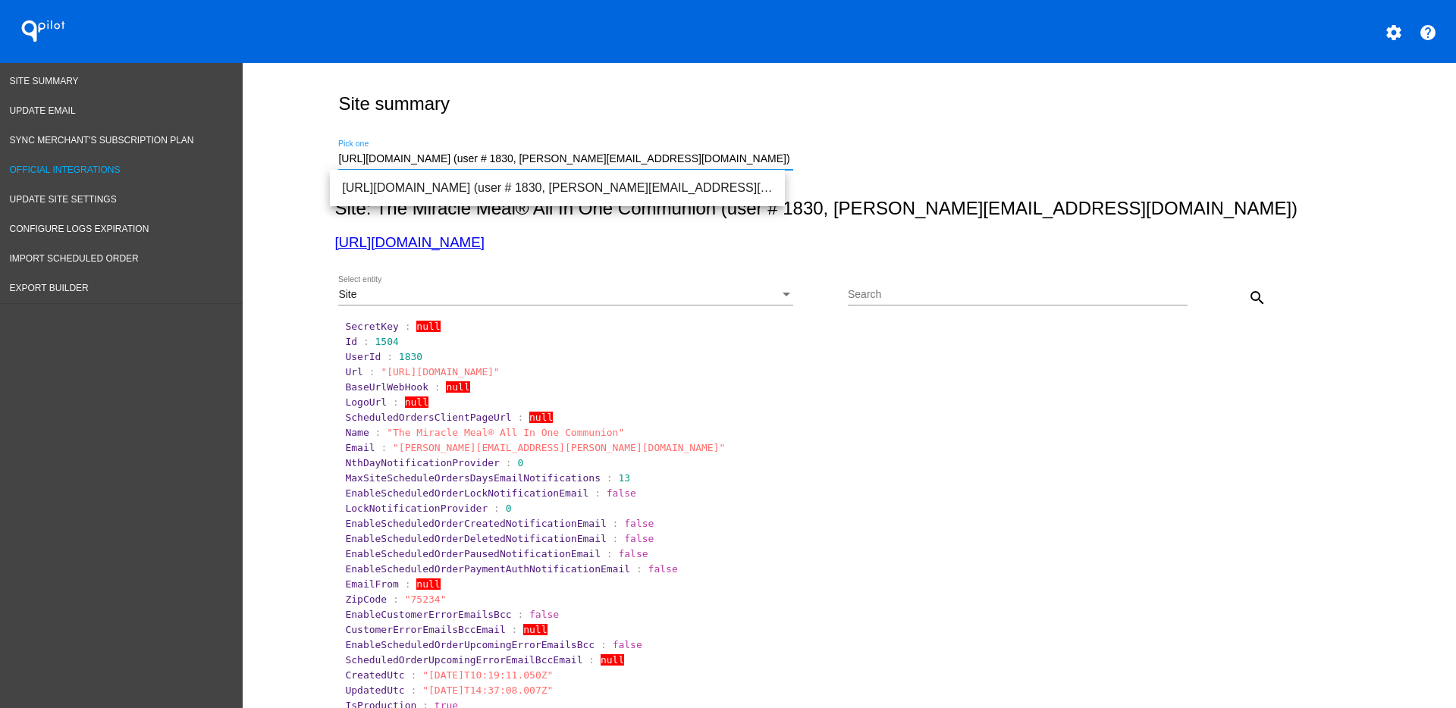
drag, startPoint x: 756, startPoint y: 160, endPoint x: 184, endPoint y: 179, distance: 572.2
paste input "sales@rxremediesinc.com"
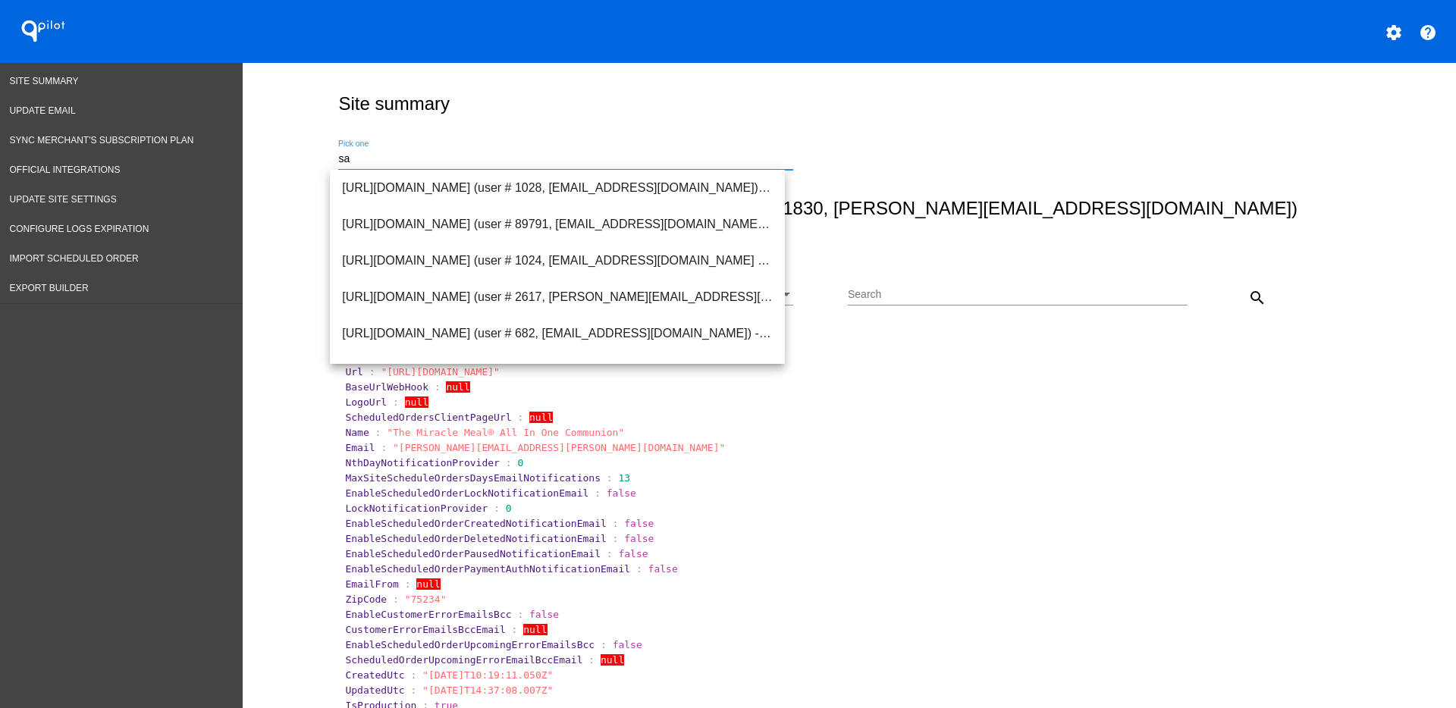
type input "s"
type input "r"
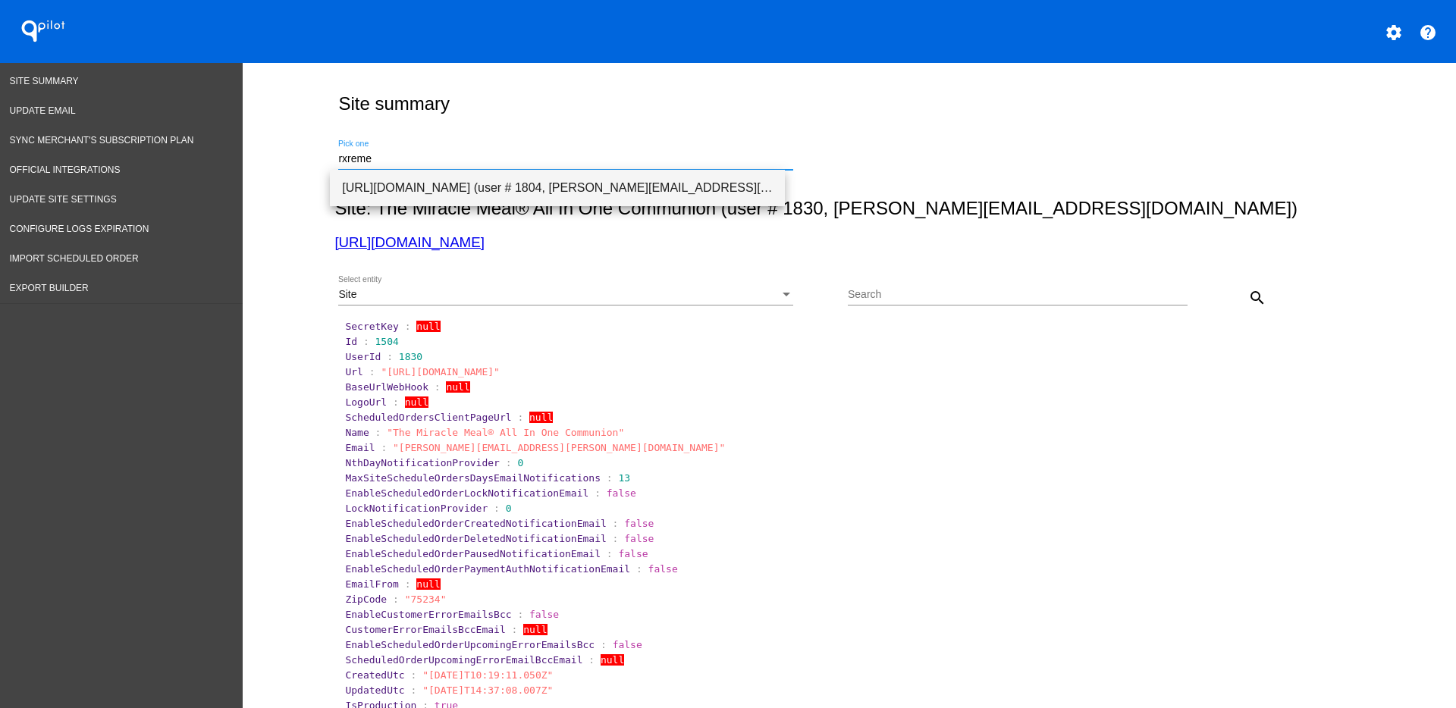
click at [660, 194] on span "[URL][DOMAIN_NAME] (user # 1804, [PERSON_NAME][EMAIL_ADDRESS][DOMAIN_NAME]) - P…" at bounding box center [557, 188] width 431 height 36
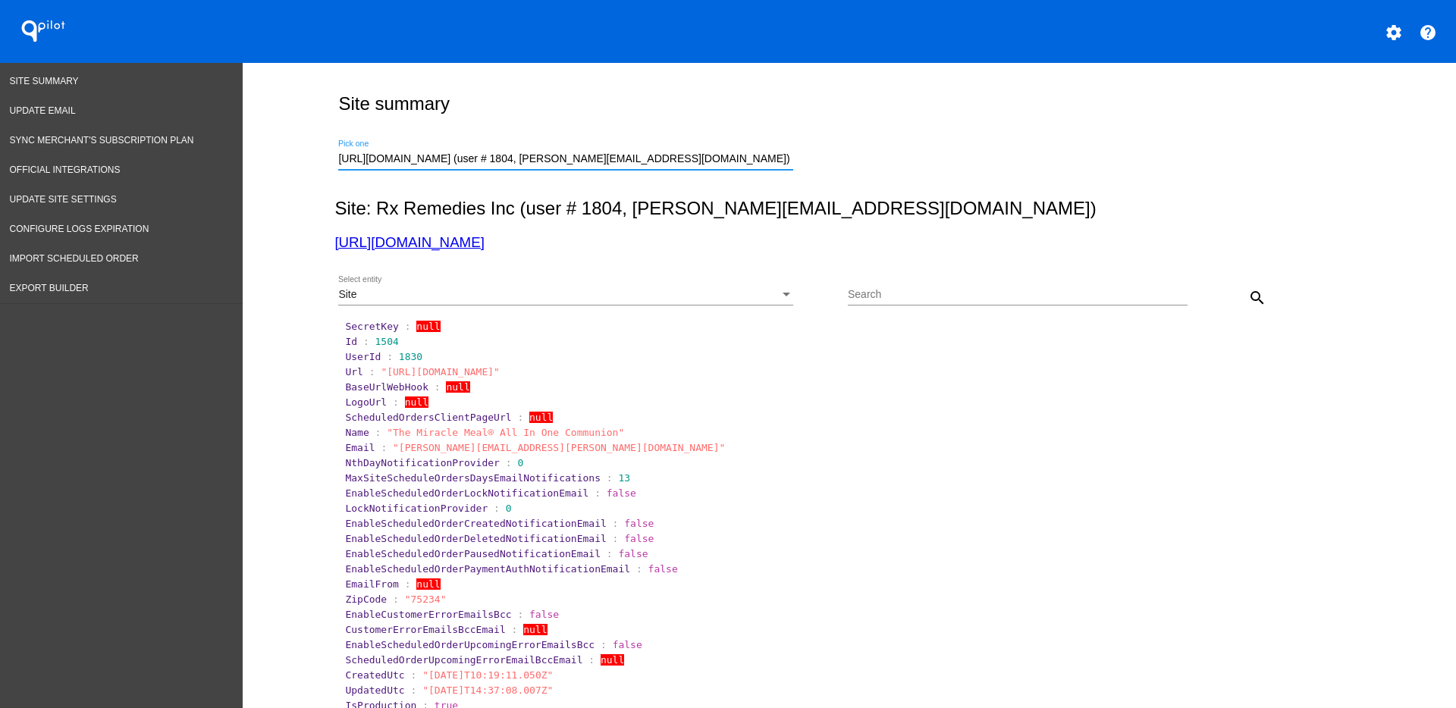
click at [1254, 305] on mat-icon "search" at bounding box center [1257, 298] width 18 height 18
drag, startPoint x: 510, startPoint y: 250, endPoint x: 391, endPoint y: 239, distance: 120.4
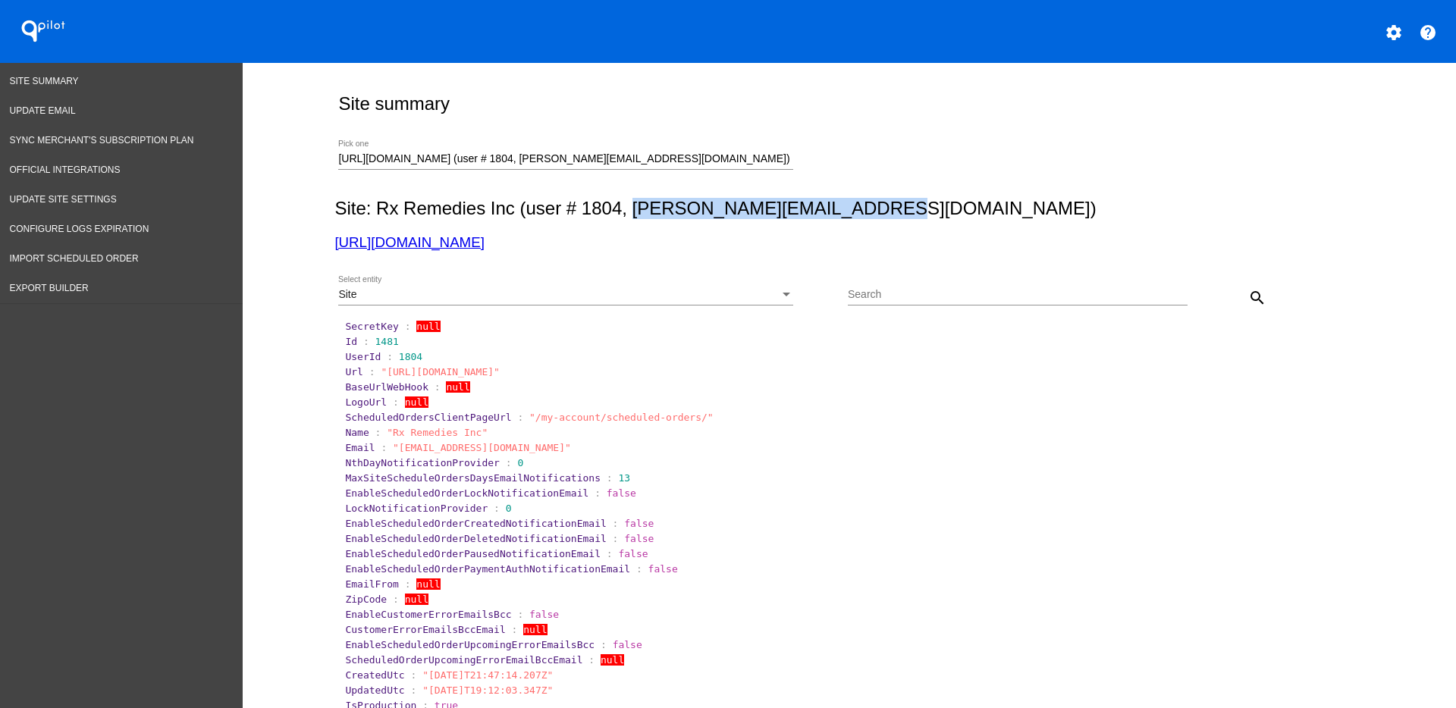
drag, startPoint x: 623, startPoint y: 216, endPoint x: 865, endPoint y: 215, distance: 241.2
click at [865, 215] on h2 "Site: Rx Remedies Inc (user # 1804, meredith@rxremediesinc.com)" at bounding box center [845, 208] width 1023 height 21
copy h2 "meredith@rxremediesinc.com"
drag, startPoint x: 387, startPoint y: 454, endPoint x: 525, endPoint y: 452, distance: 138.0
click at [529, 447] on section "Email : "thewaymarketing88@gmail.com"" at bounding box center [850, 448] width 1013 height 14
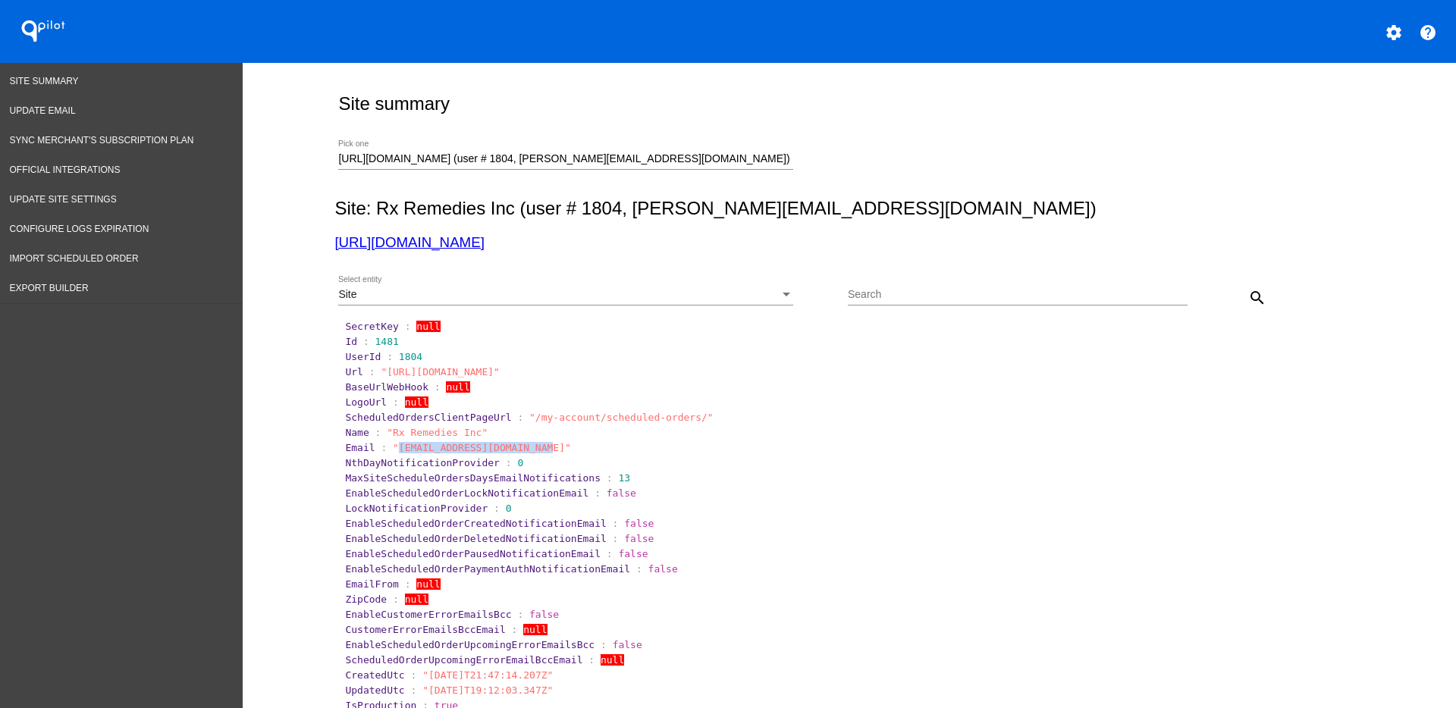
copy span "thewaymarketing88@gmail.co"
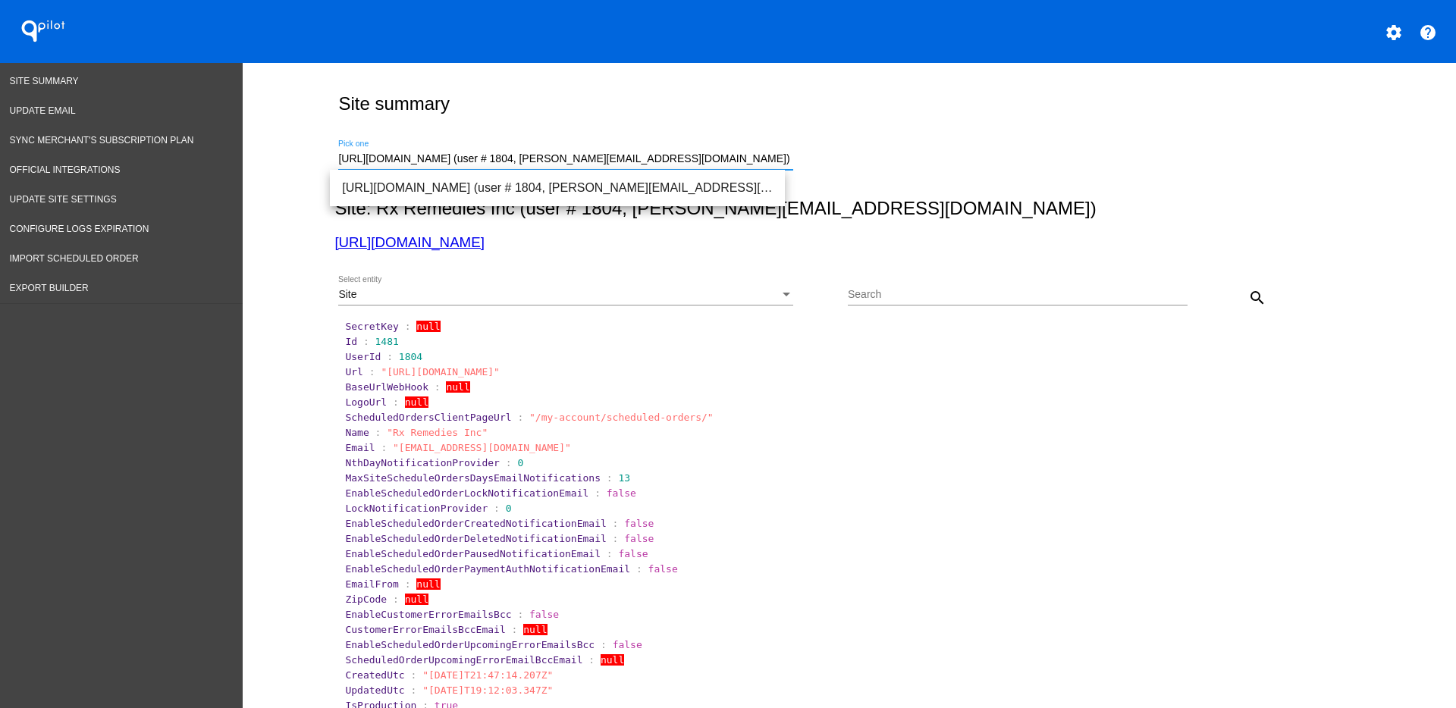
drag, startPoint x: 760, startPoint y: 160, endPoint x: 322, endPoint y: 161, distance: 438.4
paste input "gm@gabinnovations.com"
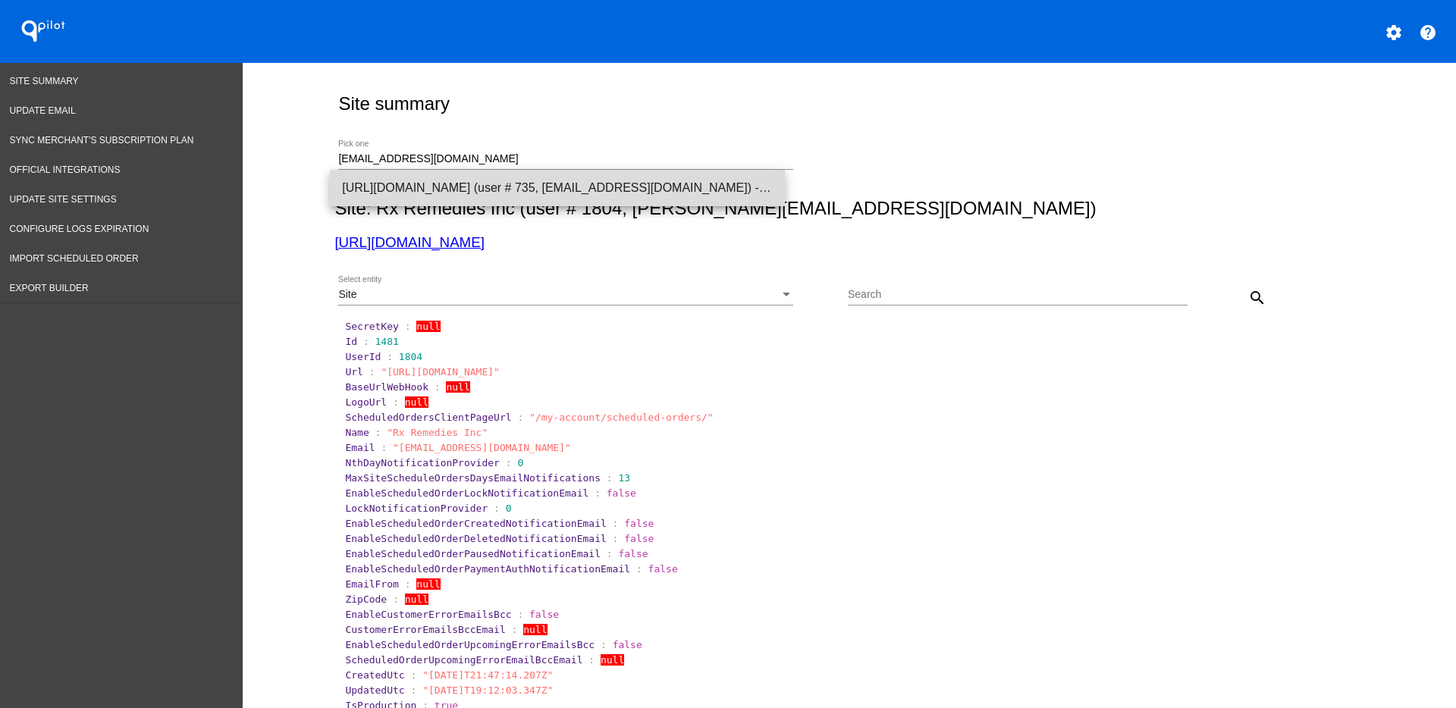
click at [444, 190] on span "[URL][DOMAIN_NAME] (user # 735, [EMAIL_ADDRESS][DOMAIN_NAME]) - Production" at bounding box center [557, 188] width 431 height 36
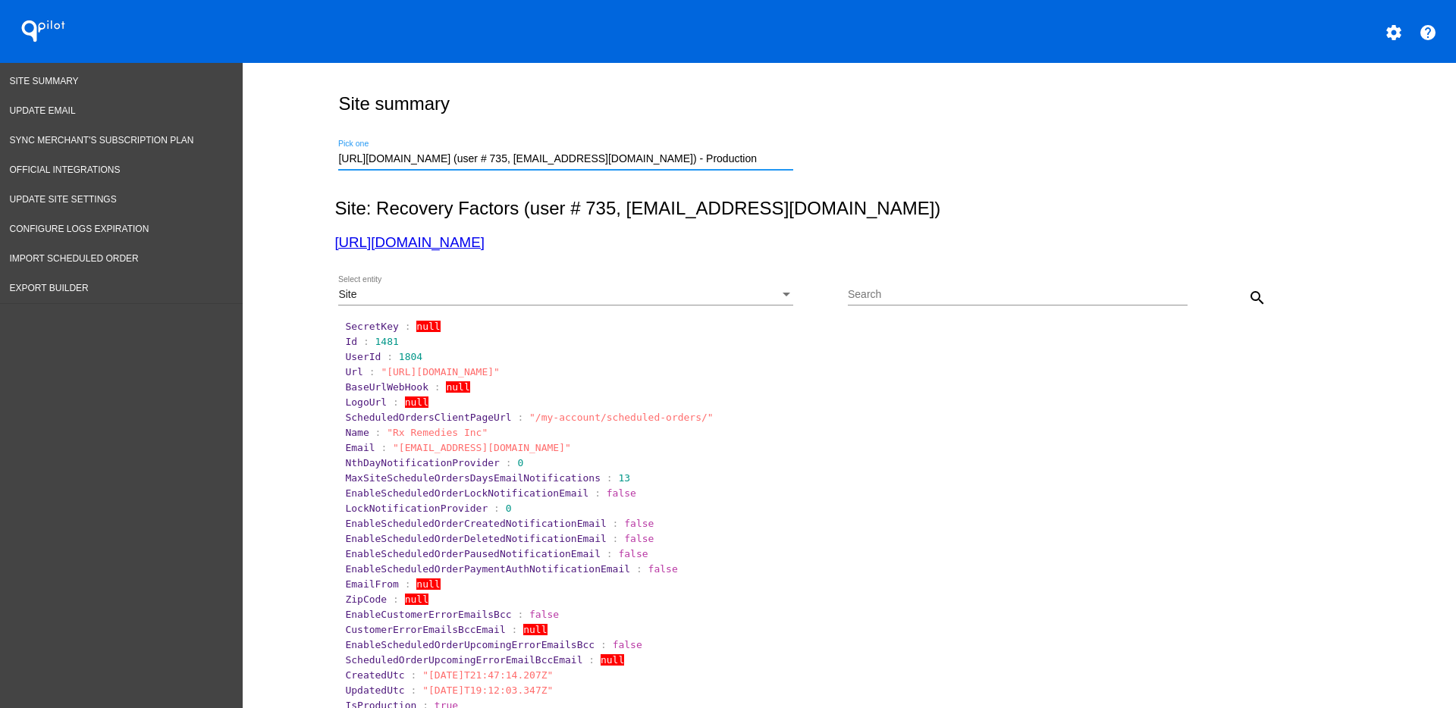
click at [1250, 297] on mat-icon "search" at bounding box center [1257, 298] width 18 height 18
drag, startPoint x: 473, startPoint y: 233, endPoint x: 373, endPoint y: 240, distance: 99.6
drag, startPoint x: 388, startPoint y: 451, endPoint x: 539, endPoint y: 446, distance: 151.0
click at [532, 453] on span ""support@recoveryfactors.com"" at bounding box center [482, 447] width 178 height 11
copy span "support@recoveryfactors.com"
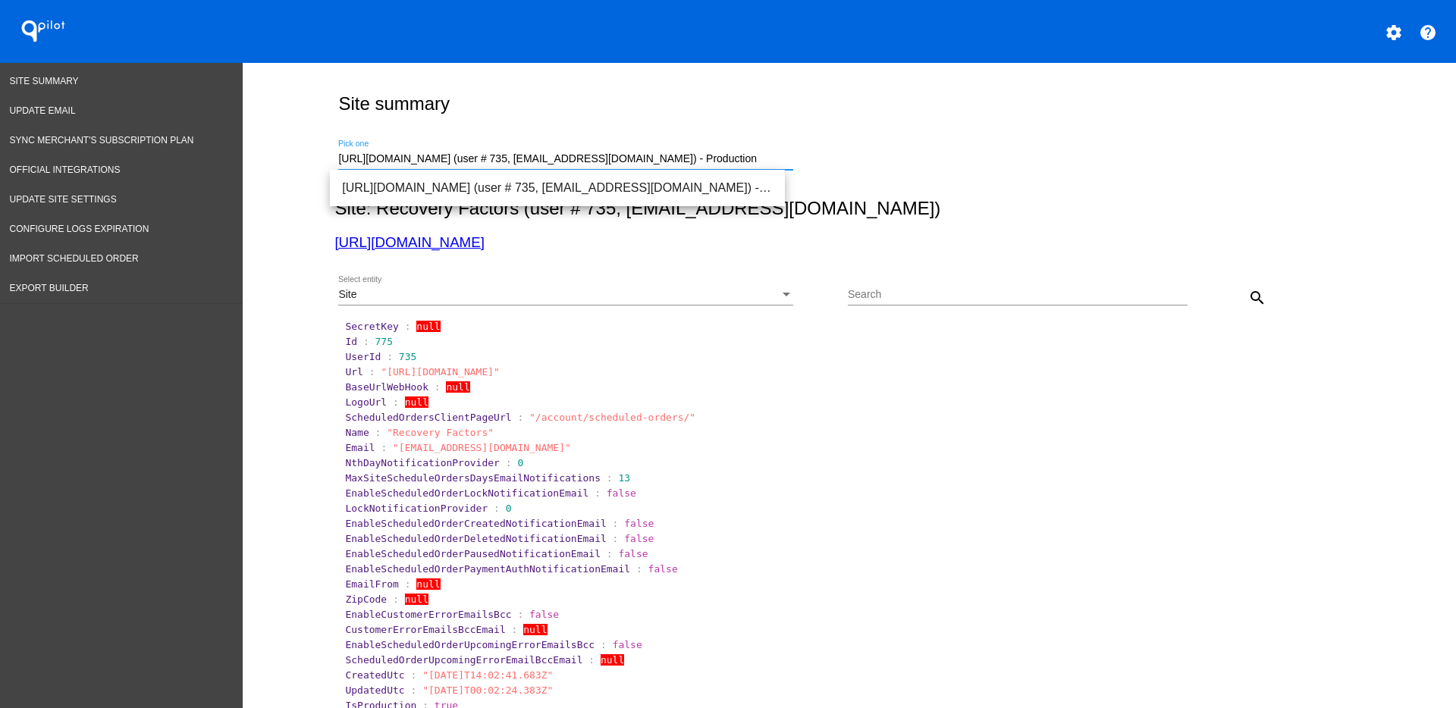
drag, startPoint x: 749, startPoint y: 159, endPoint x: 269, endPoint y: 145, distance: 479.5
paste input "csimonson@lodivet.com"
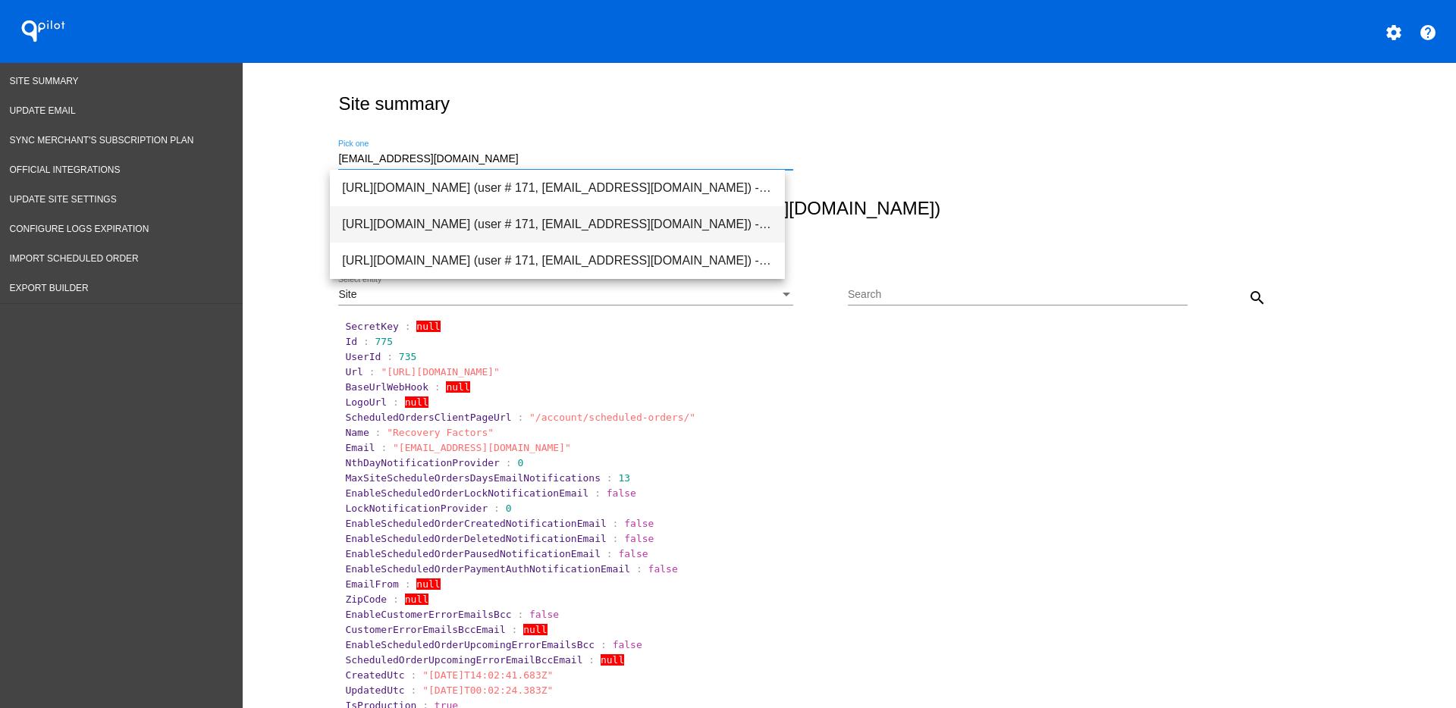
click at [671, 231] on span "[URL][DOMAIN_NAME] (user # 171, [EMAIL_ADDRESS][DOMAIN_NAME]) - Test" at bounding box center [557, 224] width 431 height 36
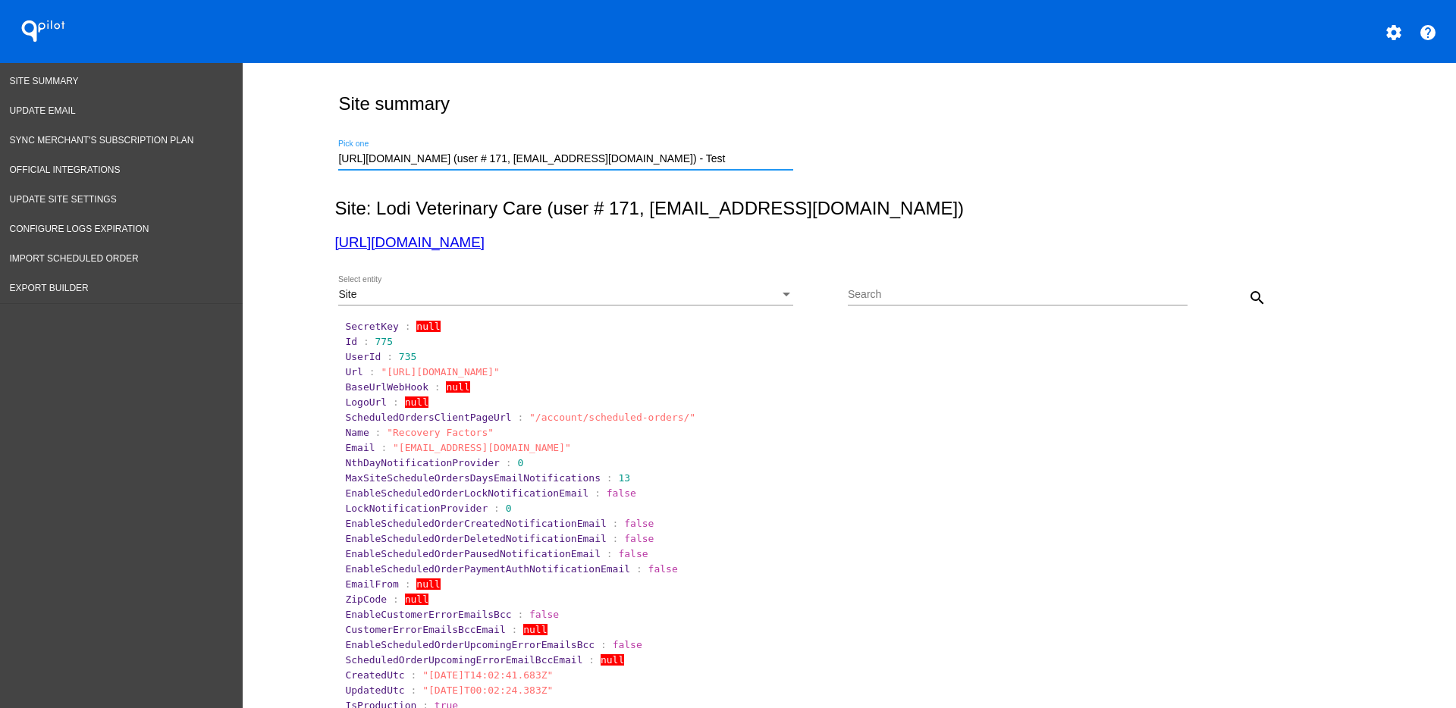
click at [1248, 293] on mat-icon "search" at bounding box center [1257, 298] width 18 height 18
drag, startPoint x: 707, startPoint y: 158, endPoint x: 330, endPoint y: 159, distance: 377.0
paste input "info@konaschips.com"
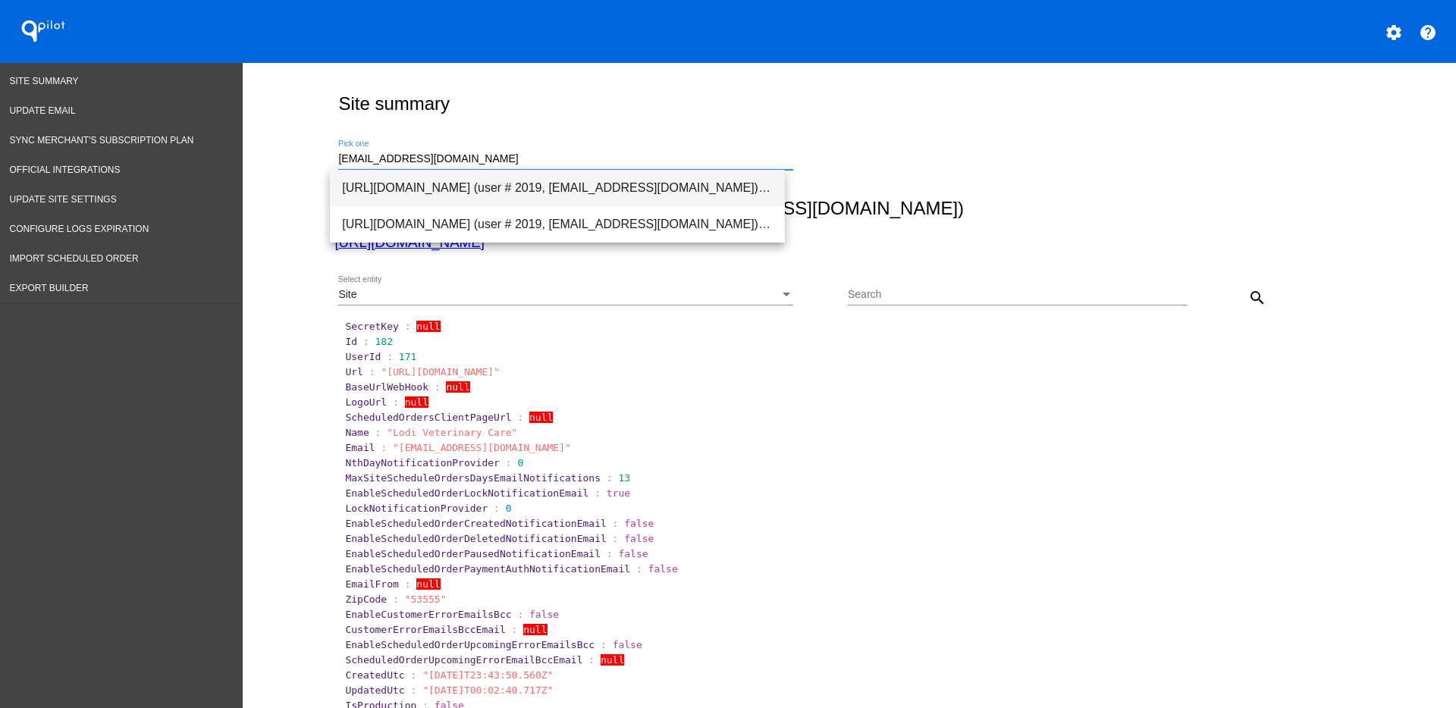
drag, startPoint x: 722, startPoint y: 196, endPoint x: 828, endPoint y: 213, distance: 107.5
click at [722, 196] on span "[URL][DOMAIN_NAME] (user # 2019, [EMAIL_ADDRESS][DOMAIN_NAME]) - Production" at bounding box center [557, 188] width 431 height 36
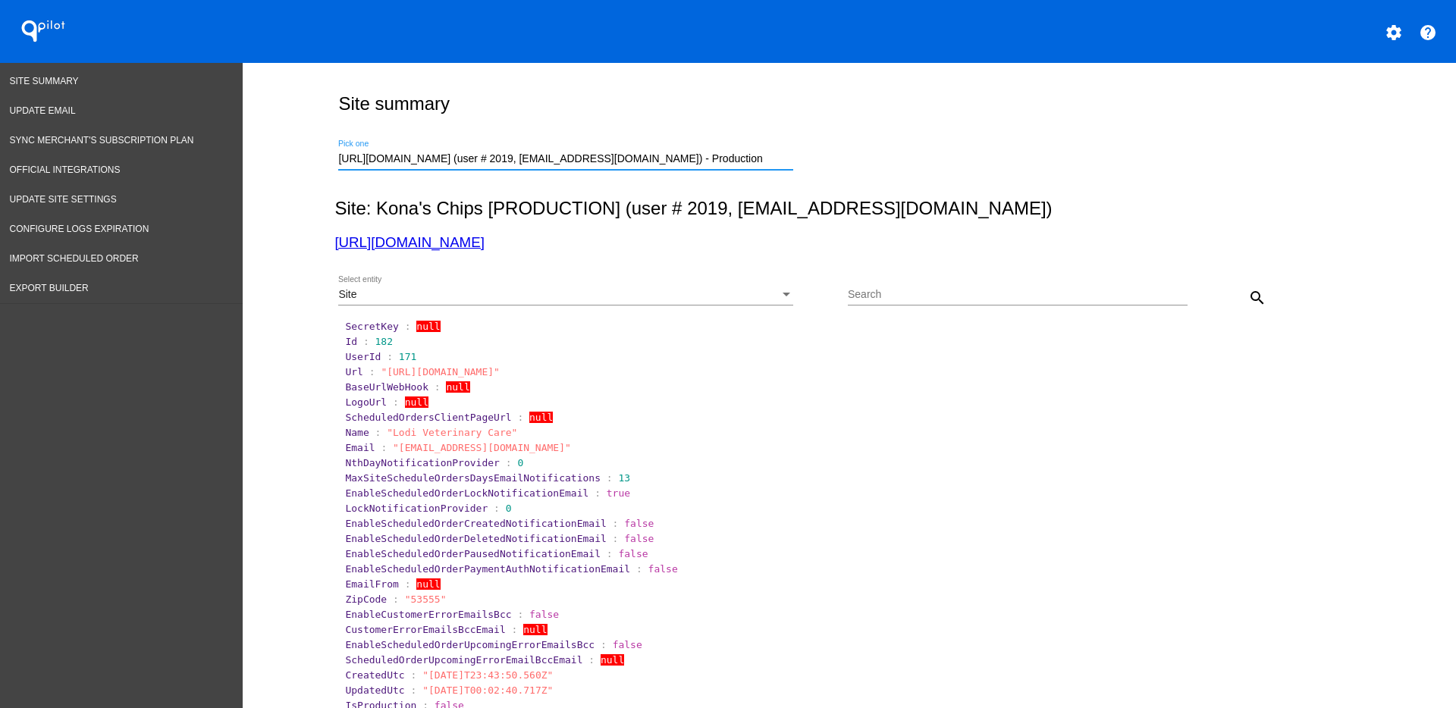
drag, startPoint x: 1258, startPoint y: 296, endPoint x: 1248, endPoint y: 297, distance: 9.1
click at [1258, 295] on mat-icon "search" at bounding box center [1257, 298] width 18 height 18
drag, startPoint x: 768, startPoint y: 170, endPoint x: 689, endPoint y: 162, distance: 79.2
click at [690, 162] on div "https://konaschips.com (user # 2019, info@konaschips.com) - Production Pick one" at bounding box center [565, 161] width 455 height 43
drag, startPoint x: 696, startPoint y: 162, endPoint x: 425, endPoint y: 173, distance: 270.2
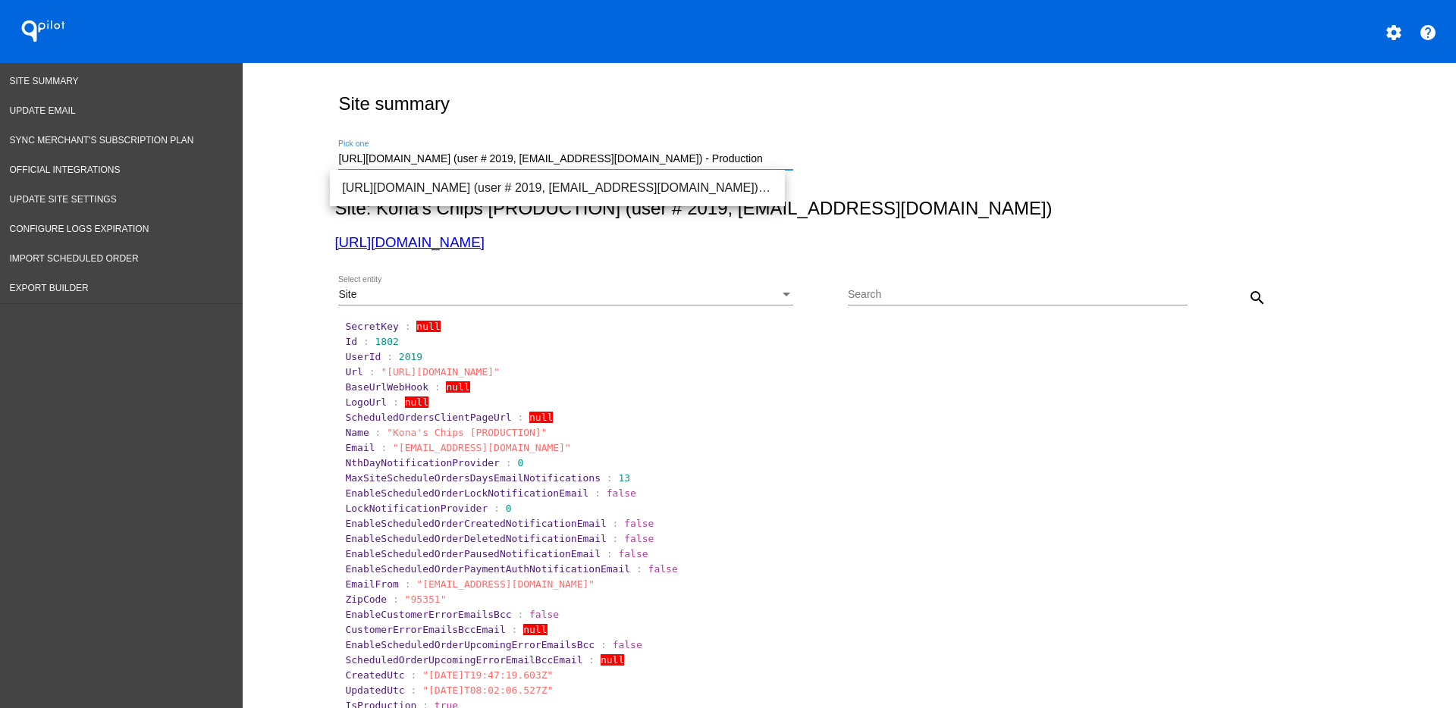
paste input "affiliates@hempmypet.com"
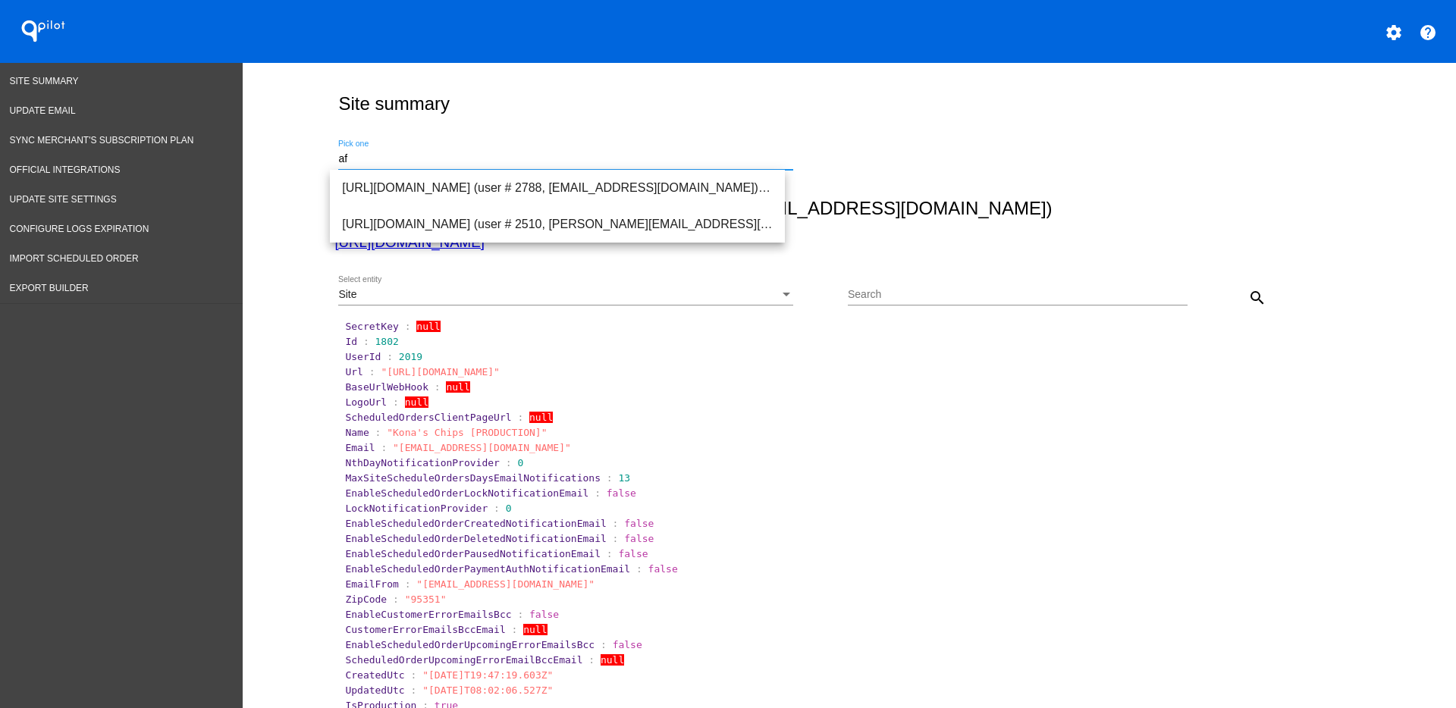
type input "a"
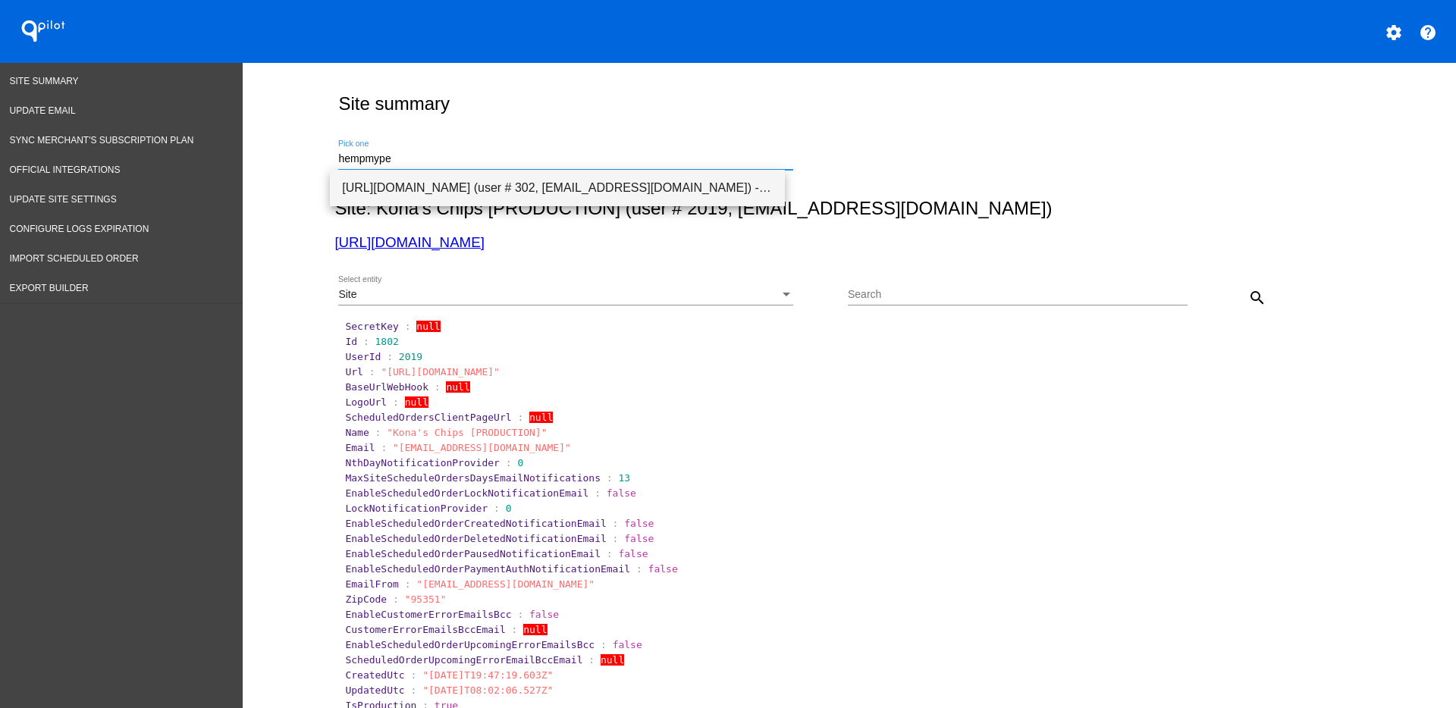
click at [631, 196] on span "[URL][DOMAIN_NAME] (user # 302, [EMAIL_ADDRESS][DOMAIN_NAME]) - Production" at bounding box center [557, 188] width 431 height 36
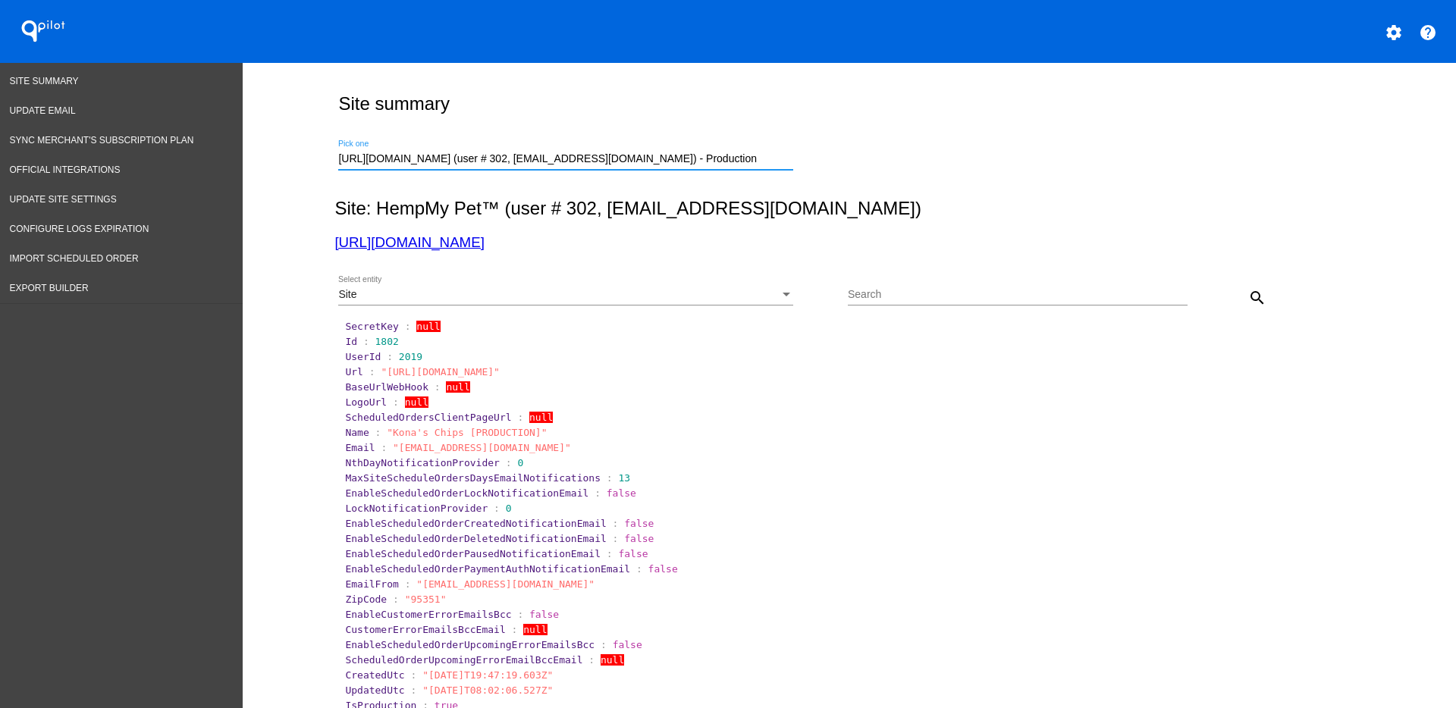
click at [1242, 296] on button "search" at bounding box center [1257, 297] width 30 height 30
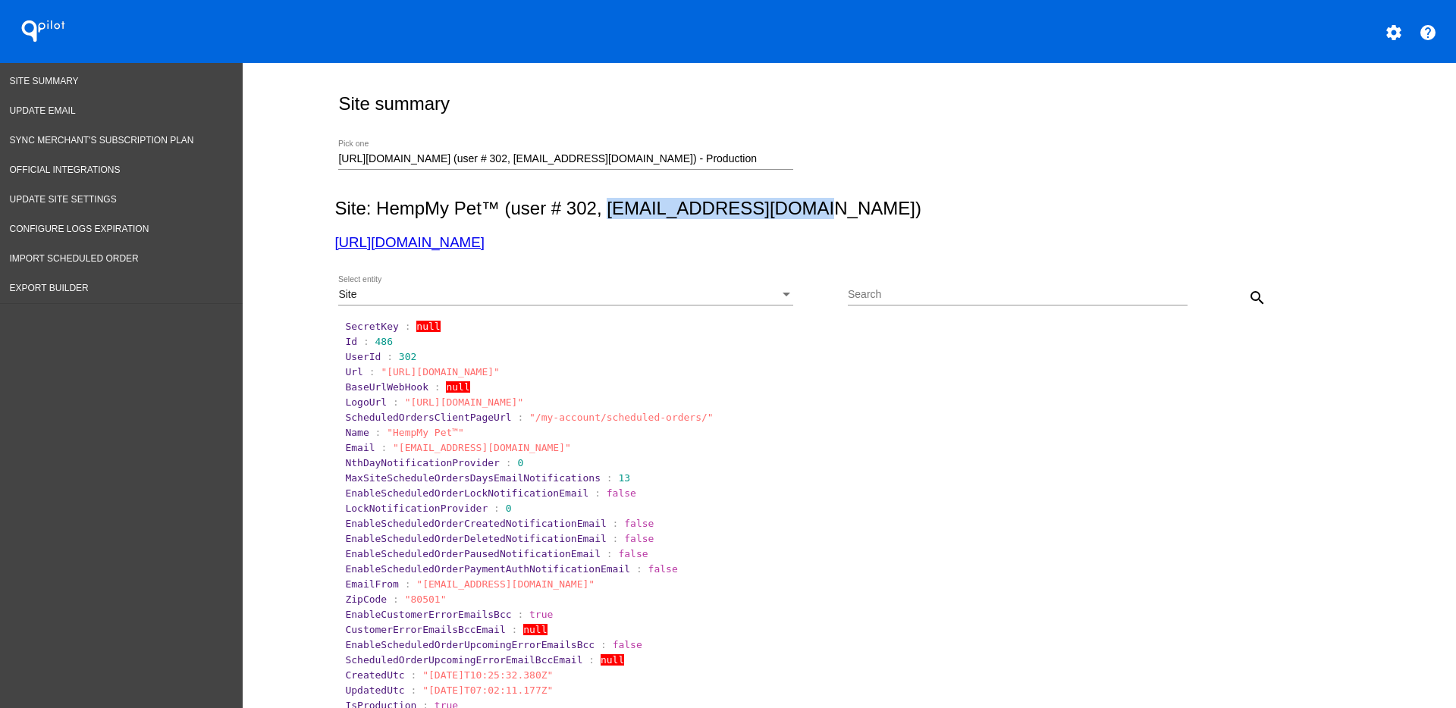
drag, startPoint x: 600, startPoint y: 212, endPoint x: 814, endPoint y: 210, distance: 213.9
click at [814, 210] on h2 "Site: HempMy Pet™ (user # 302, support@hempmypet.com)" at bounding box center [845, 208] width 1023 height 21
copy h2 "support@hempmypet.com"
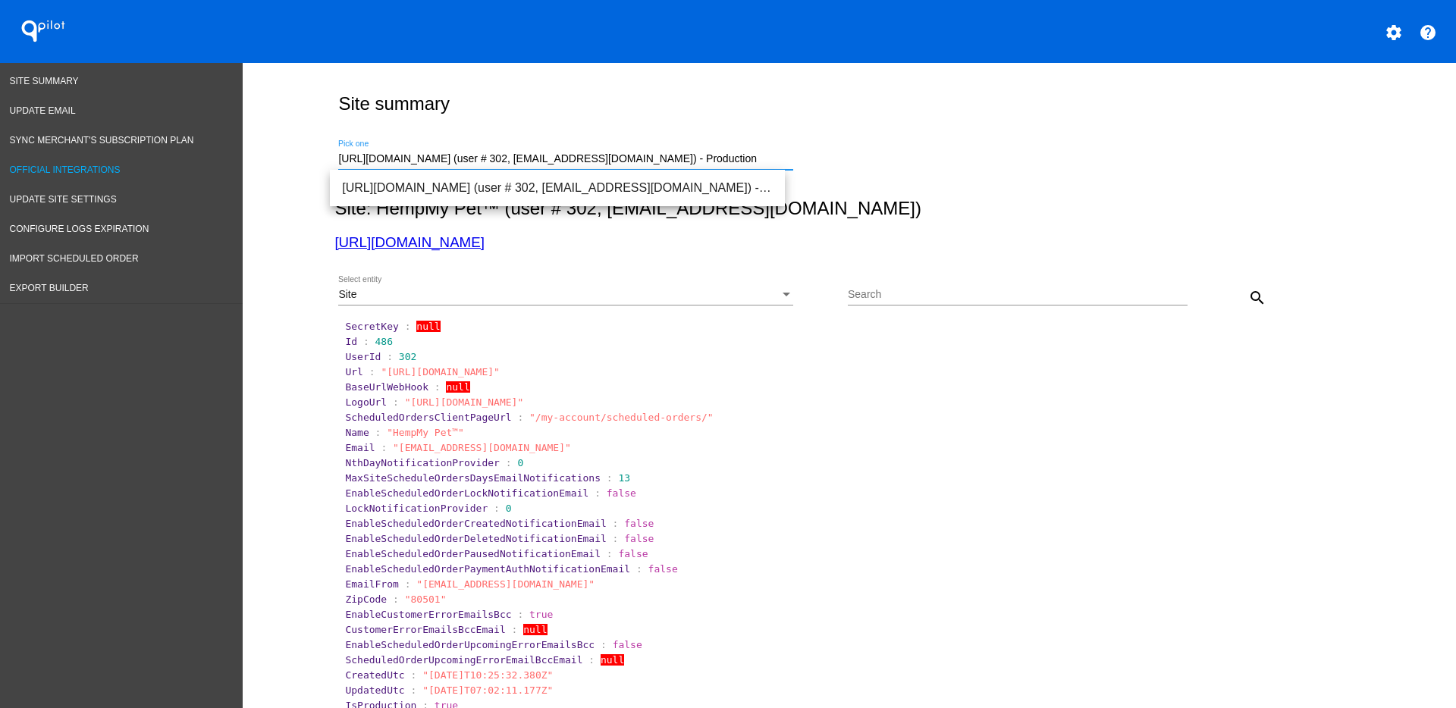
drag, startPoint x: 755, startPoint y: 162, endPoint x: 229, endPoint y: 174, distance: 525.7
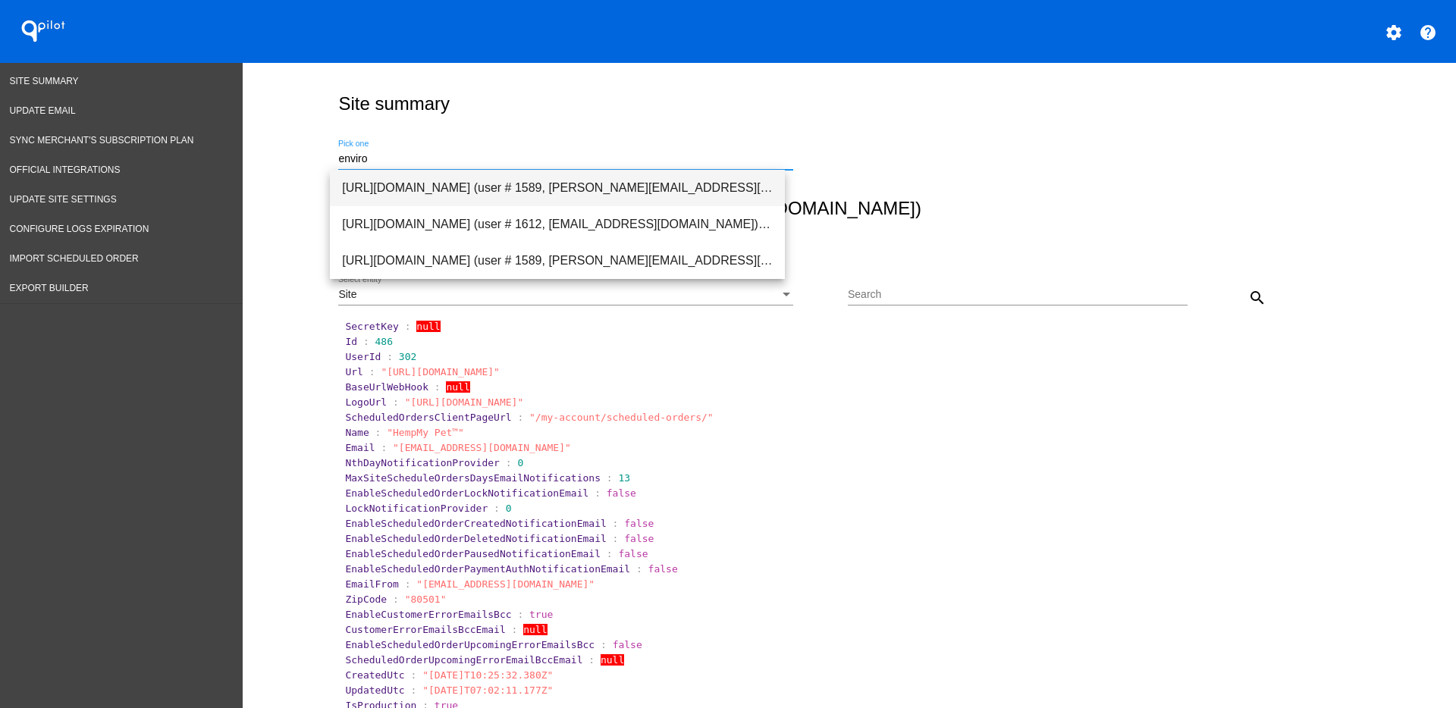
click at [519, 177] on span "[URL][DOMAIN_NAME] (user # 1589, [PERSON_NAME][EMAIL_ADDRESS][DOMAIN_NAME]) - P…" at bounding box center [557, 188] width 431 height 36
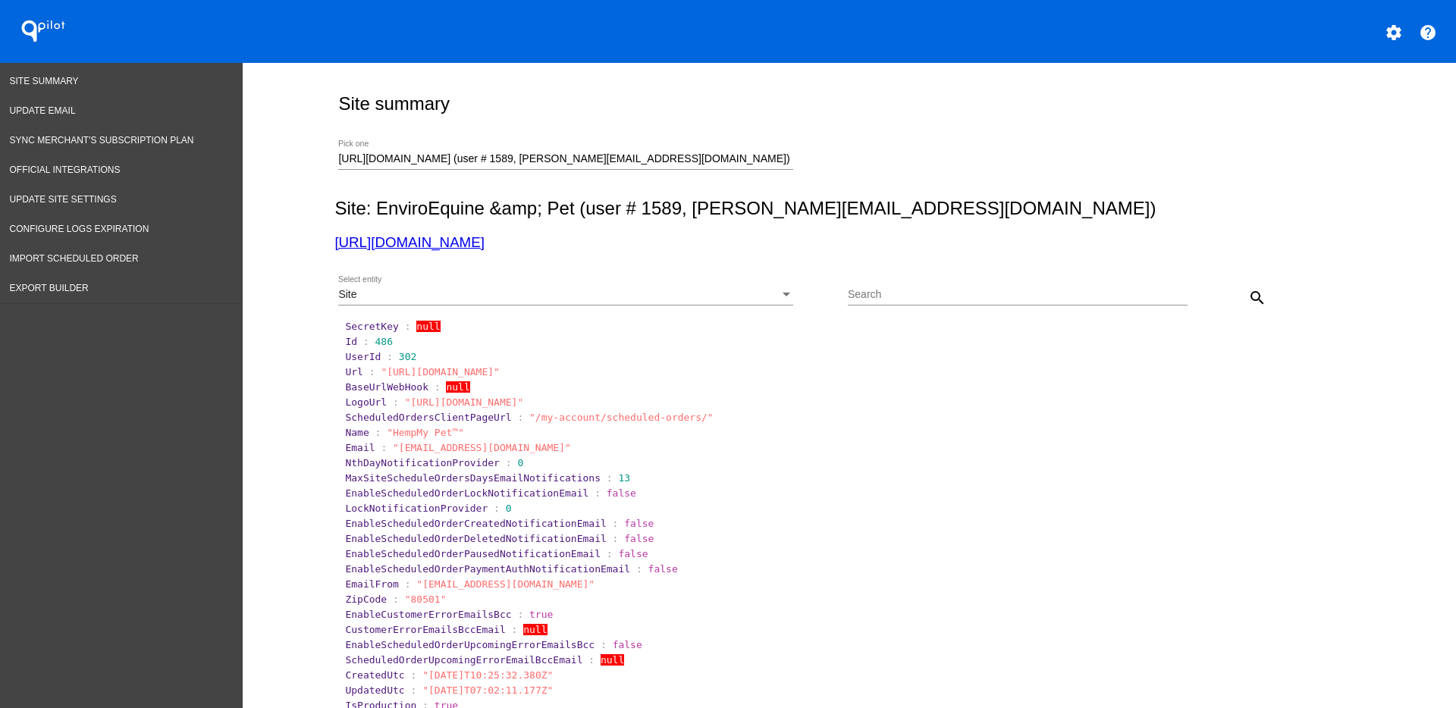
click at [755, 309] on div "Site Select entity" at bounding box center [565, 297] width 455 height 43
click at [755, 306] on div "Site Select entity" at bounding box center [565, 297] width 455 height 43
click at [743, 297] on div "Site" at bounding box center [558, 295] width 441 height 12
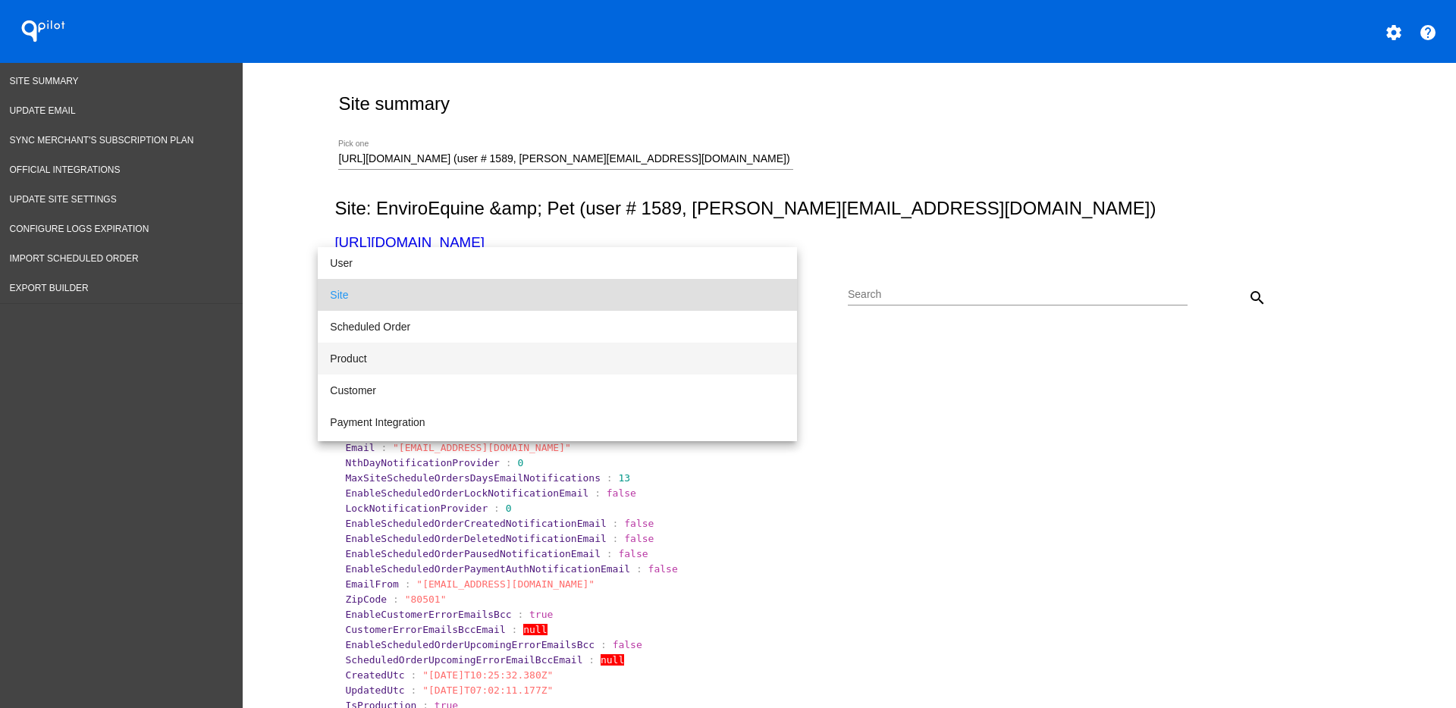
click at [579, 372] on span "Product" at bounding box center [557, 359] width 455 height 32
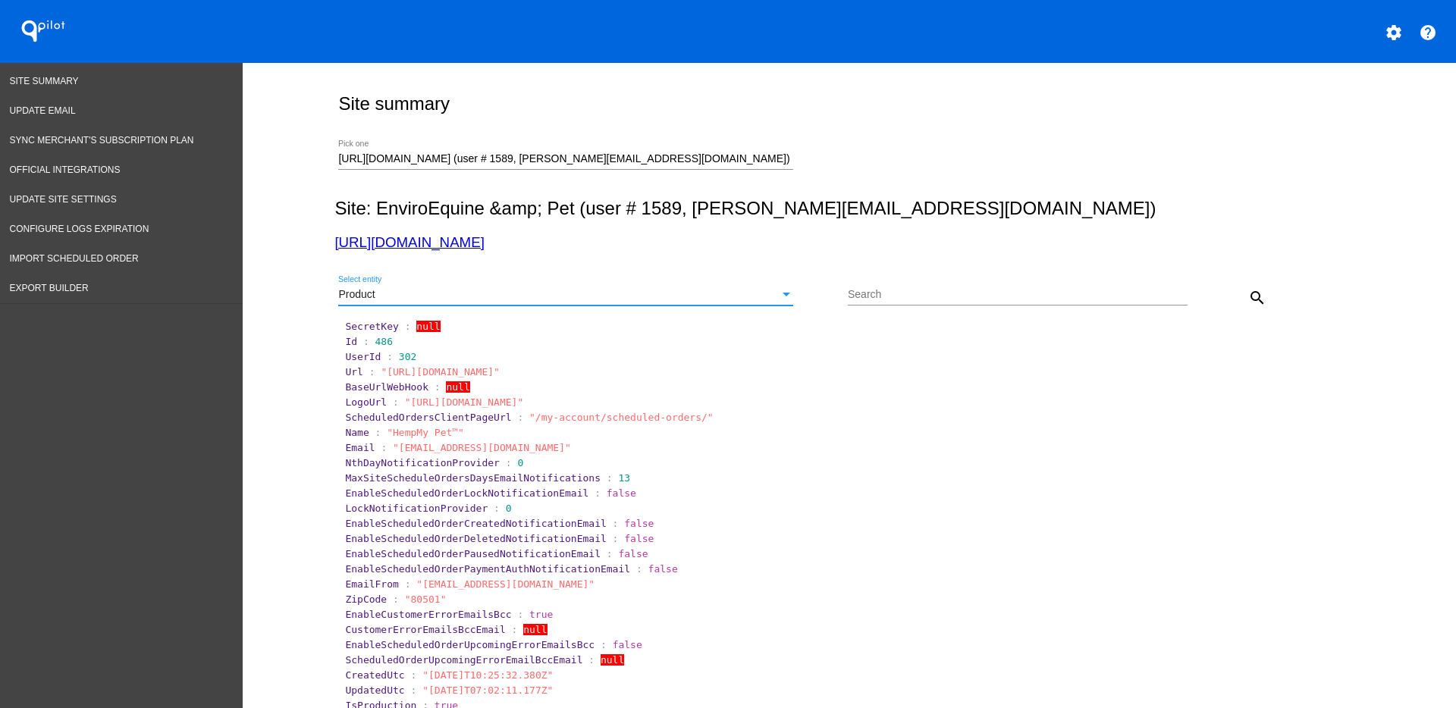
click at [1255, 297] on mat-icon "search" at bounding box center [1257, 298] width 18 height 18
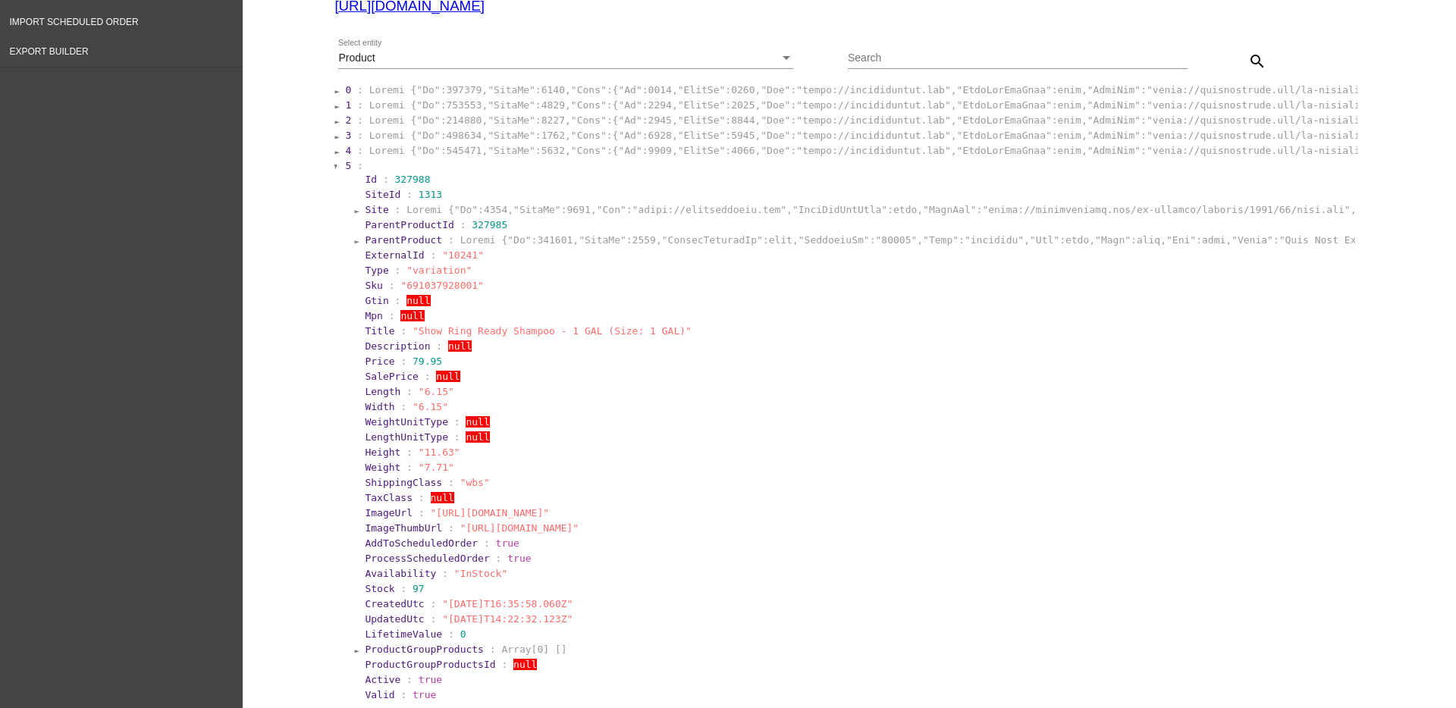
scroll to position [284, 0]
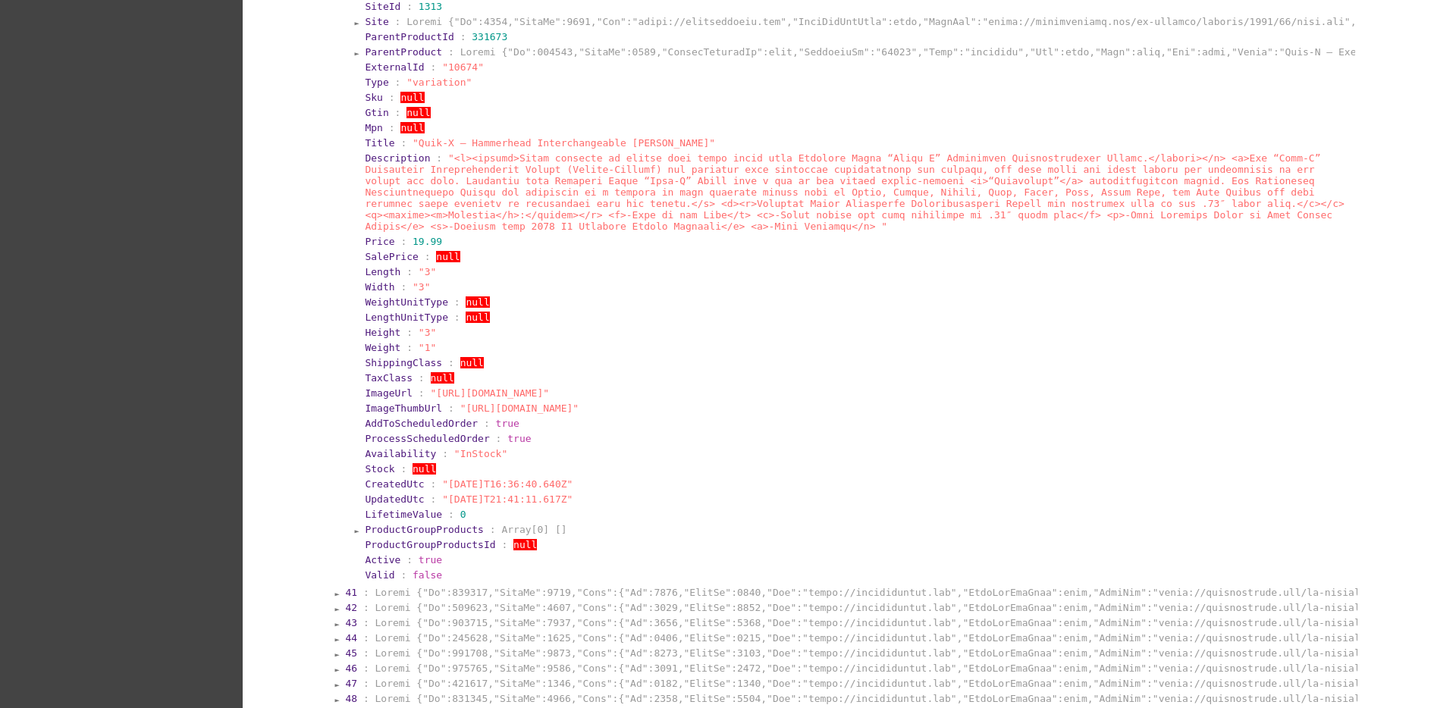
scroll to position [1612, 0]
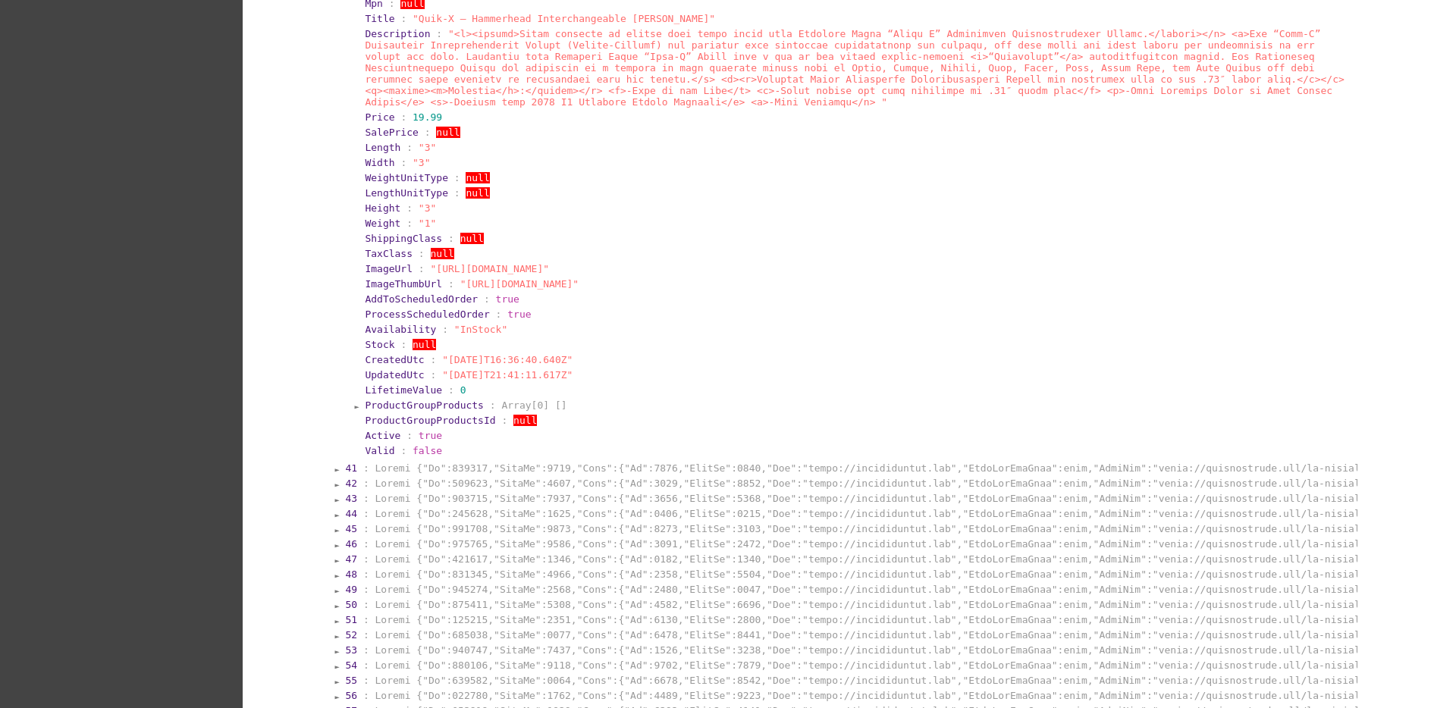
click at [500, 537] on section "46 :" at bounding box center [850, 544] width 1013 height 14
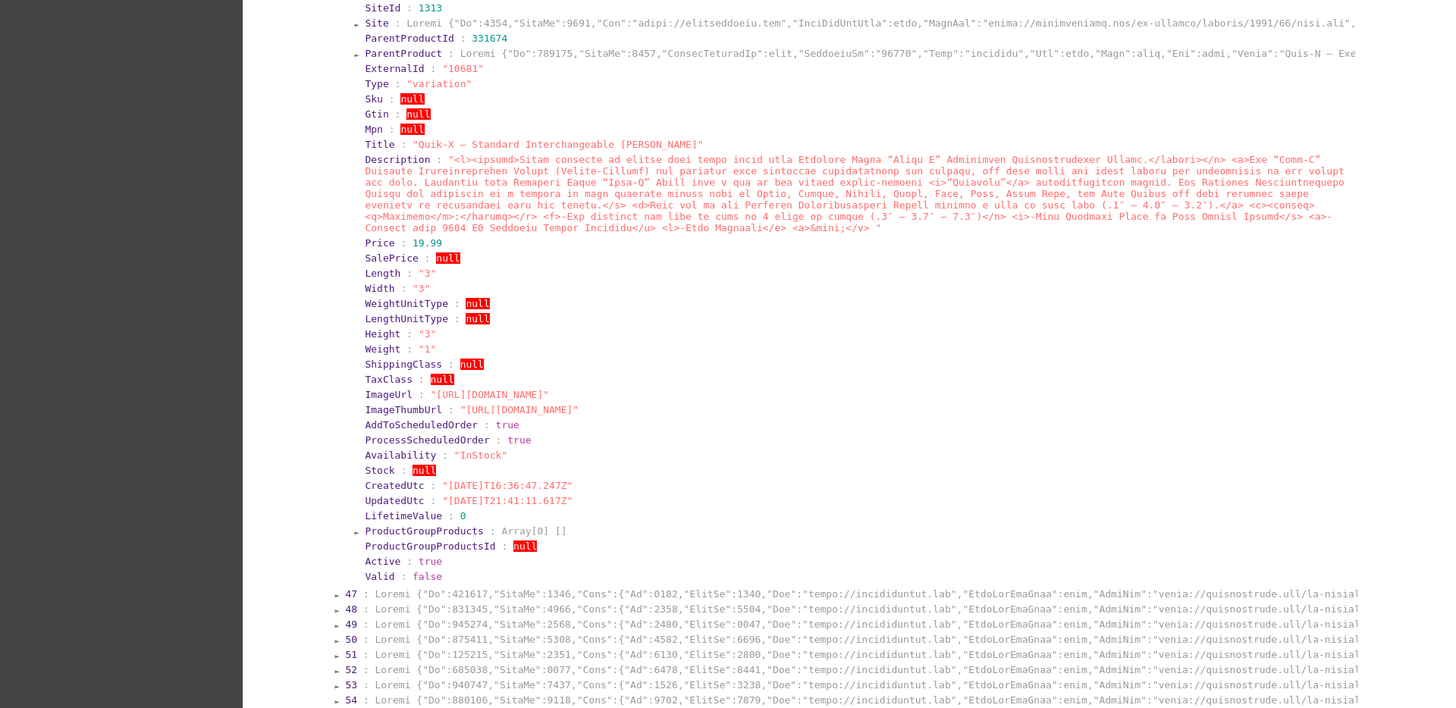
scroll to position [2181, 0]
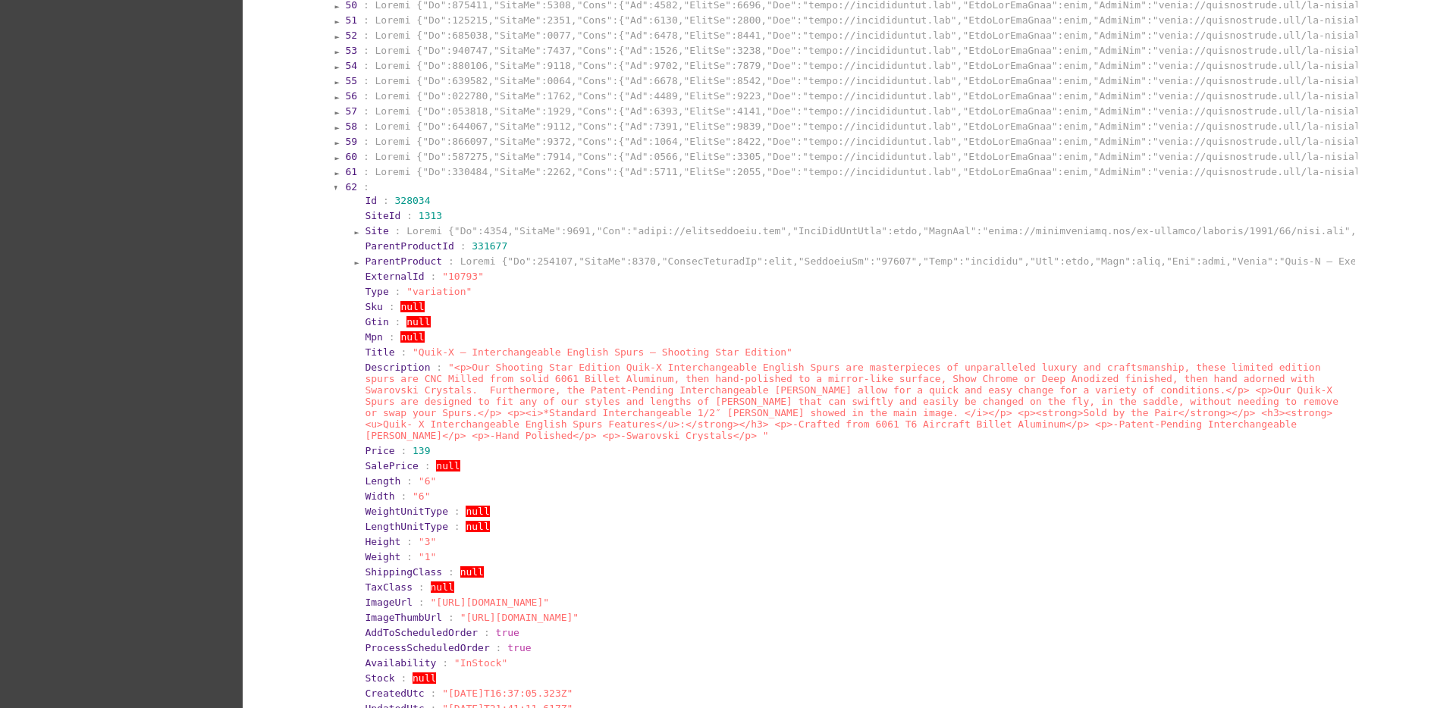
scroll to position [2939, 0]
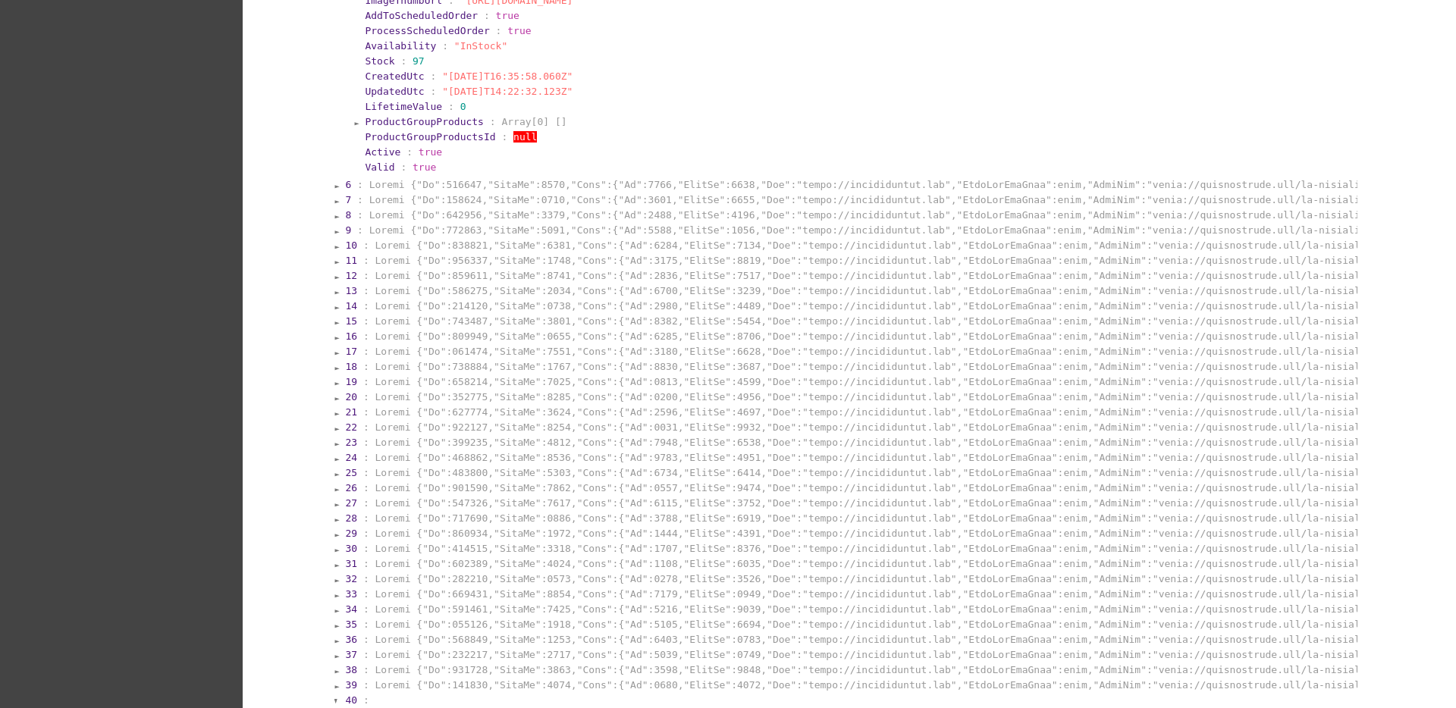
scroll to position [0, 0]
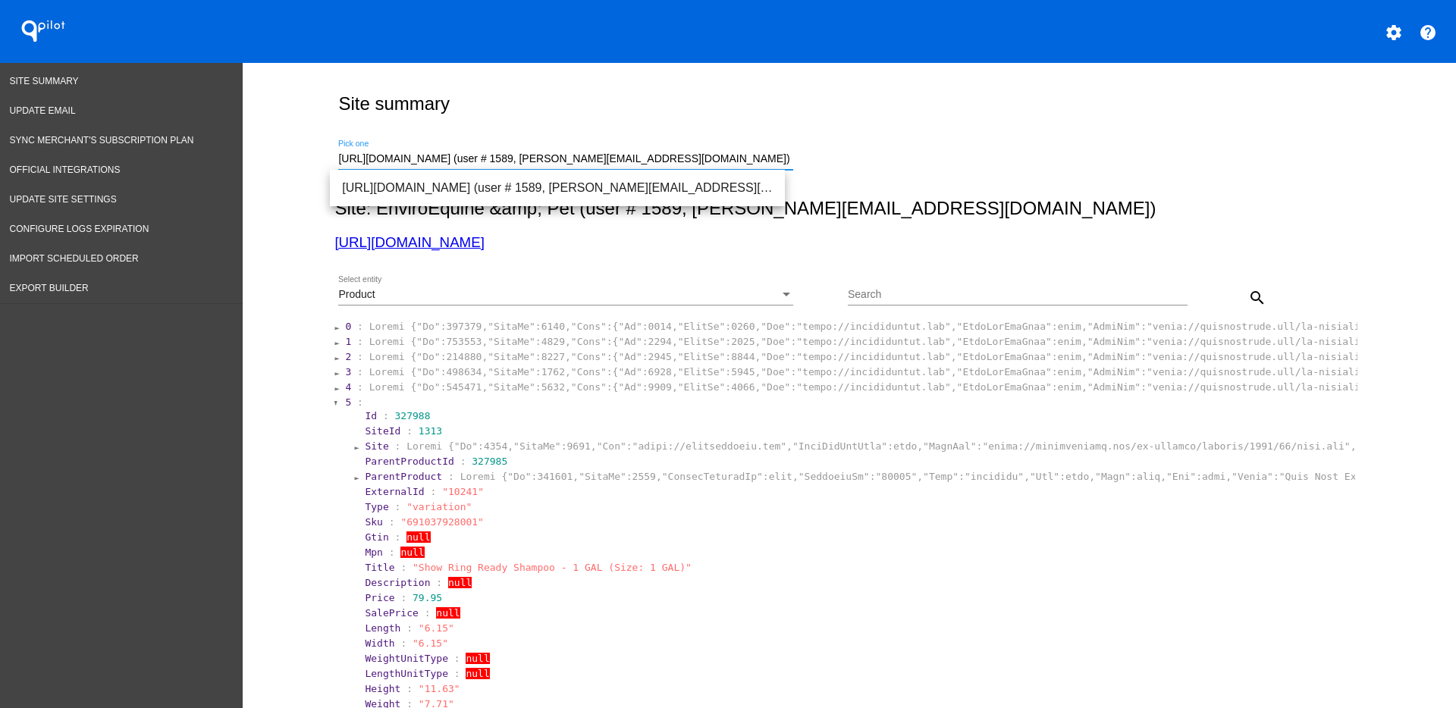
drag, startPoint x: 741, startPoint y: 157, endPoint x: 293, endPoint y: 172, distance: 448.5
paste input "dr.maulinsorathiya@gmail.com"
click at [451, 192] on span "[URL][DOMAIN_NAME] (user # 103325, [EMAIL_ADDRESS][DOMAIN_NAME]) - Production" at bounding box center [557, 188] width 431 height 36
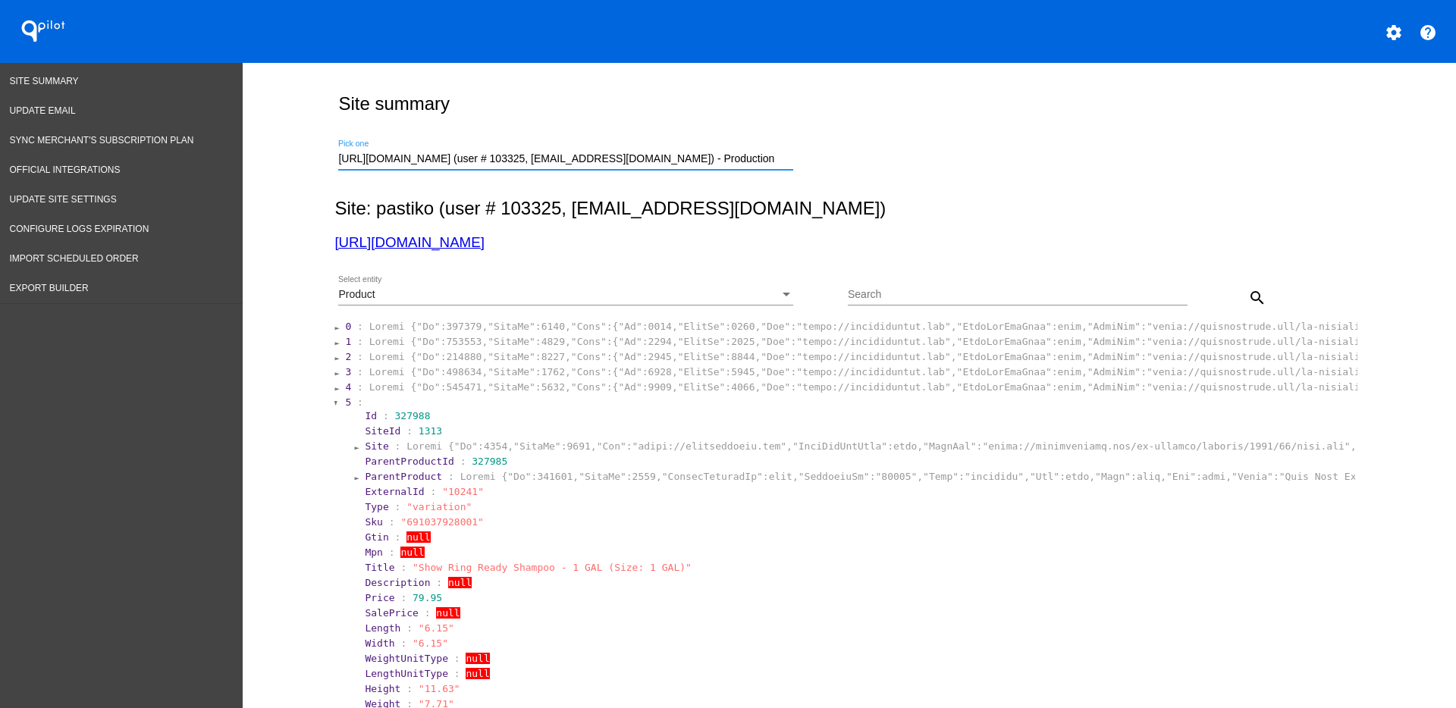
click at [561, 296] on div "Product" at bounding box center [558, 295] width 441 height 12
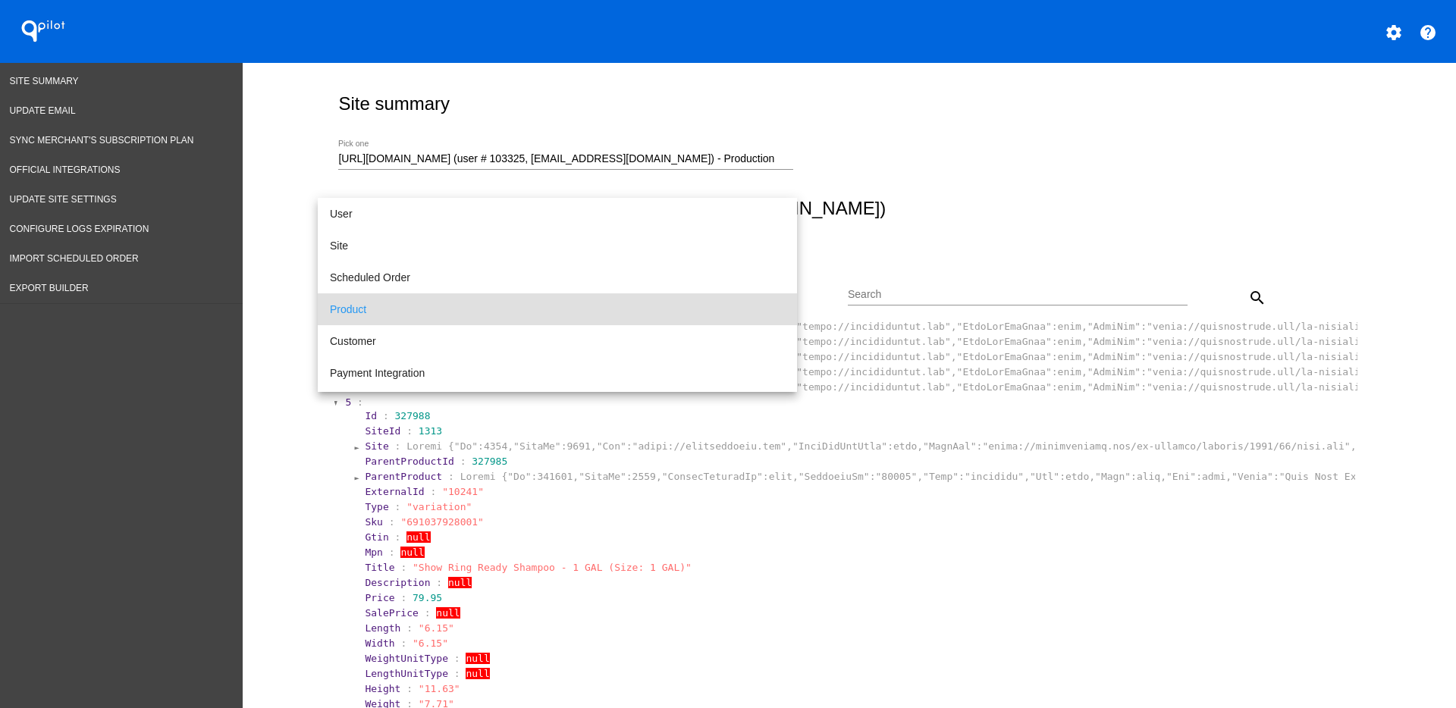
scroll to position [14, 0]
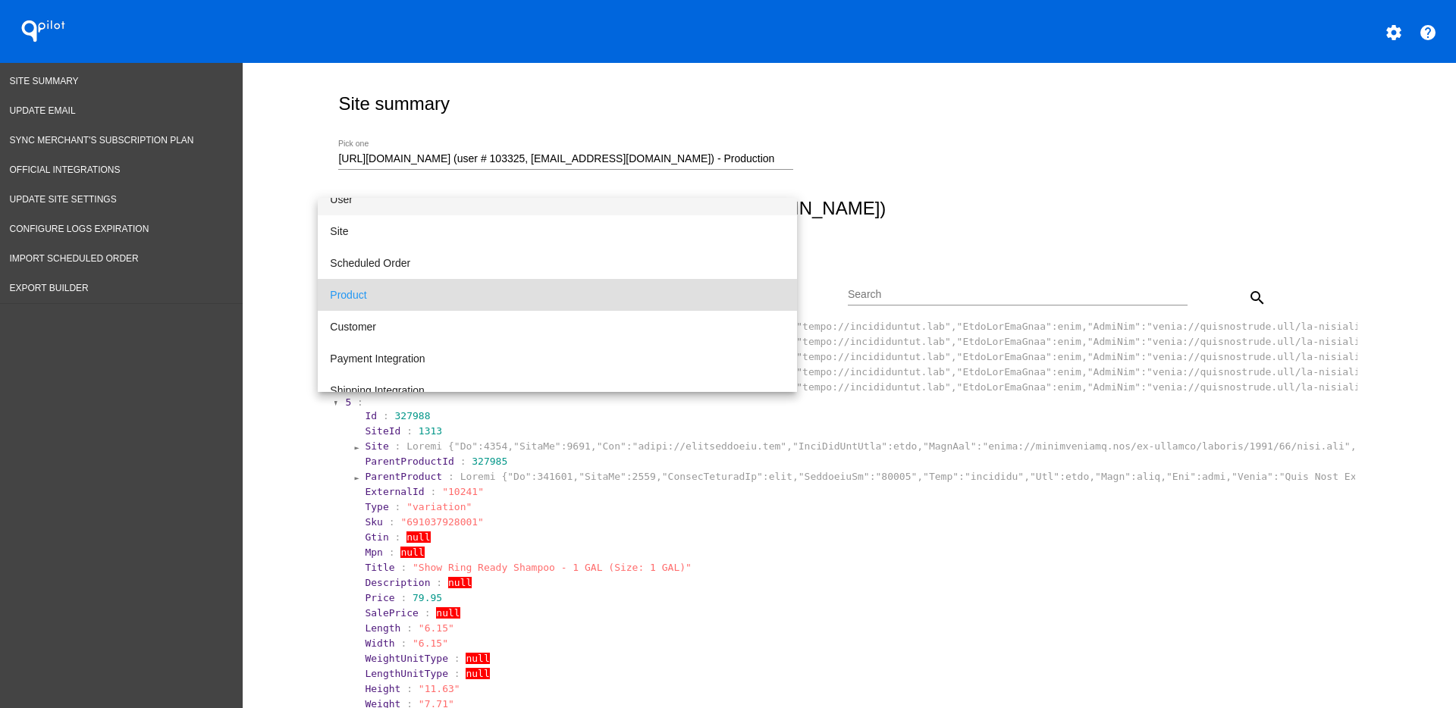
click at [530, 204] on span "User" at bounding box center [557, 200] width 455 height 32
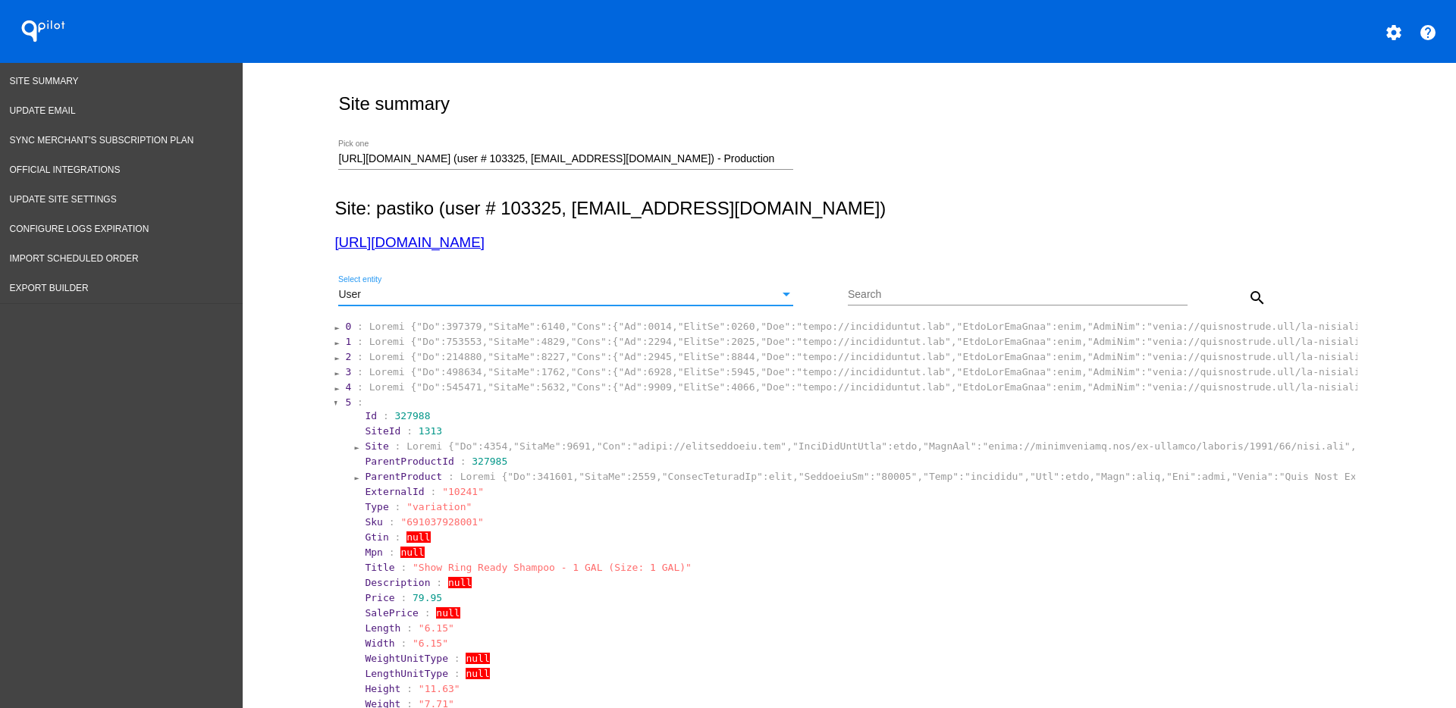
click at [1261, 297] on button "search" at bounding box center [1257, 297] width 30 height 30
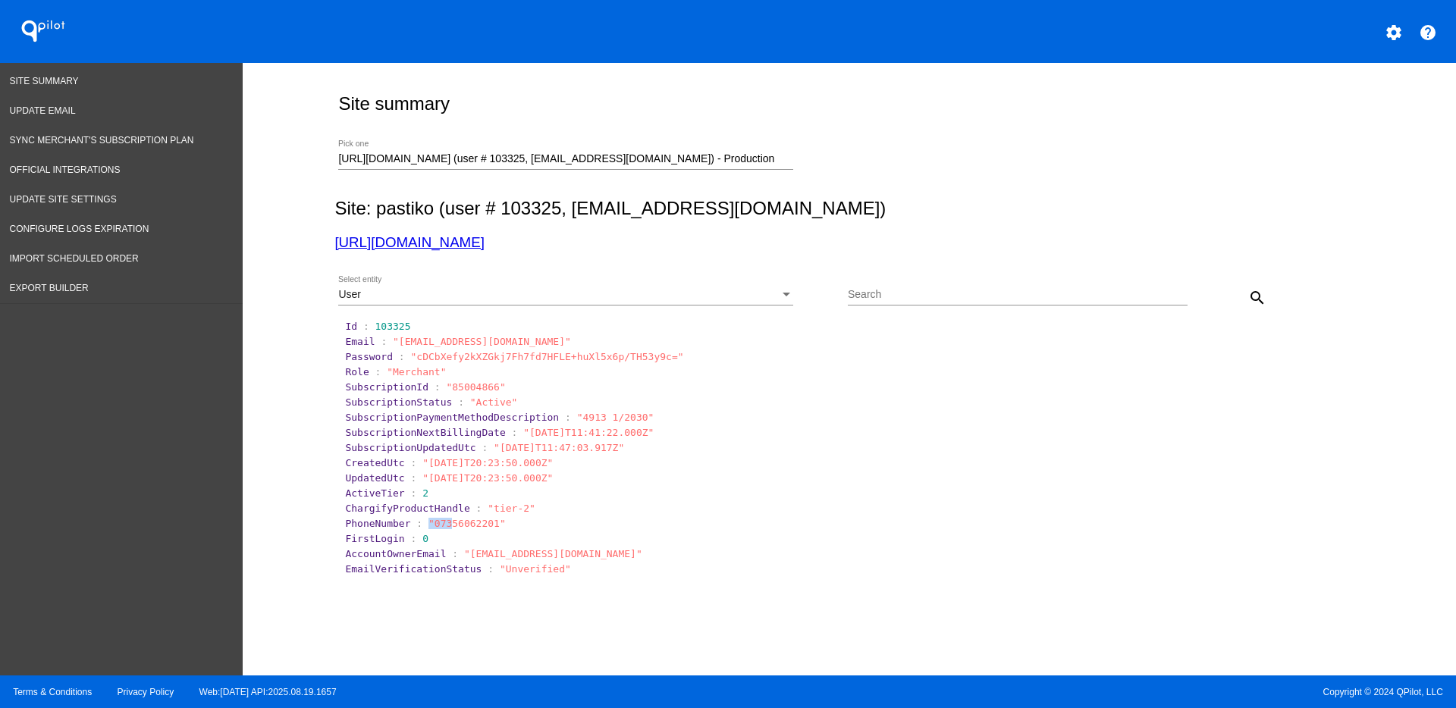
drag, startPoint x: 413, startPoint y: 522, endPoint x: 435, endPoint y: 520, distance: 22.8
click at [435, 520] on span ""07356062201"" at bounding box center [467, 523] width 77 height 11
click at [445, 519] on span ""07356062201"" at bounding box center [467, 523] width 77 height 11
drag, startPoint x: 478, startPoint y: 527, endPoint x: 419, endPoint y: 528, distance: 58.4
click at [429, 528] on span ""07356062201"" at bounding box center [467, 523] width 77 height 11
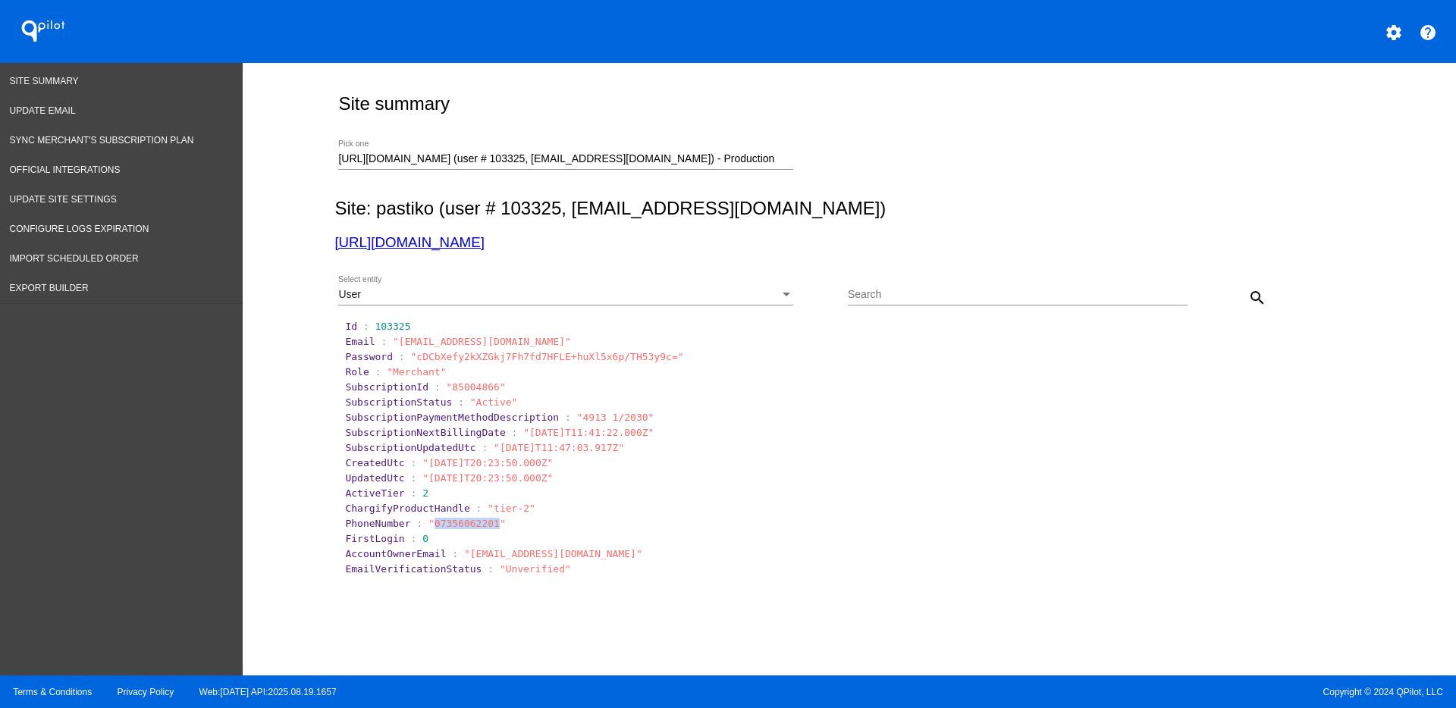
copy span "07356062201"
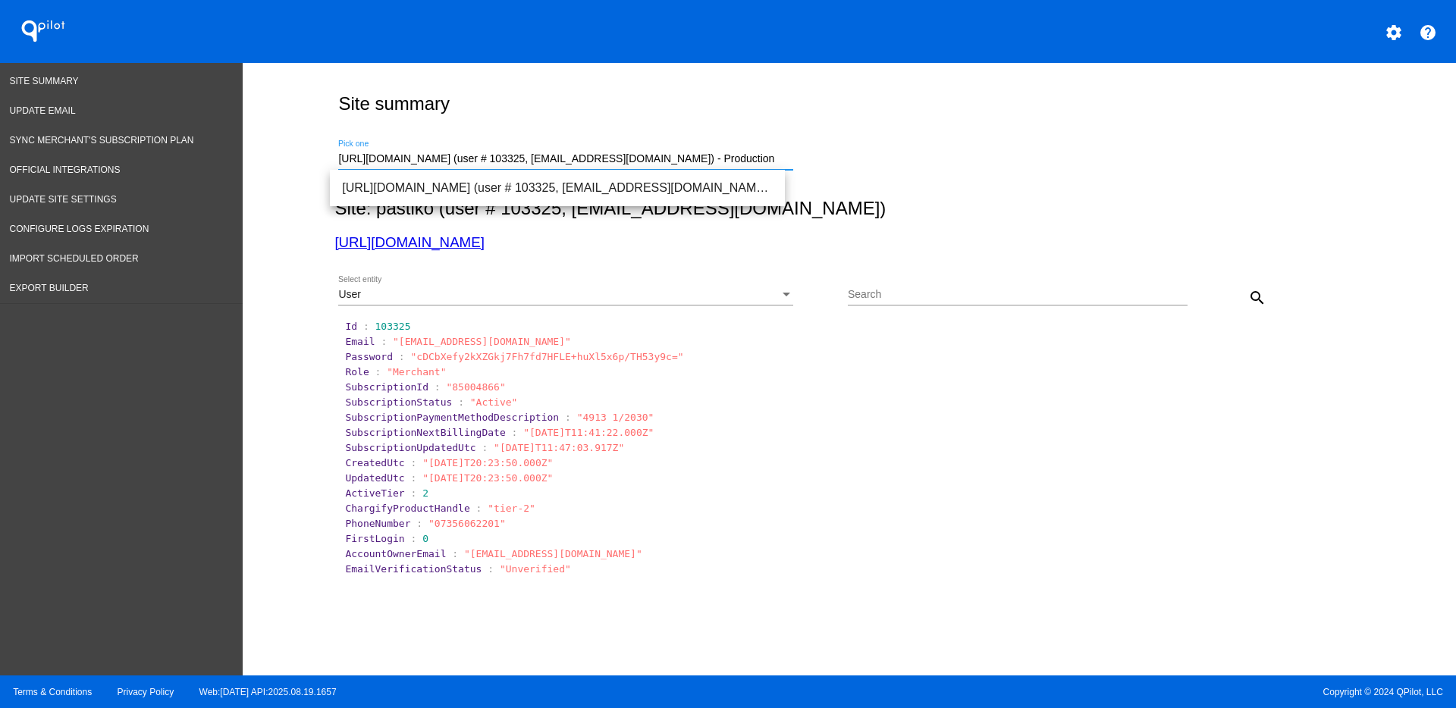
drag, startPoint x: 736, startPoint y: 157, endPoint x: 298, endPoint y: 168, distance: 438.5
click at [298, 168] on div "Site summary https://pastiko.com (user # 103325, dr.maulinsorathiya@gmail.com) …" at bounding box center [850, 365] width 1214 height 605
paste input "shynecoffee.ca/"
click at [492, 189] on span "[URL][DOMAIN_NAME] (user # 55229, [EMAIL_ADDRESS][DOMAIN_NAME]) - Production" at bounding box center [557, 188] width 431 height 36
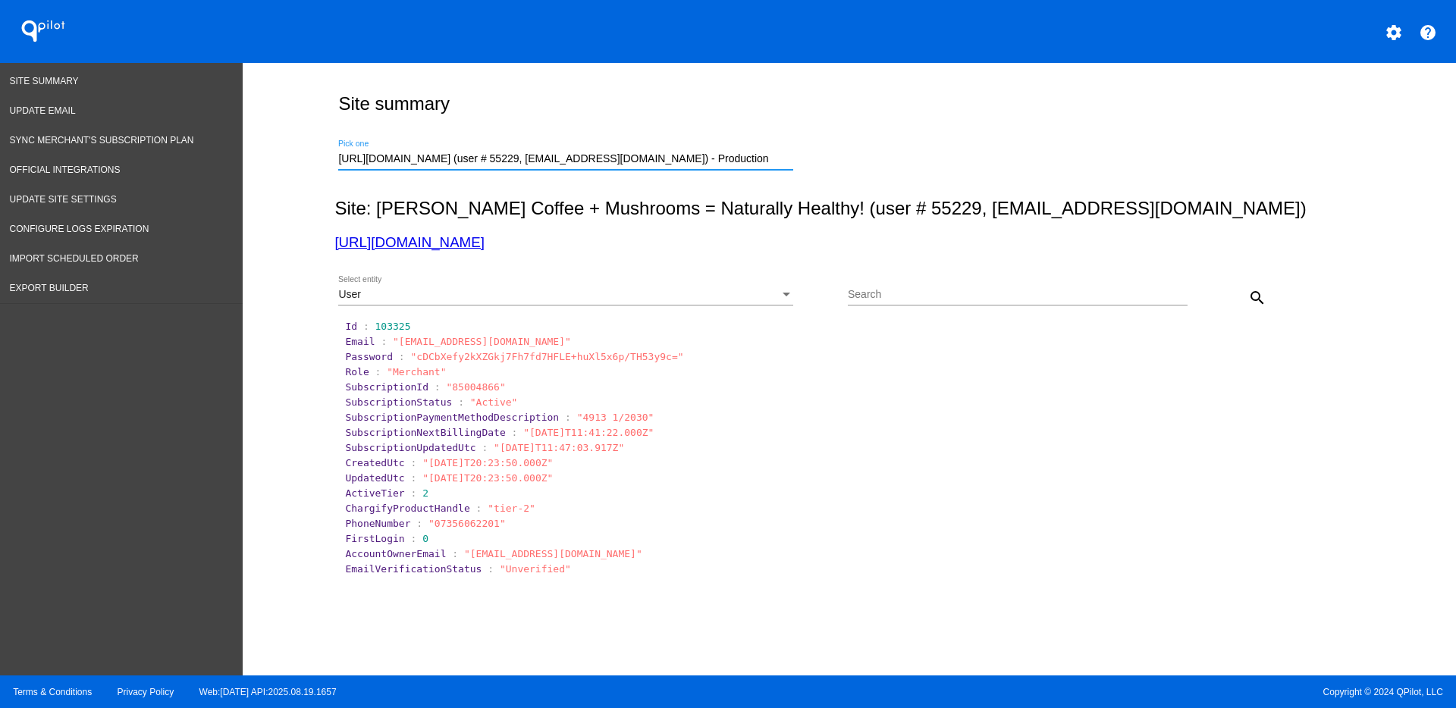
click at [1248, 302] on mat-icon "search" at bounding box center [1257, 298] width 18 height 18
drag, startPoint x: 416, startPoint y: 526, endPoint x: 474, endPoint y: 523, distance: 57.8
click at [474, 523] on span ""6474497396"" at bounding box center [464, 523] width 71 height 11
copy span "6474497396"
drag, startPoint x: 772, startPoint y: 155, endPoint x: 301, endPoint y: 146, distance: 471.1
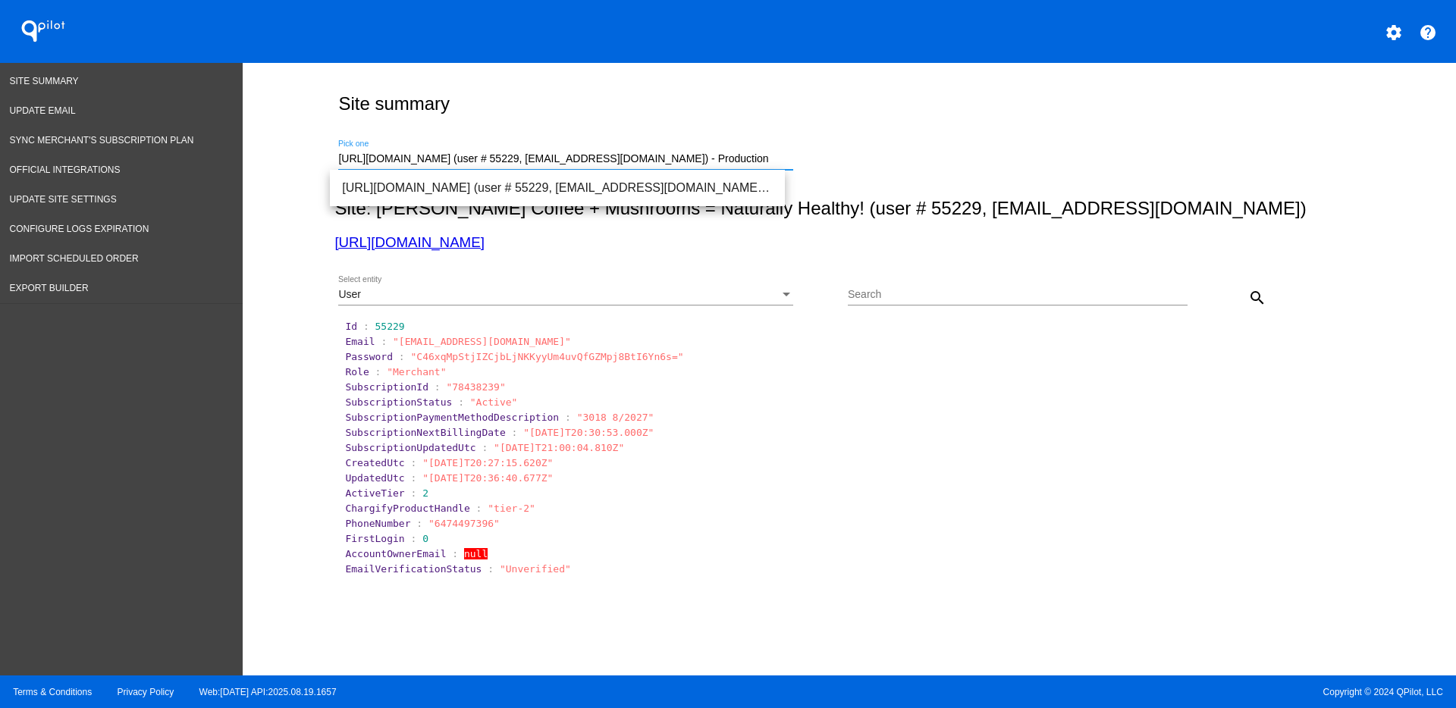
click at [326, 151] on div "Site summary https://shynecoffee.ca (user # 55229, naturelionmushrooms@outlook.…" at bounding box center [846, 365] width 1040 height 605
paste input "booneskitchencandies.com/"
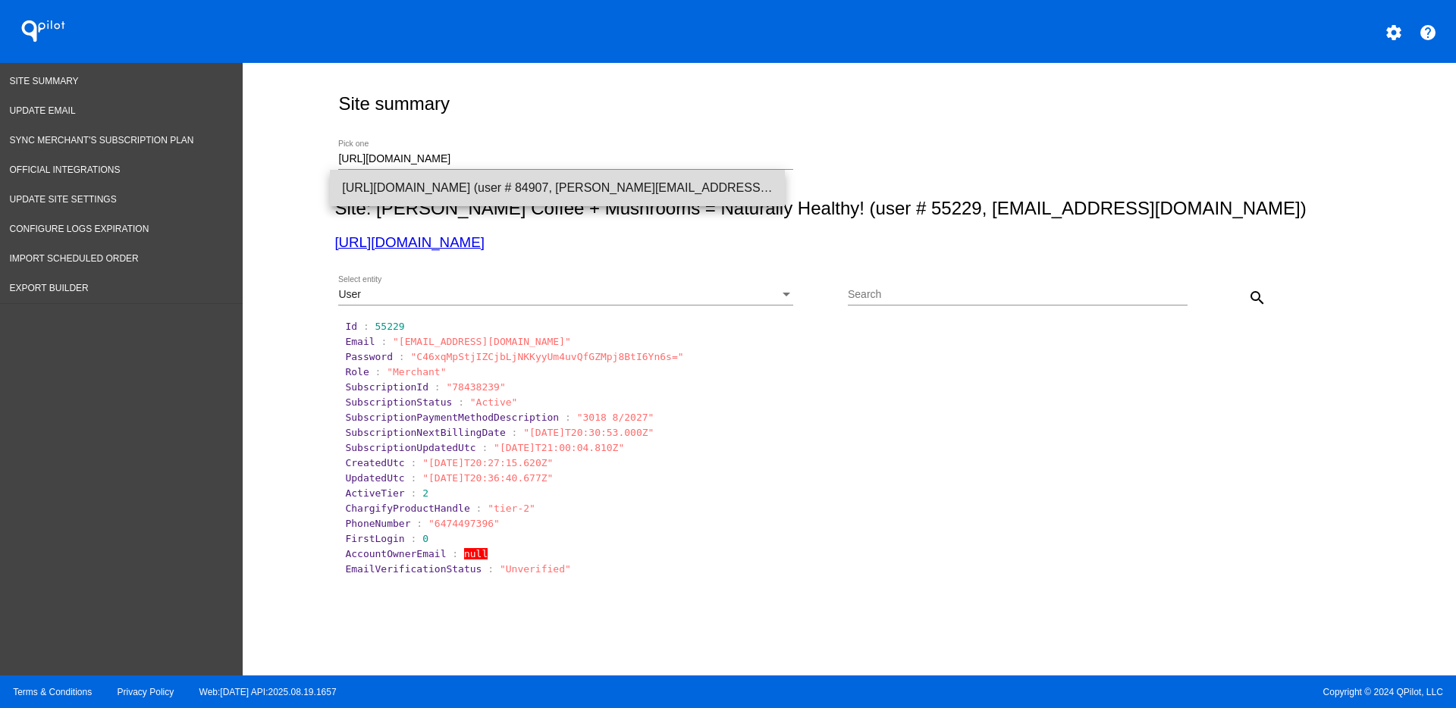
click at [586, 187] on span "[URL][DOMAIN_NAME] (user # 84907, [PERSON_NAME][EMAIL_ADDRESS][DOMAIN_NAME]) - …" at bounding box center [557, 188] width 431 height 36
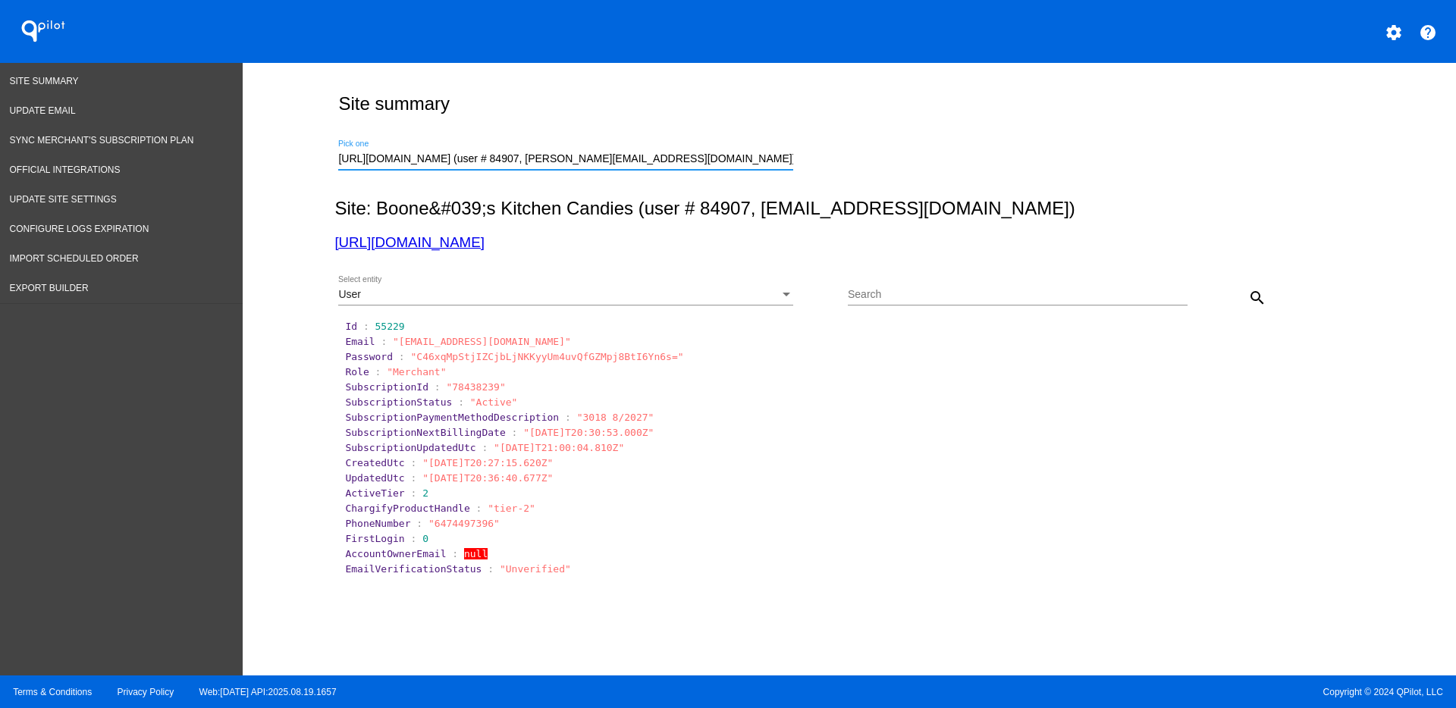
click at [1235, 289] on div "search" at bounding box center [1230, 297] width 85 height 30
click at [1254, 294] on mat-icon "search" at bounding box center [1257, 298] width 18 height 18
drag, startPoint x: 760, startPoint y: 156, endPoint x: 290, endPoint y: 161, distance: 469.5
click at [297, 161] on div "Site summary https://booneskitchencandies.com (user # 84907, kenzie@squireboone…" at bounding box center [850, 365] width 1214 height 605
paste input "nicollemartinmd@gmail.com"
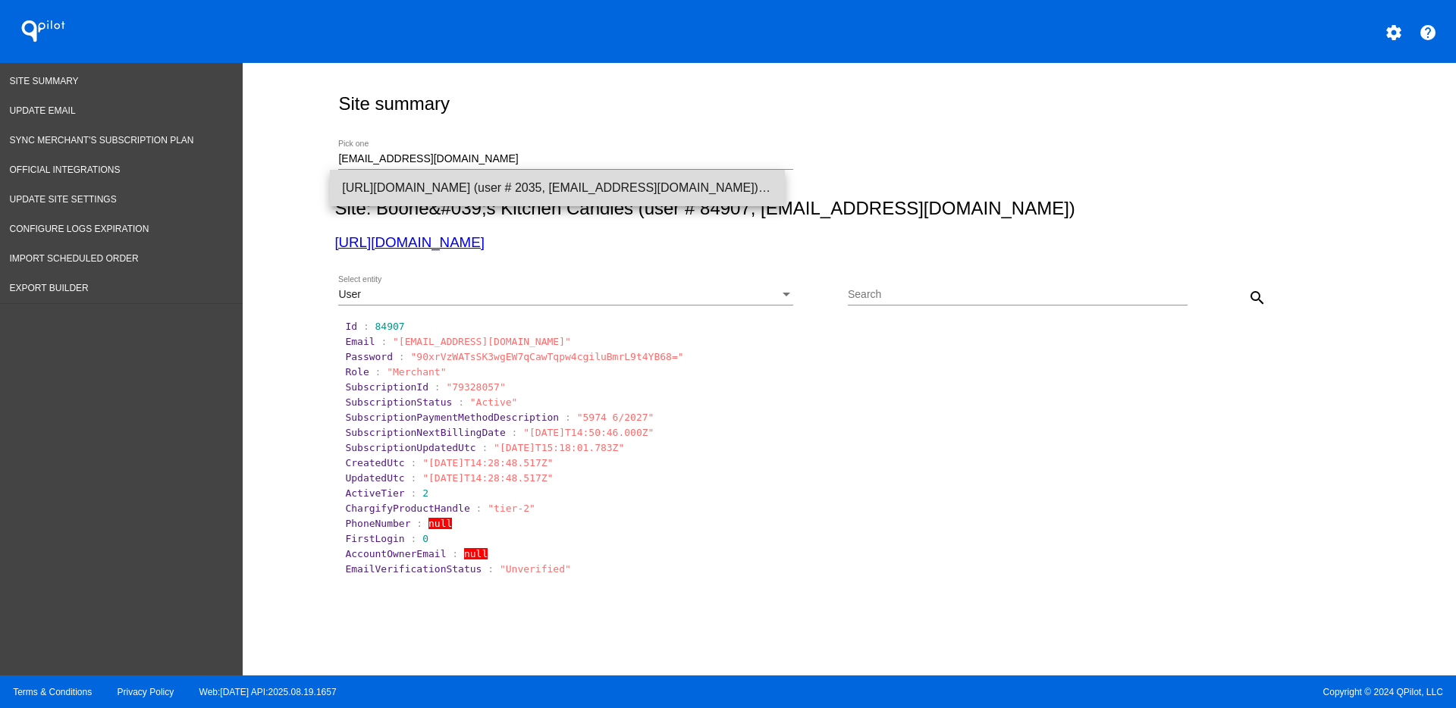
click at [523, 187] on span "[URL][DOMAIN_NAME] (user # 2035, [EMAIL_ADDRESS][DOMAIN_NAME]) - Production" at bounding box center [557, 188] width 431 height 36
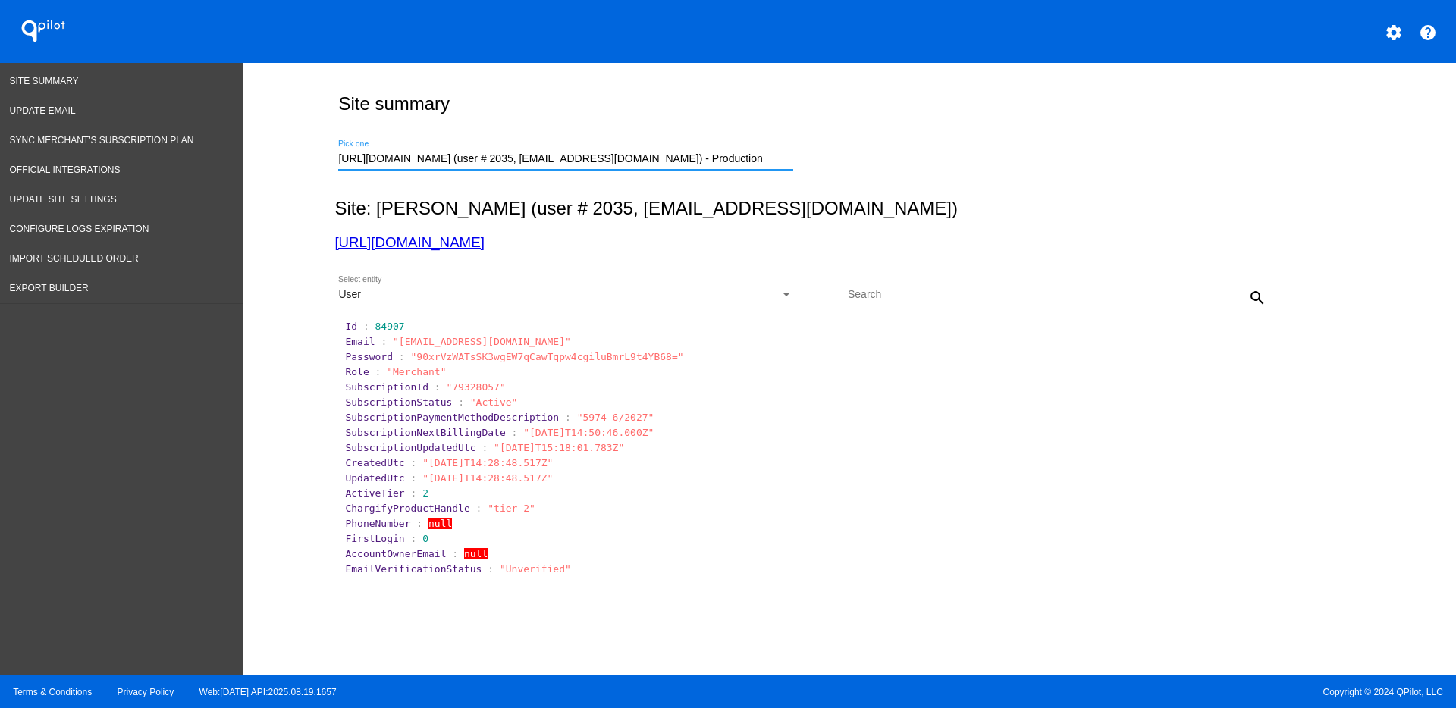
click at [1258, 288] on button "search" at bounding box center [1257, 297] width 30 height 30
drag, startPoint x: 419, startPoint y: 522, endPoint x: 470, endPoint y: 520, distance: 51.6
click at [470, 520] on span ""4046802931"" at bounding box center [464, 523] width 71 height 11
drag, startPoint x: 749, startPoint y: 156, endPoint x: 296, endPoint y: 161, distance: 452.8
click at [297, 162] on div "Site summary https://www.drnicollemd.com (user # 2035, nicollemartinmd@gmail.co…" at bounding box center [850, 365] width 1214 height 605
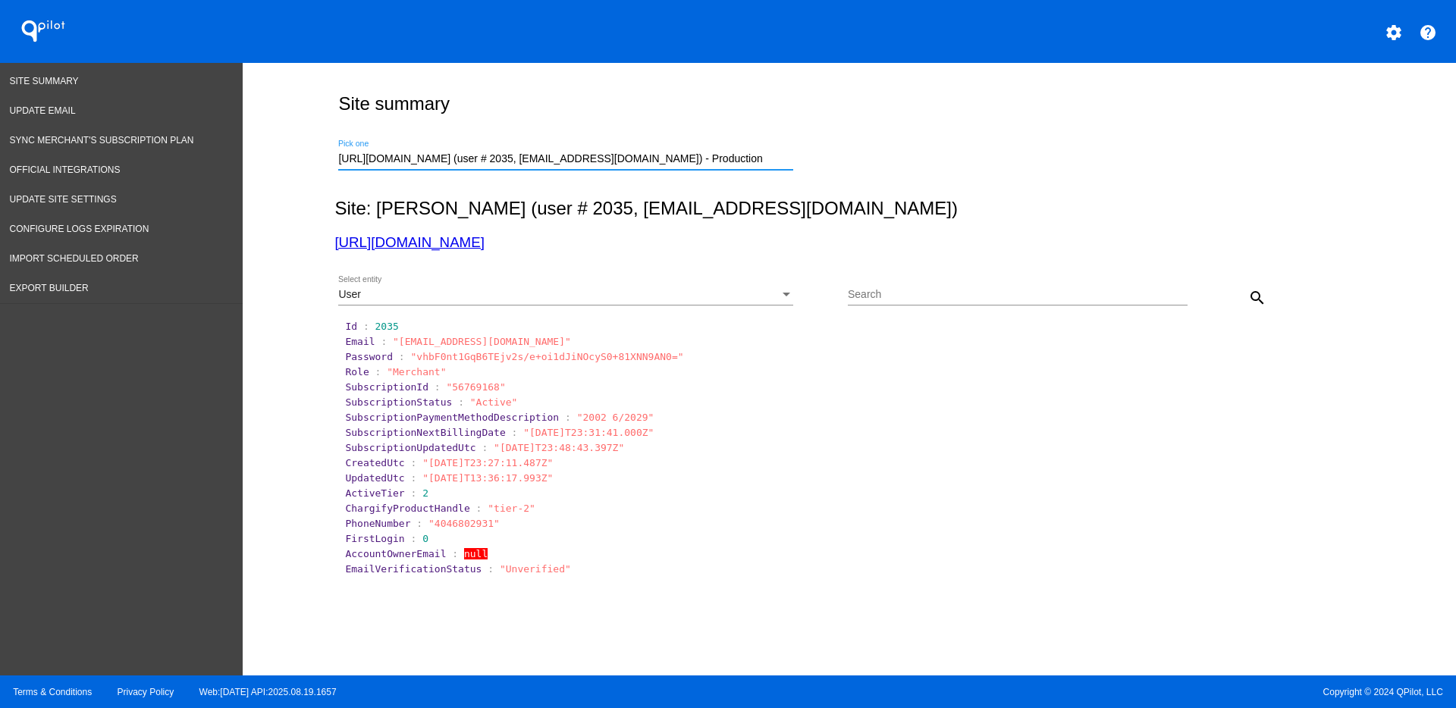
paste input "info@royalspirulina.com"
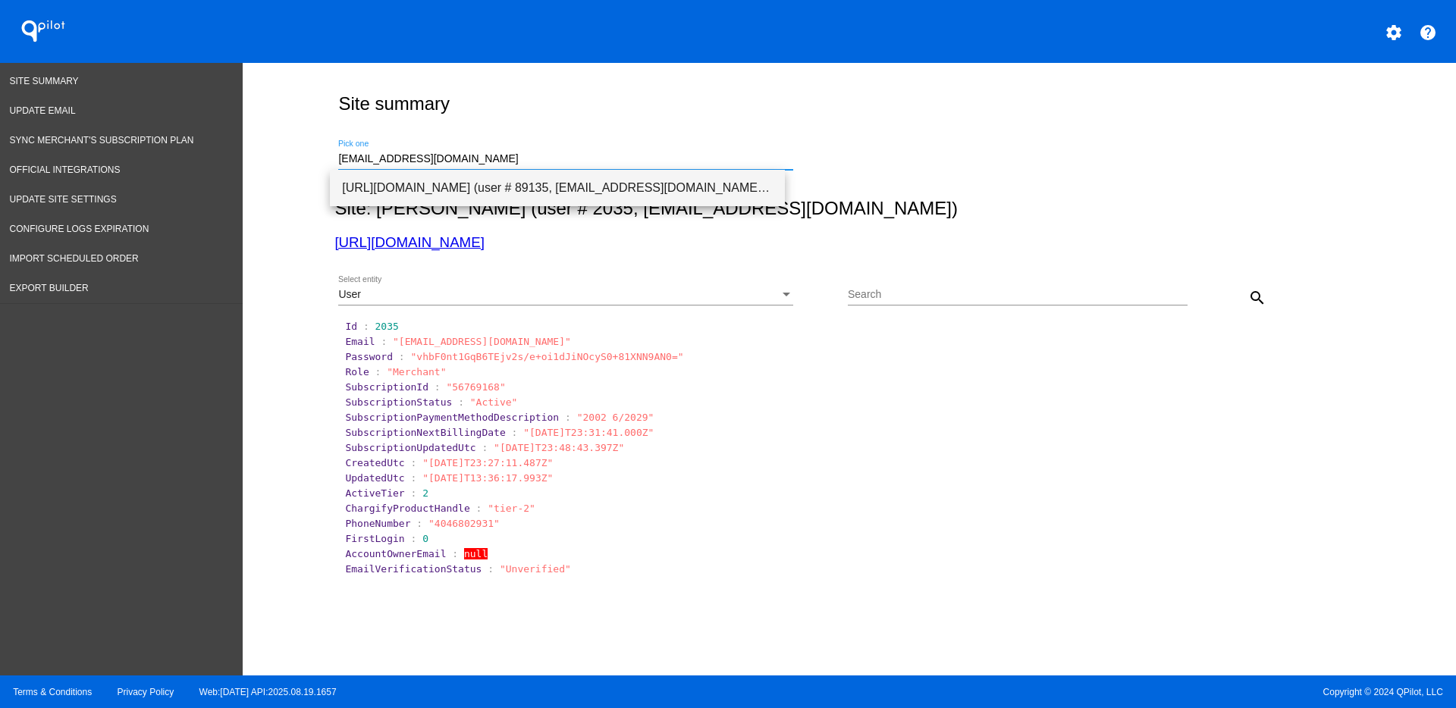
click at [547, 193] on span "[URL][DOMAIN_NAME] (user # 89135, [EMAIL_ADDRESS][DOMAIN_NAME]) - Test" at bounding box center [557, 188] width 431 height 36
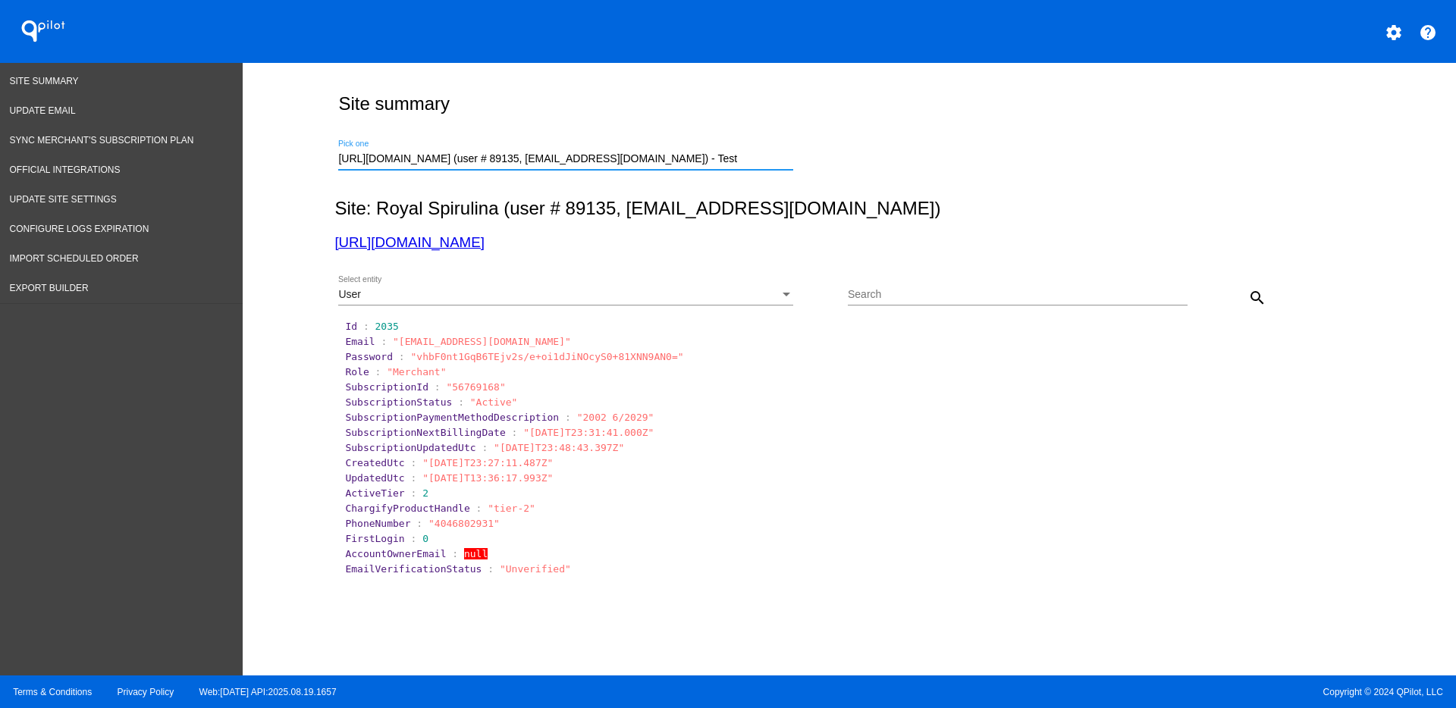
click at [1249, 297] on mat-icon "search" at bounding box center [1257, 298] width 18 height 18
click at [724, 149] on div "https://www.royalspirulina.com (user # 89135, info@royalspirulina.com) - Test P…" at bounding box center [565, 155] width 455 height 30
drag, startPoint x: 727, startPoint y: 162, endPoint x: 298, endPoint y: 166, distance: 428.6
click at [287, 172] on div "Site summary https://www.royalspirulina.com (user # 89135, info@royalspirulina.…" at bounding box center [850, 365] width 1214 height 605
paste input "jotpetlypro@gmail.com"
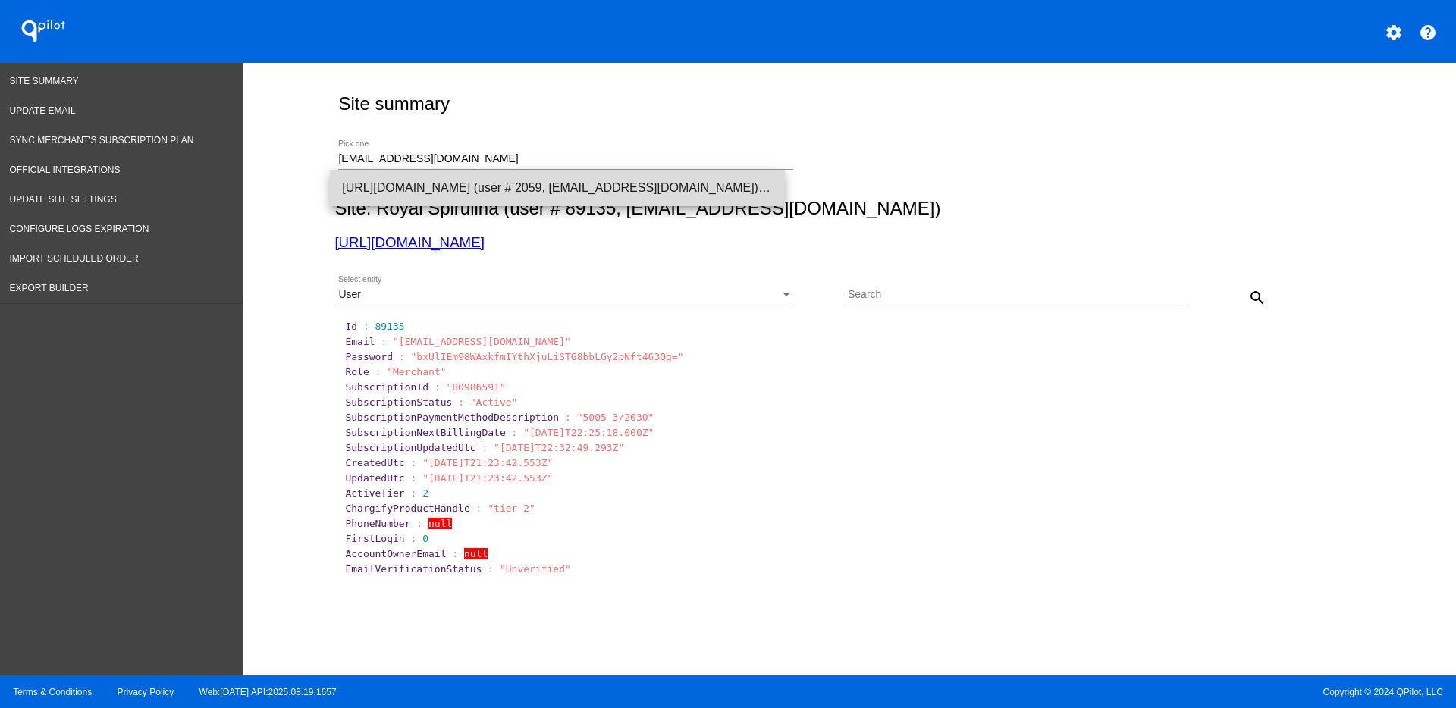
click at [615, 184] on span "[URL][DOMAIN_NAME] (user # 2059, [EMAIL_ADDRESS][DOMAIN_NAME]) - Production" at bounding box center [557, 188] width 431 height 36
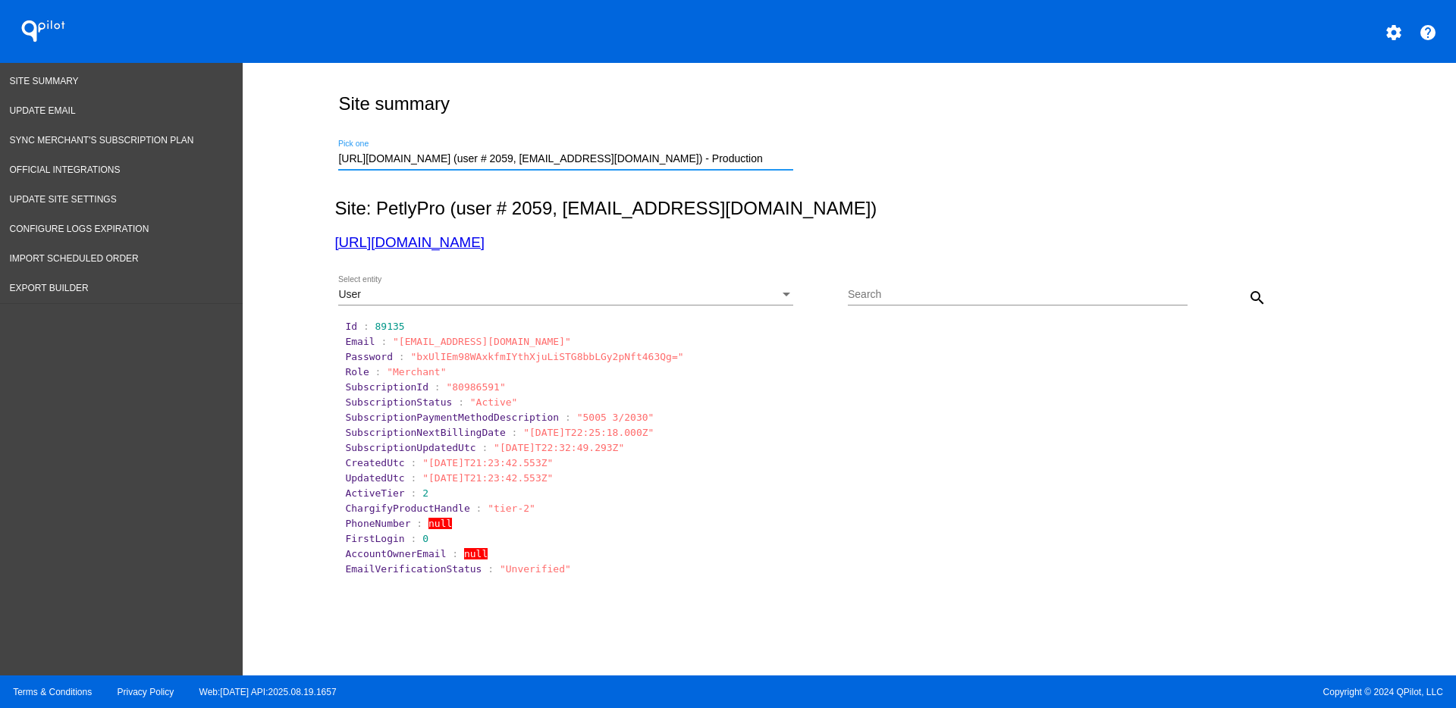
click at [1248, 299] on mat-icon "search" at bounding box center [1257, 298] width 18 height 18
drag, startPoint x: 702, startPoint y: 151, endPoint x: 649, endPoint y: 162, distance: 54.3
click at [650, 162] on div "https://petlypro.com (user # 2059, jotpetlypro@gmail.com) - Production Pick one" at bounding box center [565, 155] width 455 height 30
drag, startPoint x: 670, startPoint y: 159, endPoint x: 294, endPoint y: 157, distance: 376.2
click at [300, 159] on div "Site summary https://petlypro.com (user # 2059, jotpetlypro@gmail.com) - Produc…" at bounding box center [850, 365] width 1214 height 605
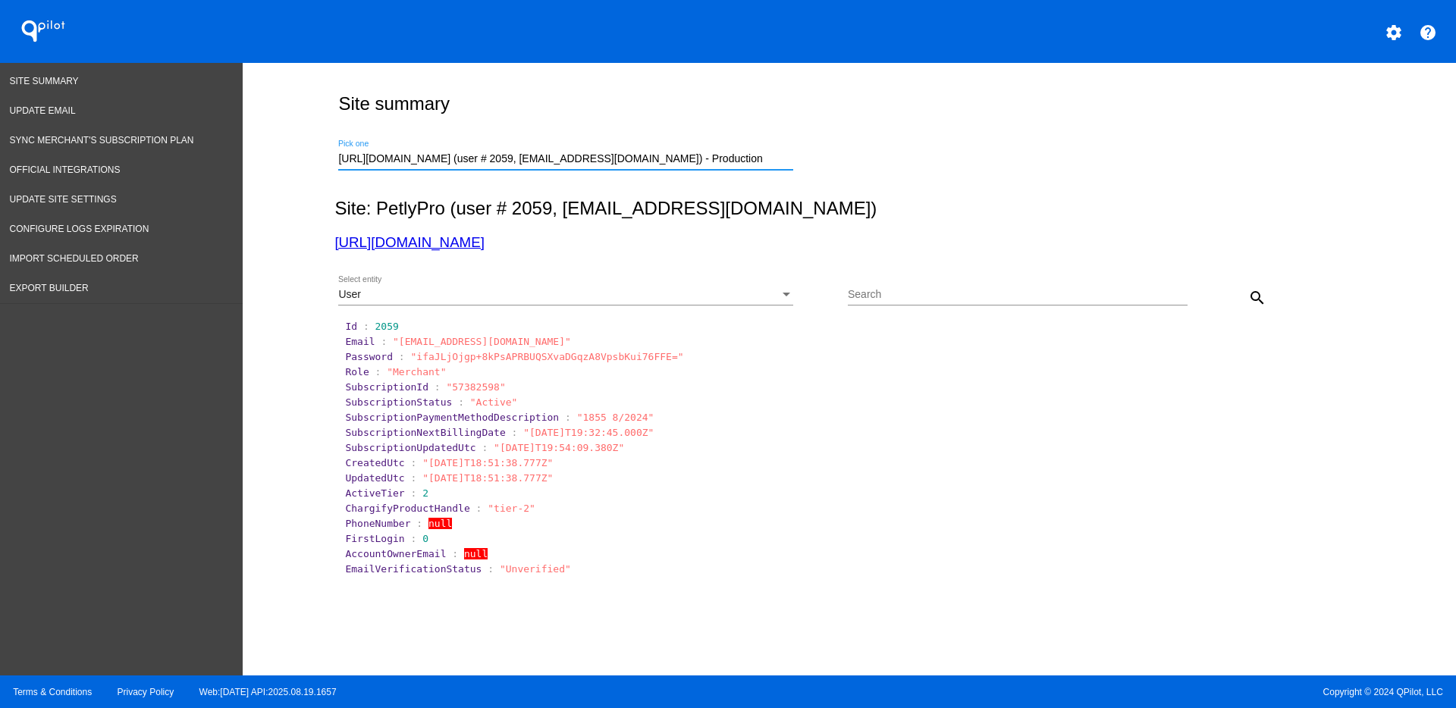
paste input "styleplusblog@gmail.com"
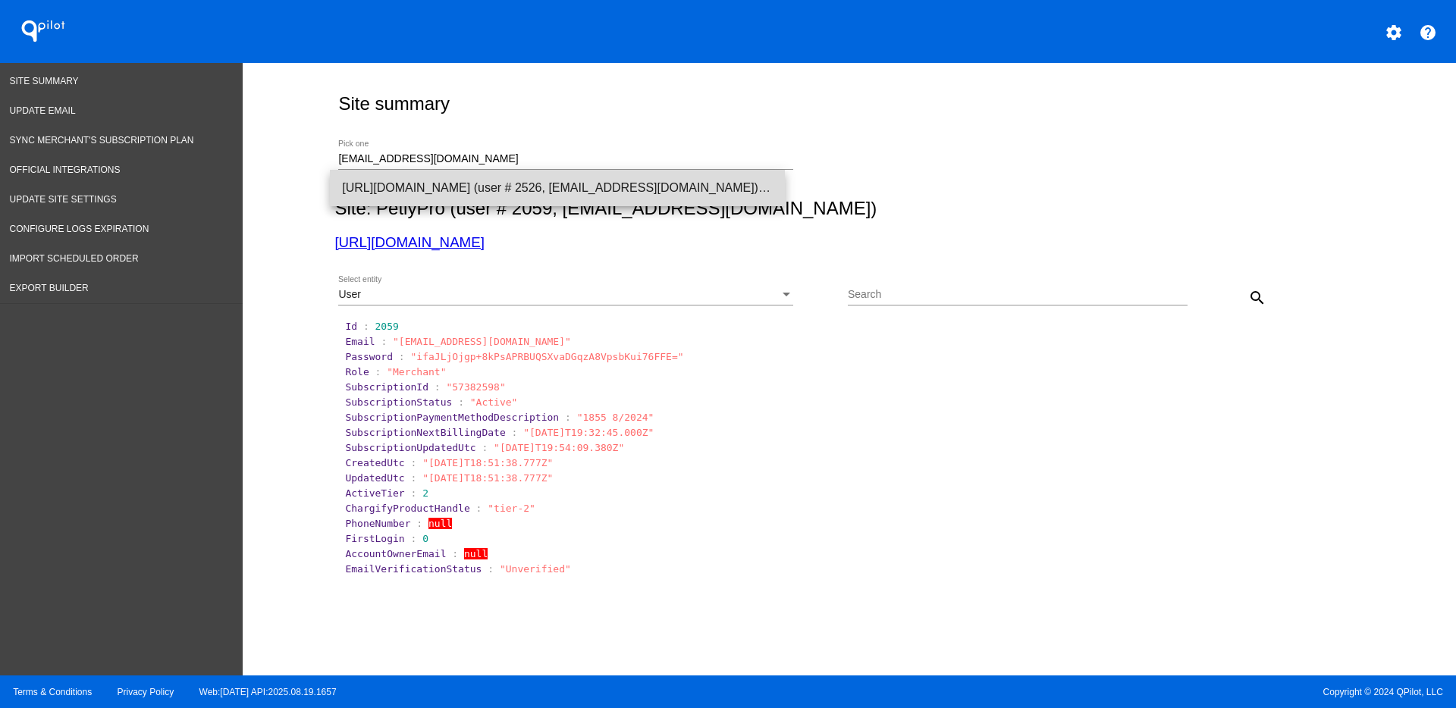
click at [686, 183] on span "[URL][DOMAIN_NAME] (user # 2526, [EMAIL_ADDRESS][DOMAIN_NAME]) - Production" at bounding box center [557, 188] width 431 height 36
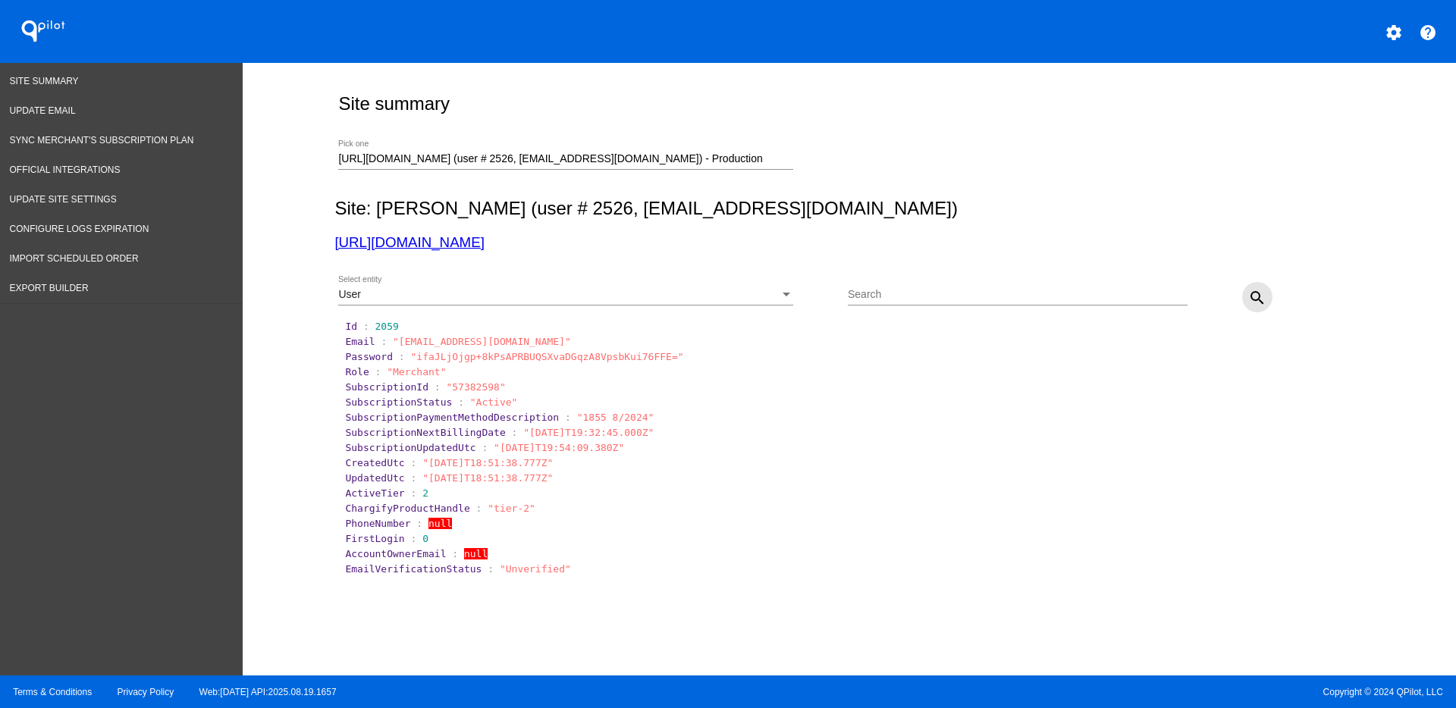
click at [1248, 291] on mat-icon "search" at bounding box center [1257, 298] width 18 height 18
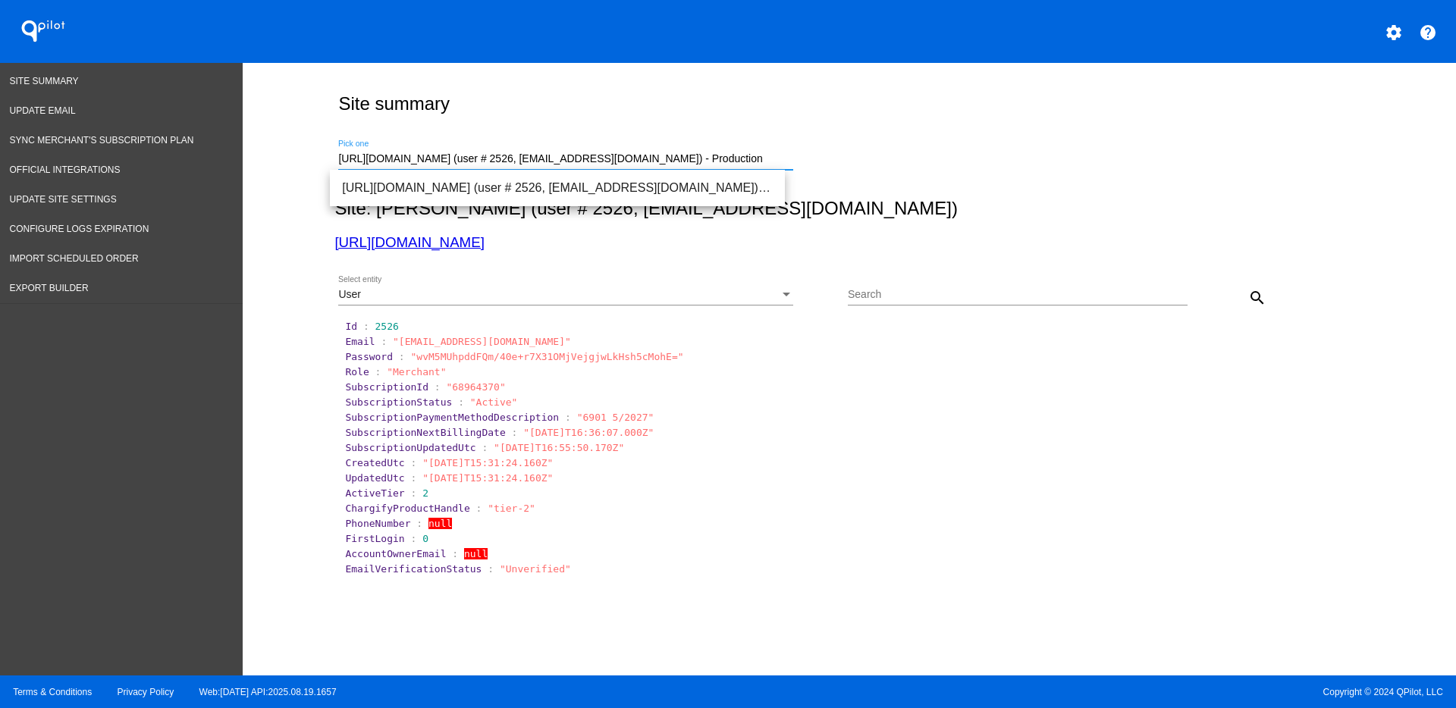
drag, startPoint x: 748, startPoint y: 164, endPoint x: 322, endPoint y: 163, distance: 426.3
click at [326, 166] on div "Site summary https://www.marycheffer.com (user # 2526, styleplusblog@gmail.com)…" at bounding box center [846, 365] width 1040 height 605
paste input "techadmin@gumgumtree.com"
drag, startPoint x: 429, startPoint y: 168, endPoint x: 442, endPoint y: 179, distance: 16.7
click at [430, 169] on div at bounding box center [565, 169] width 455 height 1
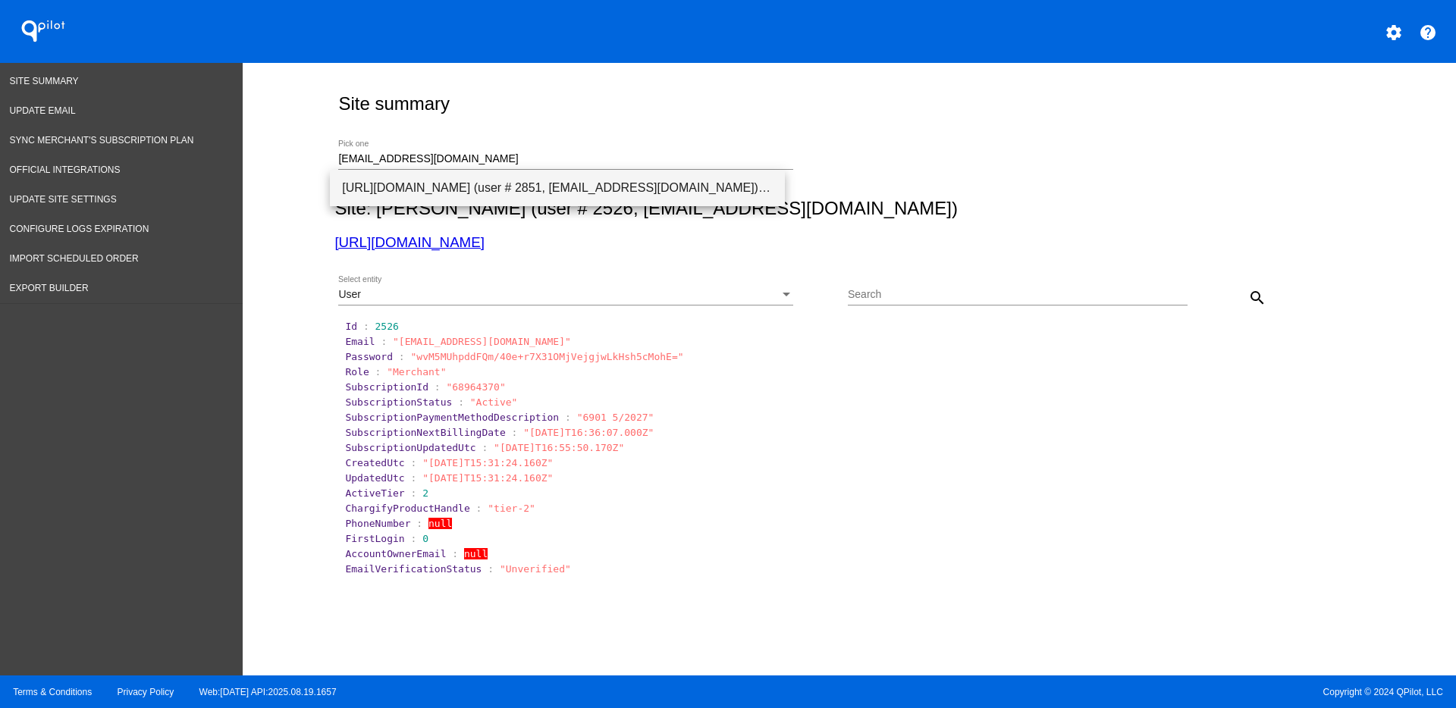
click at [447, 183] on span "[URL][DOMAIN_NAME] (user # 2851, [EMAIL_ADDRESS][DOMAIN_NAME]) - Production" at bounding box center [557, 188] width 431 height 36
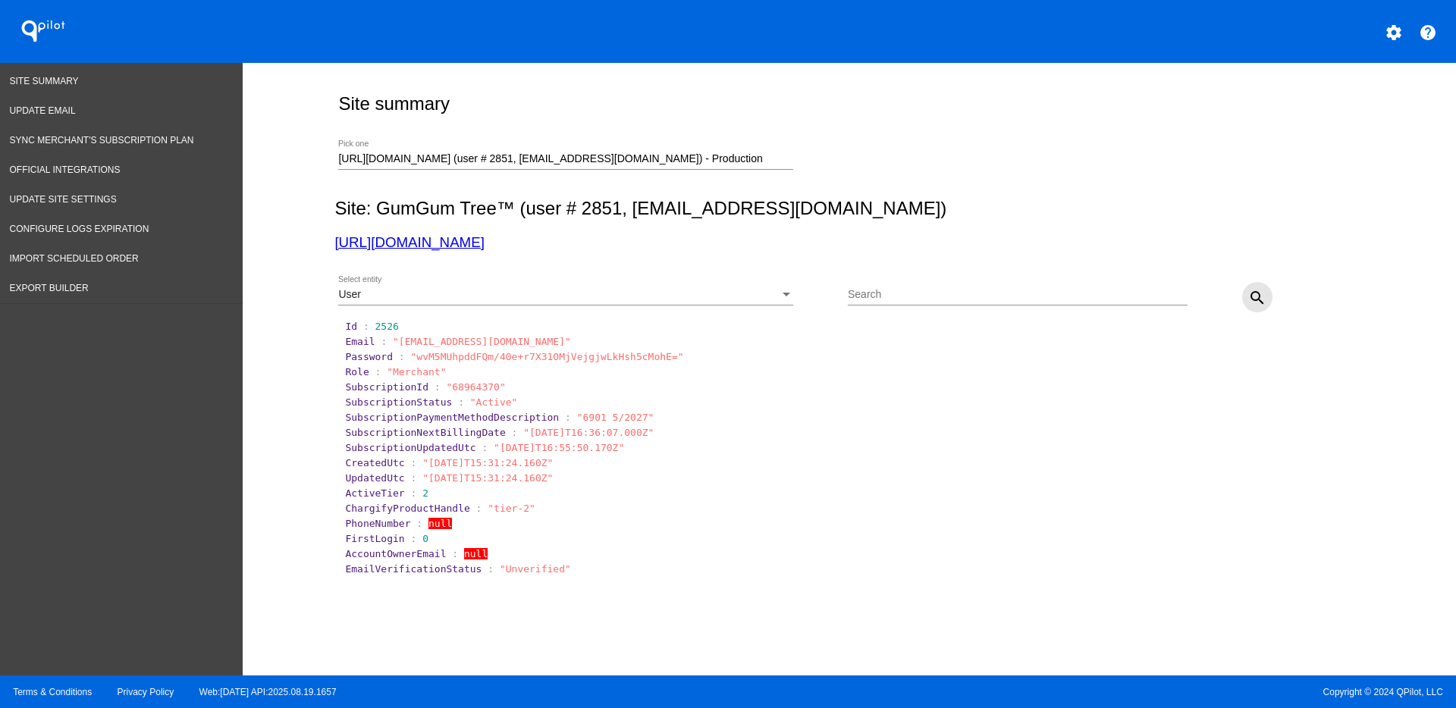
click at [1253, 297] on mat-icon "search" at bounding box center [1257, 298] width 18 height 18
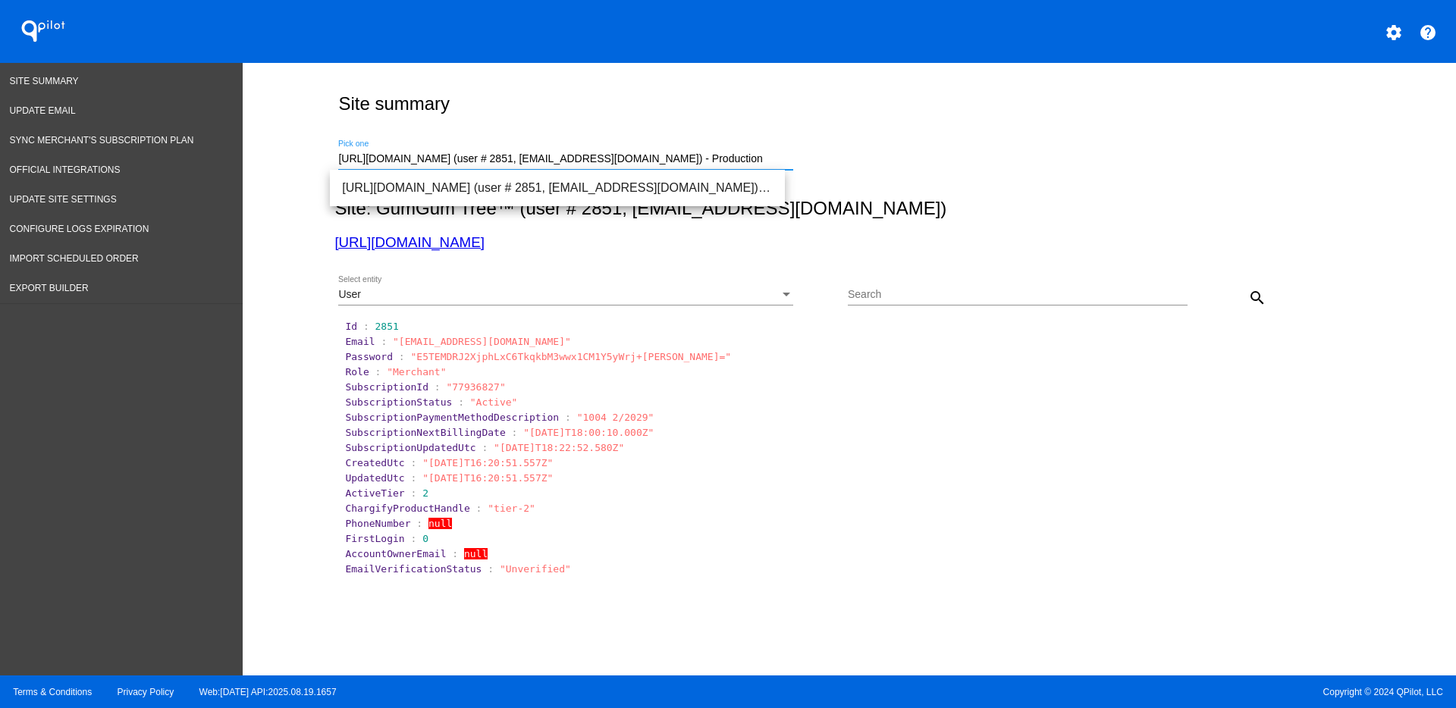
drag, startPoint x: 728, startPoint y: 162, endPoint x: 360, endPoint y: 163, distance: 368.6
click at [316, 155] on div "Site summary https://gumgumtree.com (user # 2851, techadmin@gumgumtree.com) - P…" at bounding box center [850, 365] width 1214 height 605
paste input "sinar@synarcon.com"
click at [671, 181] on span "[URL][DOMAIN_NAME] (user # 89490, [EMAIL_ADDRESS][DOMAIN_NAME]) - Test" at bounding box center [557, 188] width 431 height 36
click at [1244, 287] on button "search" at bounding box center [1257, 297] width 30 height 30
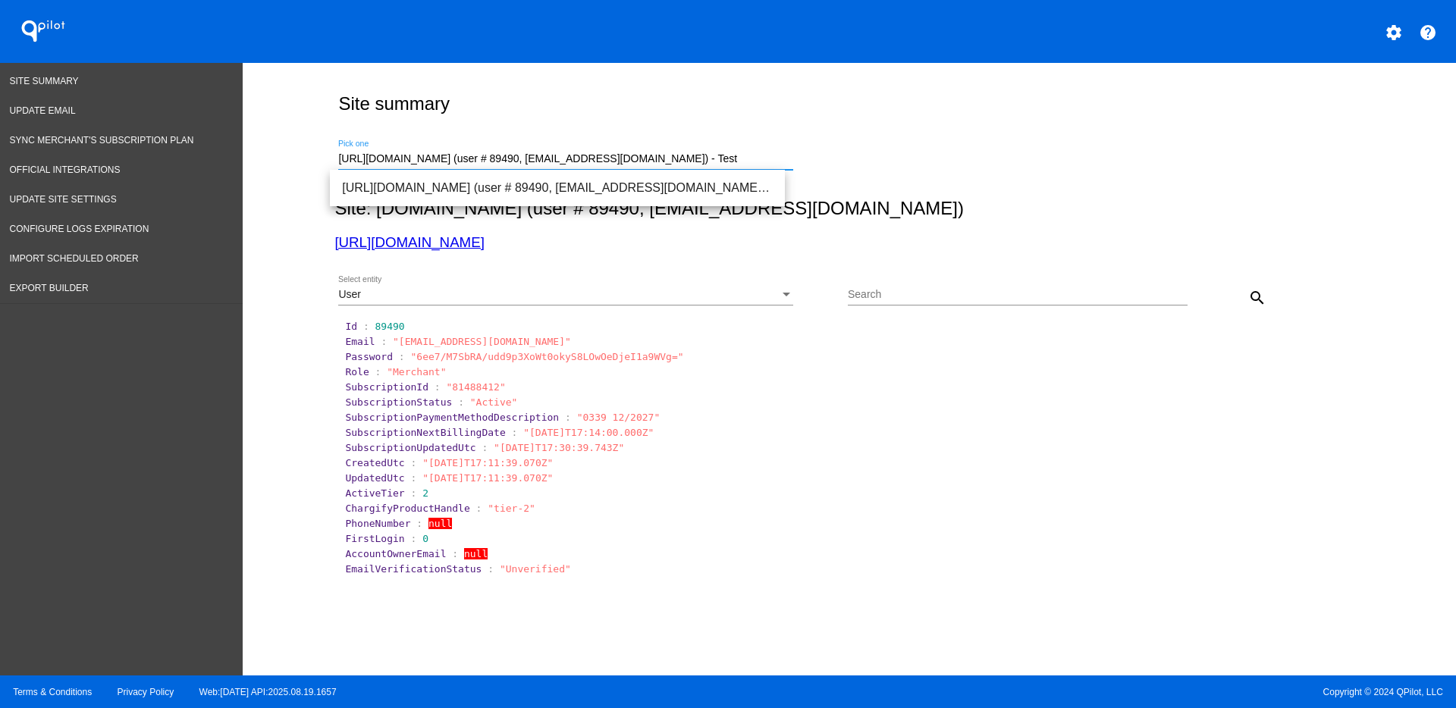
drag, startPoint x: 736, startPoint y: 161, endPoint x: 312, endPoint y: 148, distance: 424.9
click at [315, 148] on div "Site summary https://hakans21.sg-host.com (user # 89490, hsinar@synarcon.com) -…" at bounding box center [850, 365] width 1214 height 605
paste input "sales@shopnaturallife.com"
click at [440, 180] on span "[URL][DOMAIN_NAME] (user # 106157, [EMAIL_ADDRESS][DOMAIN_NAME]) - Production" at bounding box center [557, 188] width 431 height 36
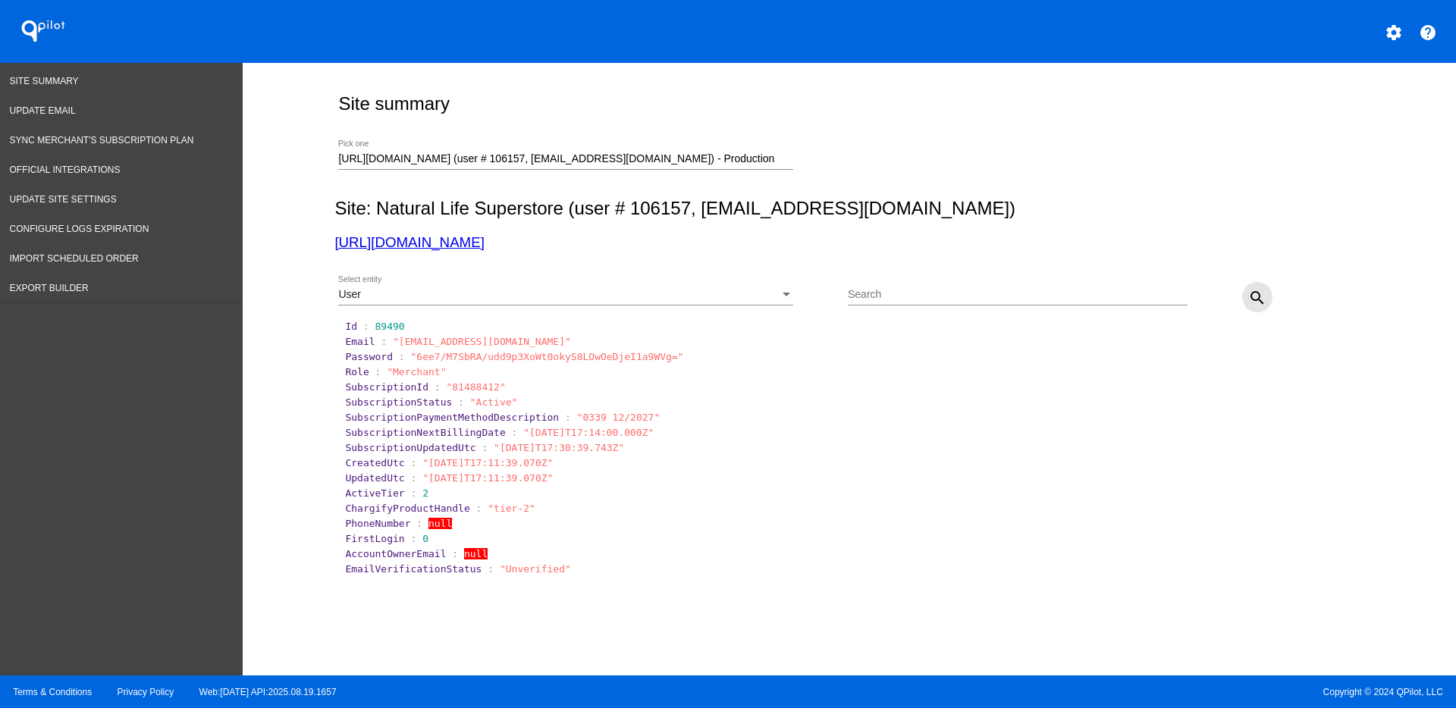
click at [1254, 295] on mat-icon "search" at bounding box center [1257, 298] width 18 height 18
drag, startPoint x: 425, startPoint y: 528, endPoint x: 488, endPoint y: 521, distance: 64.1
click at [469, 528] on span ""8505976641"" at bounding box center [464, 523] width 71 height 11
click at [510, 535] on section "FirstLogin : 0" at bounding box center [850, 538] width 1010 height 11
drag, startPoint x: 469, startPoint y: 525, endPoint x: 392, endPoint y: 526, distance: 77.4
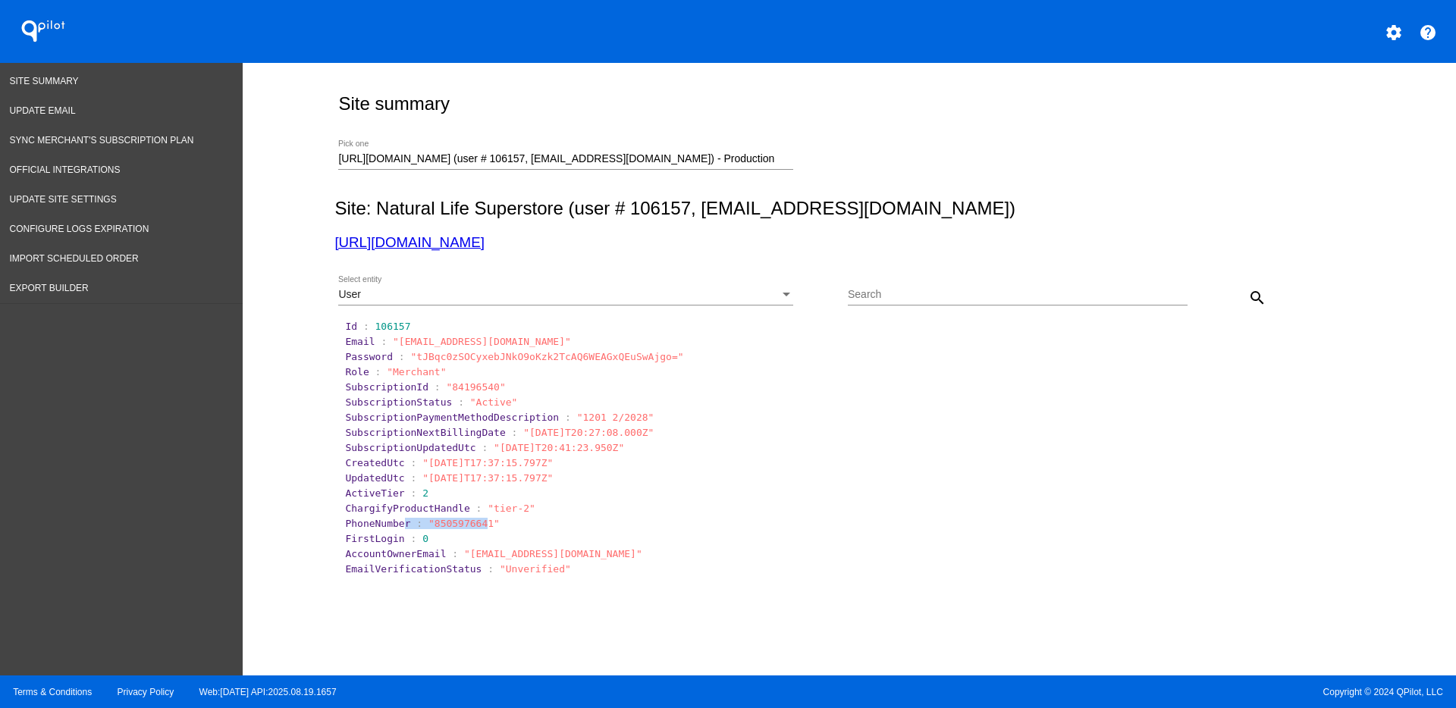
click at [392, 526] on section "PhoneNumber : "8505976641"" at bounding box center [850, 523] width 1010 height 11
click at [434, 528] on span ""8505976641"" at bounding box center [464, 523] width 71 height 11
click at [469, 530] on section "Id : 106157 Email : "sales@shopnaturallife.com" Password : "tJBqc0zSOCyxebJNkO9…" at bounding box center [845, 448] width 1023 height 259
click at [473, 523] on span ""8505976641"" at bounding box center [464, 523] width 71 height 11
drag, startPoint x: 472, startPoint y: 525, endPoint x: 419, endPoint y: 520, distance: 52.6
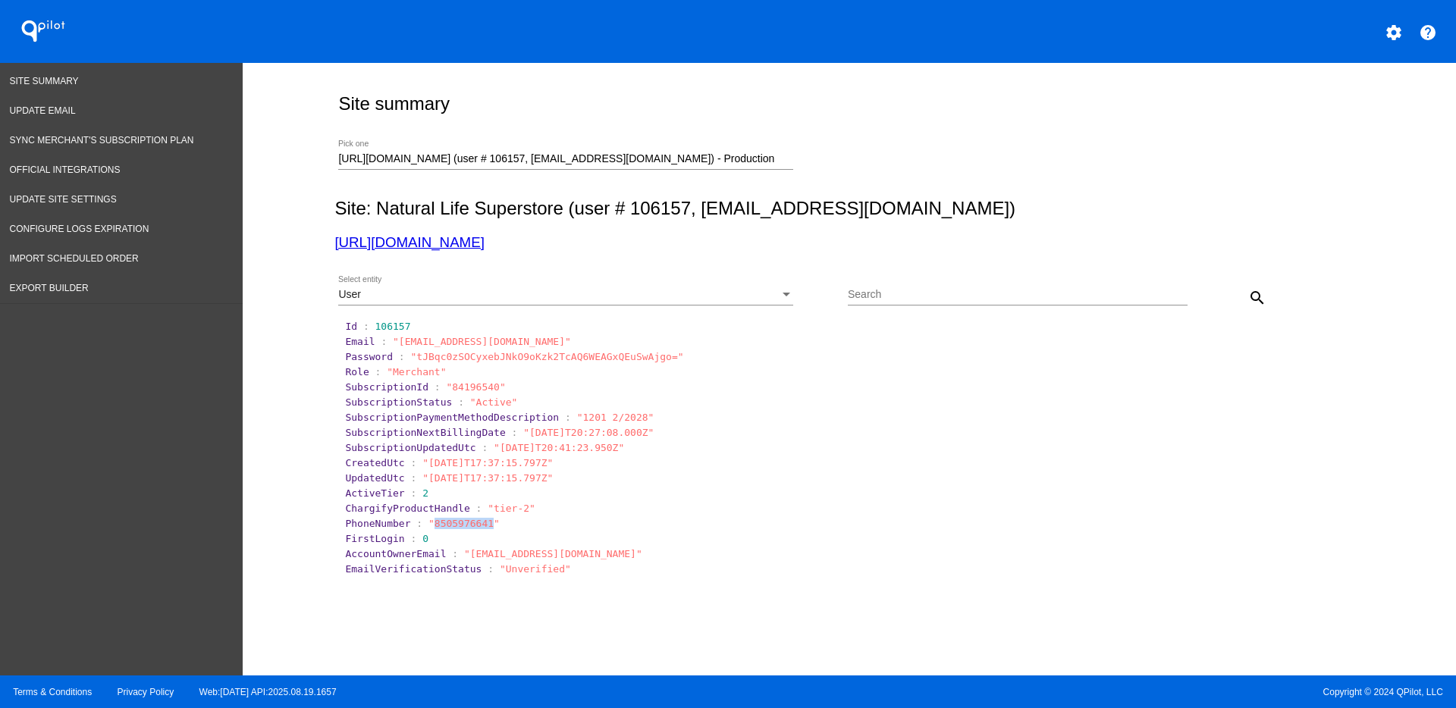
click at [429, 520] on span ""8505976641"" at bounding box center [464, 523] width 71 height 11
drag, startPoint x: 638, startPoint y: 158, endPoint x: 256, endPoint y: 158, distance: 381.5
click at [256, 158] on div "Site summary https://www.shopnaturallife.com (user # 106157, sales@shopnaturall…" at bounding box center [850, 365] width 1214 height 605
paste input "carolynne@equiluxe.com"
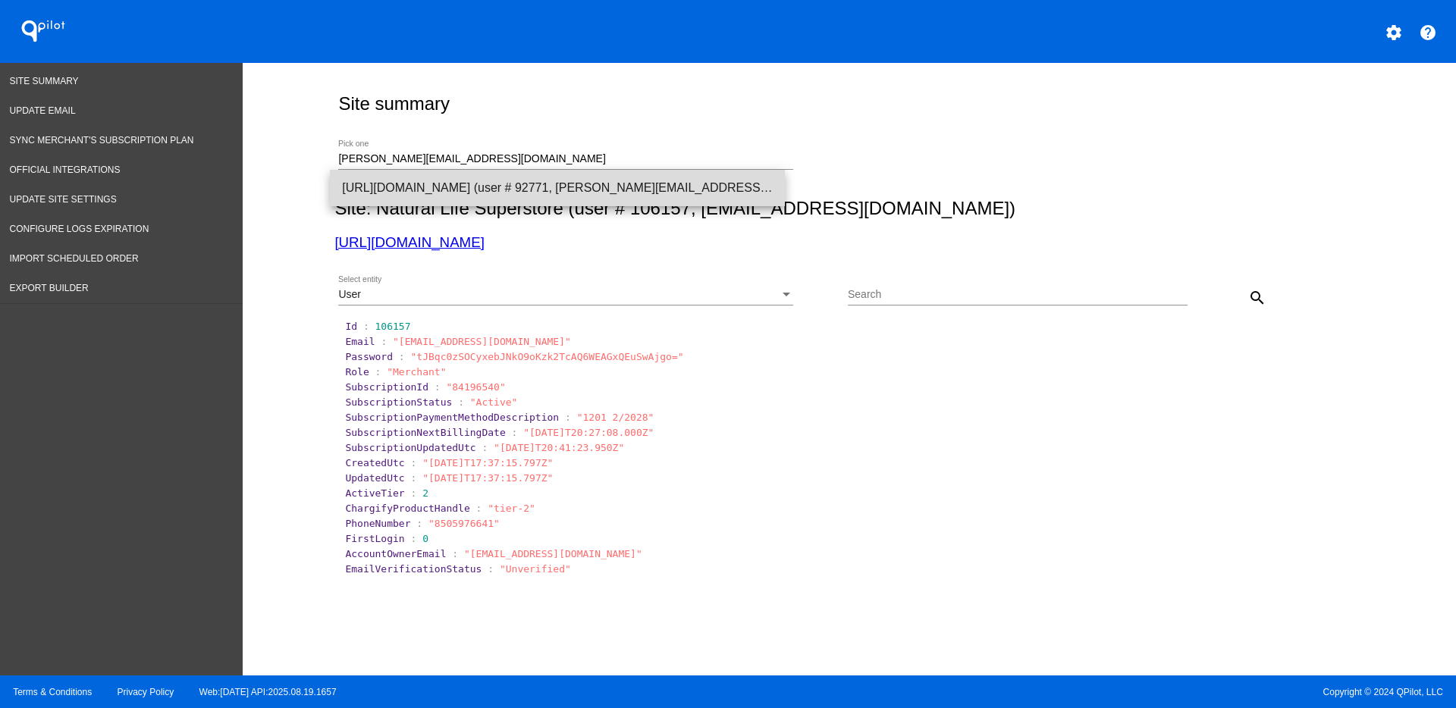
click at [373, 186] on span "[URL][DOMAIN_NAME] (user # 92771, [PERSON_NAME][EMAIL_ADDRESS][DOMAIN_NAME]) - …" at bounding box center [557, 188] width 431 height 36
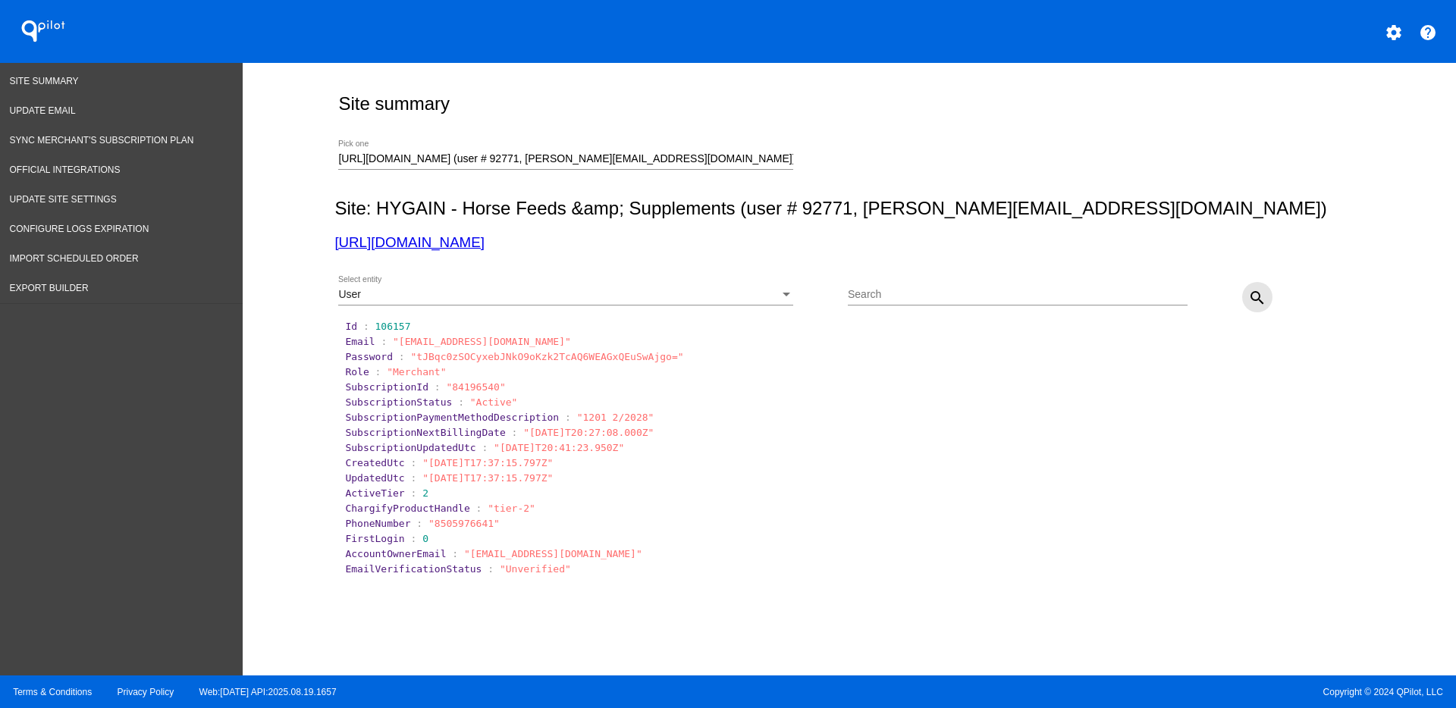
click at [1248, 303] on mat-icon "search" at bounding box center [1257, 298] width 18 height 18
drag, startPoint x: 417, startPoint y: 526, endPoint x: 467, endPoint y: 525, distance: 50.1
click at [469, 526] on span ""8055524016"" at bounding box center [464, 523] width 71 height 11
drag, startPoint x: 720, startPoint y: 154, endPoint x: 297, endPoint y: 150, distance: 422.5
click at [297, 150] on div "Site summary https://hygainfeeds.com (user # 92771, carolynne@equiluxe.com) - P…" at bounding box center [850, 365] width 1214 height 605
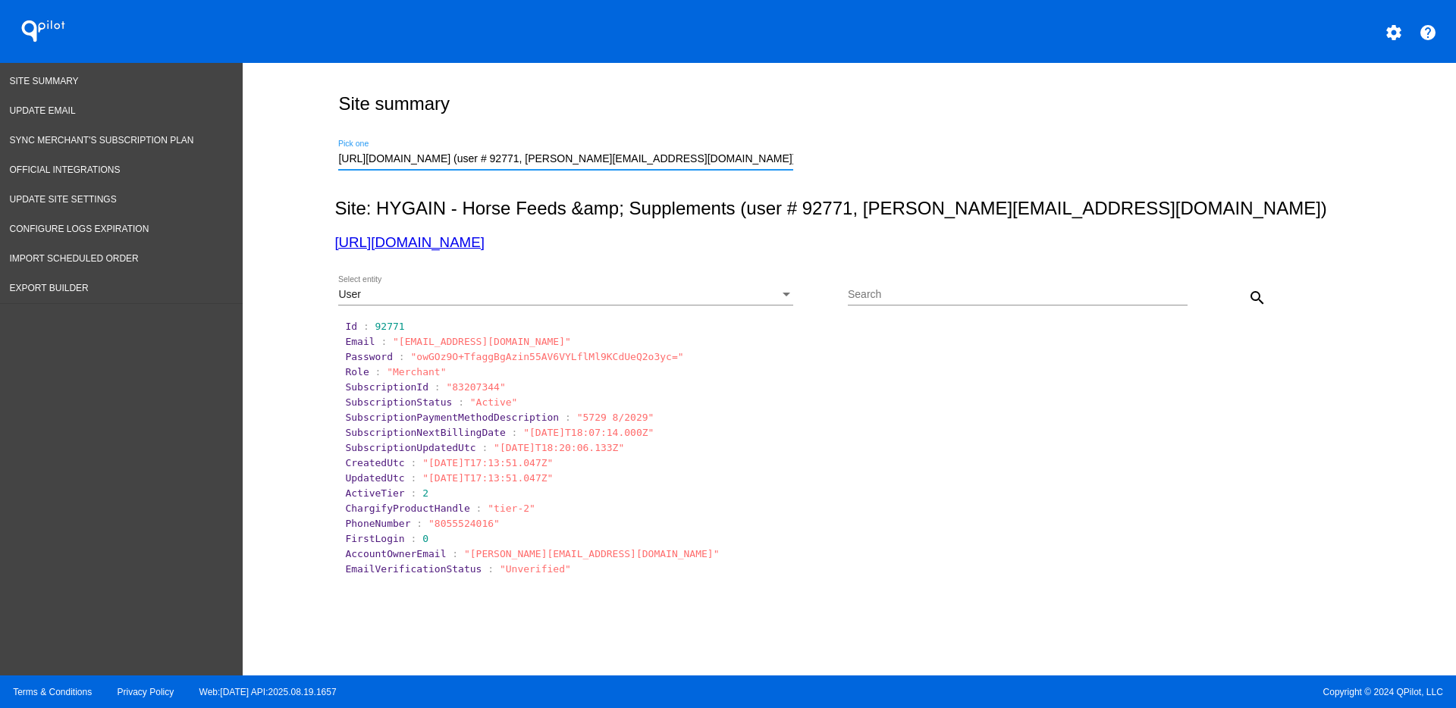
paste input "info@thebirdhouseny.com"
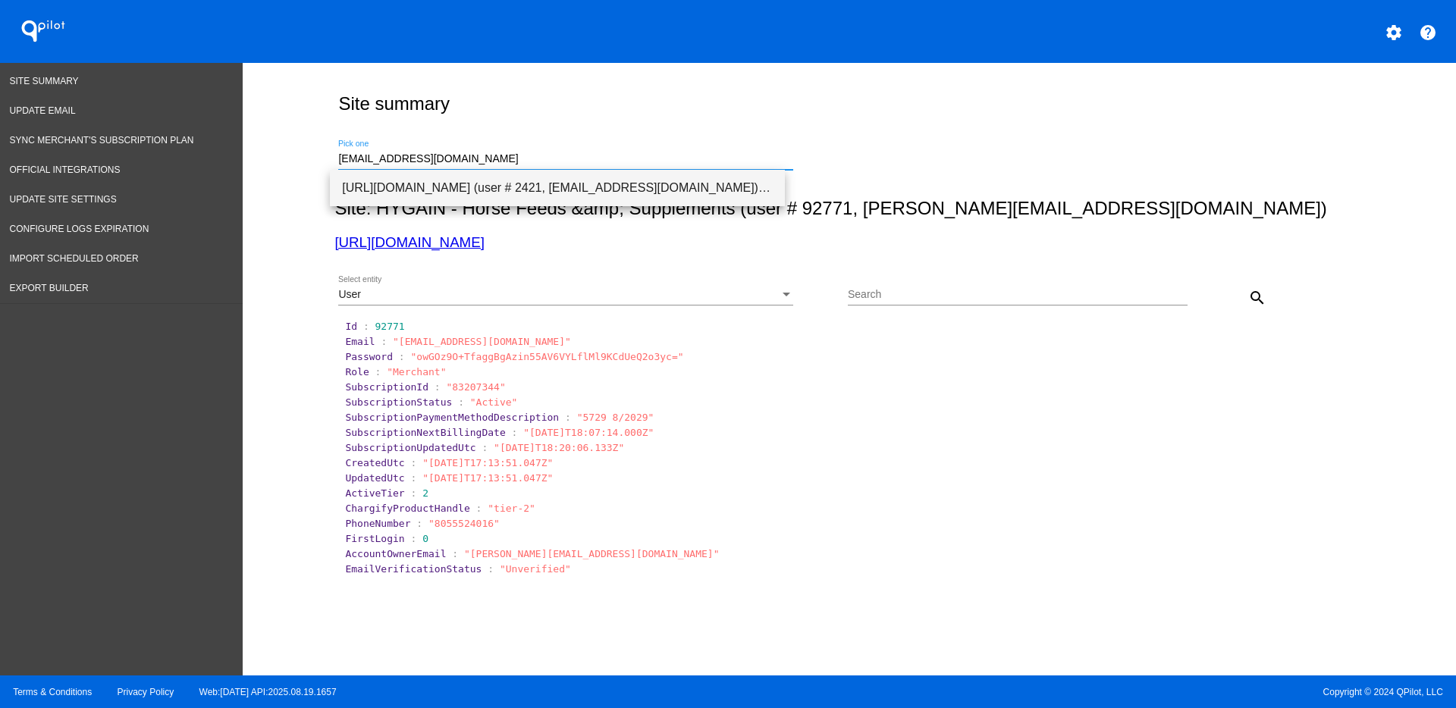
click at [467, 177] on span "[URL][DOMAIN_NAME] (user # 2421, [EMAIL_ADDRESS][DOMAIN_NAME]) - Production" at bounding box center [557, 188] width 431 height 36
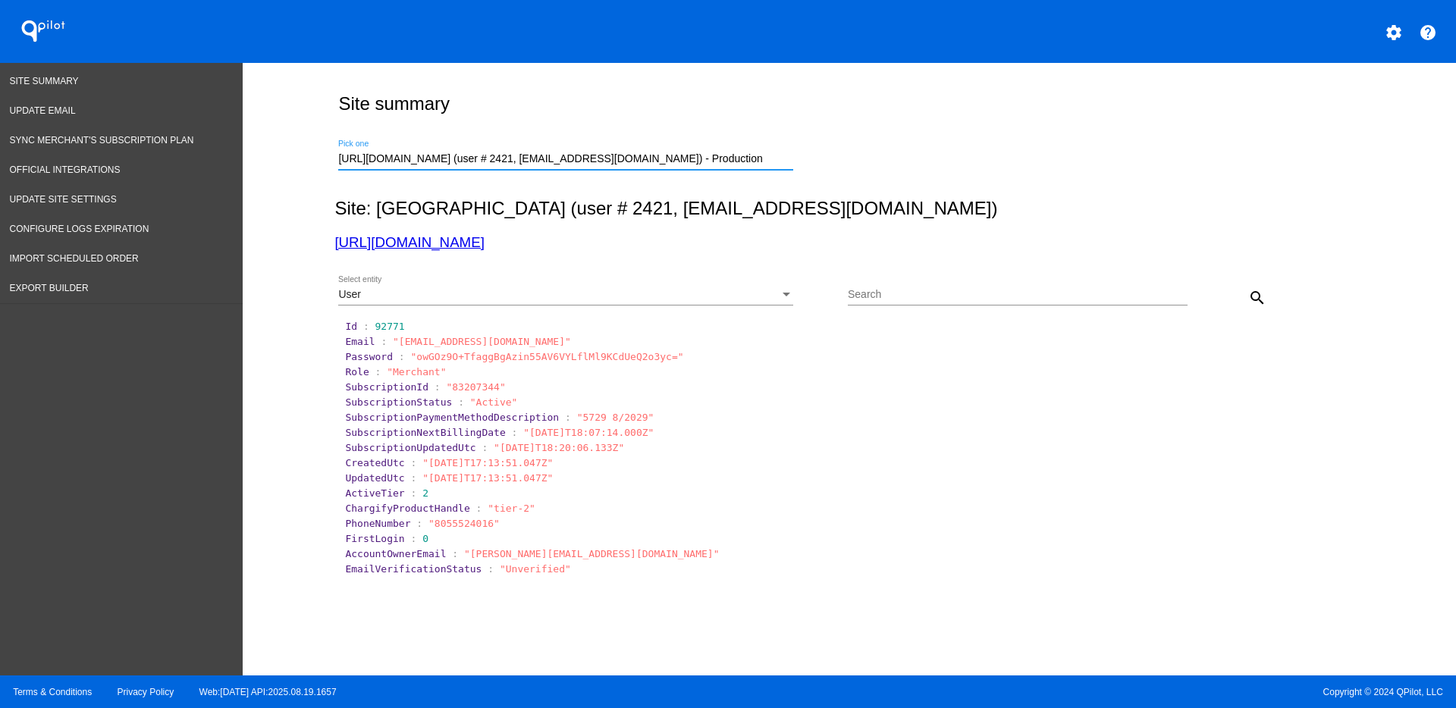
drag, startPoint x: 1254, startPoint y: 294, endPoint x: 1241, endPoint y: 289, distance: 14.4
click at [1250, 293] on mat-icon "search" at bounding box center [1257, 298] width 18 height 18
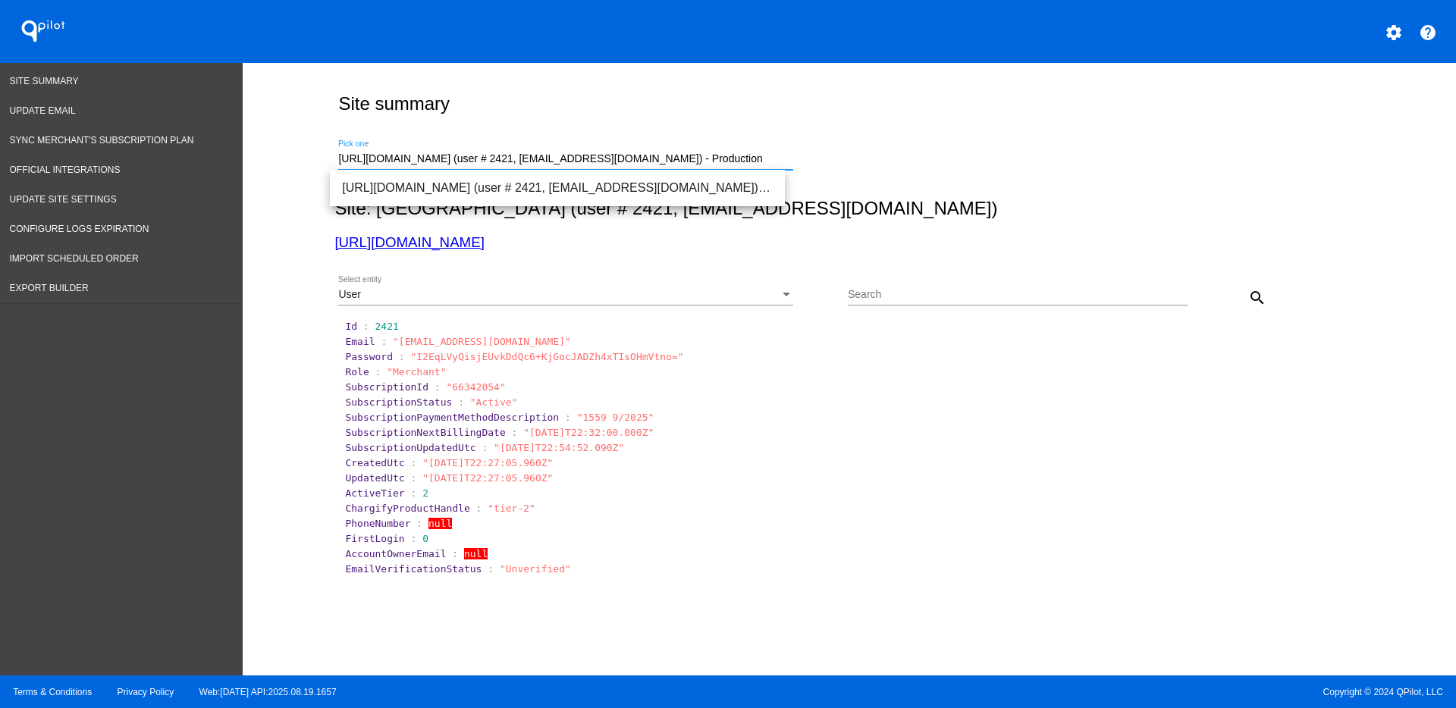
drag, startPoint x: 770, startPoint y: 160, endPoint x: 288, endPoint y: 157, distance: 481.6
click at [289, 157] on div "Site summary https://www.thebirdhouseny.com (user # 2421, info@thebirdhouseny.c…" at bounding box center [850, 365] width 1214 height 605
paste input "drthomasbrewer@gmail.com"
click at [468, 180] on span "[URL][DOMAIN_NAME] (user # 2435, [EMAIL_ADDRESS][DOMAIN_NAME]) - Production" at bounding box center [557, 188] width 431 height 36
click at [1248, 291] on mat-icon "search" at bounding box center [1257, 298] width 18 height 18
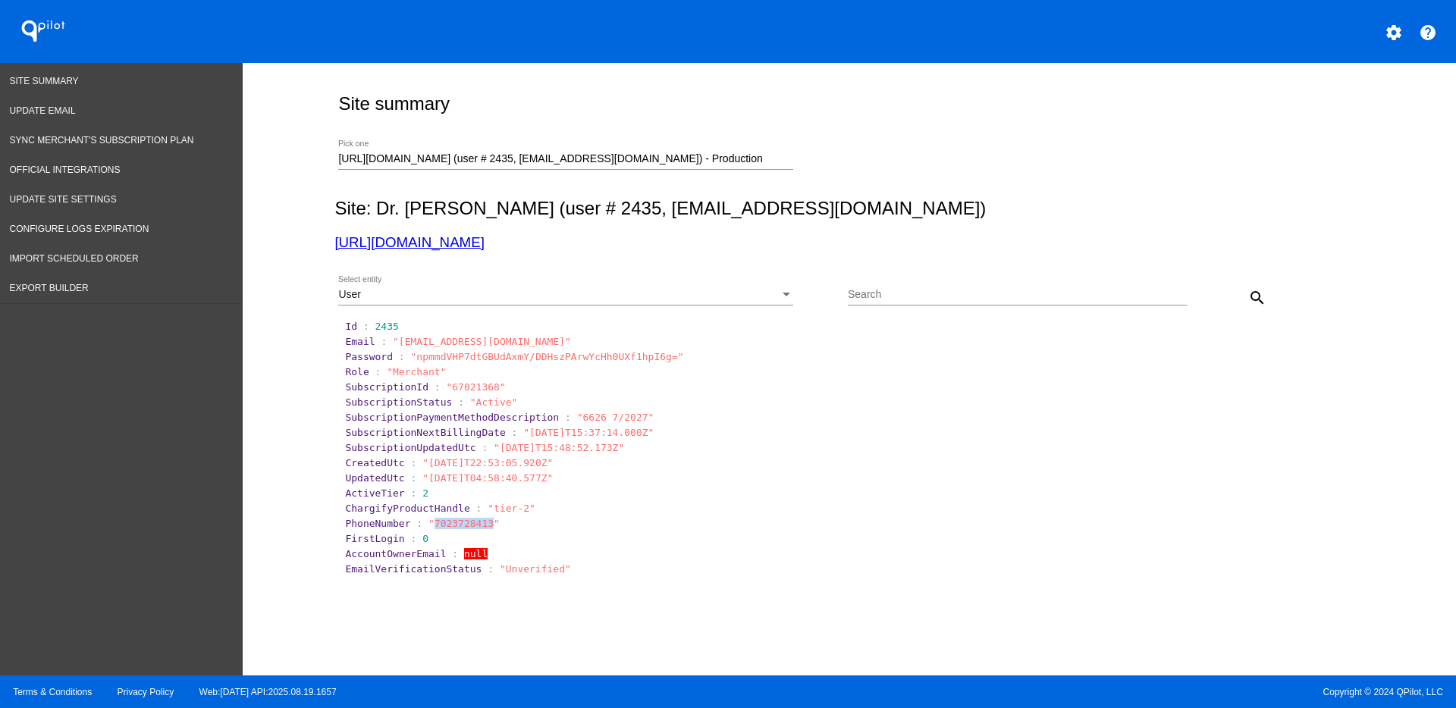
drag, startPoint x: 419, startPoint y: 521, endPoint x: 473, endPoint y: 520, distance: 53.9
click at [473, 520] on span ""7023728413"" at bounding box center [464, 523] width 71 height 11
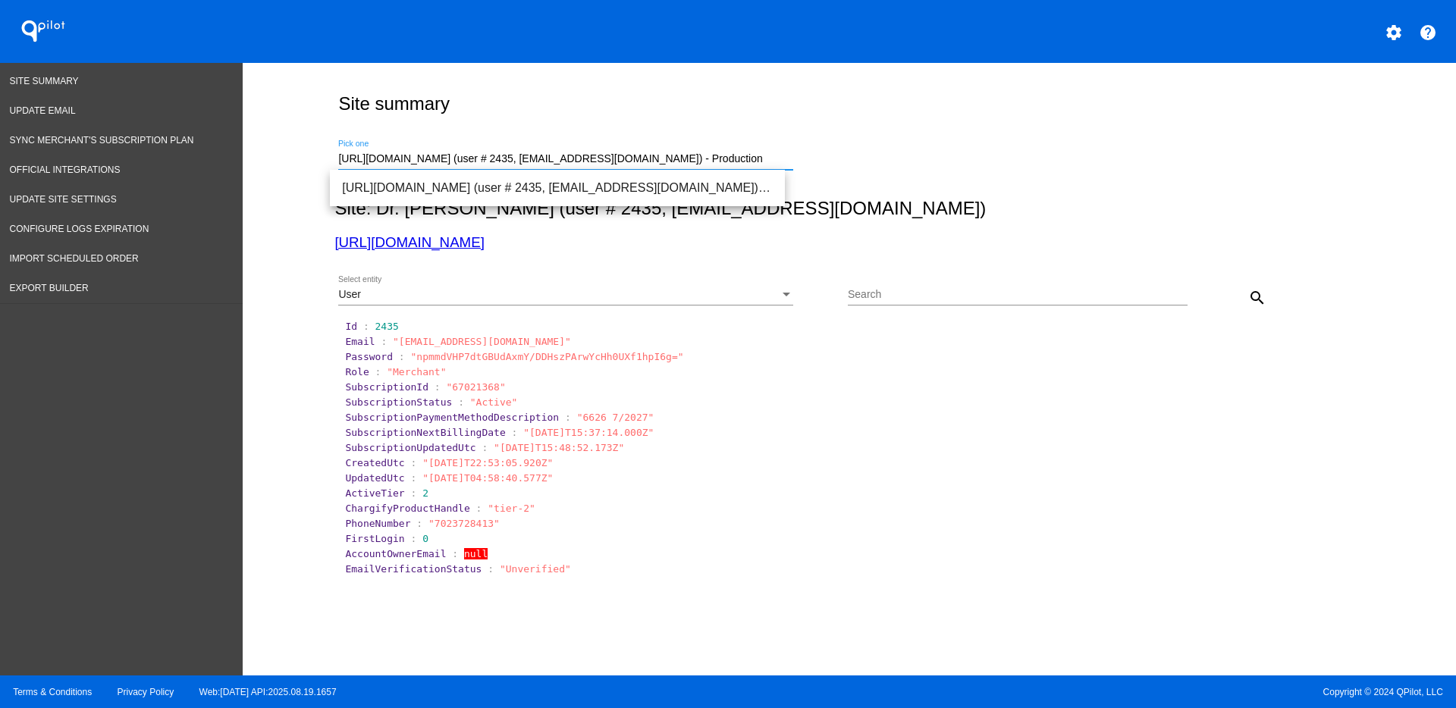
drag, startPoint x: 751, startPoint y: 156, endPoint x: 317, endPoint y: 159, distance: 433.8
click at [326, 159] on div "Site summary https://drthomasbrewer.com (user # 2435, drthomasbrewer@gmail.com)…" at bounding box center [846, 365] width 1040 height 605
paste input "info@mibellawellness.com"
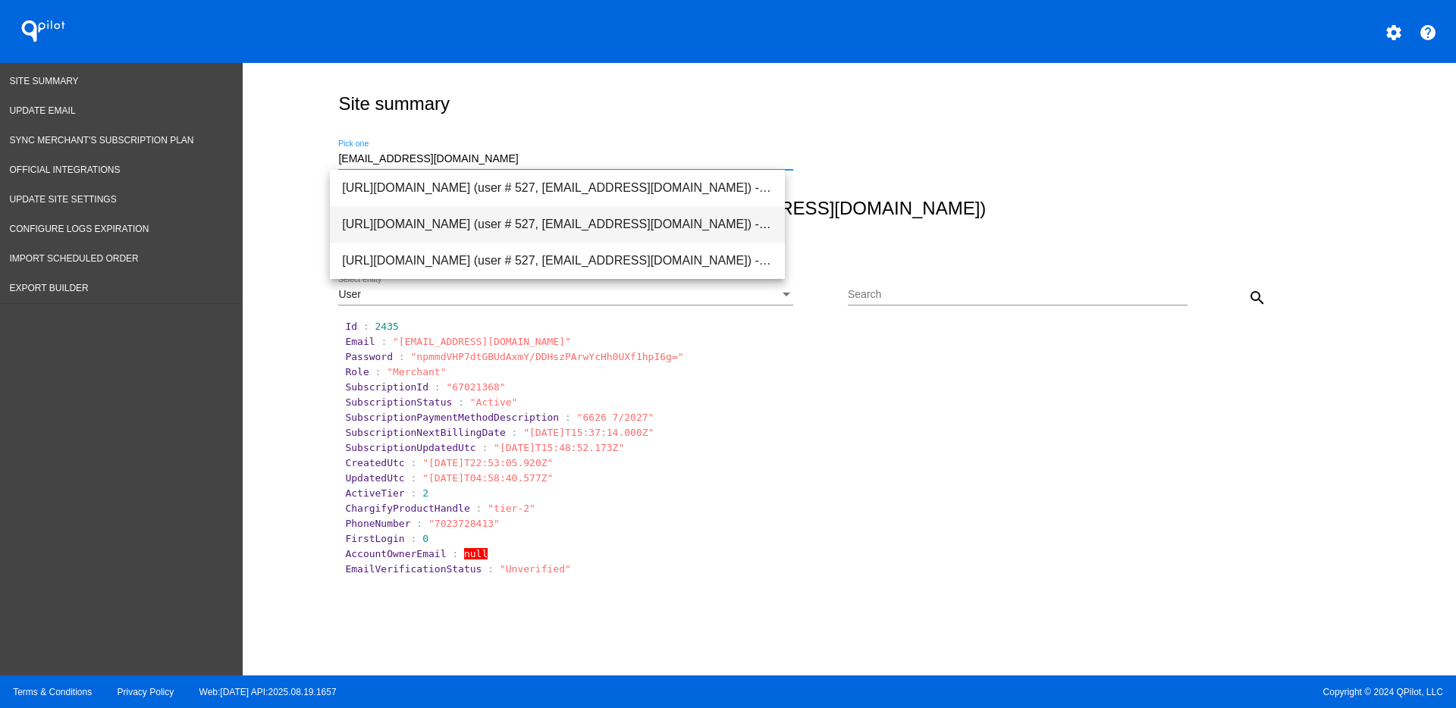
click at [452, 221] on span "[URL][DOMAIN_NAME] (user # 527, [EMAIL_ADDRESS][DOMAIN_NAME]) - Test" at bounding box center [557, 224] width 431 height 36
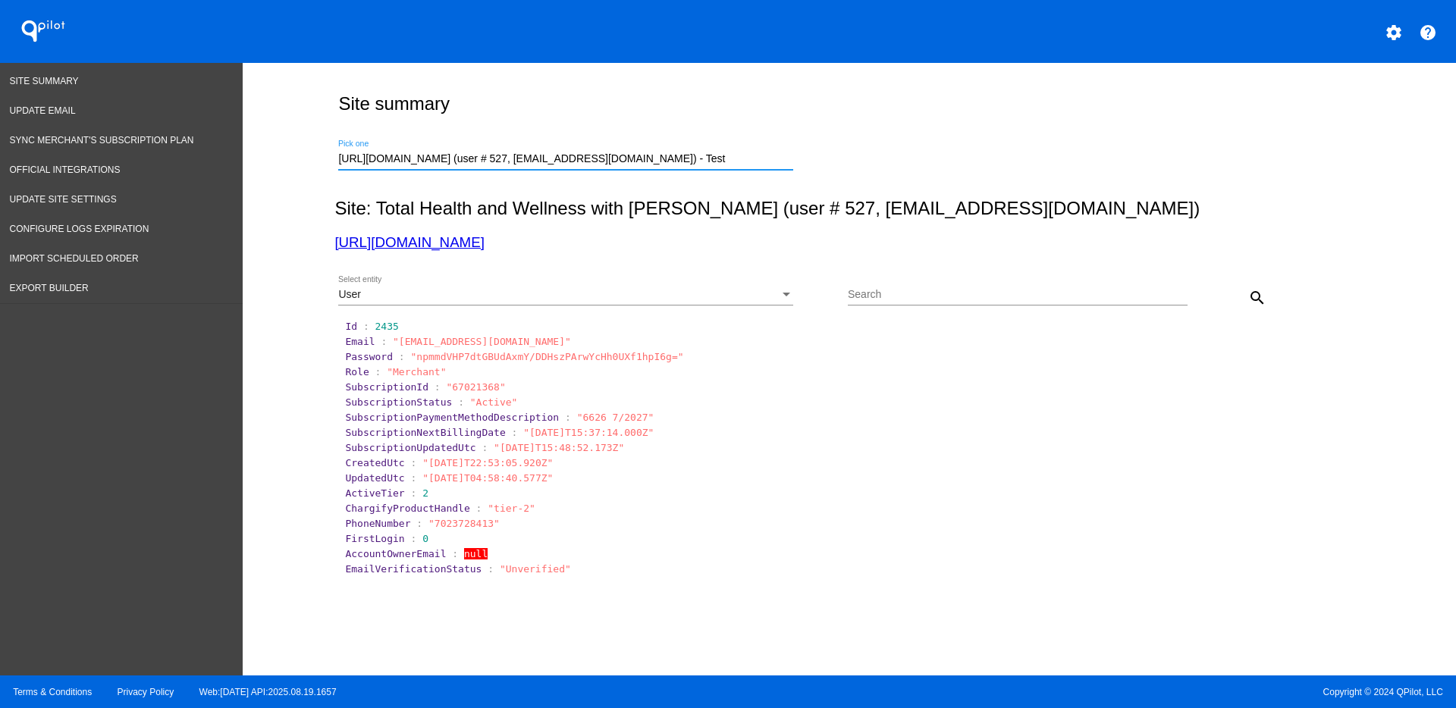
click at [1248, 300] on mat-icon "search" at bounding box center [1257, 298] width 18 height 18
drag, startPoint x: 713, startPoint y: 155, endPoint x: 306, endPoint y: 152, distance: 406.5
click at [306, 152] on div "Site summary https://mibellawellness.com (user # 527, info@mibellawellness.com)…" at bounding box center [850, 365] width 1214 height 605
paste input "admin@alfavedic.com"
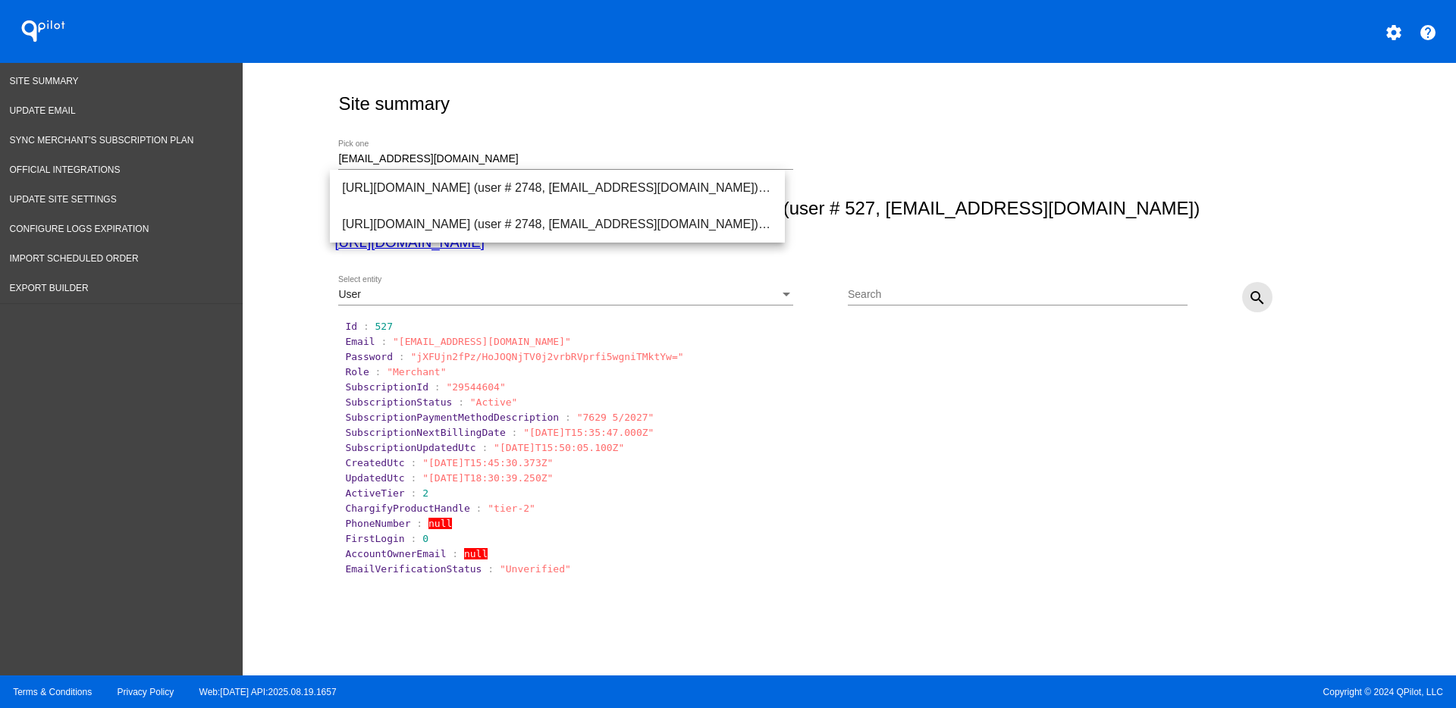
click at [1248, 300] on mat-icon "search" at bounding box center [1257, 298] width 18 height 18
click at [525, 153] on input "admin@alfavedic.com" at bounding box center [565, 159] width 455 height 12
click at [520, 188] on span "[URL][DOMAIN_NAME] (user # 2748, [EMAIL_ADDRESS][DOMAIN_NAME]) - Test" at bounding box center [557, 188] width 431 height 36
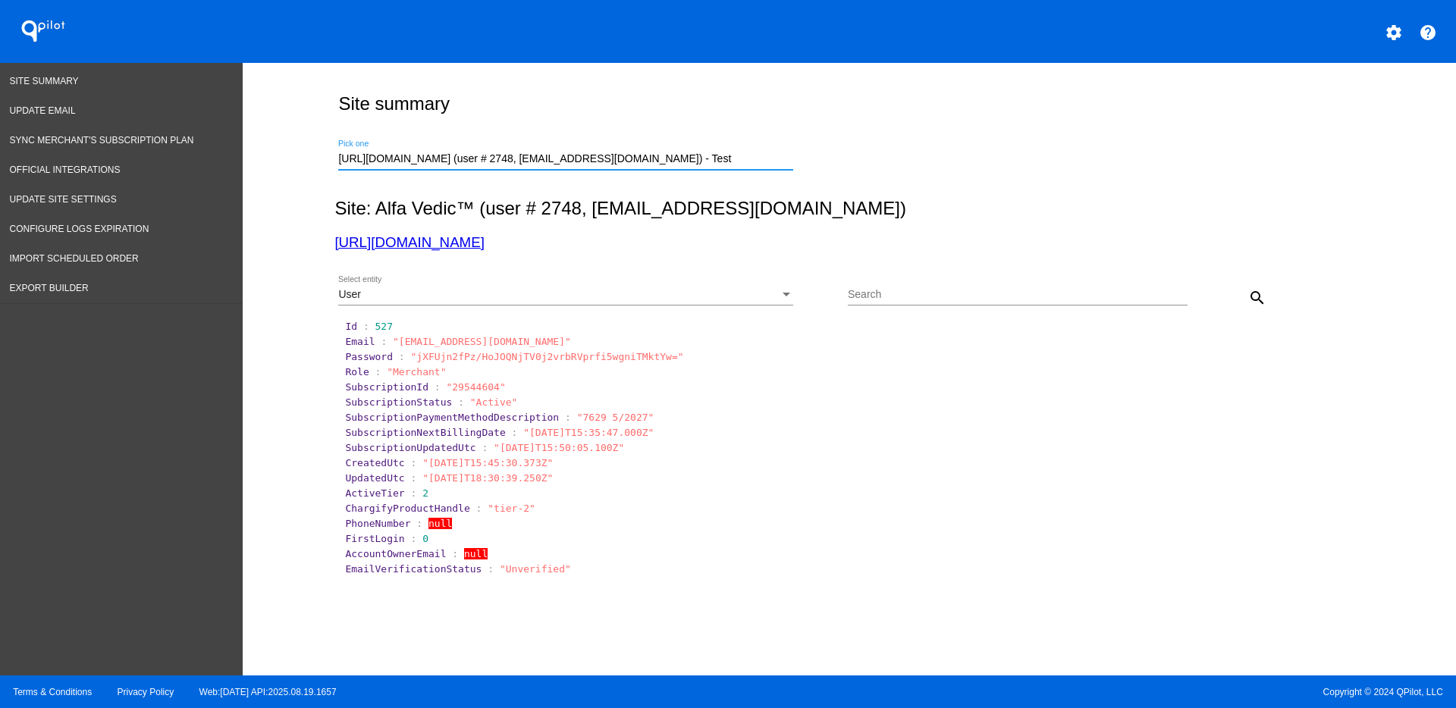
click at [1261, 294] on button "search" at bounding box center [1257, 297] width 30 height 30
drag, startPoint x: 656, startPoint y: 155, endPoint x: 325, endPoint y: 150, distance: 331.5
click at [334, 151] on div "https://alfavedic.com (user # 2748, admin@alfavedic.com) - Test Pick one" at bounding box center [845, 157] width 1023 height 54
paste input "gabriel@lincolnnaturals.com"
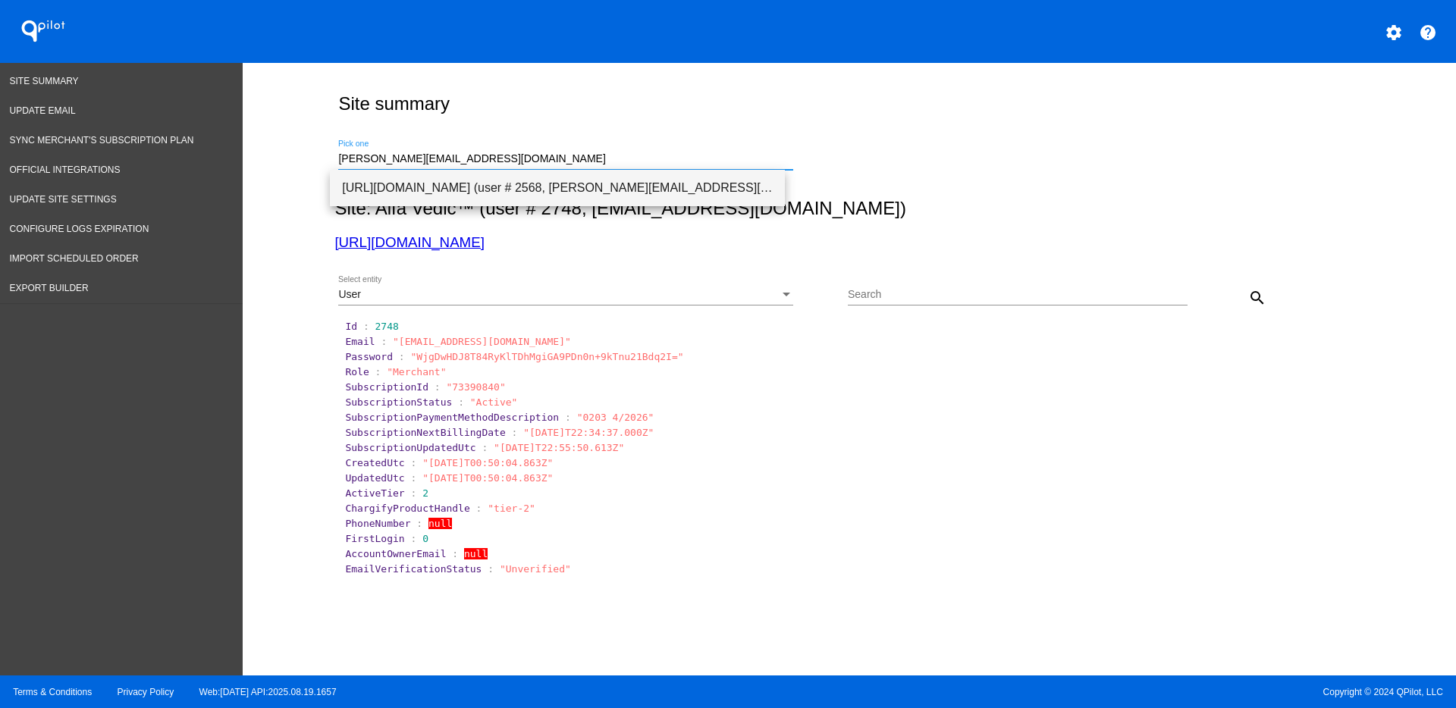
click at [633, 183] on span "[URL][DOMAIN_NAME] (user # 2568, [PERSON_NAME][EMAIL_ADDRESS][DOMAIN_NAME]) - T…" at bounding box center [557, 188] width 431 height 36
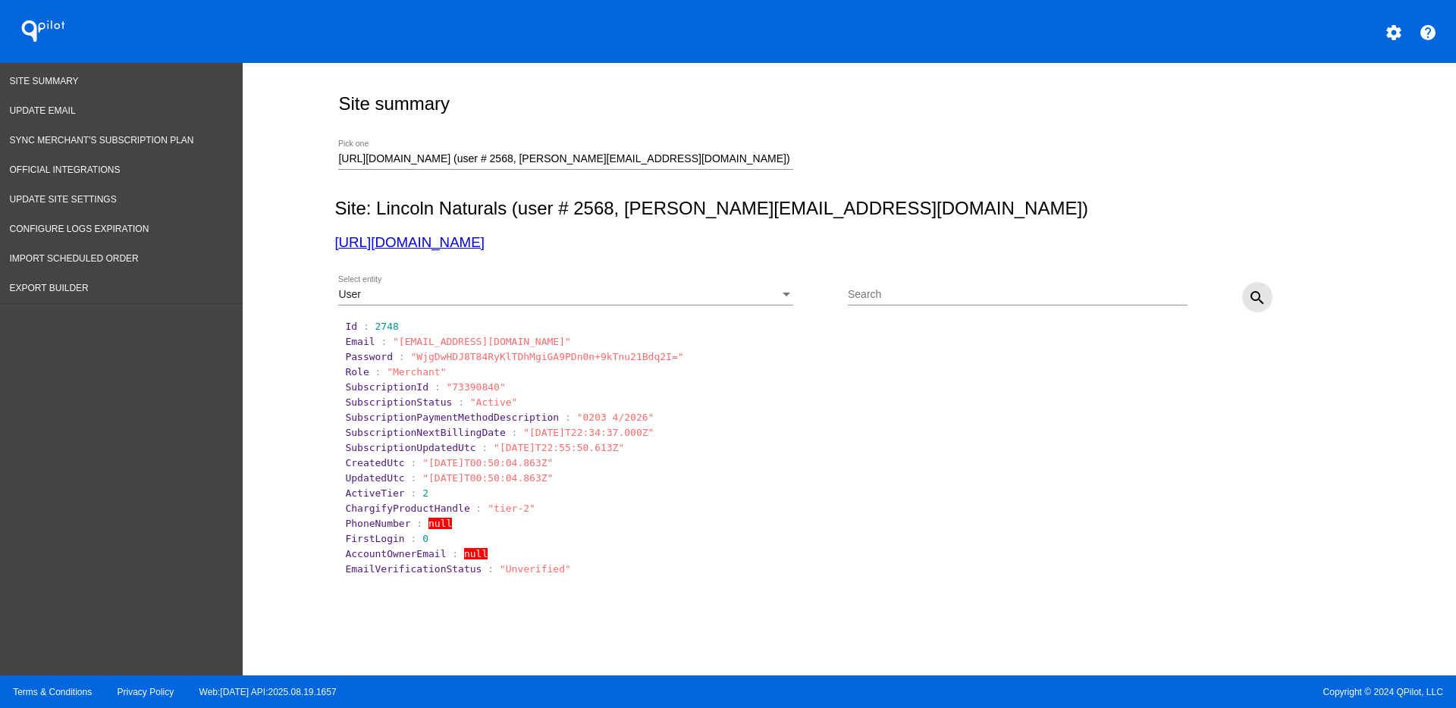
drag, startPoint x: 1260, startPoint y: 294, endPoint x: 1251, endPoint y: 294, distance: 9.1
click at [1258, 294] on button "search" at bounding box center [1257, 297] width 30 height 30
drag, startPoint x: 421, startPoint y: 523, endPoint x: 471, endPoint y: 523, distance: 50.1
click at [472, 523] on span ""5616761529"" at bounding box center [464, 523] width 71 height 11
drag, startPoint x: 421, startPoint y: 523, endPoint x: 471, endPoint y: 526, distance: 50.2
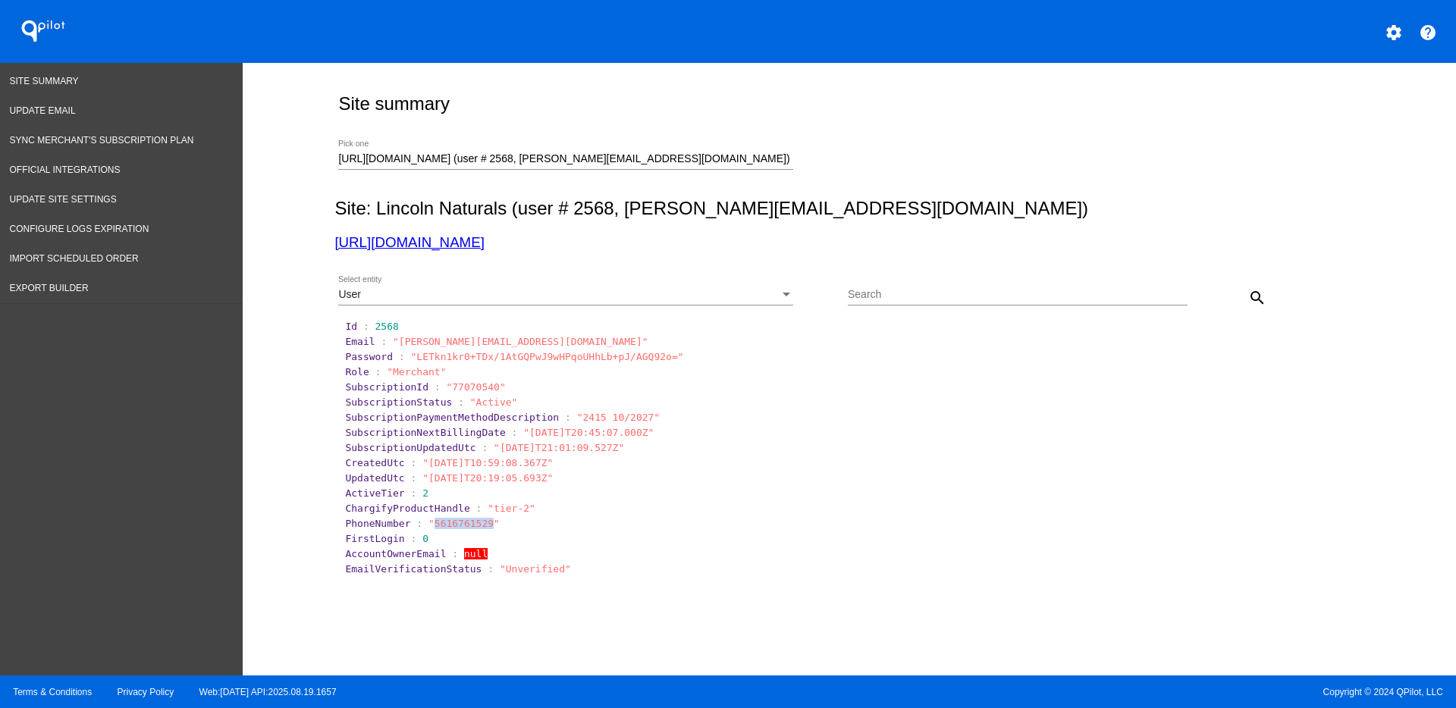
click at [472, 526] on span ""5616761529"" at bounding box center [464, 523] width 71 height 11
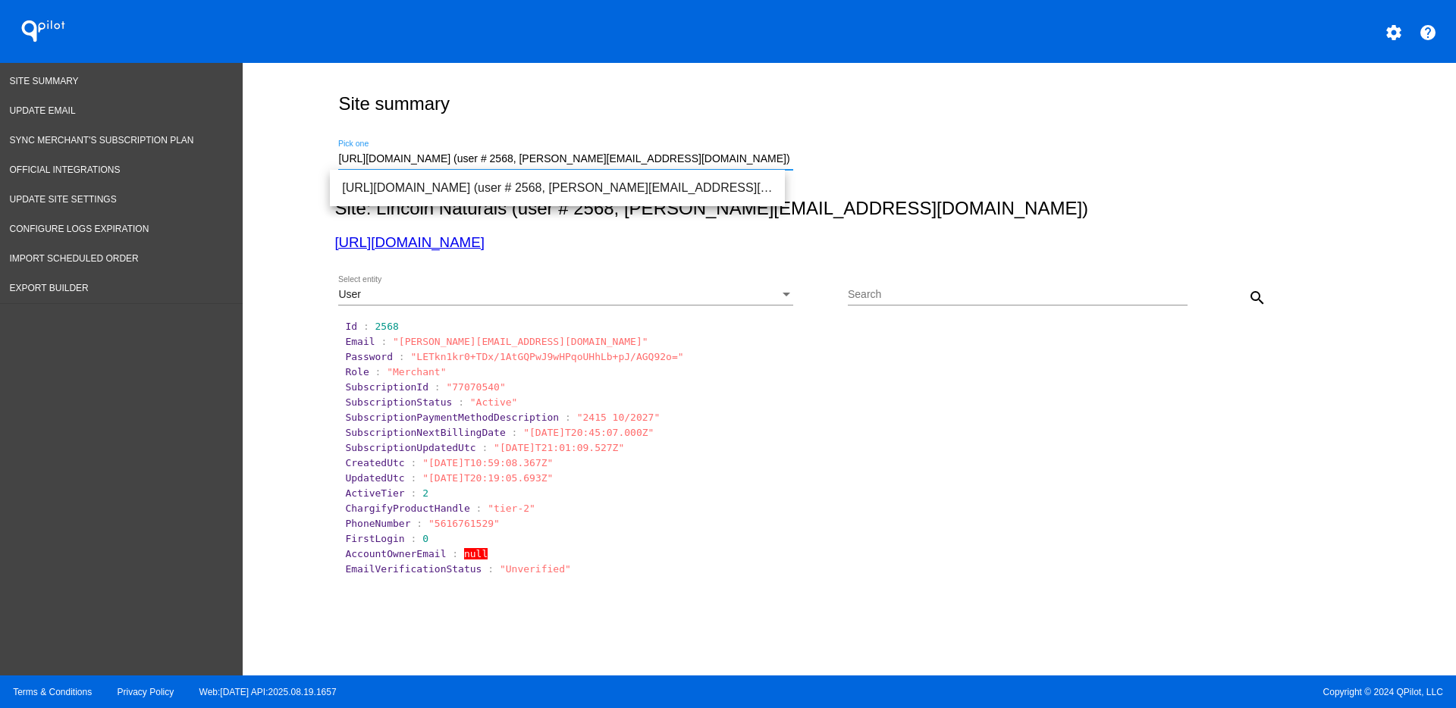
drag, startPoint x: 729, startPoint y: 154, endPoint x: 253, endPoint y: 159, distance: 476.3
click at [253, 159] on div "Site summary https://lincolnnaturals.com (user # 2568, gabriel@lincolnnaturals.…" at bounding box center [850, 365] width 1214 height 605
paste input "james@reignitelife.com"
click at [519, 185] on span "[URL][DOMAIN_NAME] (user # 2494, [PERSON_NAME][EMAIL_ADDRESS][DOMAIN_NAME] ) - …" at bounding box center [557, 188] width 431 height 36
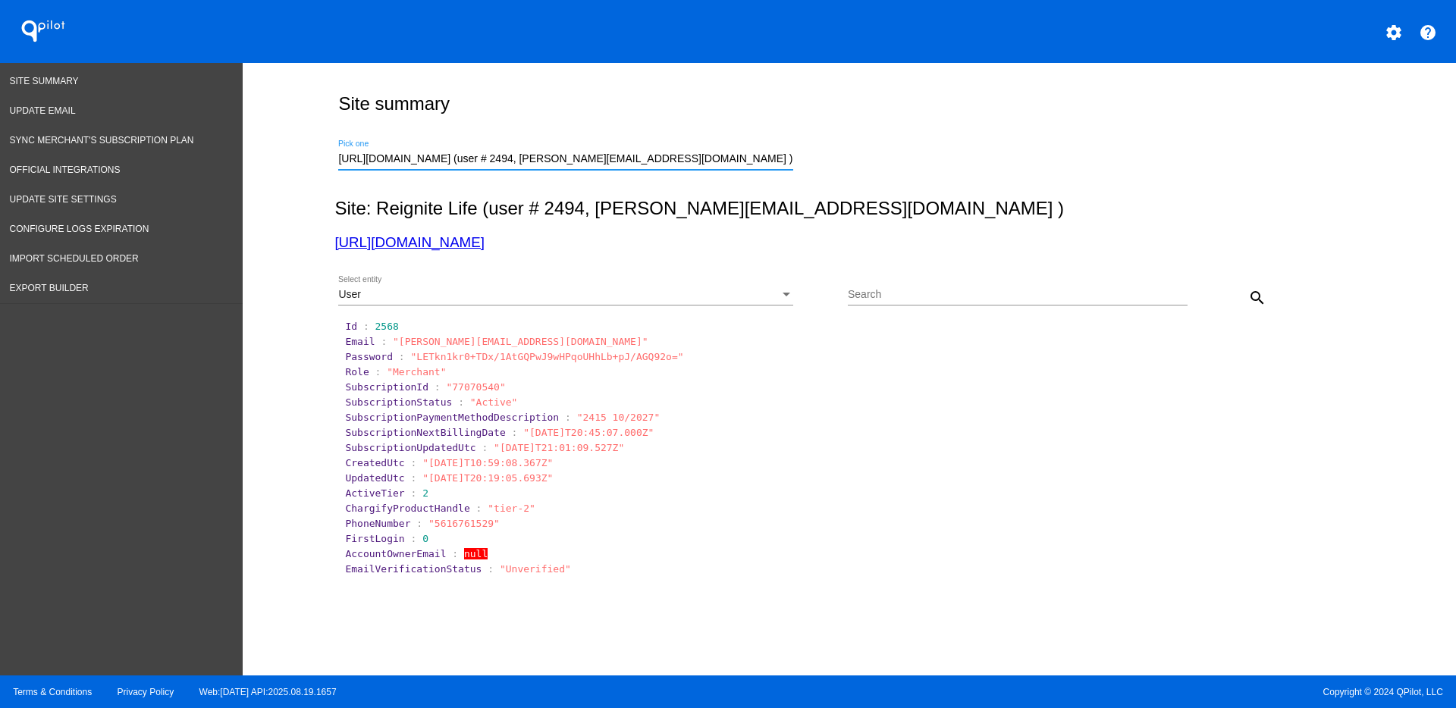
click at [1248, 301] on mat-icon "search" at bounding box center [1257, 298] width 18 height 18
drag, startPoint x: 713, startPoint y: 164, endPoint x: 231, endPoint y: 160, distance: 482.4
click at [231, 160] on div "Site Summary Update Email Sync Merchant's Subscription Plan Official Integratio…" at bounding box center [728, 369] width 1456 height 613
paste input "marketing@kelato.com.au"
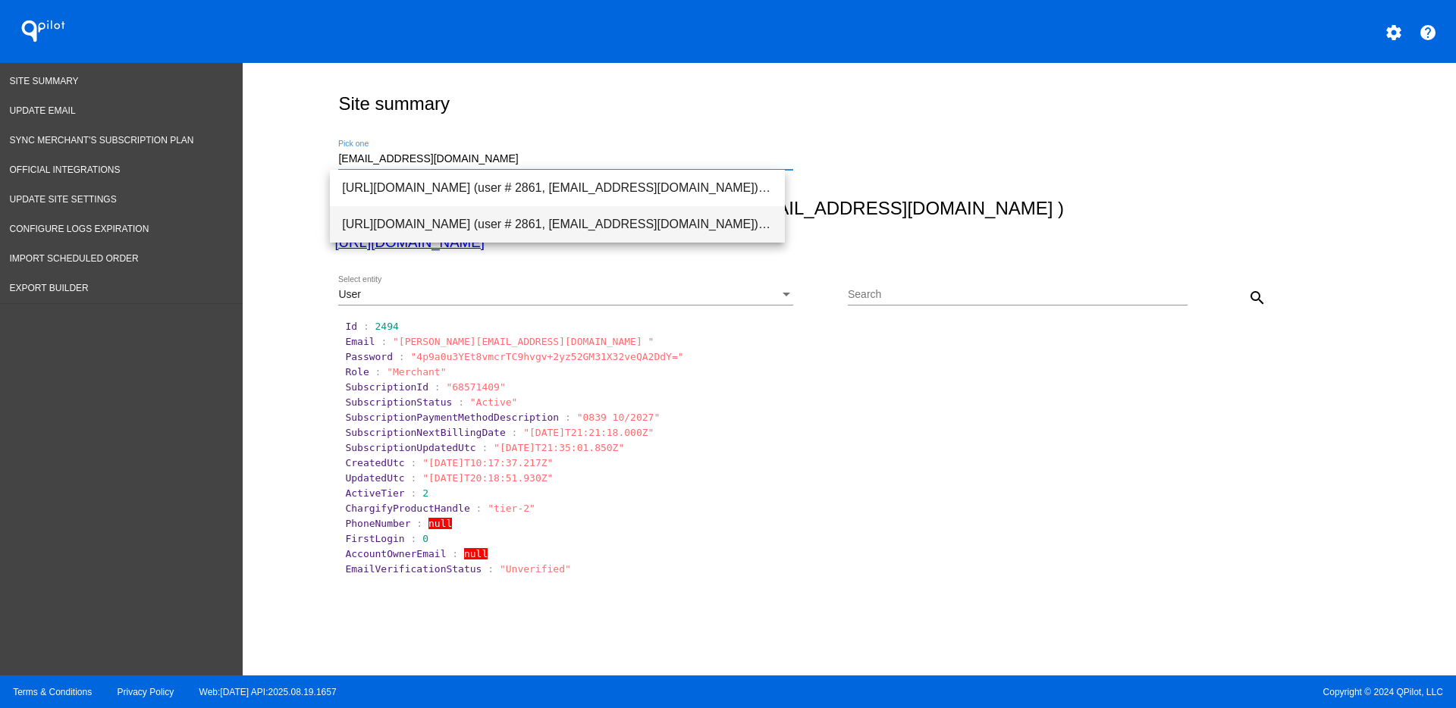
click at [539, 225] on span "[URL][DOMAIN_NAME] (user # 2861, [EMAIL_ADDRESS][DOMAIN_NAME]) - Production" at bounding box center [557, 224] width 431 height 36
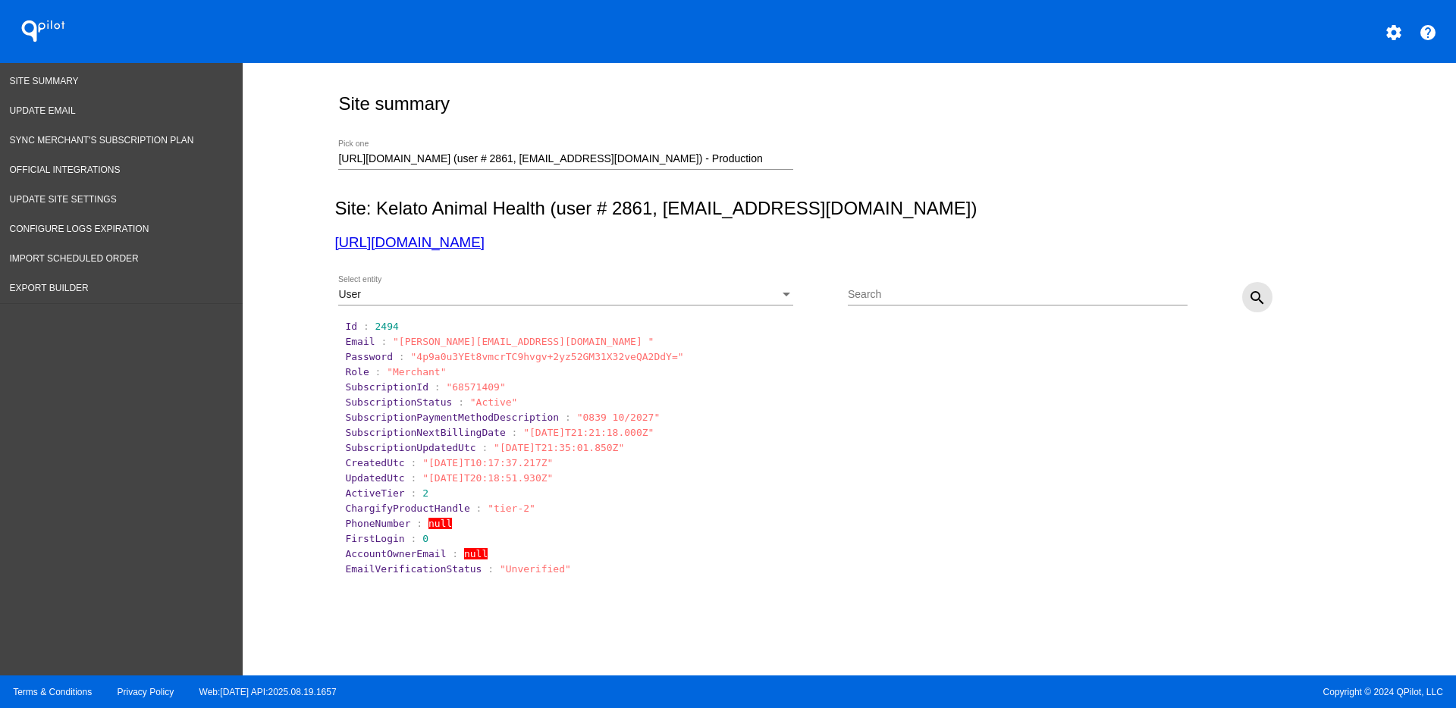
click at [1248, 299] on mat-icon "search" at bounding box center [1257, 298] width 18 height 18
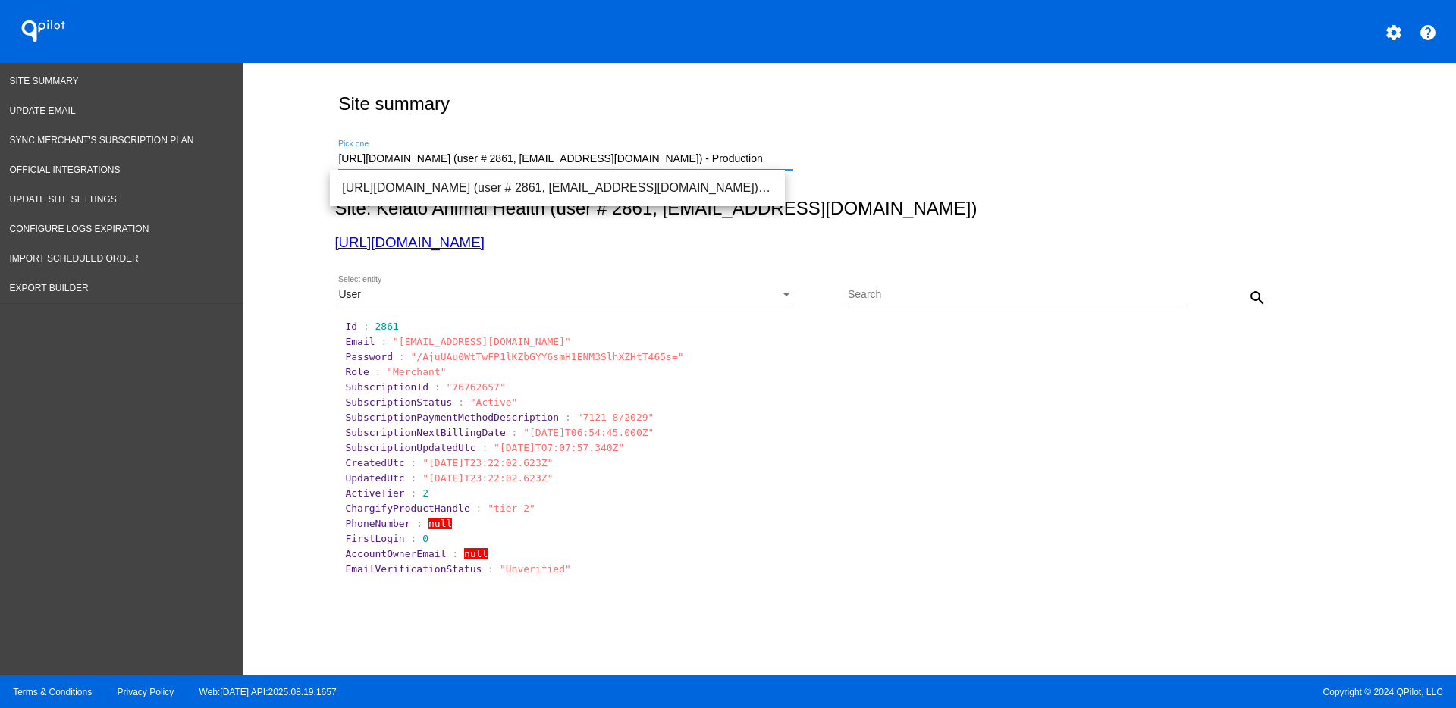
drag, startPoint x: 748, startPoint y: 163, endPoint x: 297, endPoint y: 153, distance: 451.4
click at [301, 155] on div "Site summary https://www.kelato.com.au (user # 2861, marketing@kelato.com.au) -…" at bounding box center [850, 365] width 1214 height 605
paste input "it@call2recycle.org"
click at [645, 185] on span "[URL][DOMAIN_NAME] (user # 486, [EMAIL_ADDRESS][DOMAIN_NAME]) - Production" at bounding box center [557, 188] width 431 height 36
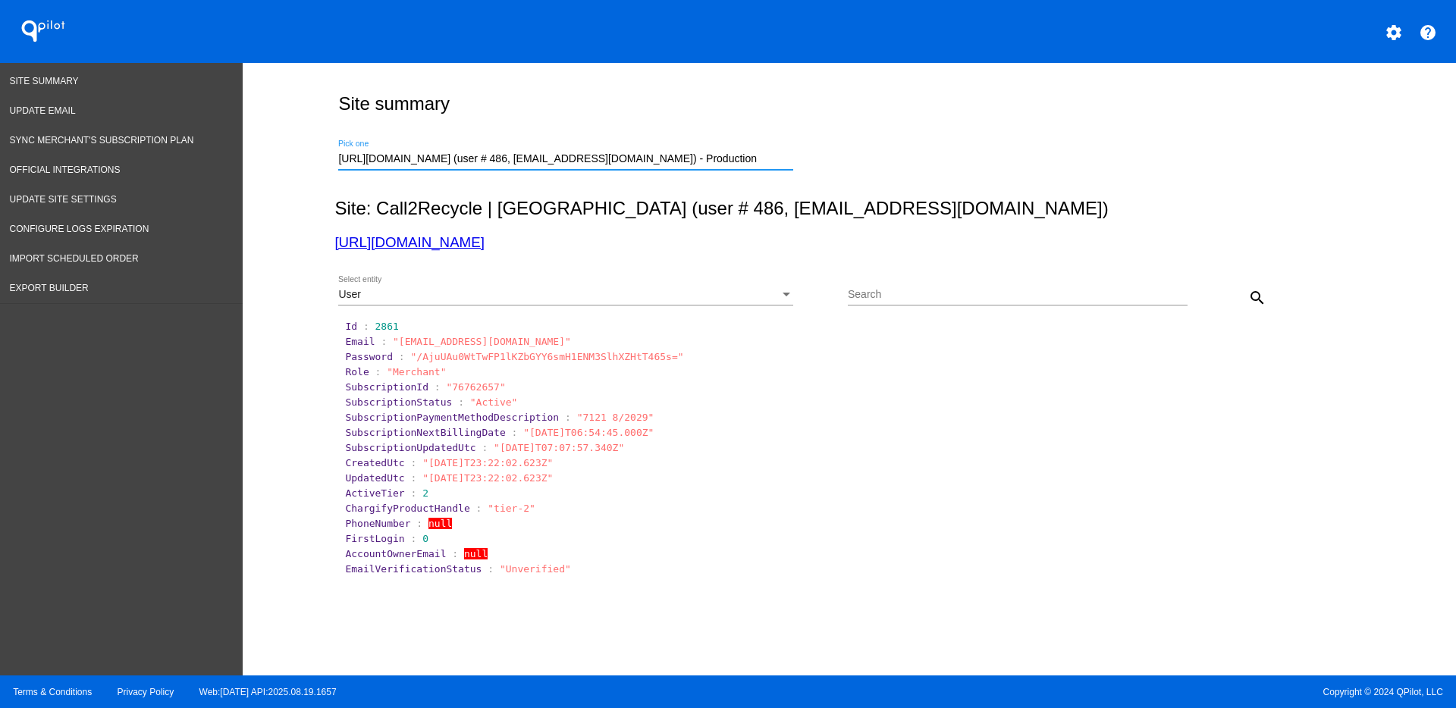
click at [1254, 290] on mat-icon "search" at bounding box center [1257, 298] width 18 height 18
drag, startPoint x: 761, startPoint y: 167, endPoint x: 702, endPoint y: 163, distance: 59.3
click at [702, 163] on div "https://www.call2recycle.org (user # 486, it@call2recycle.org) - Production Pic…" at bounding box center [565, 155] width 455 height 30
drag, startPoint x: 702, startPoint y: 163, endPoint x: 312, endPoint y: 158, distance: 389.1
click at [307, 159] on div "Site summary https://www.call2recycle.org (user # 486, it@call2recycle.org) - P…" at bounding box center [850, 365] width 1214 height 605
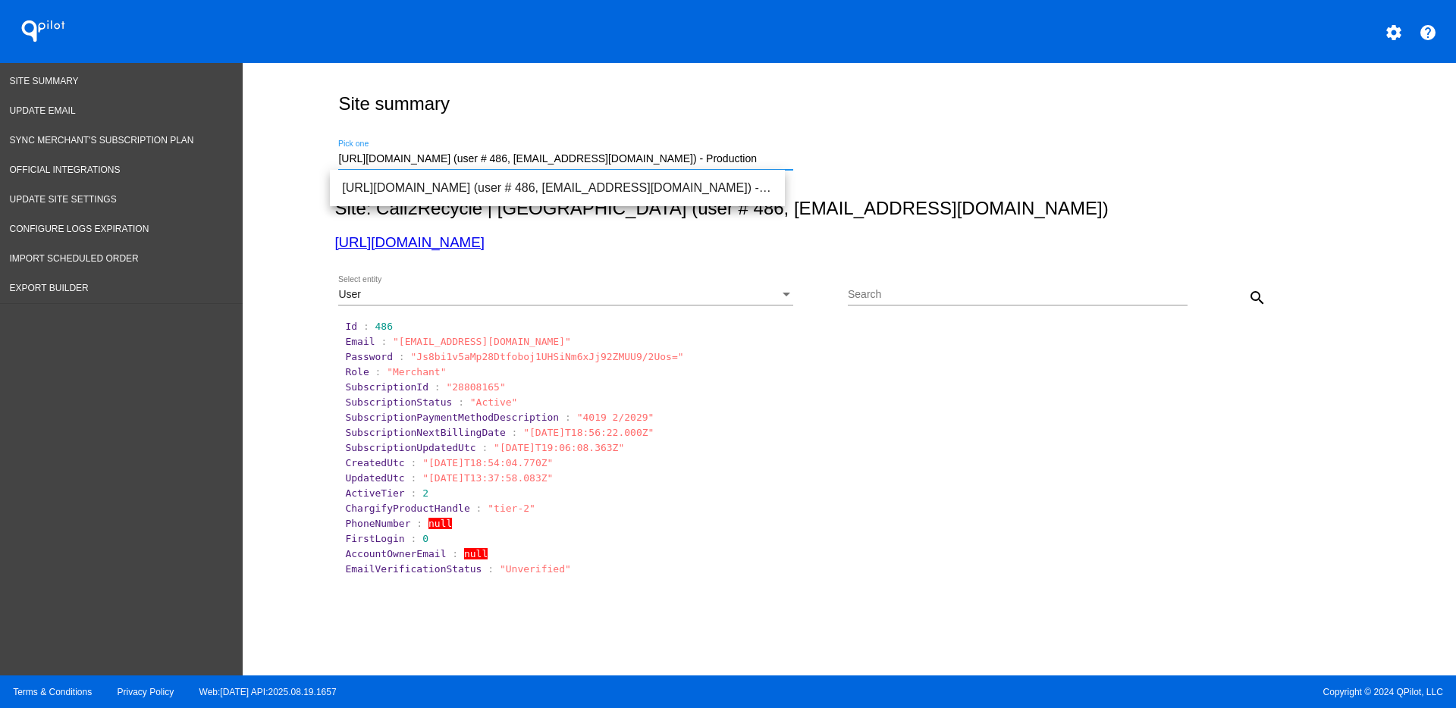
paste input "support@thesmithfund.com"
click at [768, 185] on span "[URL][DOMAIN_NAME] (user # 2451, [EMAIL_ADDRESS][DOMAIN_NAME]) - Production" at bounding box center [557, 188] width 431 height 36
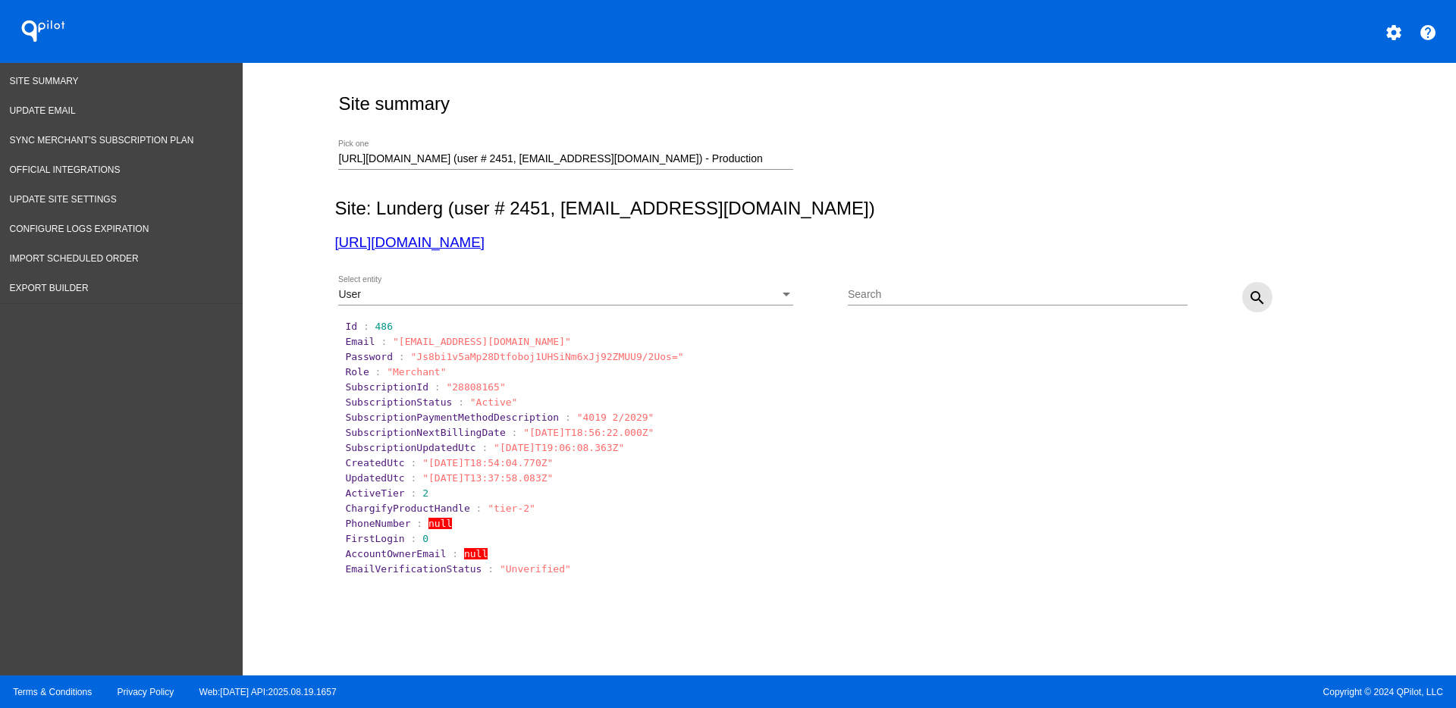
click at [1256, 299] on mat-icon "search" at bounding box center [1257, 298] width 18 height 18
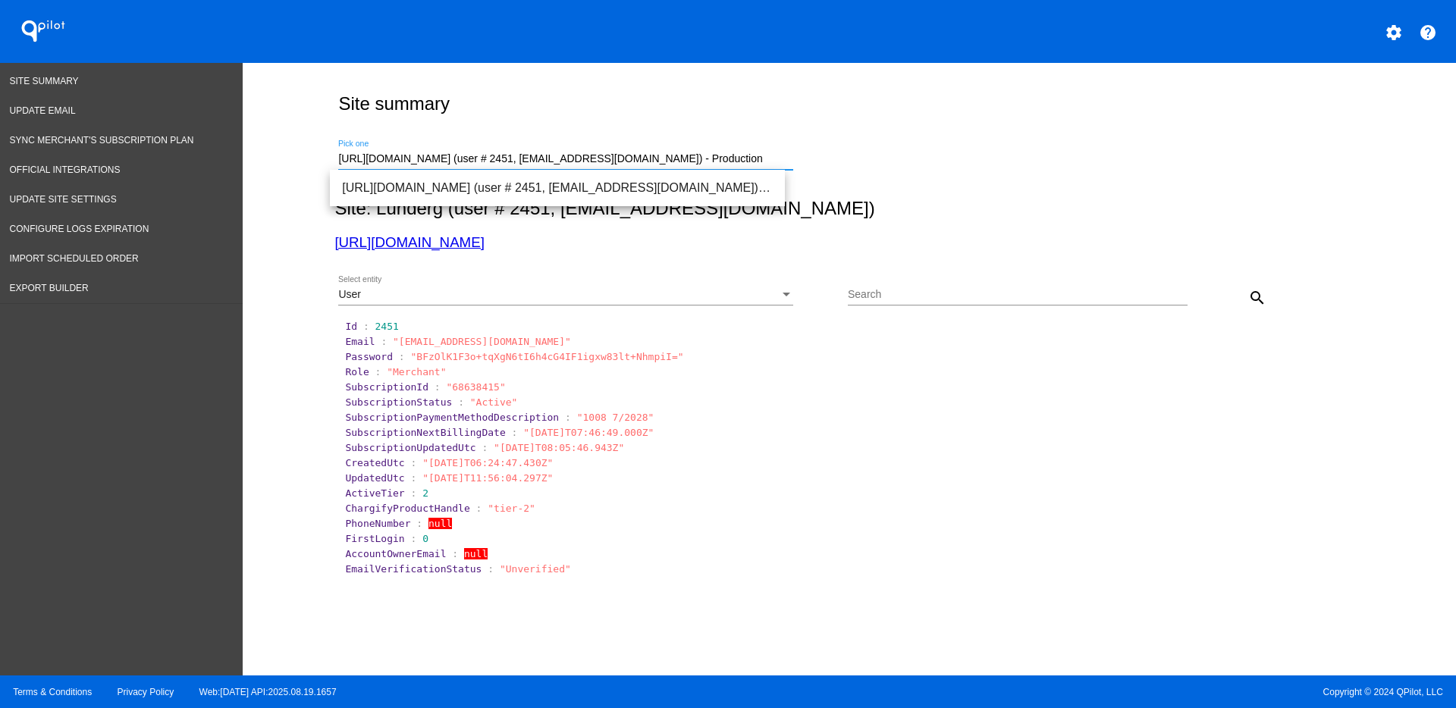
paste input "ayden@pomeroys.co.nz"
drag, startPoint x: 645, startPoint y: 156, endPoint x: 326, endPoint y: 162, distance: 318.6
click at [334, 162] on div "hayden@pomeroys.co.nz Pick one" at bounding box center [845, 157] width 1023 height 54
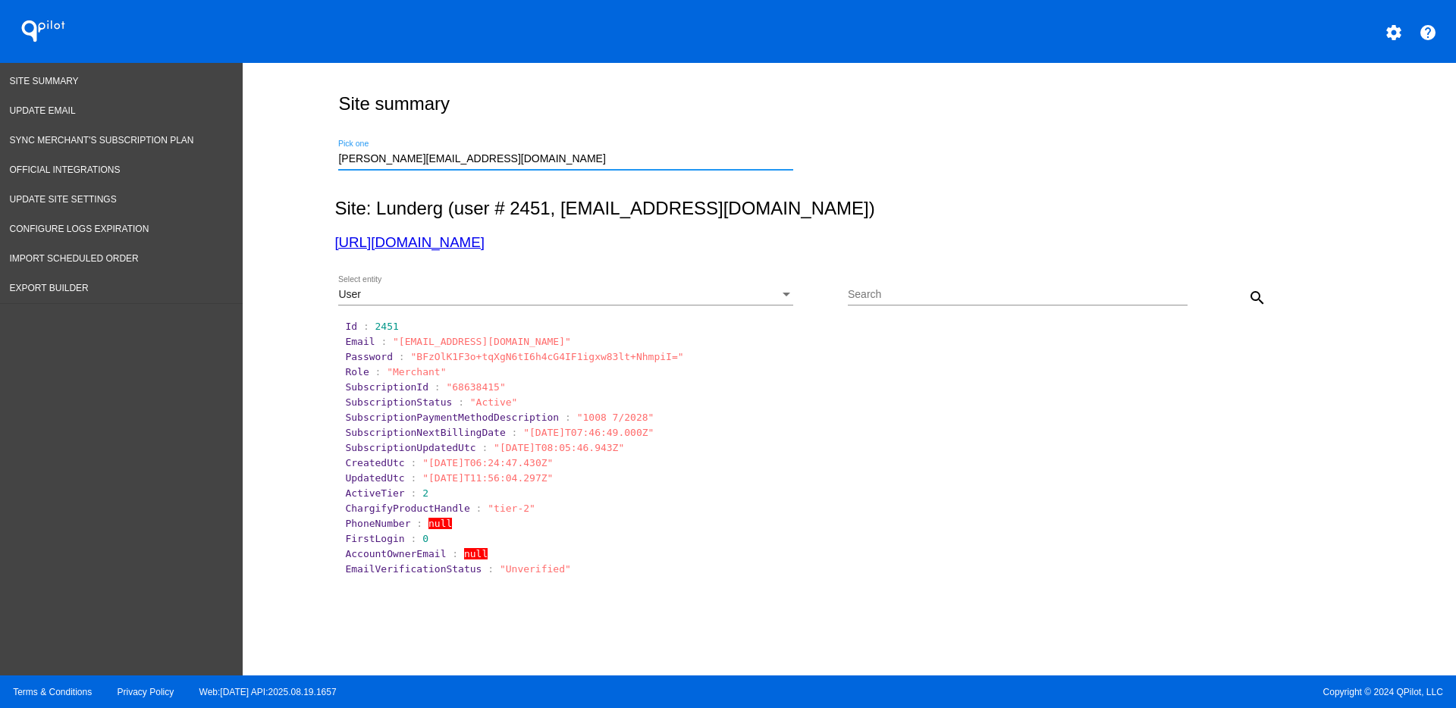
drag, startPoint x: 578, startPoint y: 161, endPoint x: 286, endPoint y: 149, distance: 292.3
click at [256, 152] on div "Site summary hayden@pomeroys.co.nz Pick one Site: Lunderg (user # 2451, support…" at bounding box center [850, 365] width 1214 height 605
drag, startPoint x: 483, startPoint y: 155, endPoint x: 306, endPoint y: 152, distance: 176.7
click at [293, 159] on div "Site summary hayden@pomeroys.co.nz Pick one Site: Lunderg (user # 2451, support…" at bounding box center [850, 365] width 1214 height 605
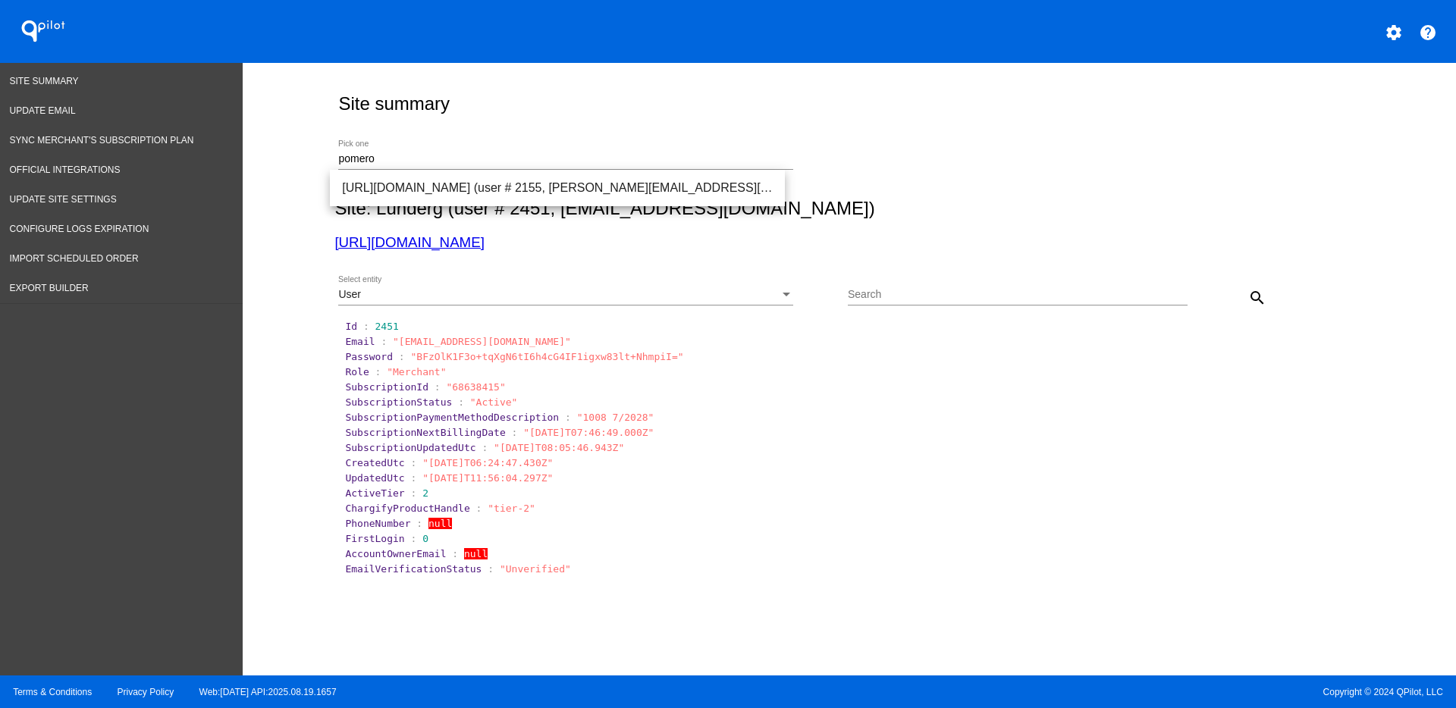
click at [574, 218] on h2 "Site: Lunderg (user # 2451, support@thesmithfund.com)" at bounding box center [845, 208] width 1023 height 21
click at [432, 146] on div "pomero Pick one" at bounding box center [565, 155] width 455 height 30
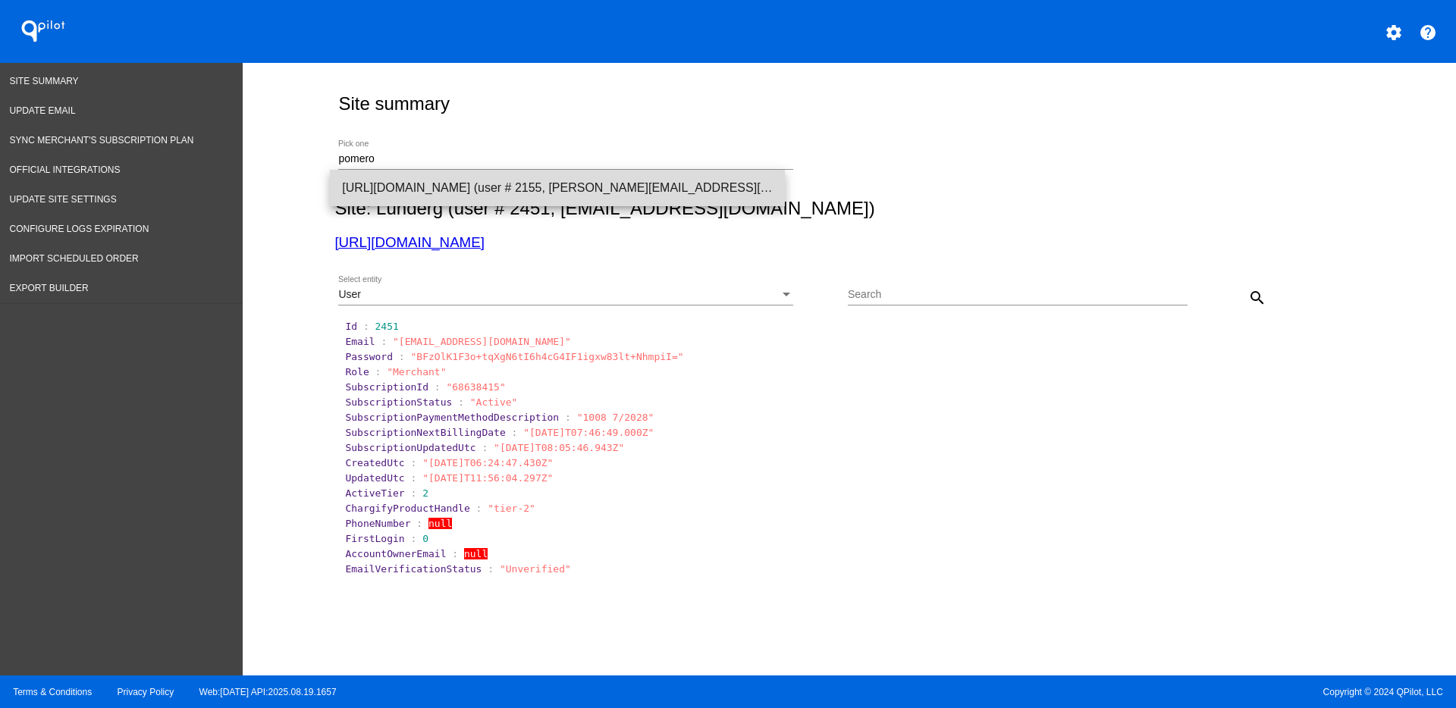
click at [449, 189] on span "[URL][DOMAIN_NAME] (user # 2155, [PERSON_NAME][EMAIL_ADDRESS][DOMAIN_NAME]) - P…" at bounding box center [557, 188] width 431 height 36
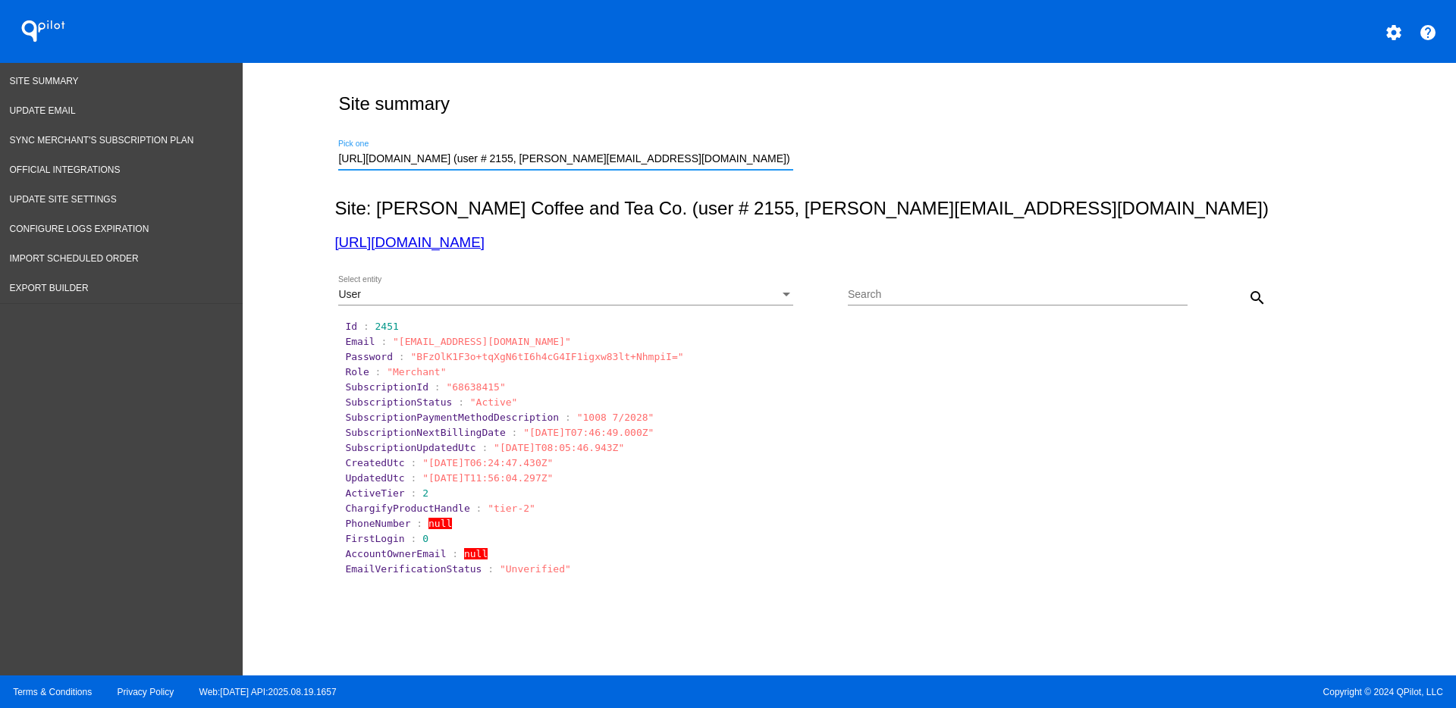
click at [1251, 287] on button "search" at bounding box center [1257, 297] width 30 height 30
drag, startPoint x: 432, startPoint y: 156, endPoint x: 233, endPoint y: 140, distance: 200.2
click at [234, 141] on div "Site Summary Update Email Sync Merchant's Subscription Plan Official Integratio…" at bounding box center [728, 369] width 1456 height 613
paste input "jrnielso@pureprescriptions.com"
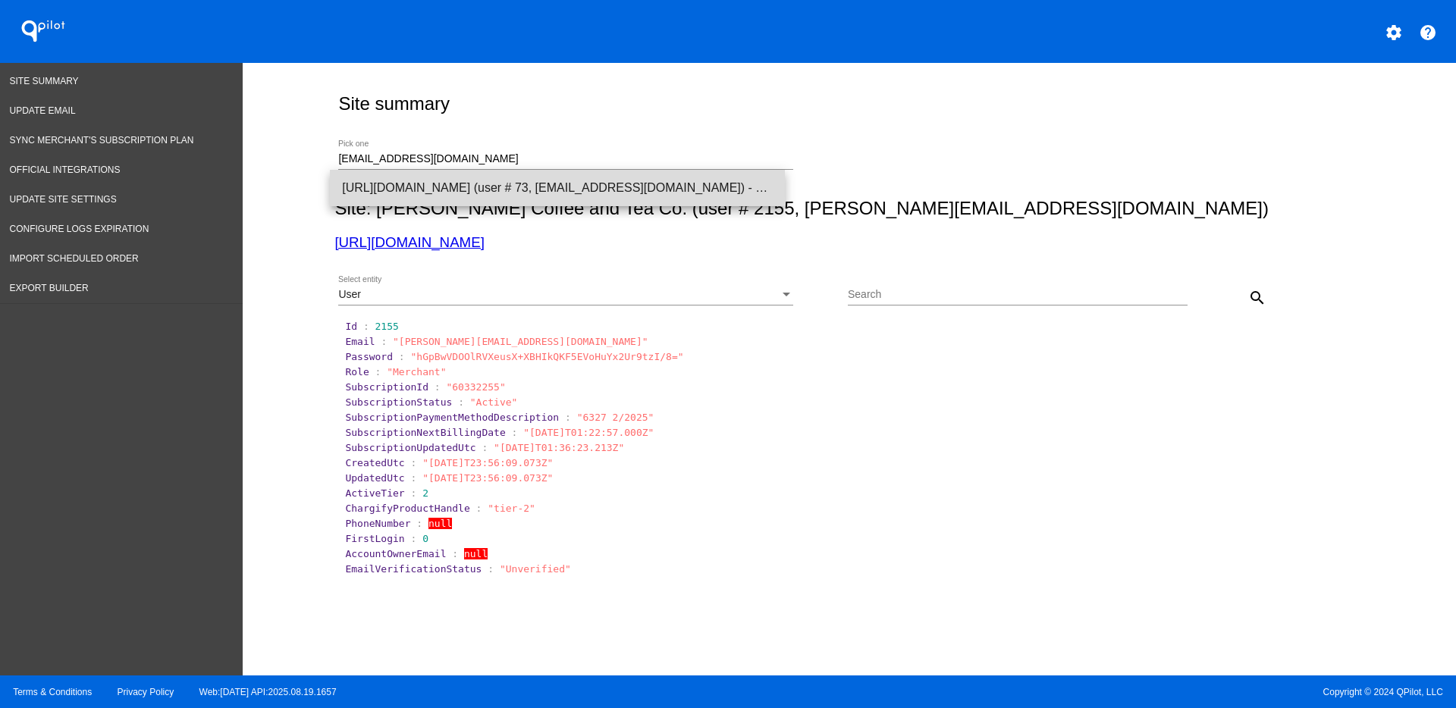
drag, startPoint x: 451, startPoint y: 181, endPoint x: 509, endPoint y: 195, distance: 60.2
click at [451, 181] on span "[URL][DOMAIN_NAME] (user # 73, [EMAIL_ADDRESS][DOMAIN_NAME]) - Production" at bounding box center [557, 188] width 431 height 36
type input "[URL][DOMAIN_NAME] (user # 73, [EMAIL_ADDRESS][DOMAIN_NAME]) - Production"
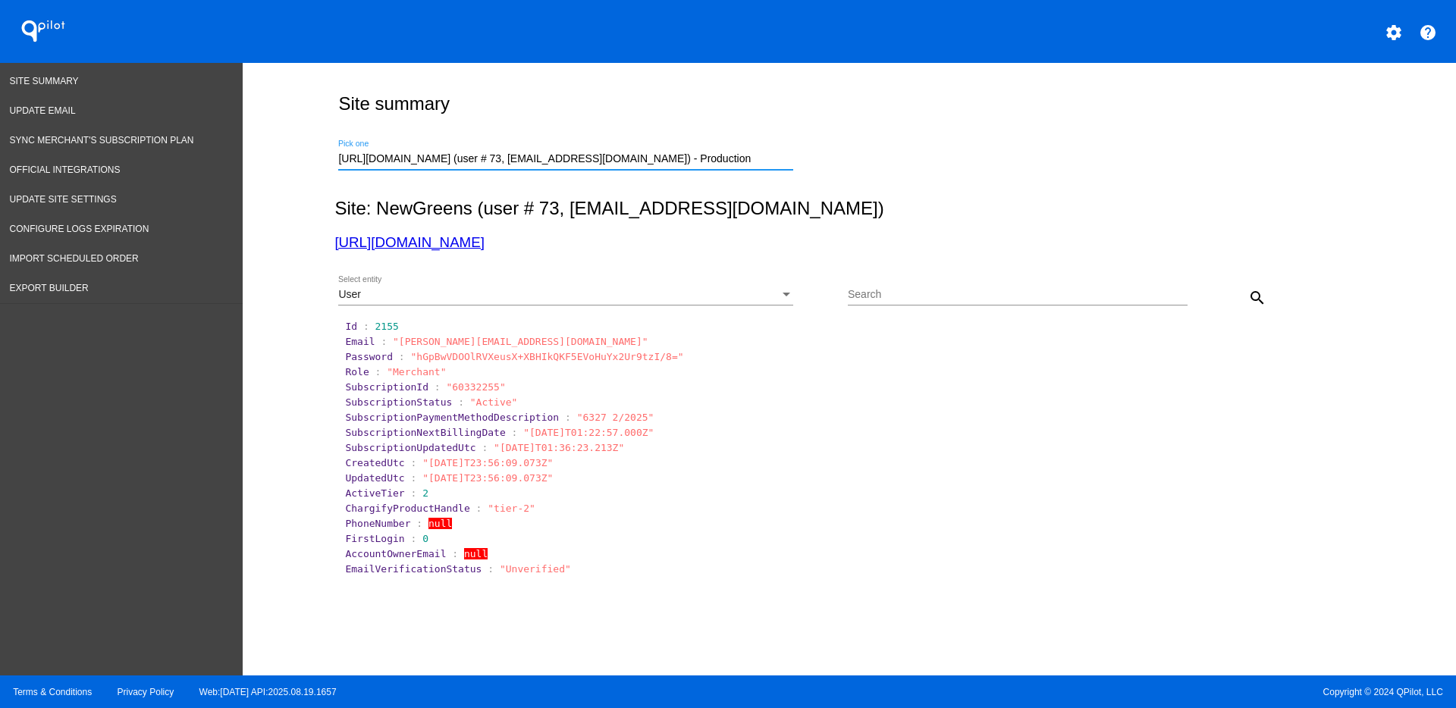
click at [1260, 288] on button "search" at bounding box center [1257, 297] width 30 height 30
